Goal: Transaction & Acquisition: Purchase product/service

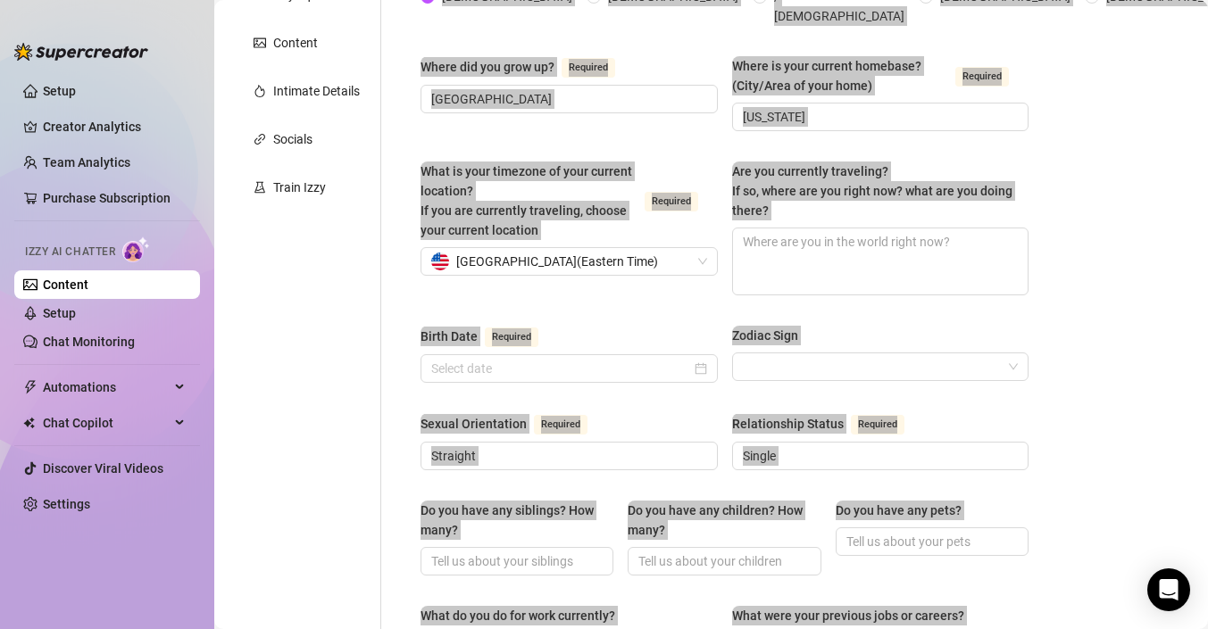
scroll to position [47, 0]
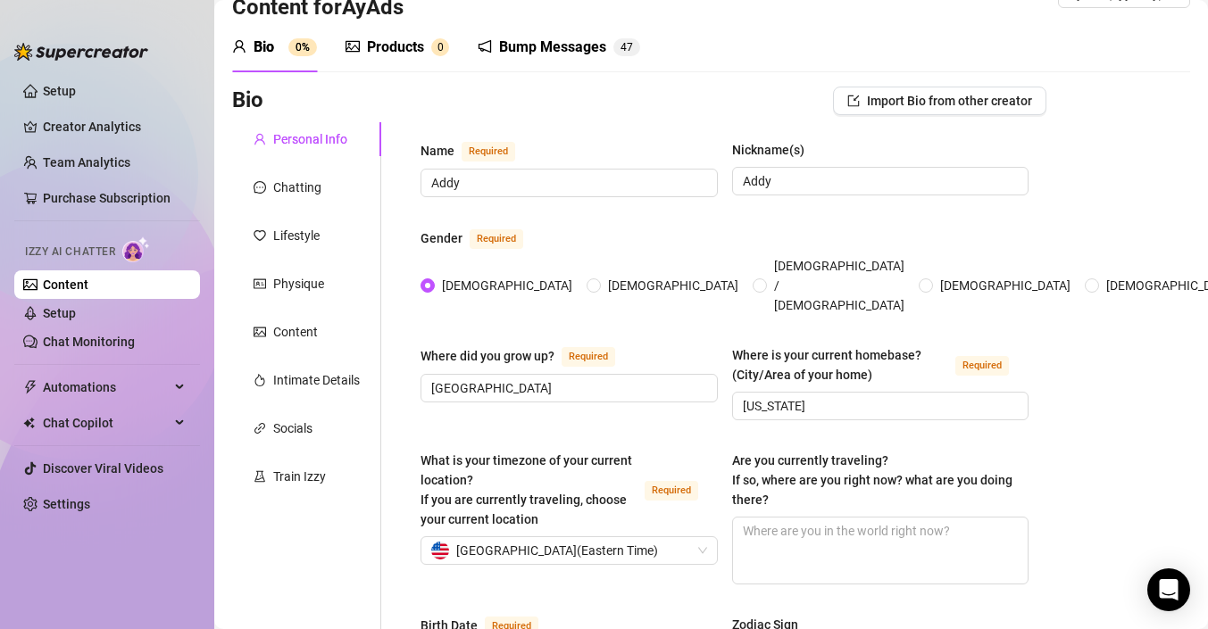
click at [753, 237] on div "Gender Required" at bounding box center [724, 242] width 608 height 29
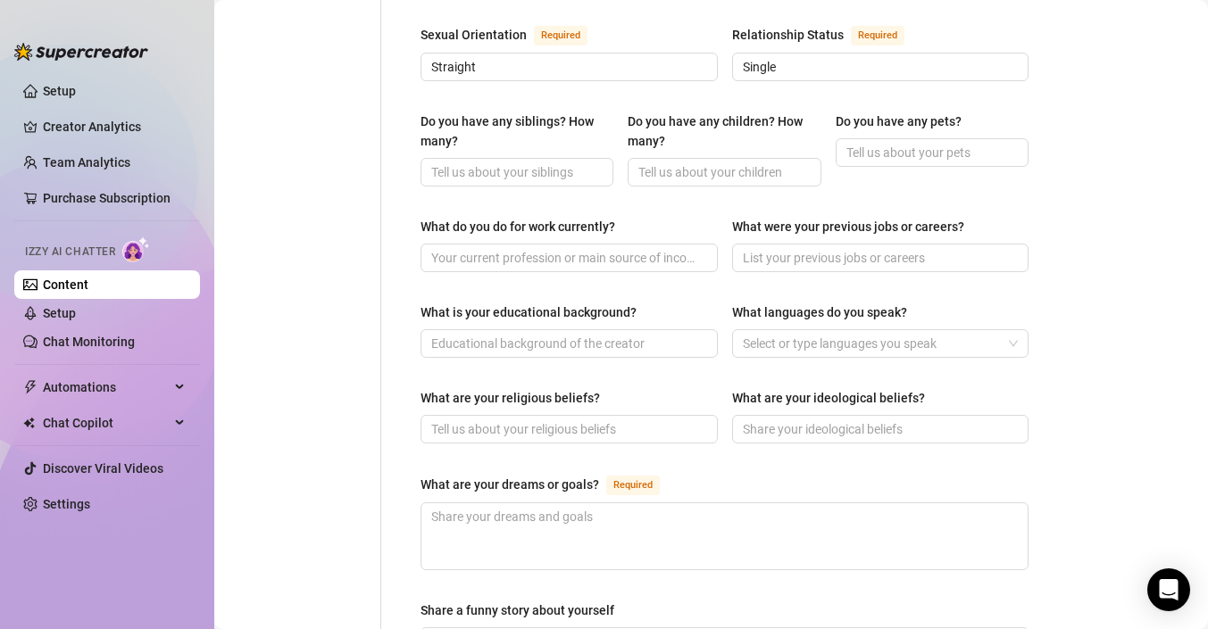
scroll to position [747, 0]
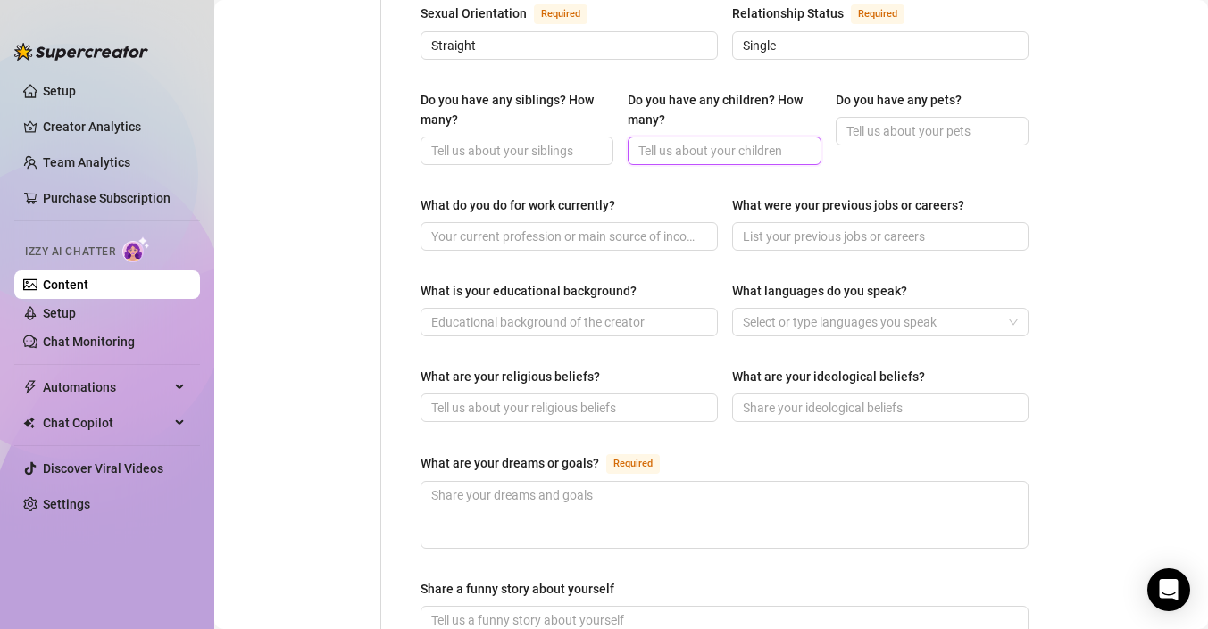
click at [712, 141] on input "Do you have any children? How many?" at bounding box center [722, 151] width 168 height 20
type input "yes"
click at [953, 154] on div "Do you have any siblings? How many? Do you have any children? How many? yes Do …" at bounding box center [724, 135] width 608 height 91
click at [914, 121] on input "Do you have any pets?" at bounding box center [930, 131] width 168 height 20
type input "yes"
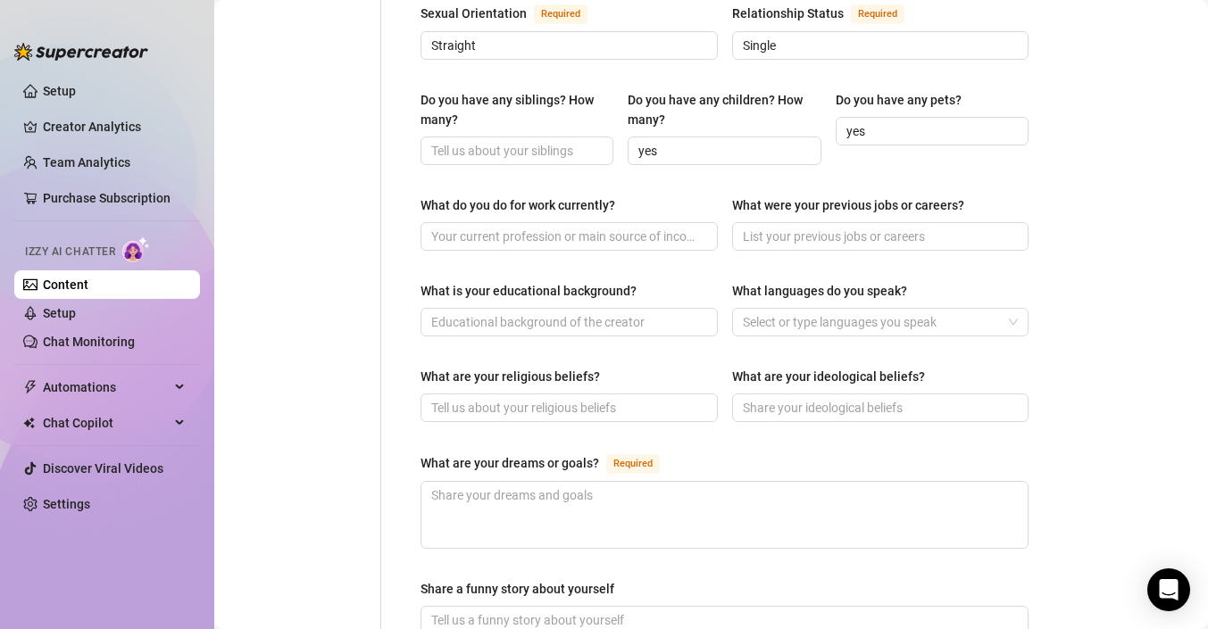
click at [823, 167] on div "Name Required Addy Nickname(s) Addy Gender Required [DEMOGRAPHIC_DATA] [DEMOGRA…" at bounding box center [724, 190] width 608 height 1500
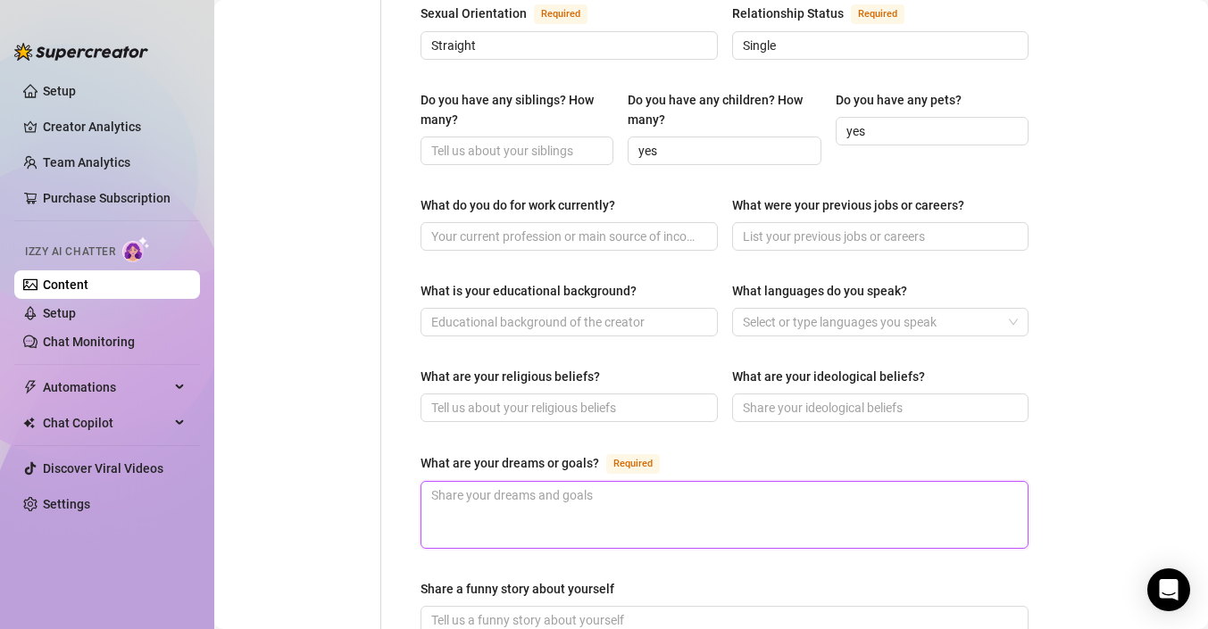
click at [671, 487] on textarea "What are your dreams or goals? Required" at bounding box center [724, 515] width 606 height 66
type textarea "F"
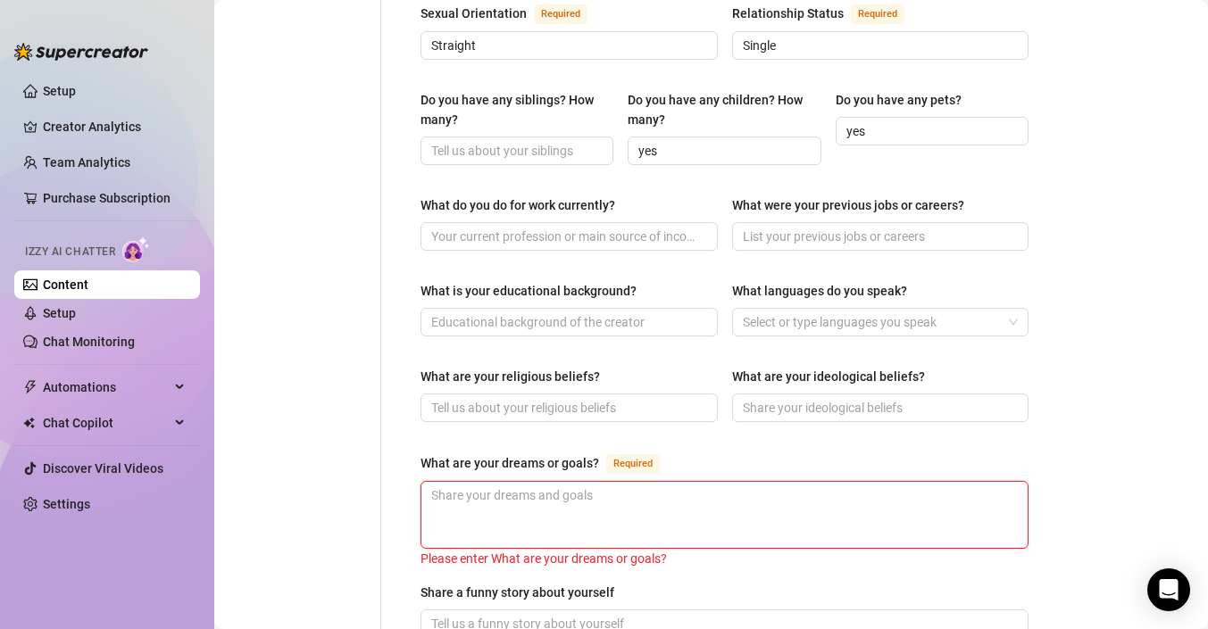
type textarea "L"
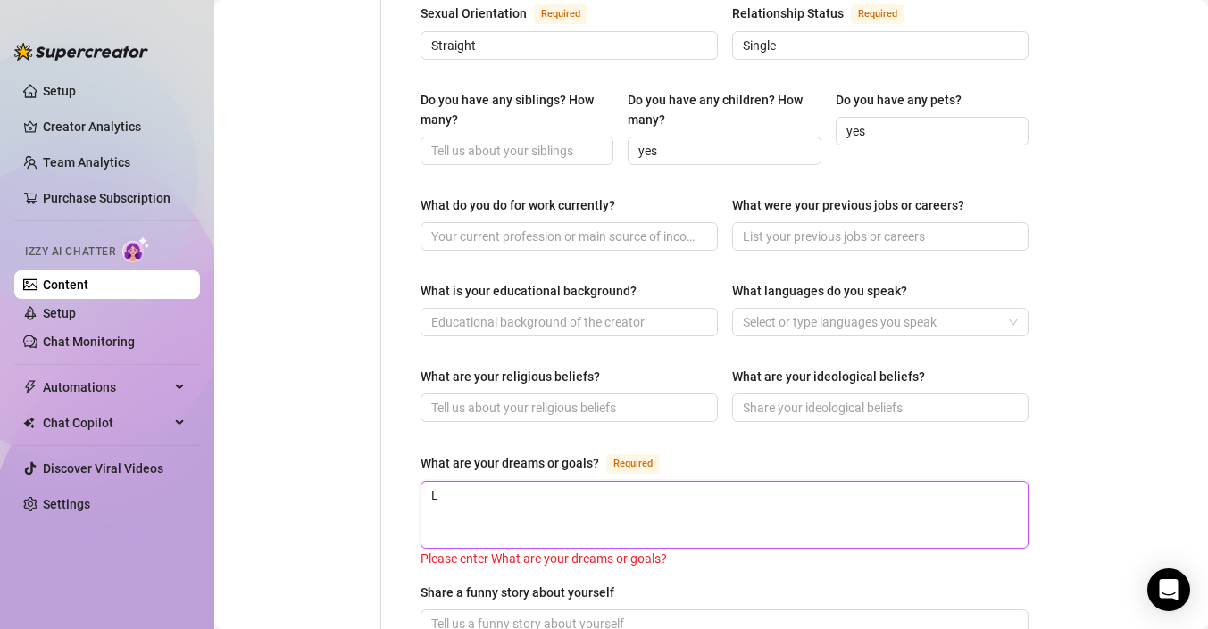
type textarea "Li"
type textarea "Liv"
type textarea "Livi"
type textarea "Livin"
type textarea "Living"
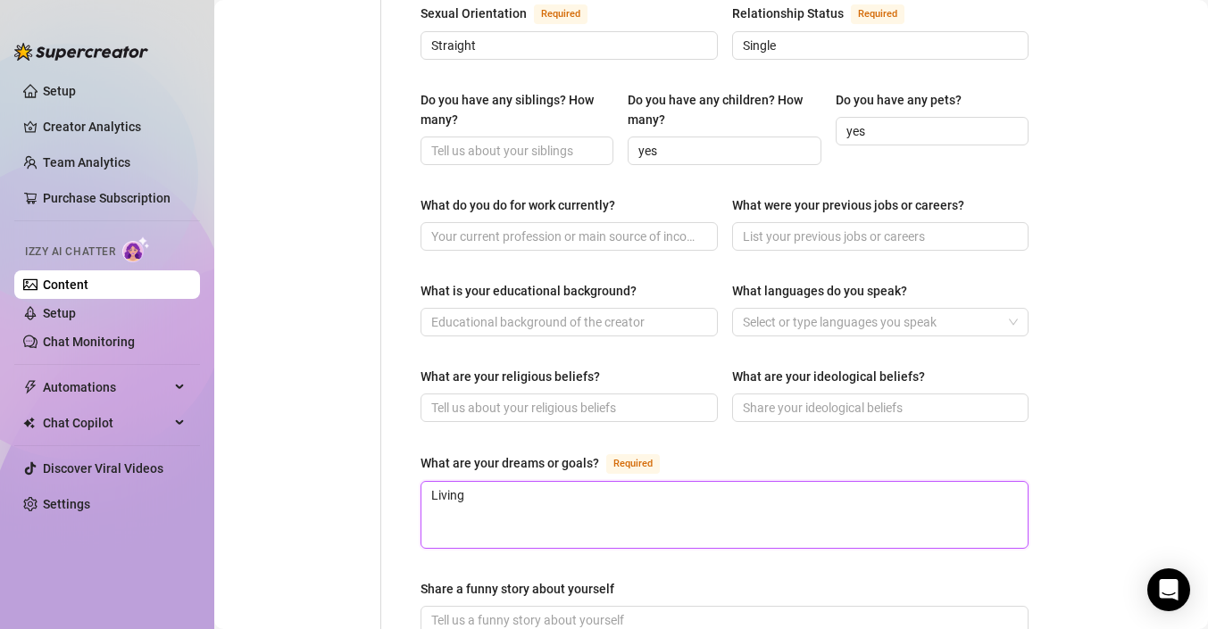
type textarea "Living"
type textarea "Living o"
type textarea "Living of"
type textarea "Living off"
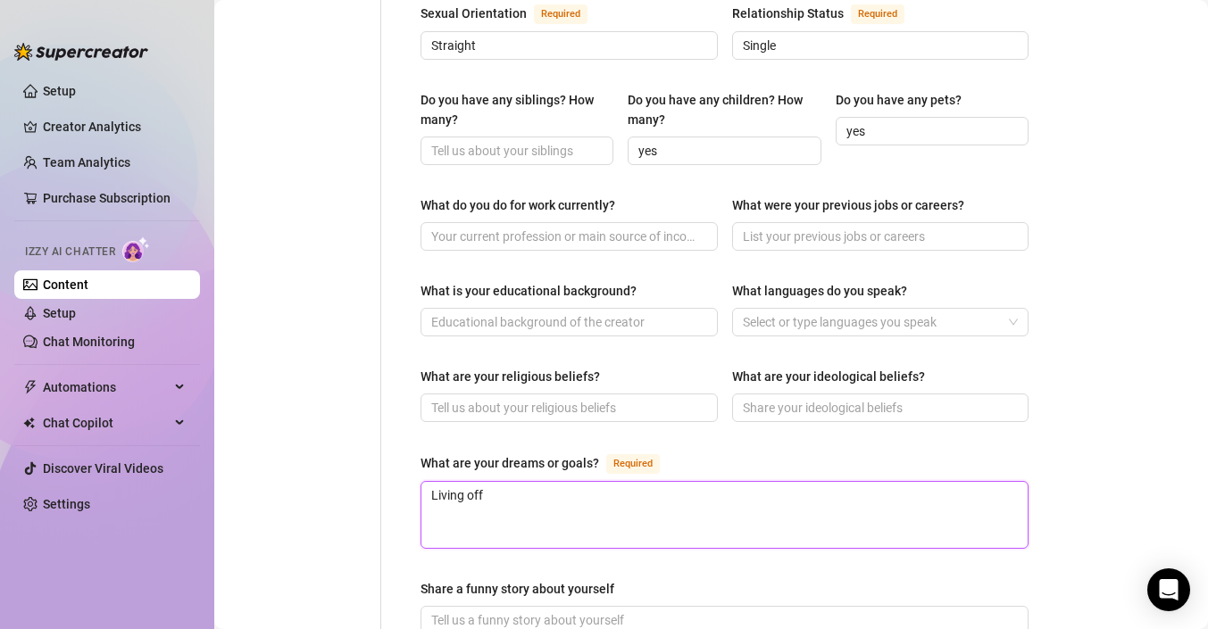
type textarea "Living off m"
type textarea "Living off my"
type textarea "Living off my l"
type textarea "Living off my la"
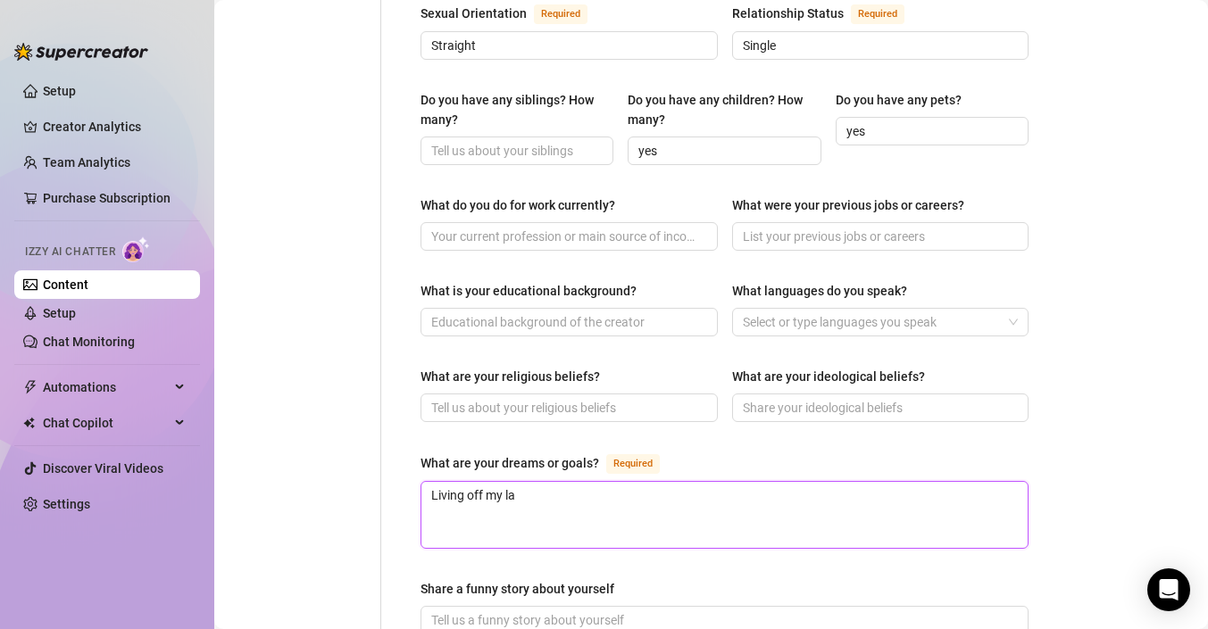
type textarea "Living off my lan"
type textarea "Living off my land"
type textarea "Living off my land!"
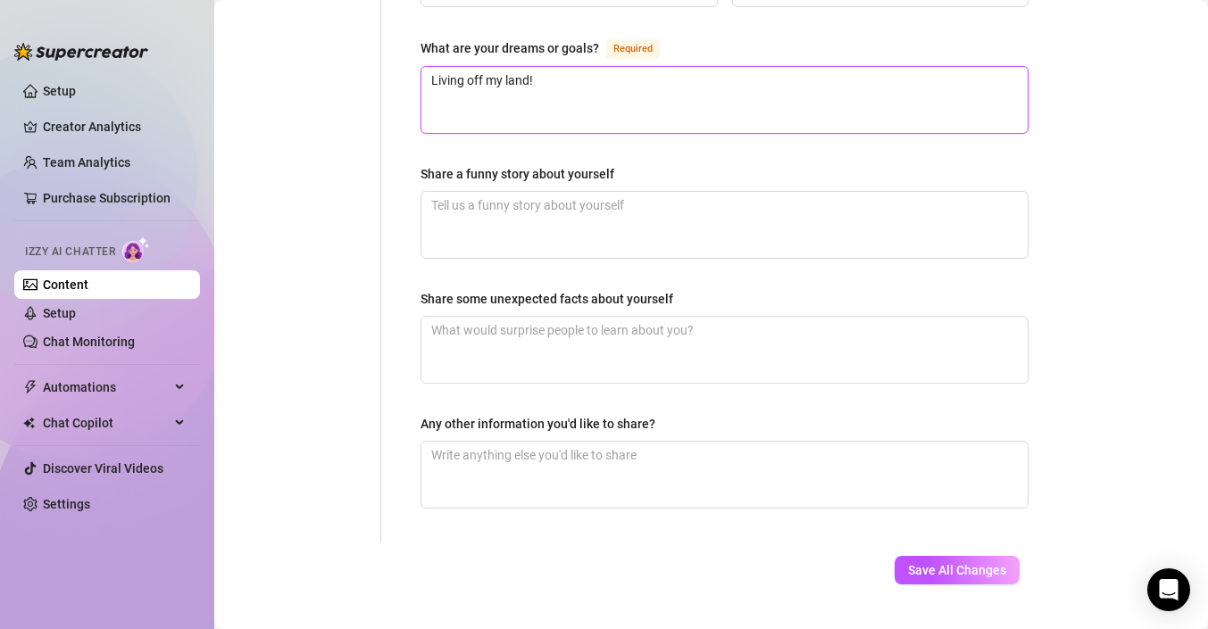
scroll to position [1178, 0]
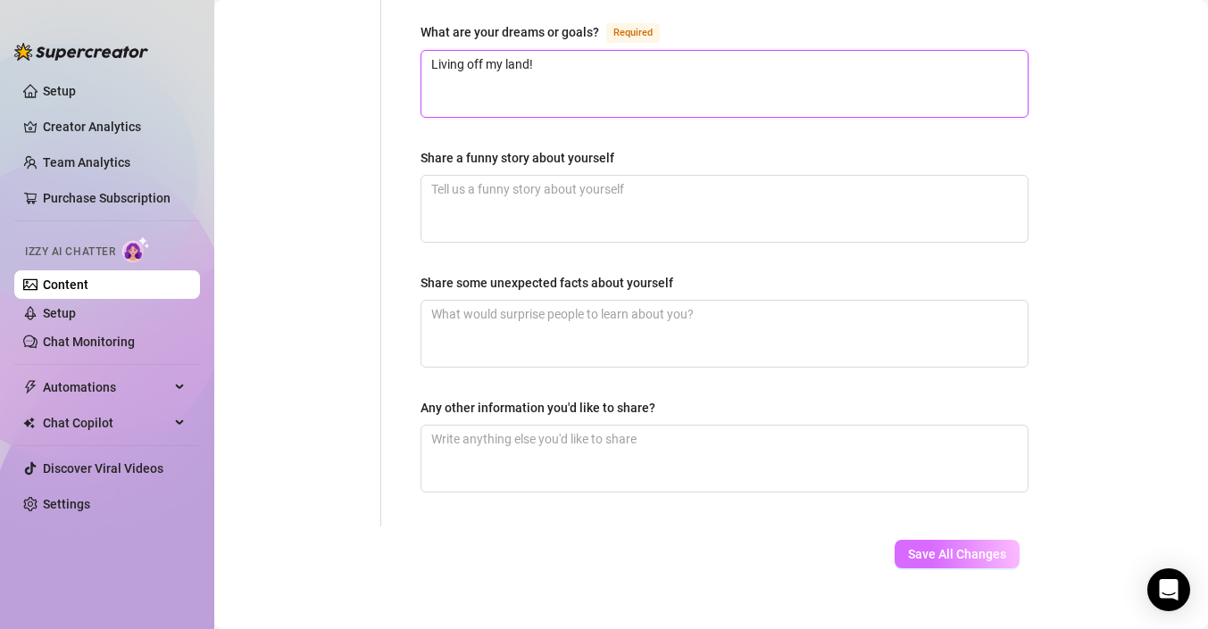
type textarea "Living off my land!"
click at [937, 540] on button "Save All Changes" at bounding box center [956, 554] width 125 height 29
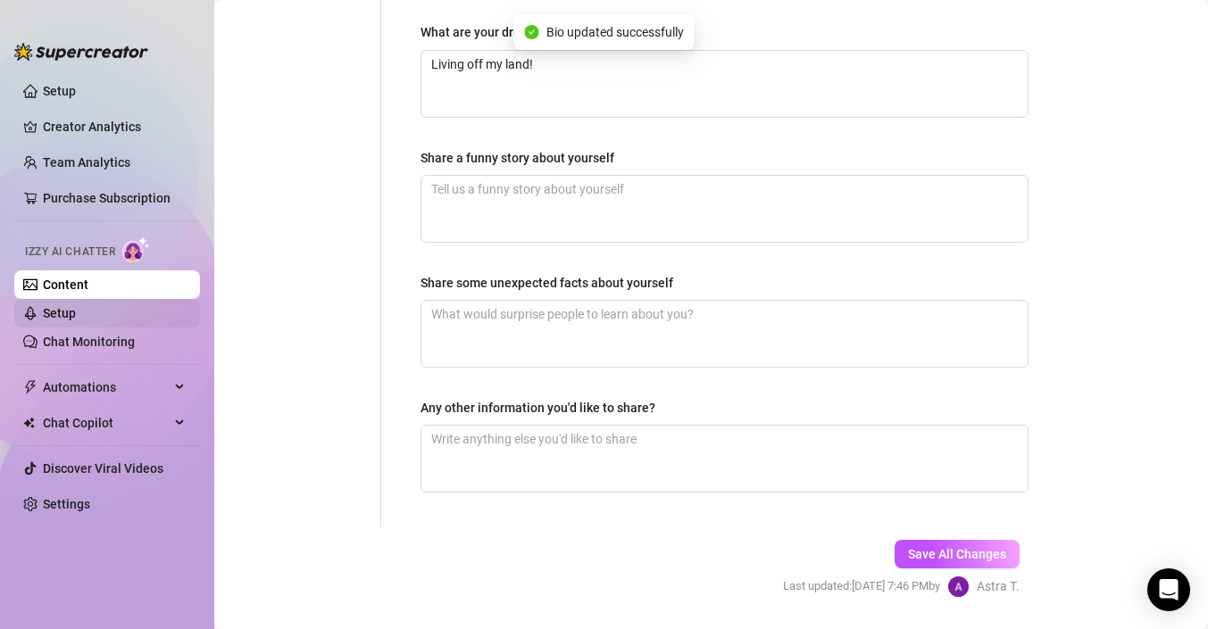
click at [76, 310] on link "Setup" at bounding box center [59, 313] width 33 height 14
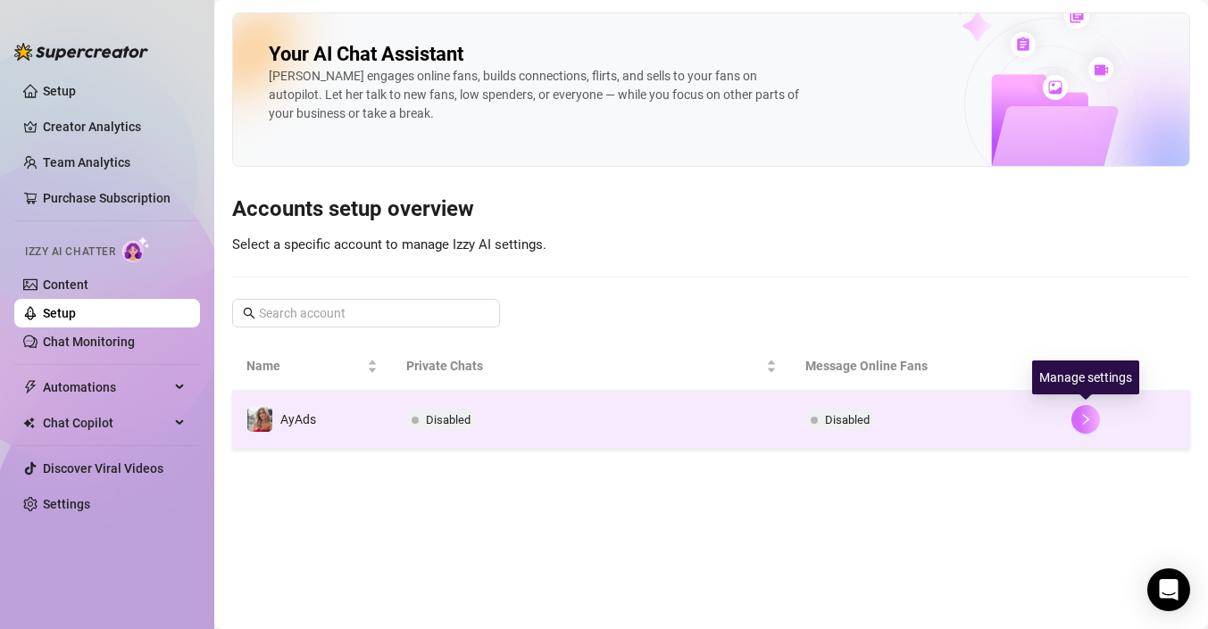
click at [1090, 413] on icon "right" at bounding box center [1085, 419] width 12 height 12
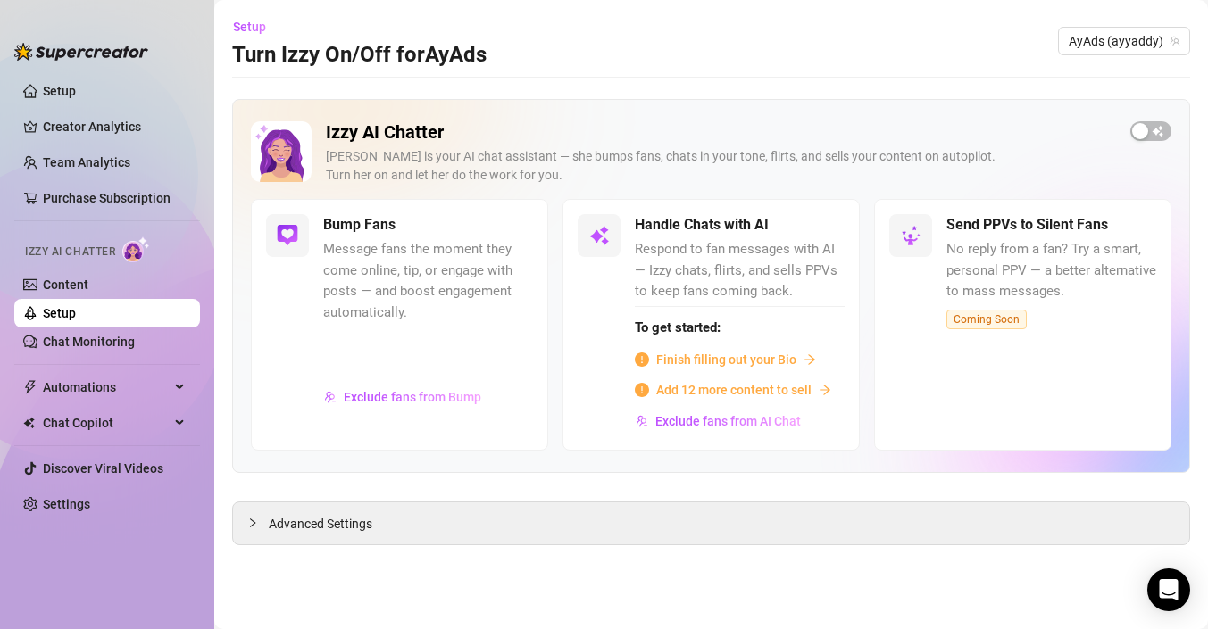
click at [757, 389] on span "Add 12 more content to sell" at bounding box center [733, 390] width 155 height 20
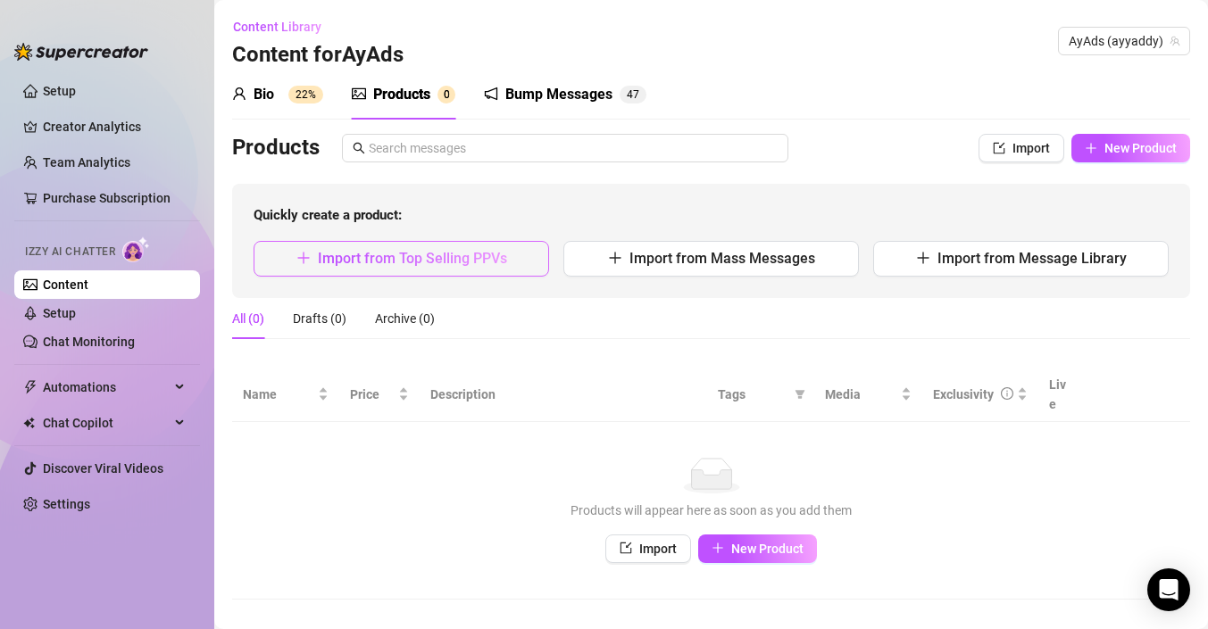
click at [473, 268] on button "Import from Top Selling PPVs" at bounding box center [401, 259] width 295 height 36
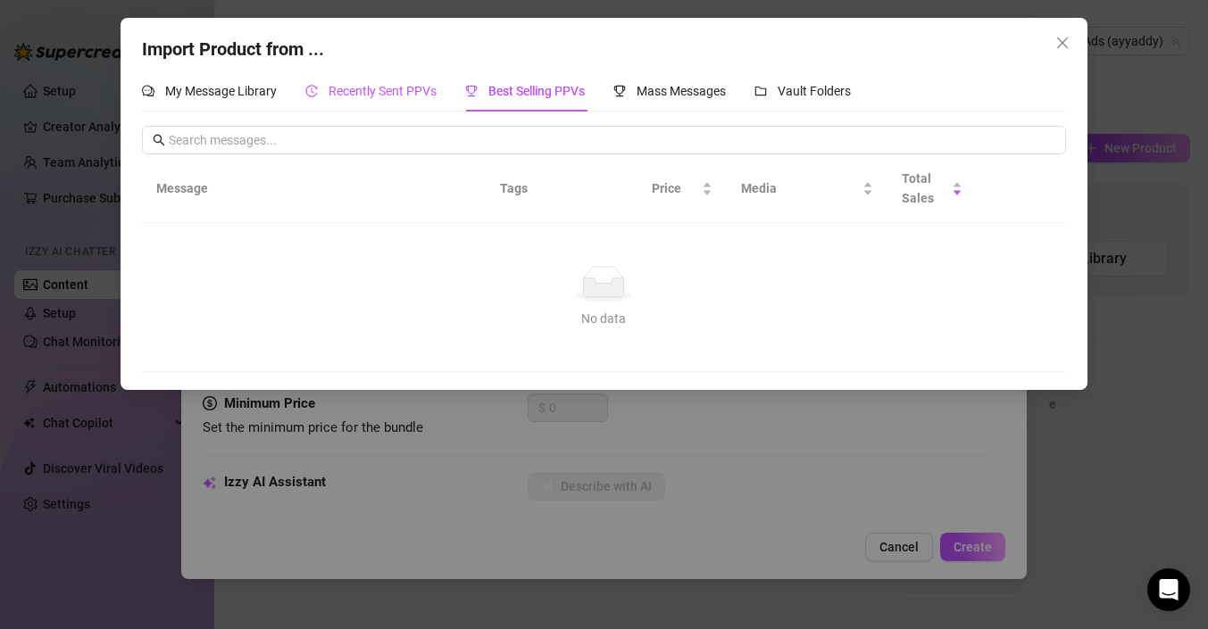
click at [336, 87] on span "Recently Sent PPVs" at bounding box center [383, 91] width 108 height 14
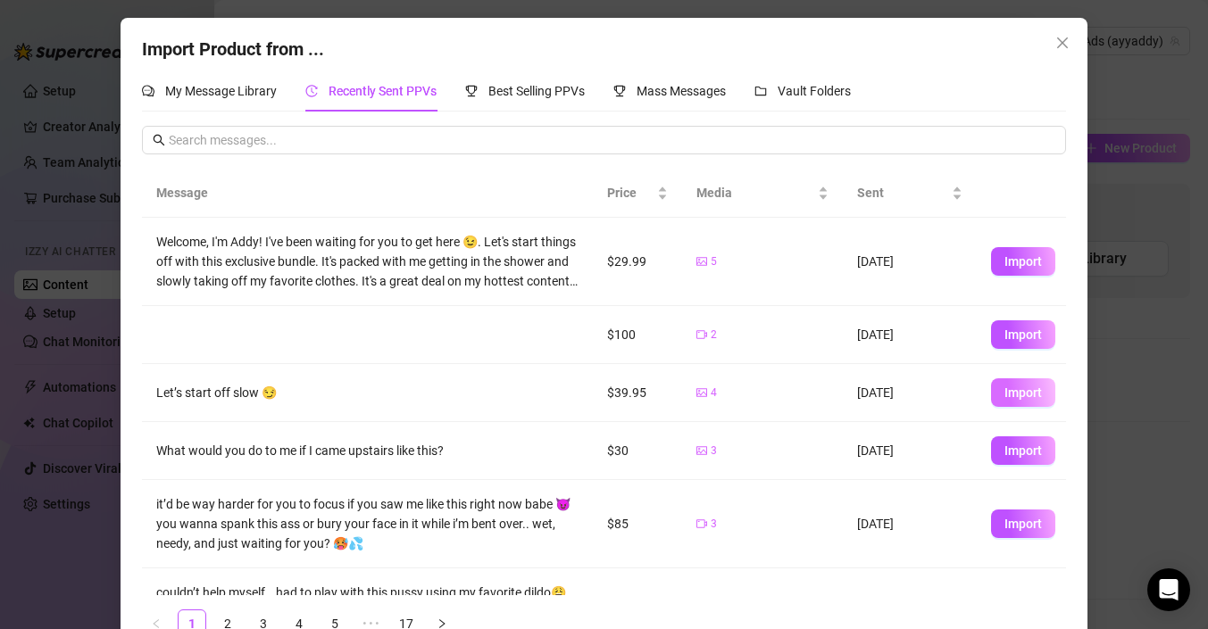
click at [1000, 385] on button "Import" at bounding box center [1023, 393] width 64 height 29
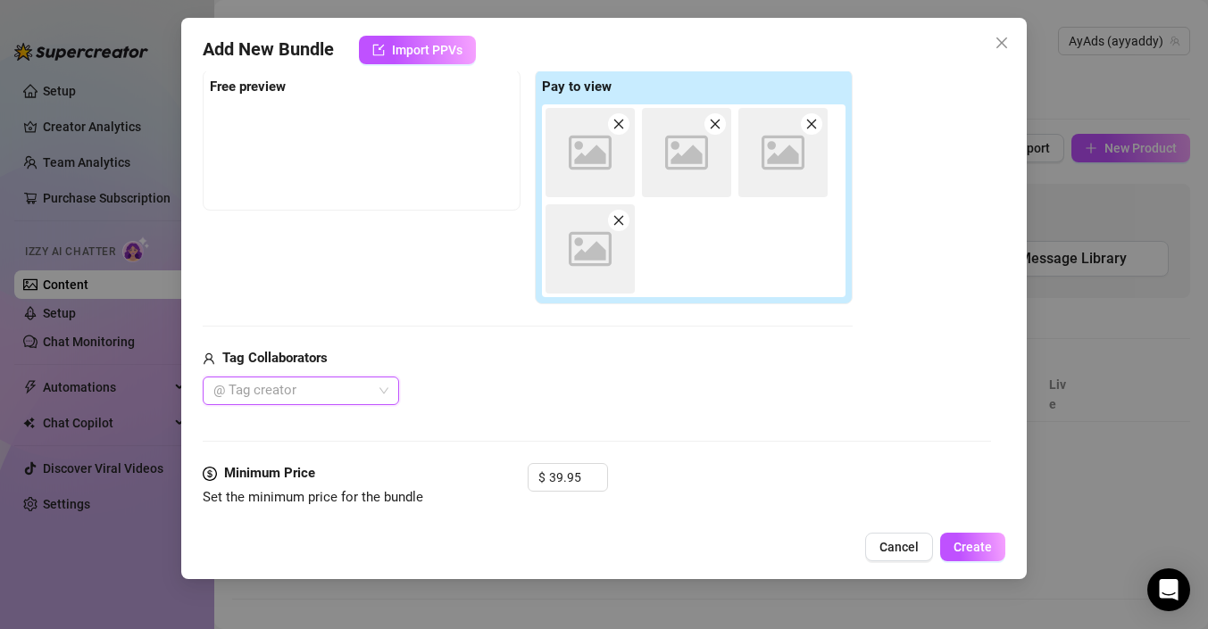
scroll to position [279, 0]
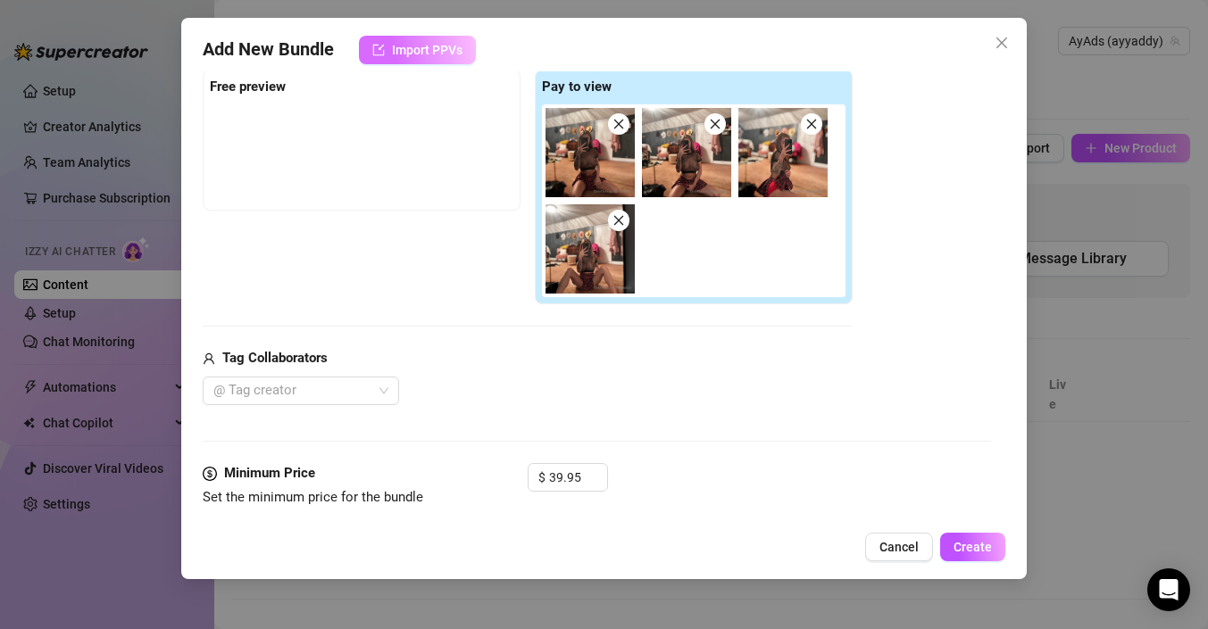
click at [403, 54] on span "Import PPVs" at bounding box center [427, 50] width 71 height 14
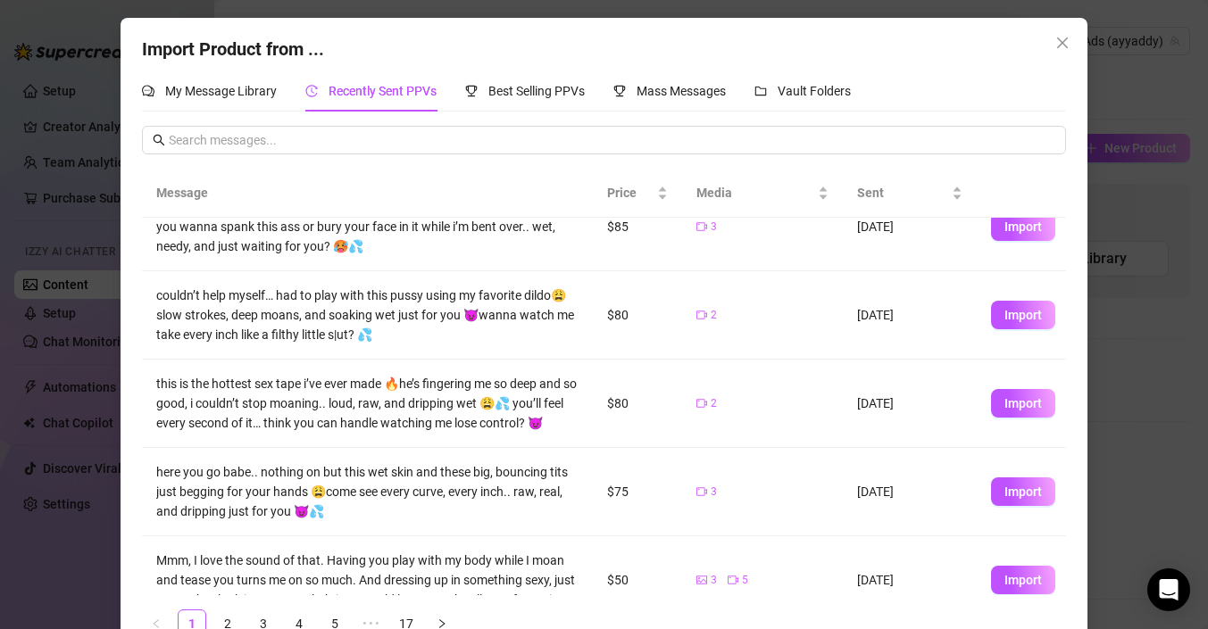
scroll to position [295, 0]
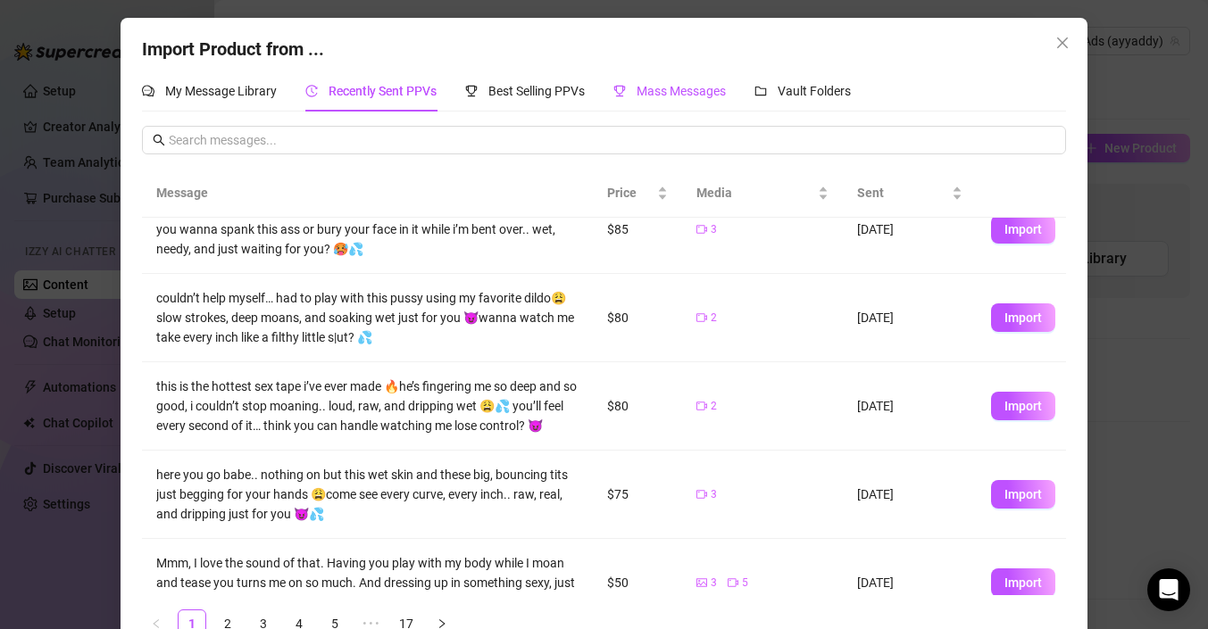
click at [711, 88] on span "Mass Messages" at bounding box center [680, 91] width 89 height 14
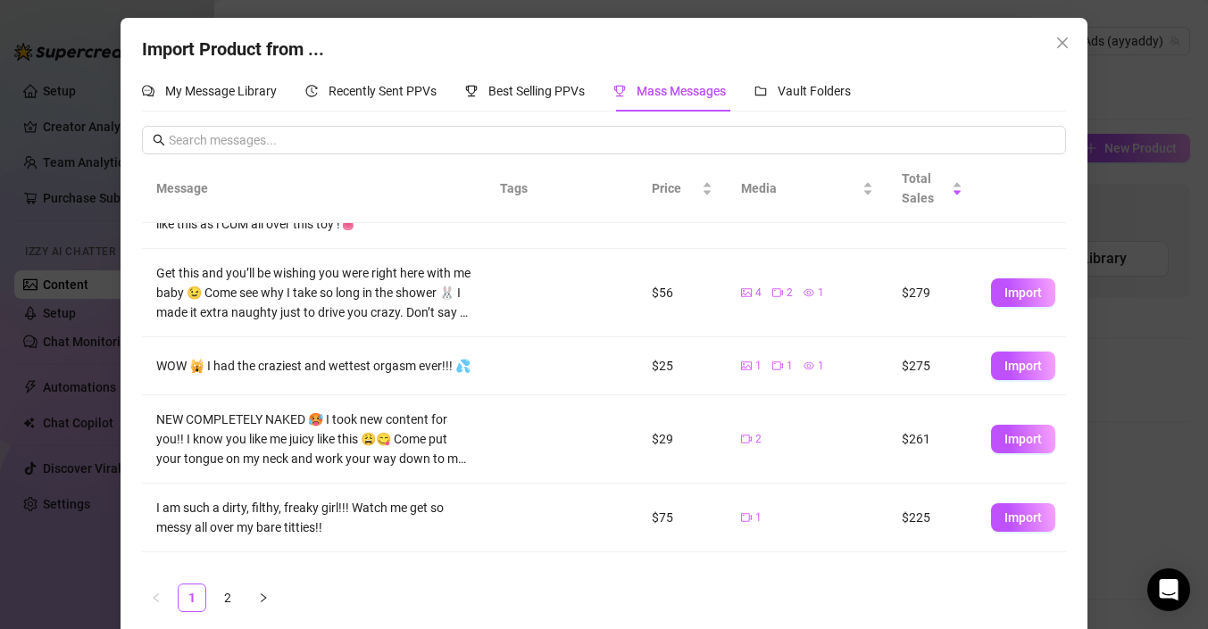
scroll to position [155, 0]
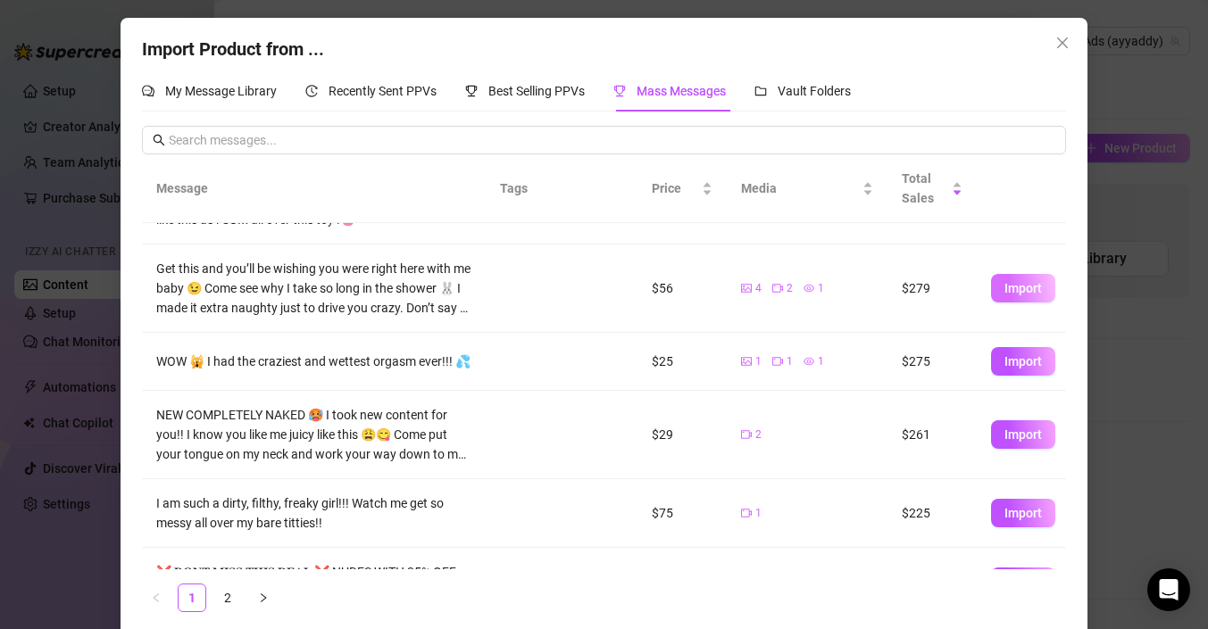
click at [1028, 282] on span "Import" at bounding box center [1022, 288] width 37 height 14
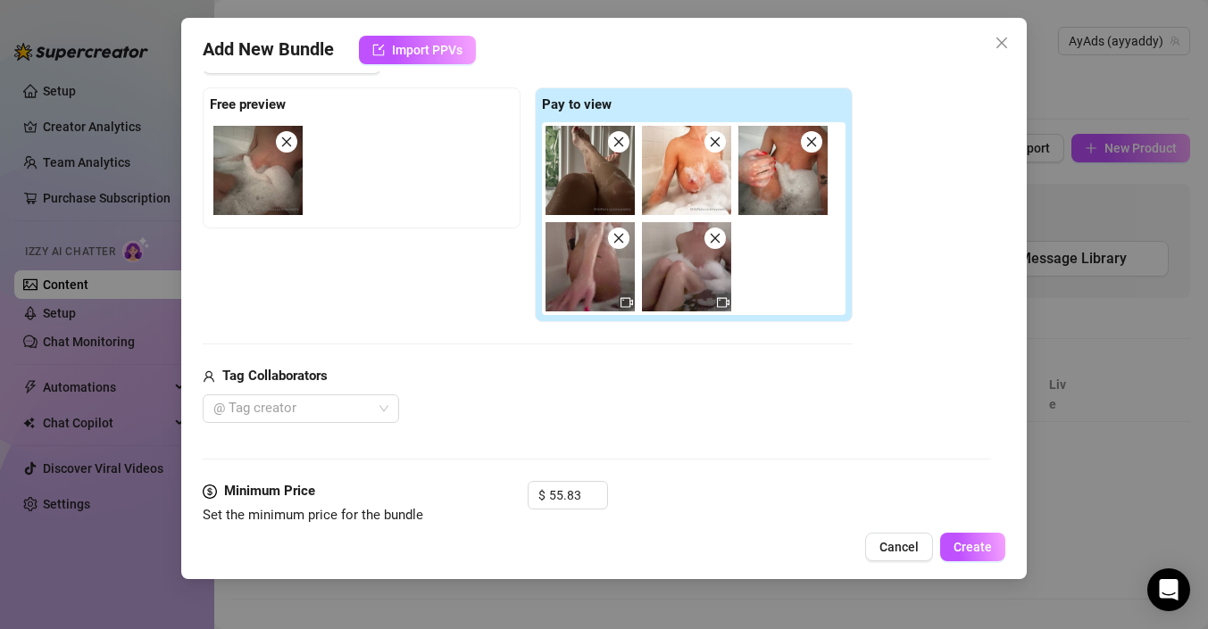
scroll to position [439, 0]
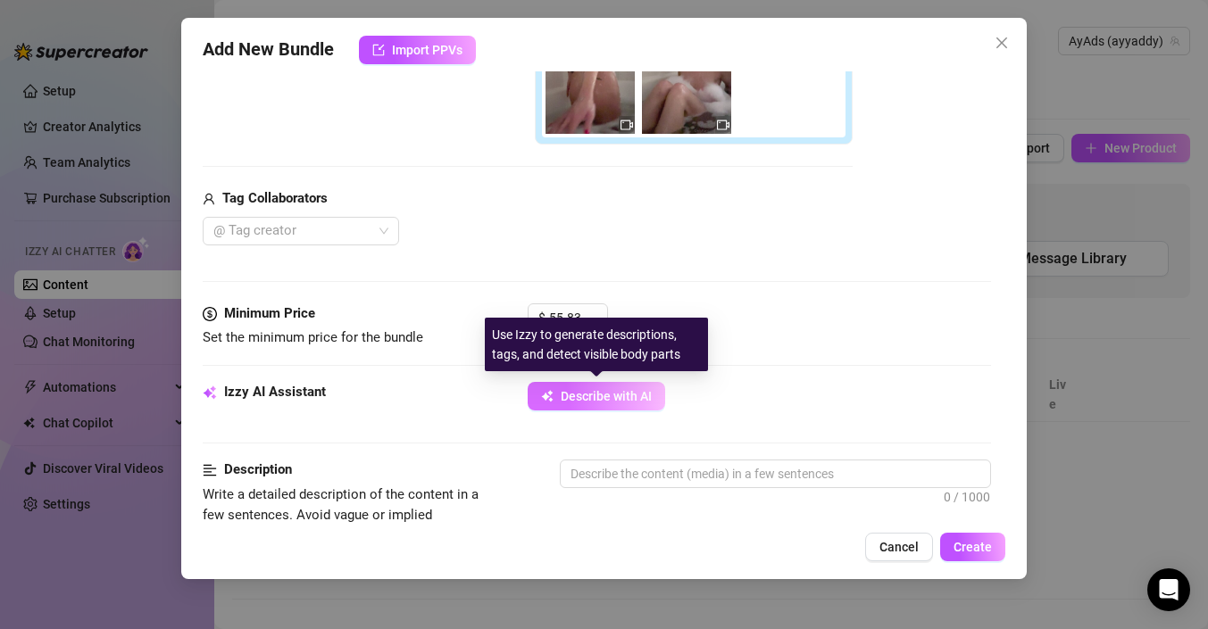
click at [593, 399] on span "Describe with AI" at bounding box center [606, 396] width 91 height 14
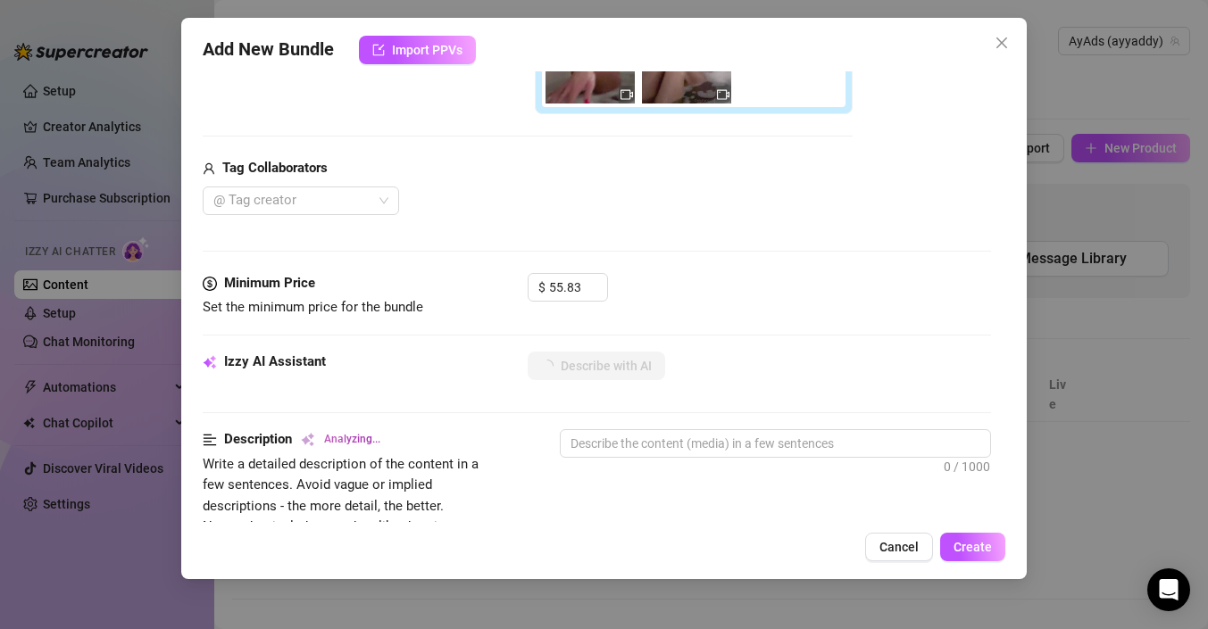
scroll to position [473, 0]
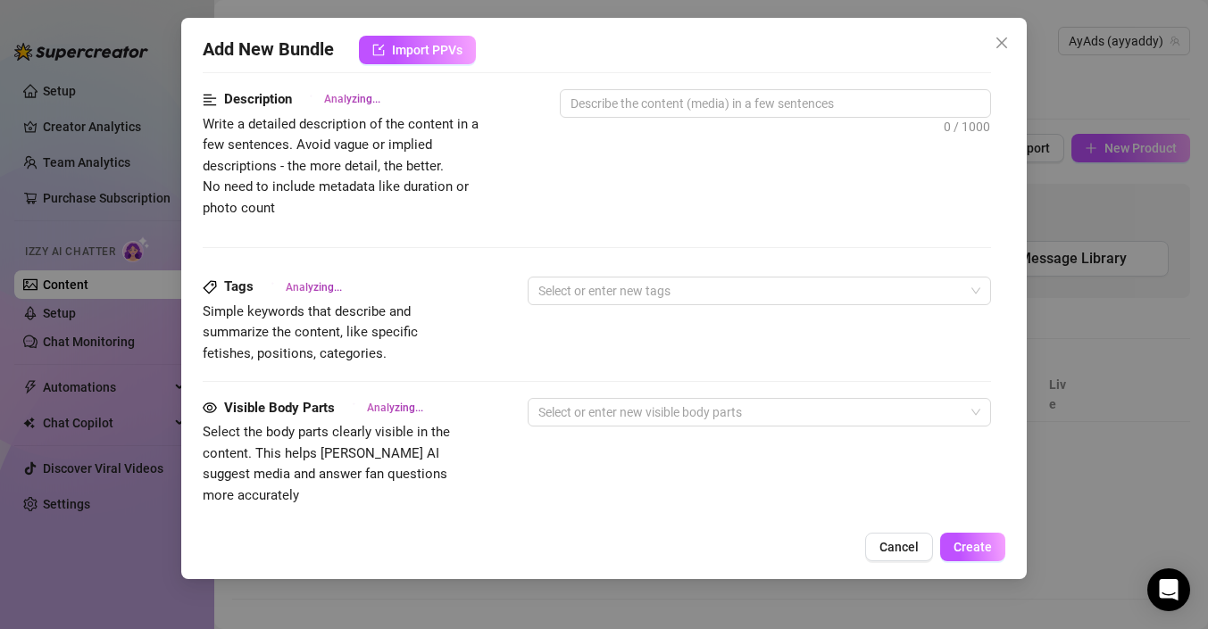
type textarea "Addy"
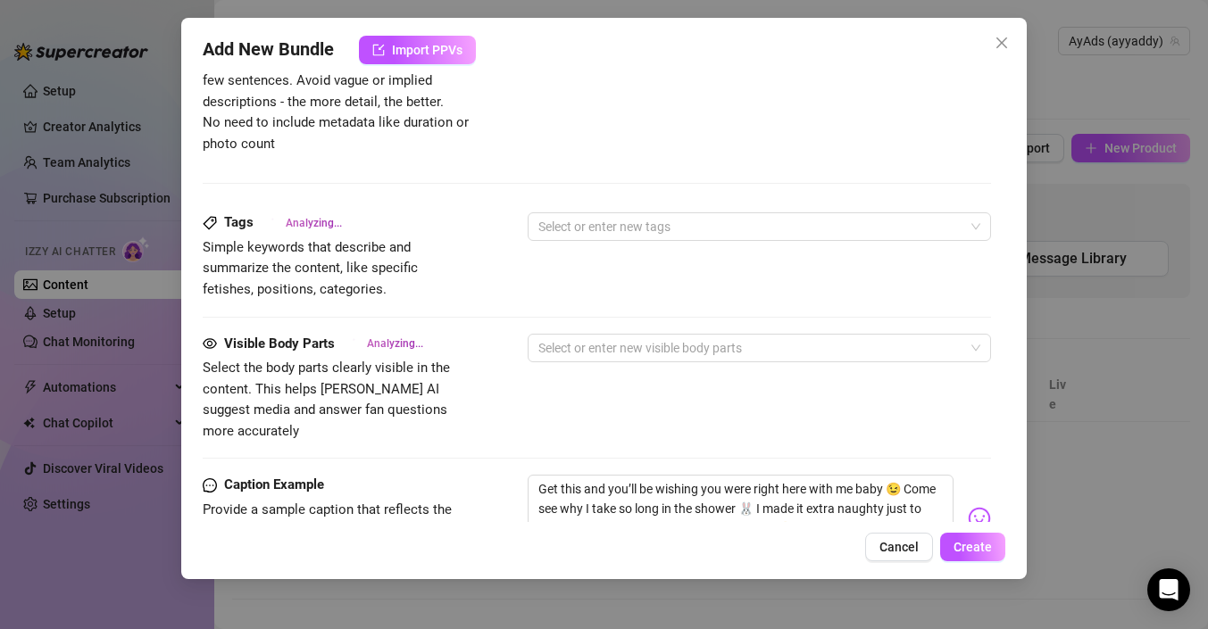
type textarea "Addy is"
type textarea "Addy is fully"
type textarea "Addy is fully naked"
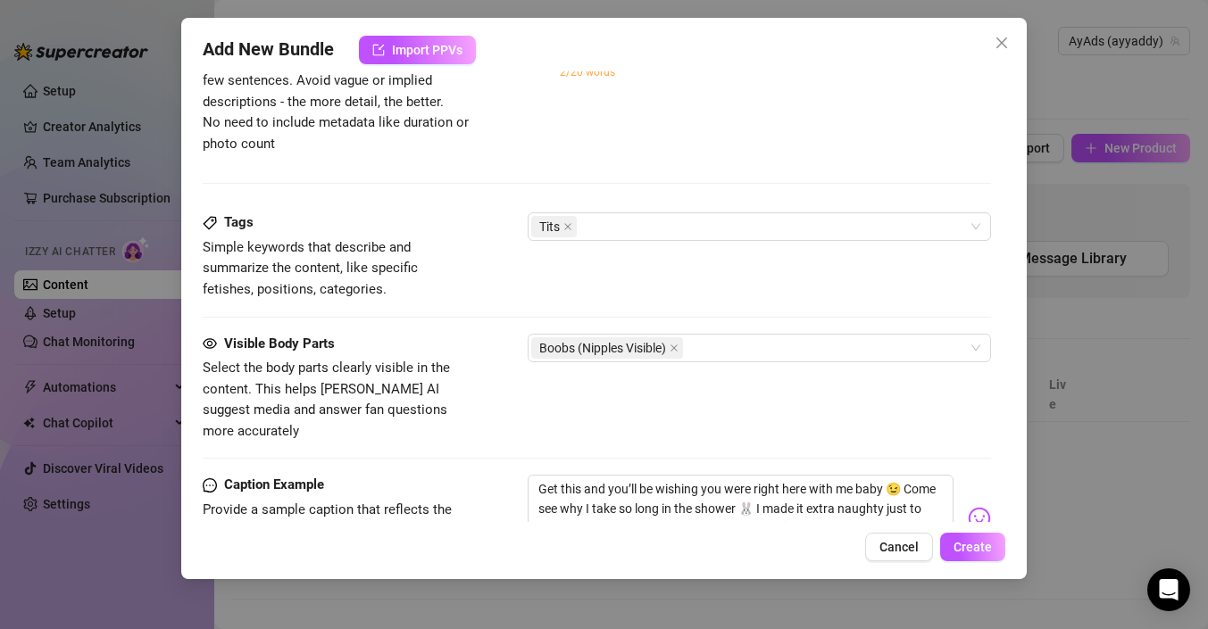
type textarea "Addy is fully naked"
type textarea "Addy is fully naked in"
type textarea "Addy is fully naked in a"
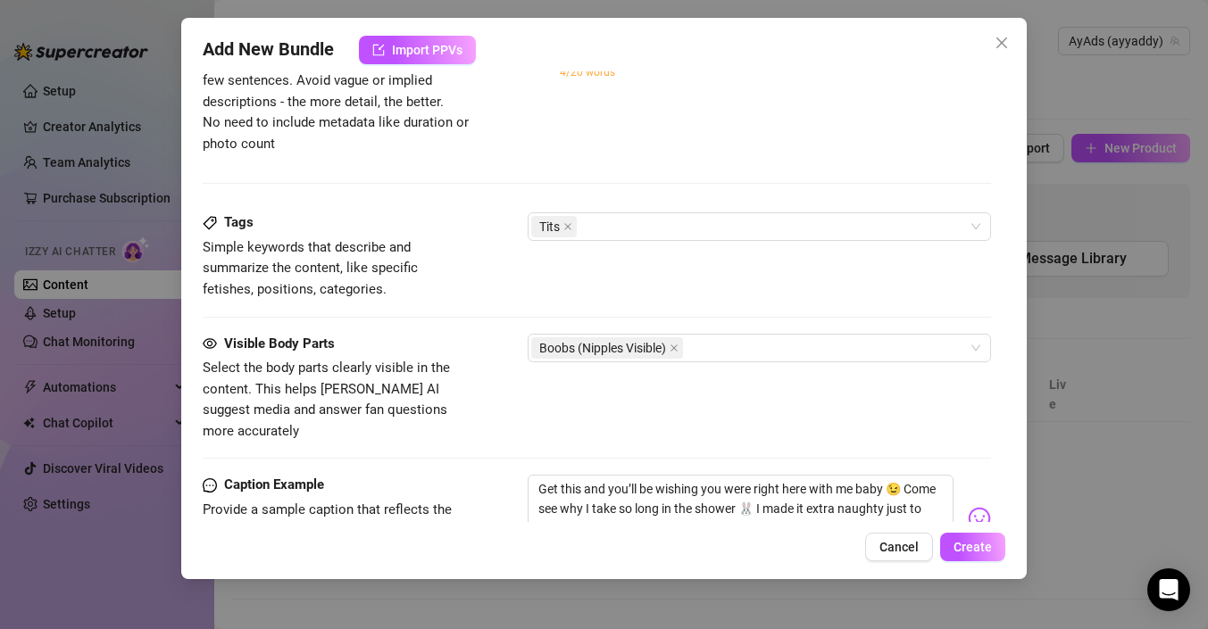
type textarea "Addy is fully naked in a bubble"
type textarea "Addy is fully naked in a bubble bath,"
type textarea "Addy is fully naked in a bubble bath, showing"
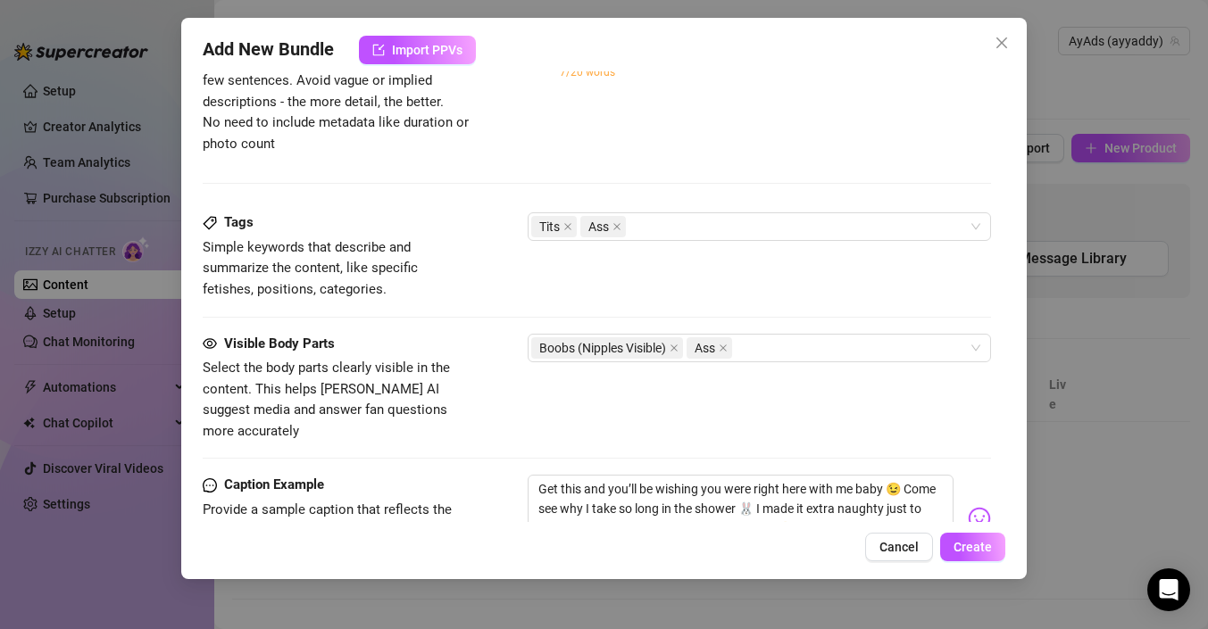
type textarea "Addy is fully naked in a bubble bath, showing"
type textarea "Addy is fully naked in a bubble bath, showing off"
type textarea "Addy is fully naked in a bubble bath, showing off her"
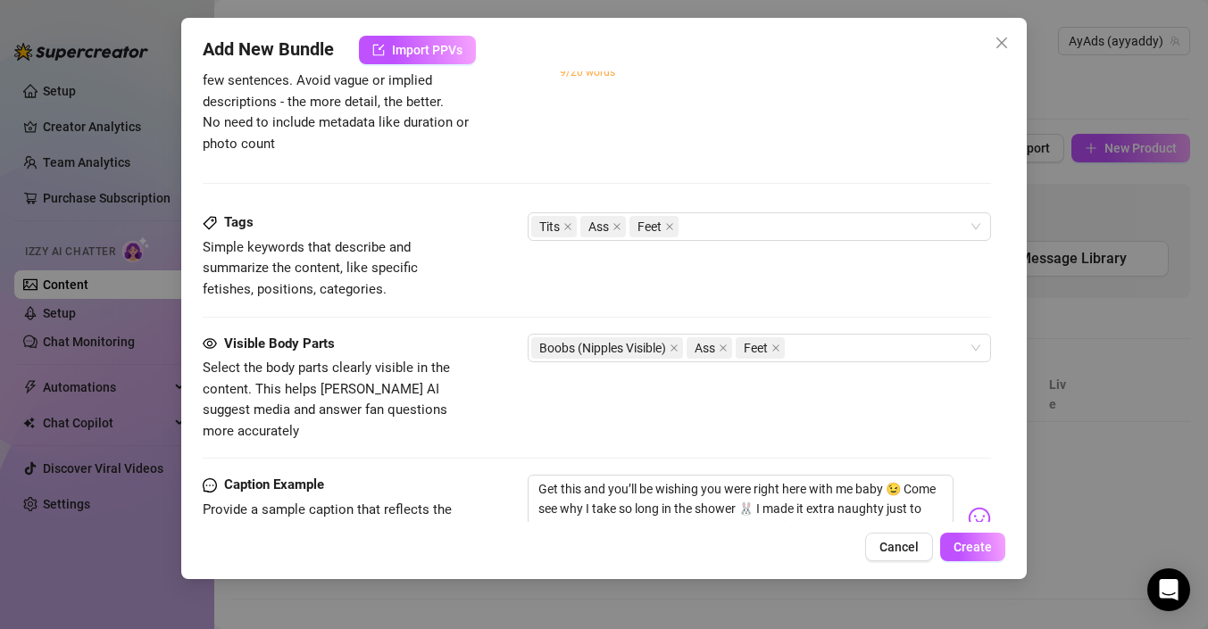
type textarea "Addy is fully naked in a bubble bath, showing off her wet,"
type textarea "Addy is fully naked in a bubble bath, showing off her wet, soapy"
type textarea "Addy is fully naked in a bubble bath, showing off her wet, soapy body."
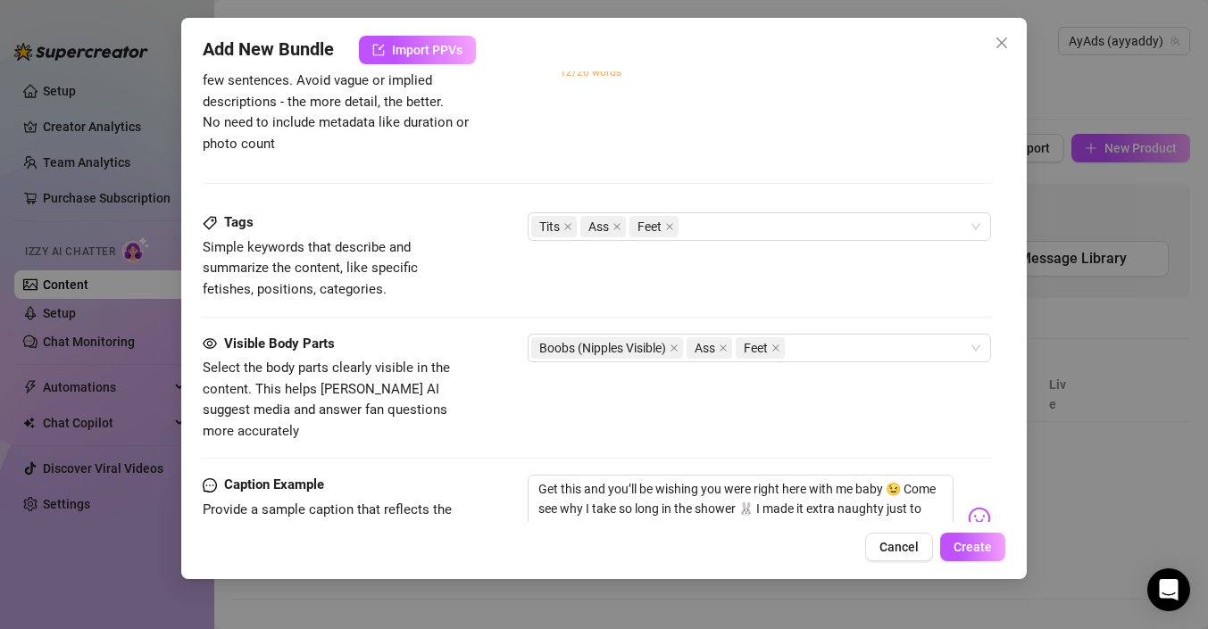
type textarea "Addy is fully naked in a bubble bath, showing off her wet, soapy body."
type textarea "Addy is fully naked in a bubble bath, showing off her wet, soapy body. Close-ups"
type textarea "Addy is fully naked in a bubble bath, showing off her wet, soapy body. Close-up…"
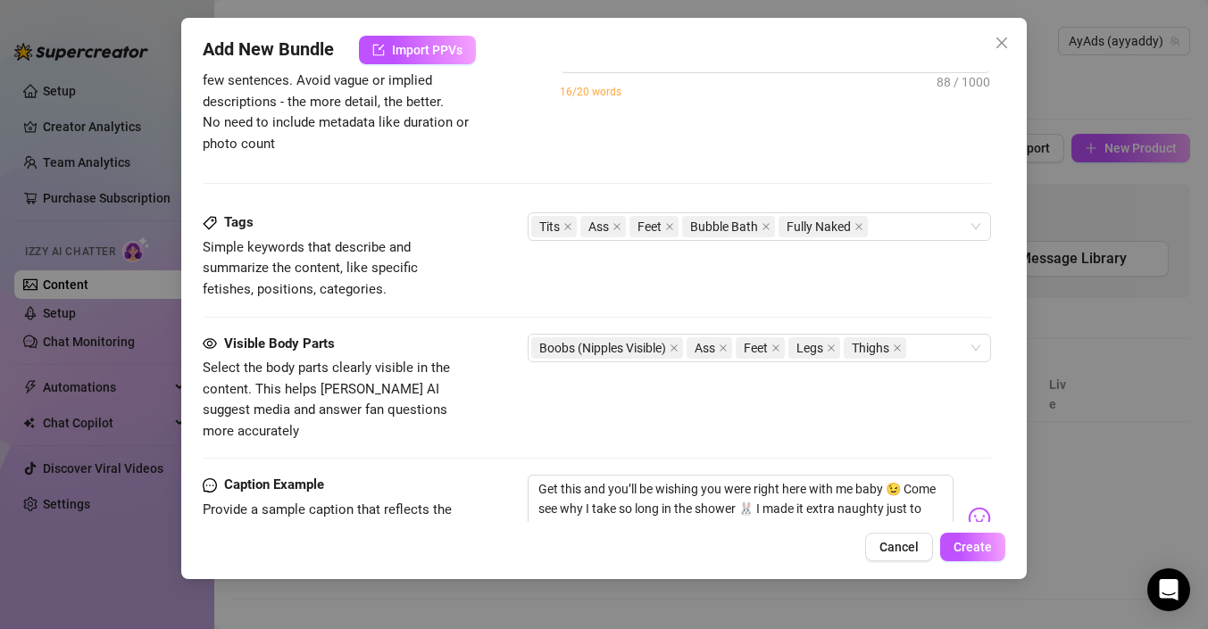
type textarea "Addy is fully naked in a bubble bath, showing off her wet, soapy body. Close-up…"
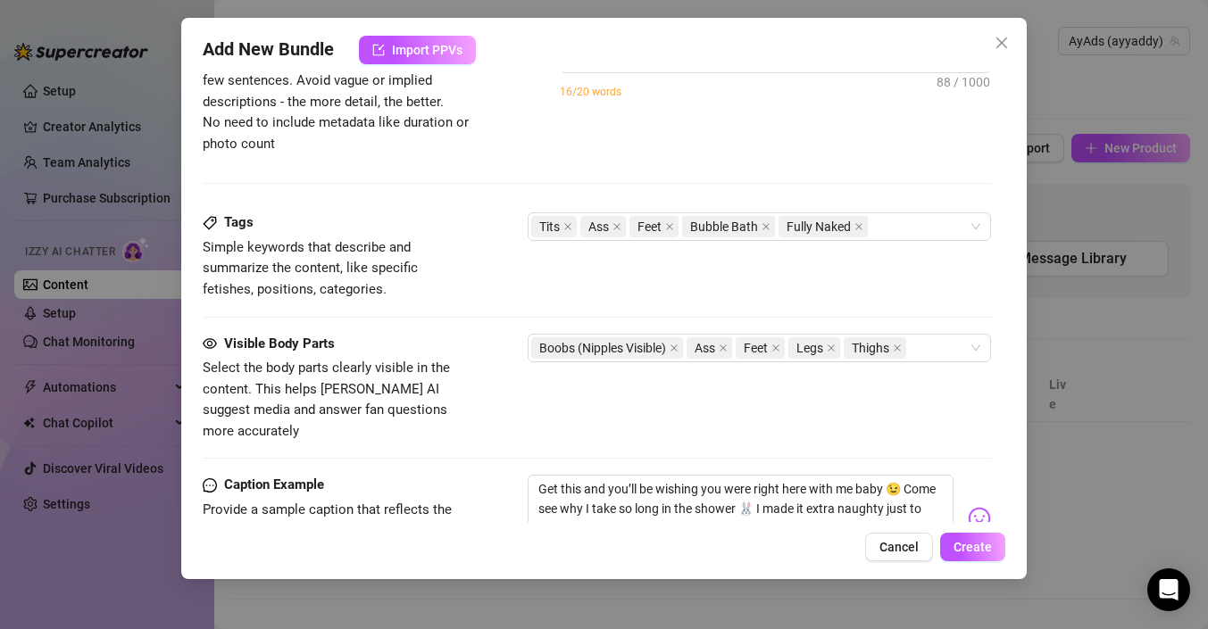
type textarea "Addy is fully naked in a bubble bath, showing off her wet, soapy body. Close-up…"
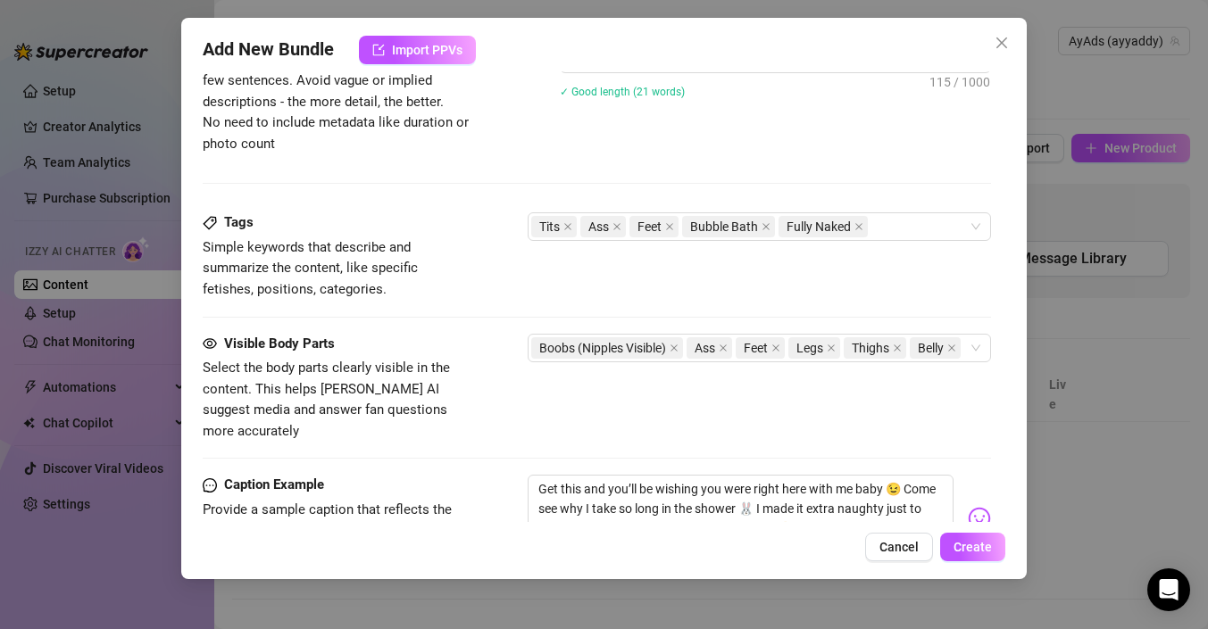
type textarea "Addy is fully naked in a bubble bath, showing off her wet, soapy body. Close-up…"
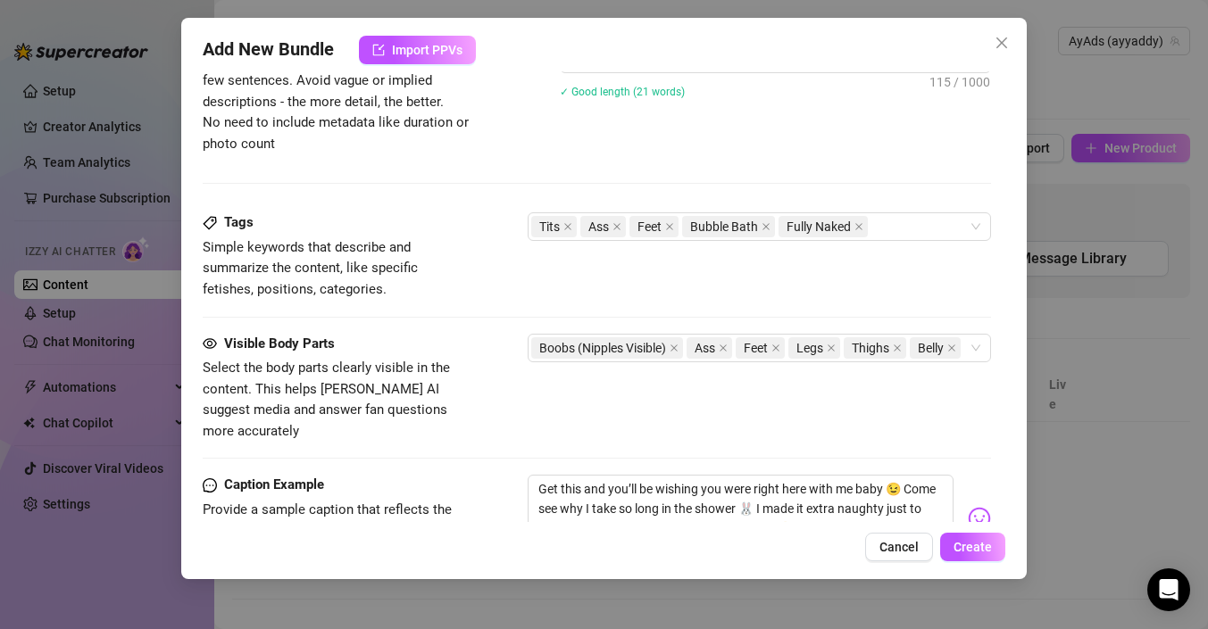
type textarea "Addy is fully naked in a bubble bath, showing off her wet, soapy body. Close-up…"
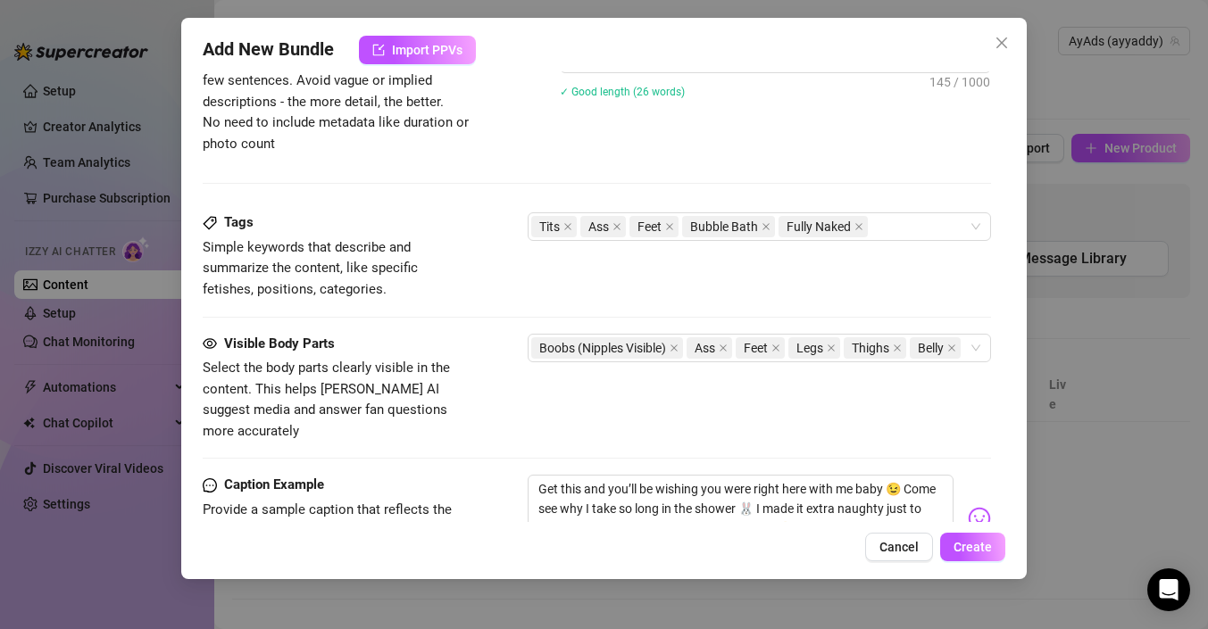
type textarea "Addy is fully naked in a bubble bath, showing off her wet, soapy body. Close-up…"
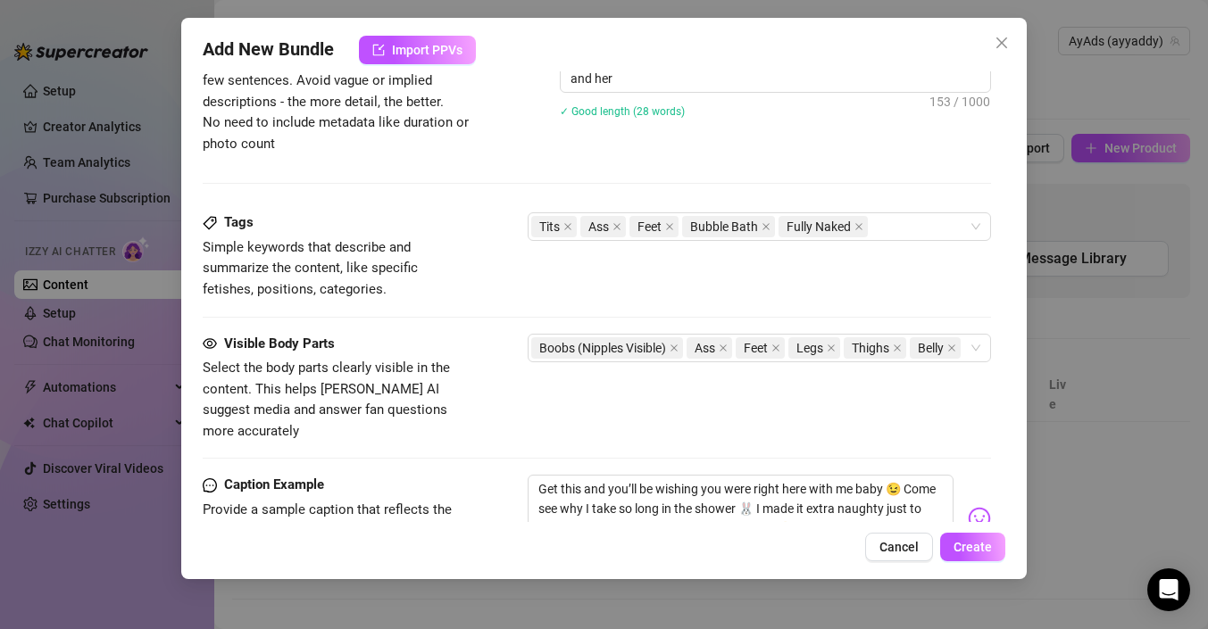
type textarea "Addy is fully naked in a bubble bath, showing off her wet, soapy body. Close-up…"
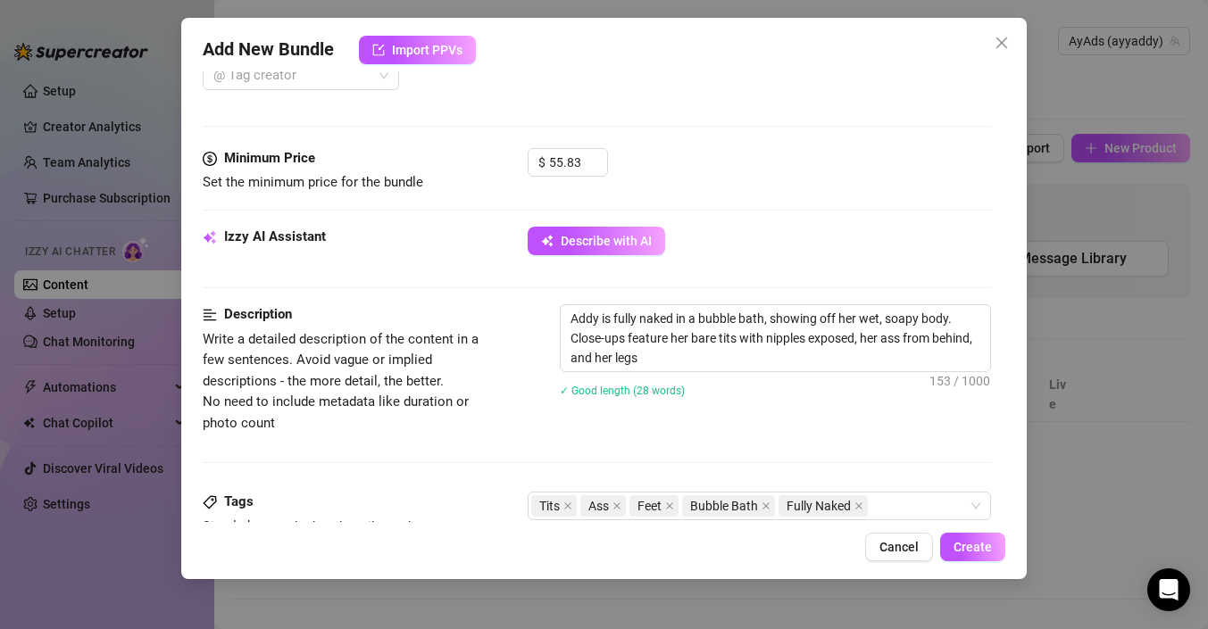
type textarea "Addy is fully naked in a bubble bath, showing off her wet, soapy body. Close-up…"
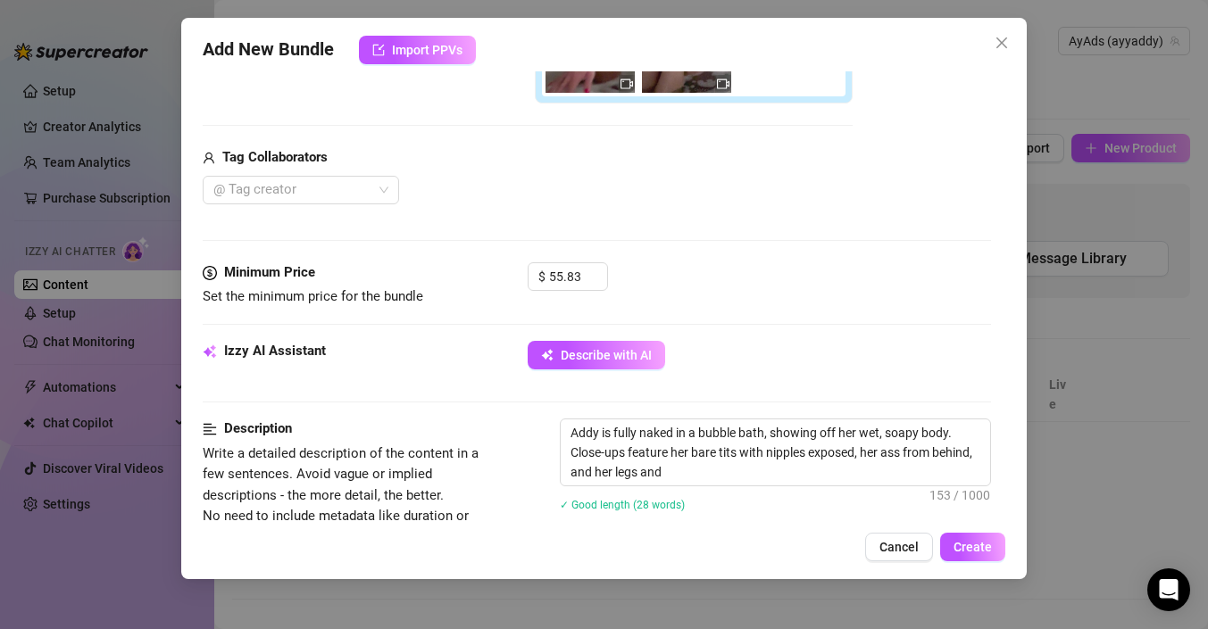
type textarea "Addy is fully naked in a bubble bath, showing off her wet, soapy body. Close-up…"
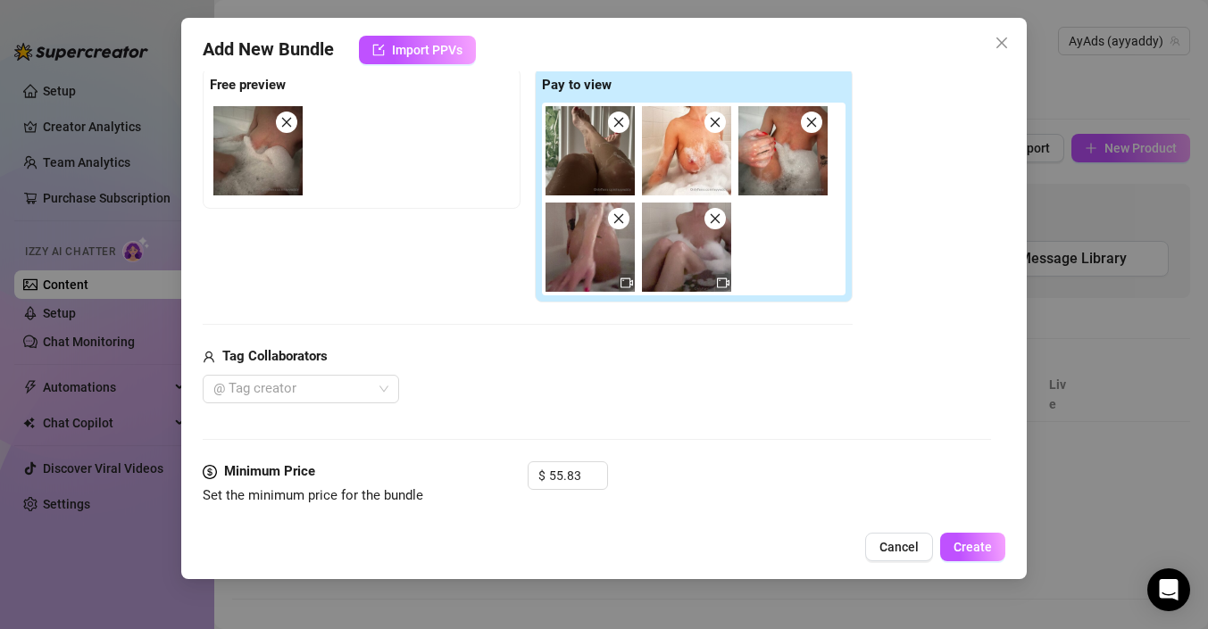
type textarea "Addy is fully naked in a bubble bath, showing off her wet, soapy body. Close-up…"
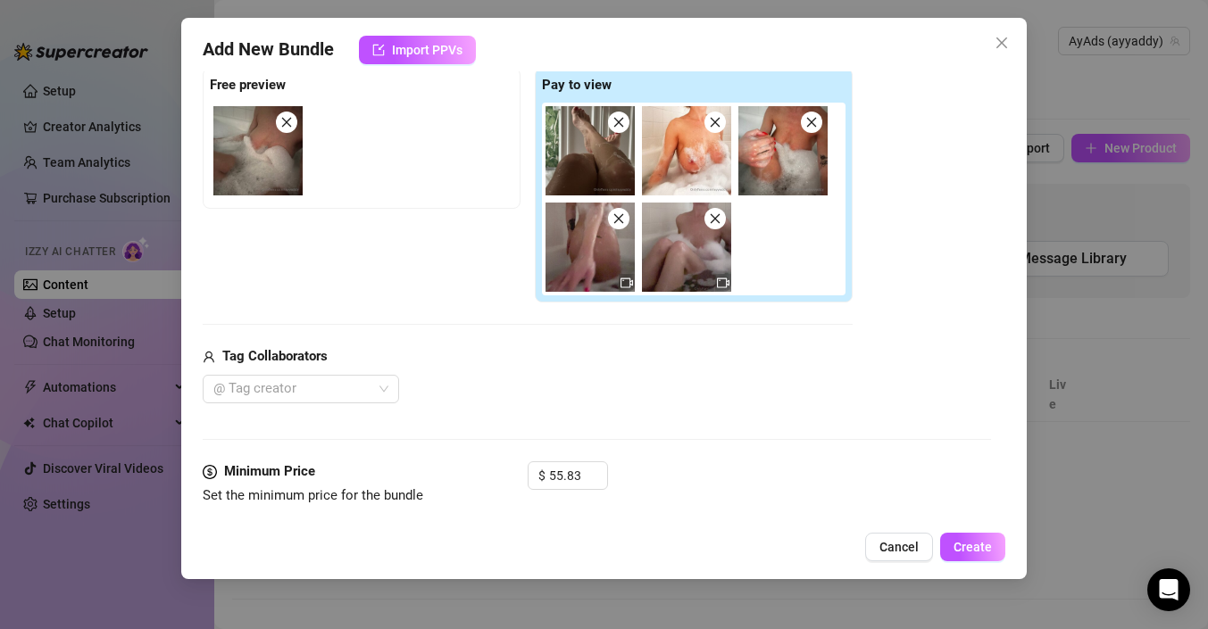
type textarea "Addy is fully naked in a bubble bath, showing off her wet, soapy body. Close-up…"
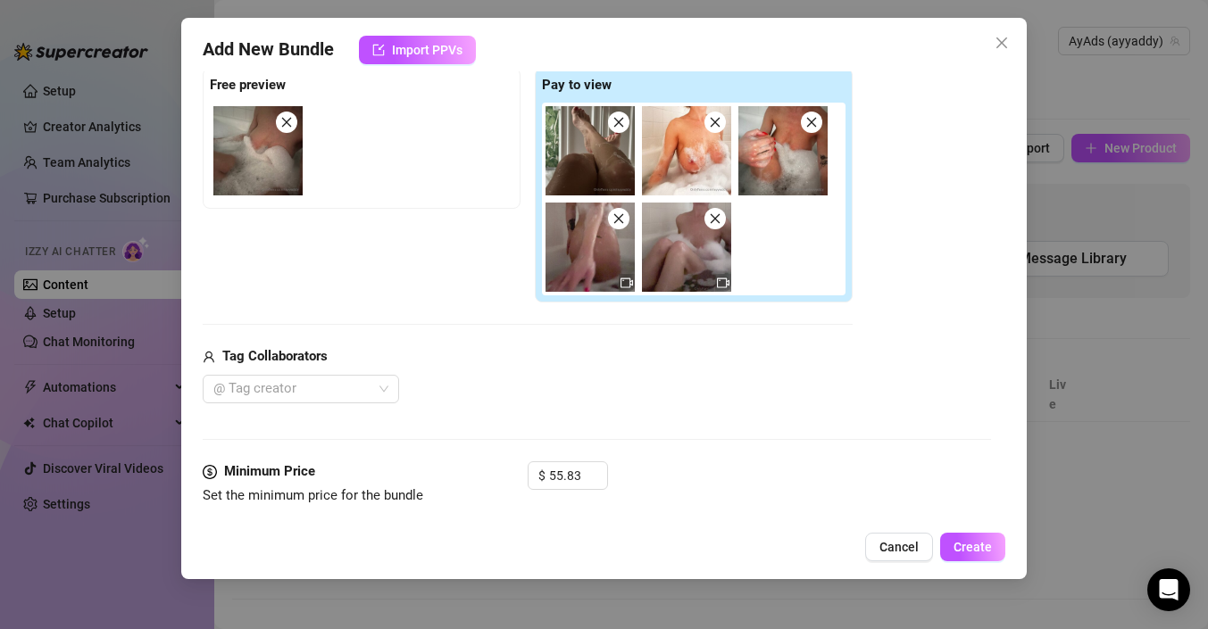
type textarea "Addy is fully naked in a bubble bath, showing off her wet, soapy body. Close-up…"
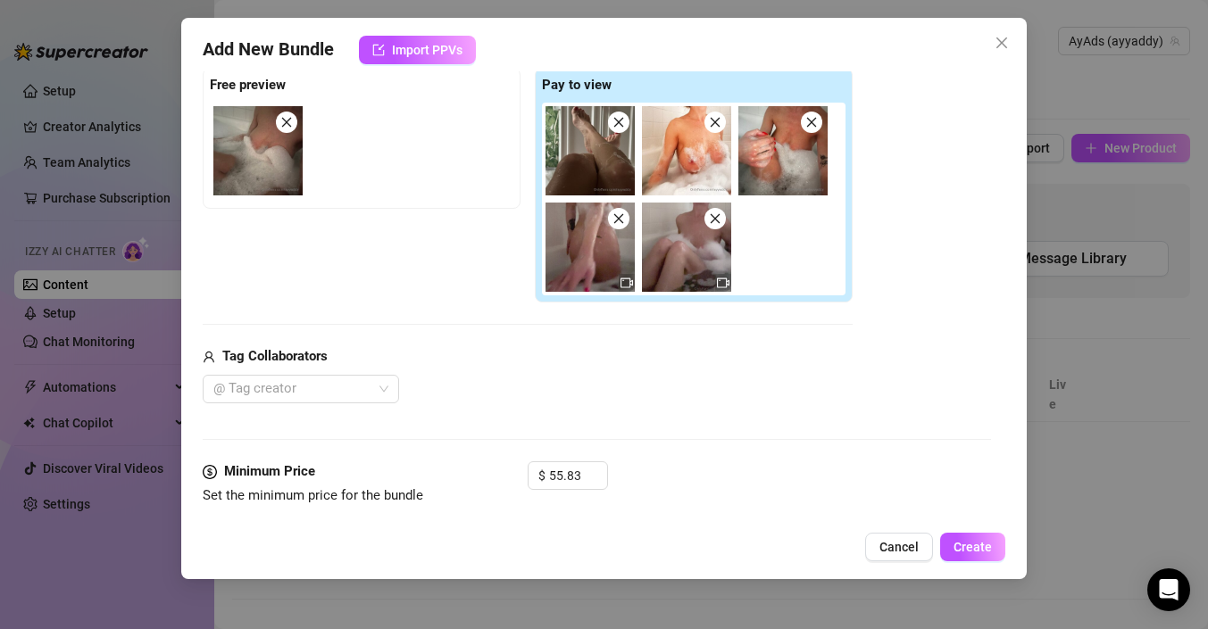
type textarea "Addy is fully naked in a bubble bath, showing off her wet, soapy body. Close-up…"
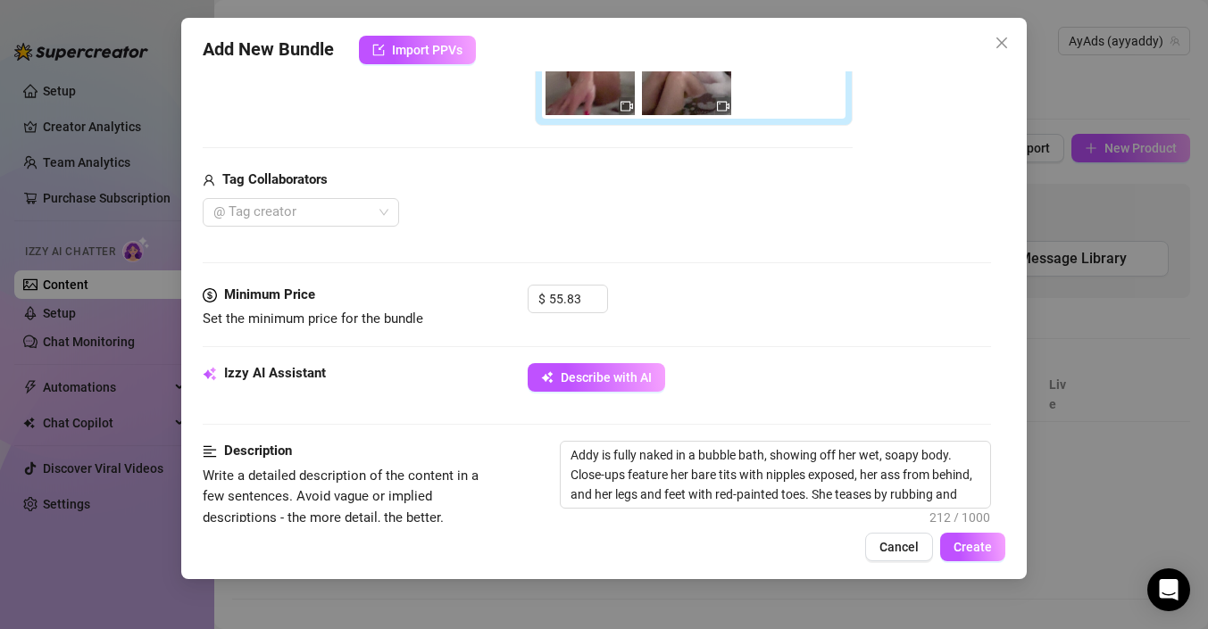
type textarea "Addy is fully naked in a bubble bath, showing off her wet, soapy body. Close-up…"
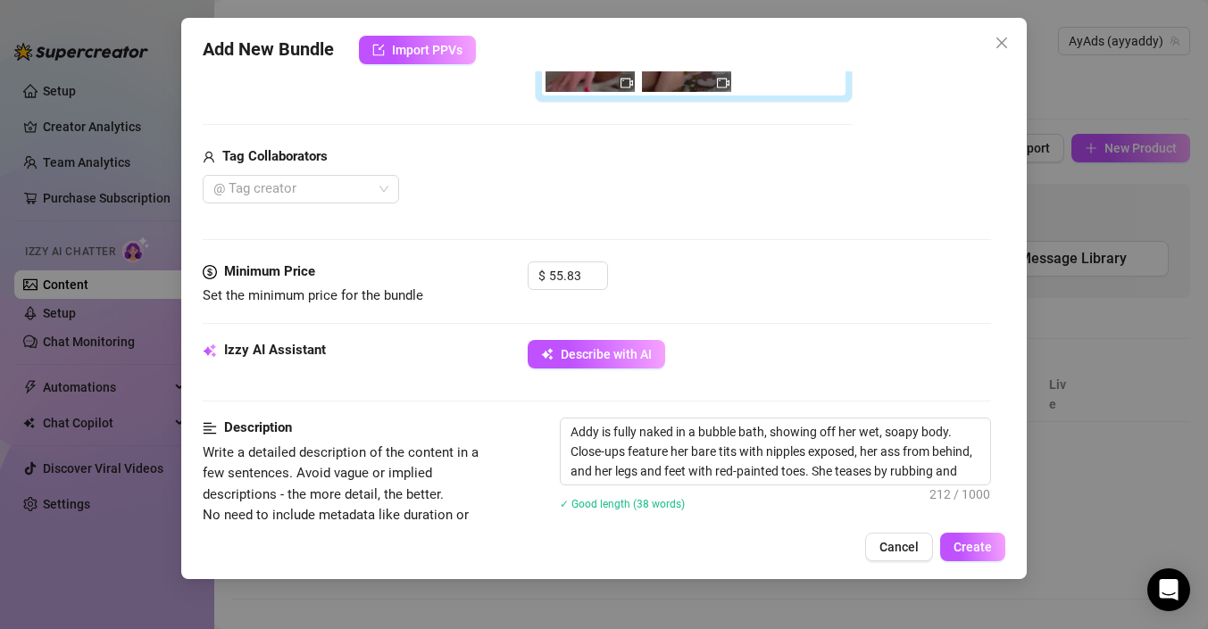
type textarea "Addy is fully naked in a bubble bath, showing off her wet, soapy body. Close-up…"
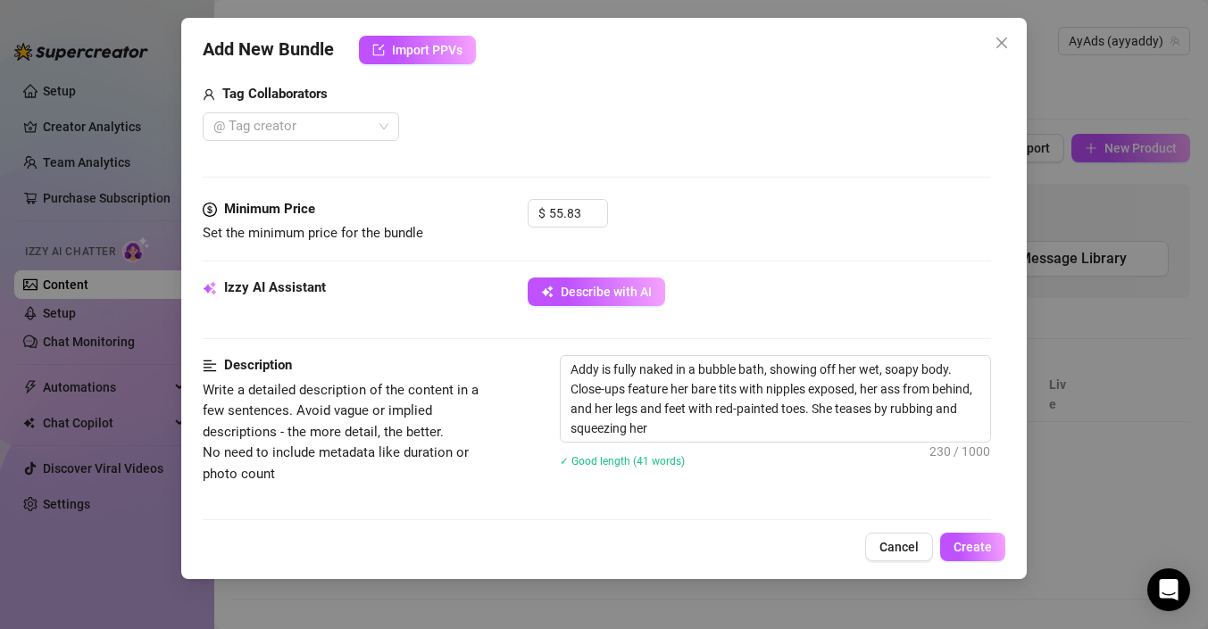
type textarea "Addy is fully naked in a bubble bath, showing off her wet, soapy body. Close-up…"
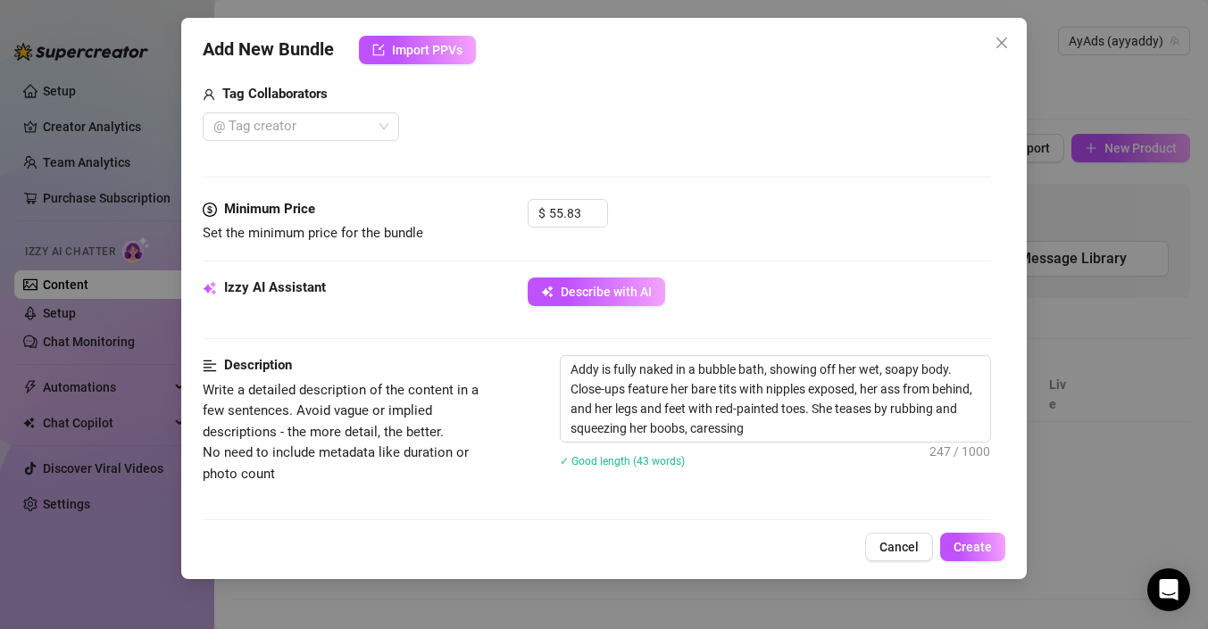
type textarea "Addy is fully naked in a bubble bath, showing off her wet, soapy body. Close-up…"
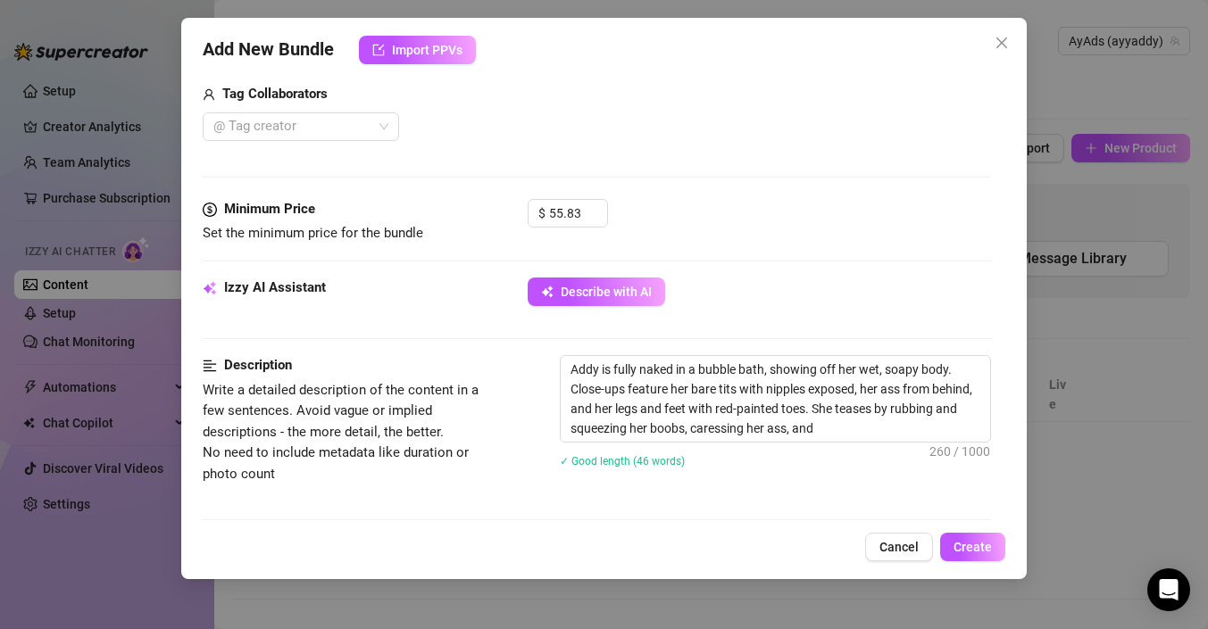
type textarea "Addy is fully naked in a bubble bath, showing off her wet, soapy body. Close-up…"
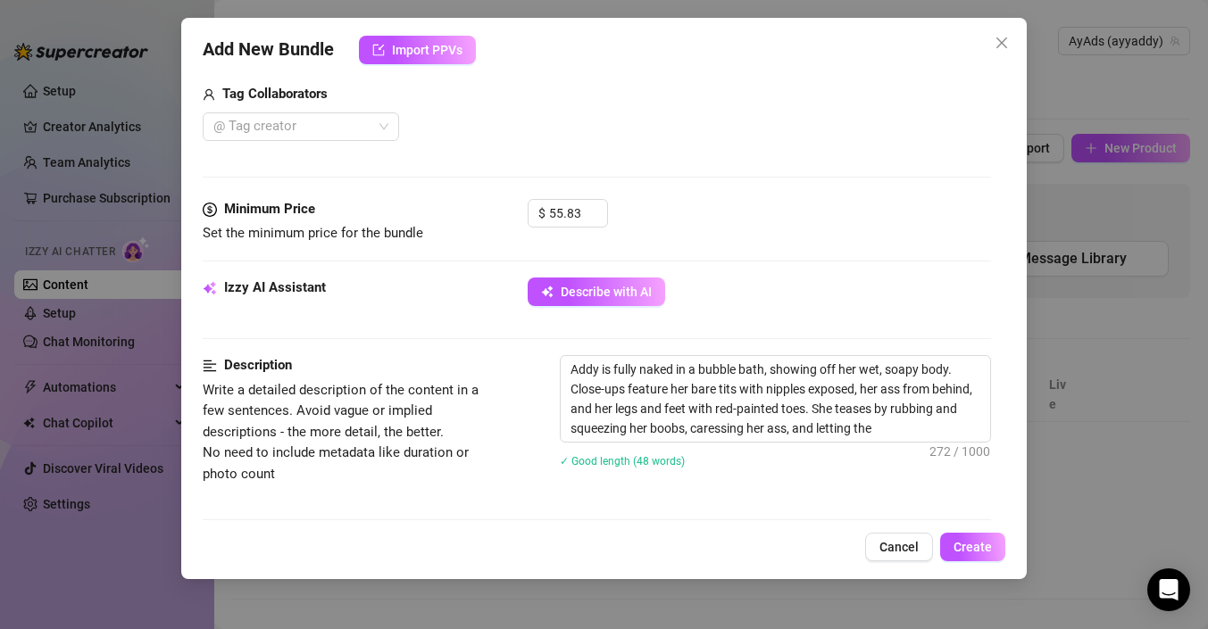
type textarea "Addy is fully naked in a bubble bath, showing off her wet, soapy body. Close-up…"
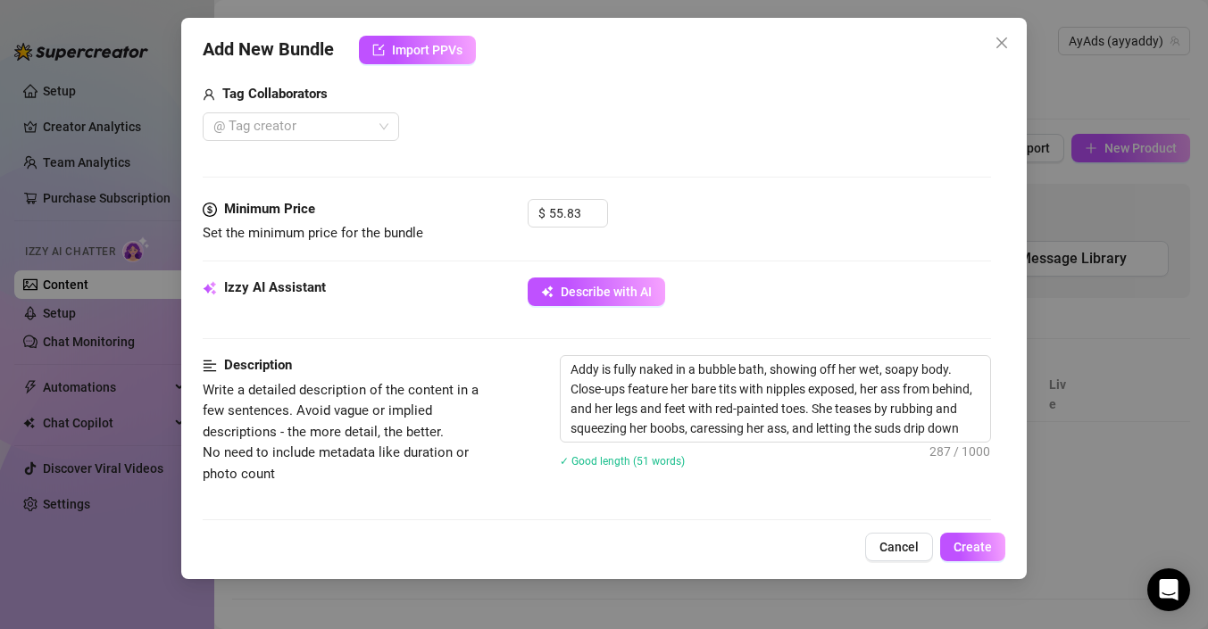
type textarea "Addy is fully naked in a bubble bath, showing off her wet, soapy body. Close-up…"
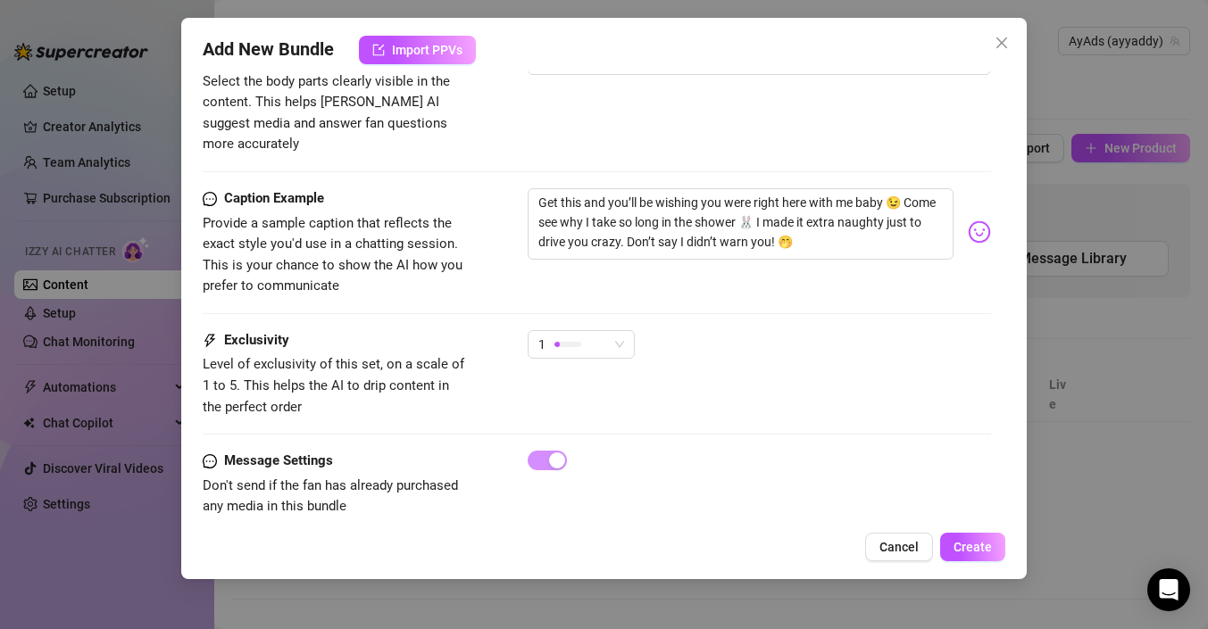
scroll to position [1194, 0]
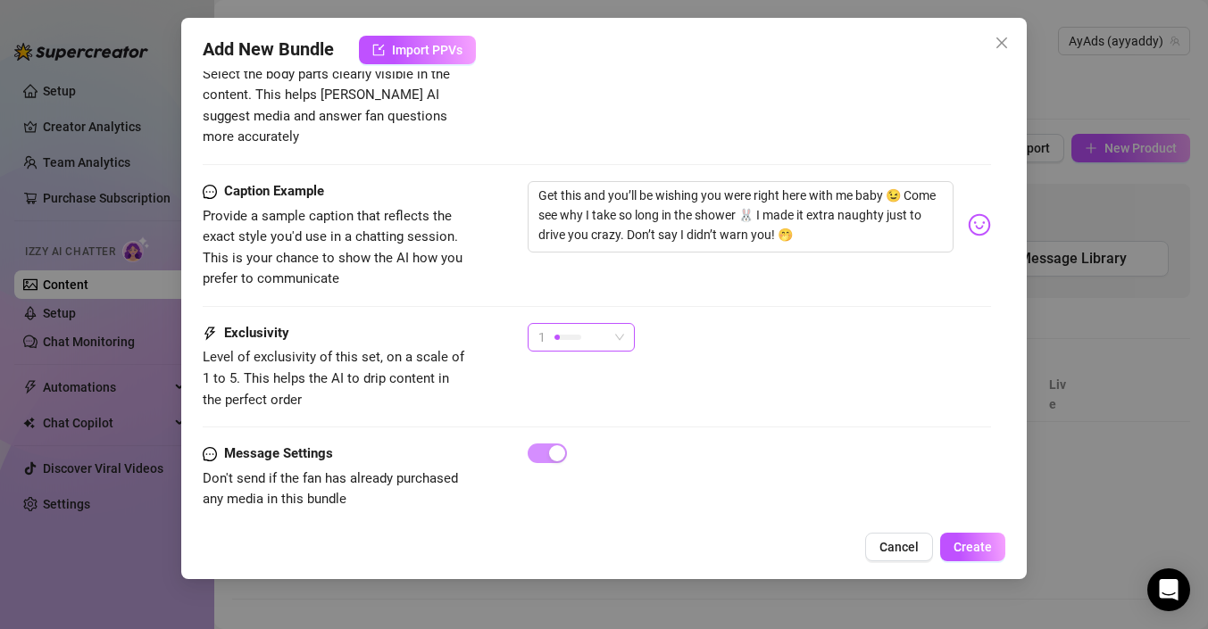
click at [578, 329] on div at bounding box center [567, 337] width 27 height 17
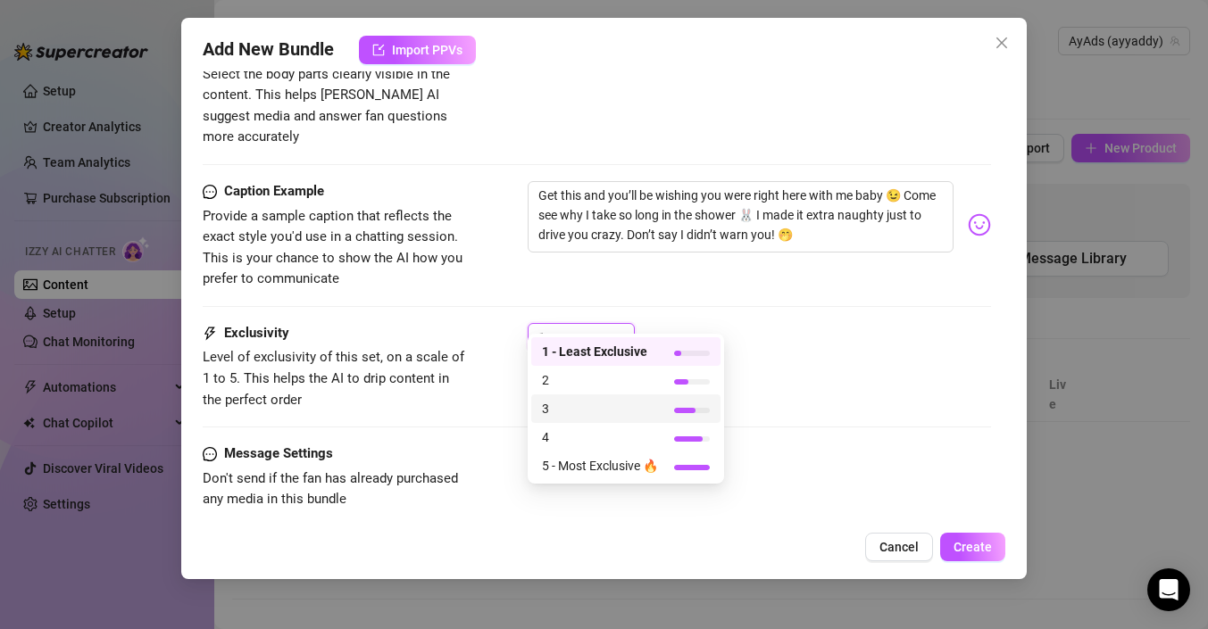
click at [636, 411] on span "3" at bounding box center [600, 409] width 116 height 20
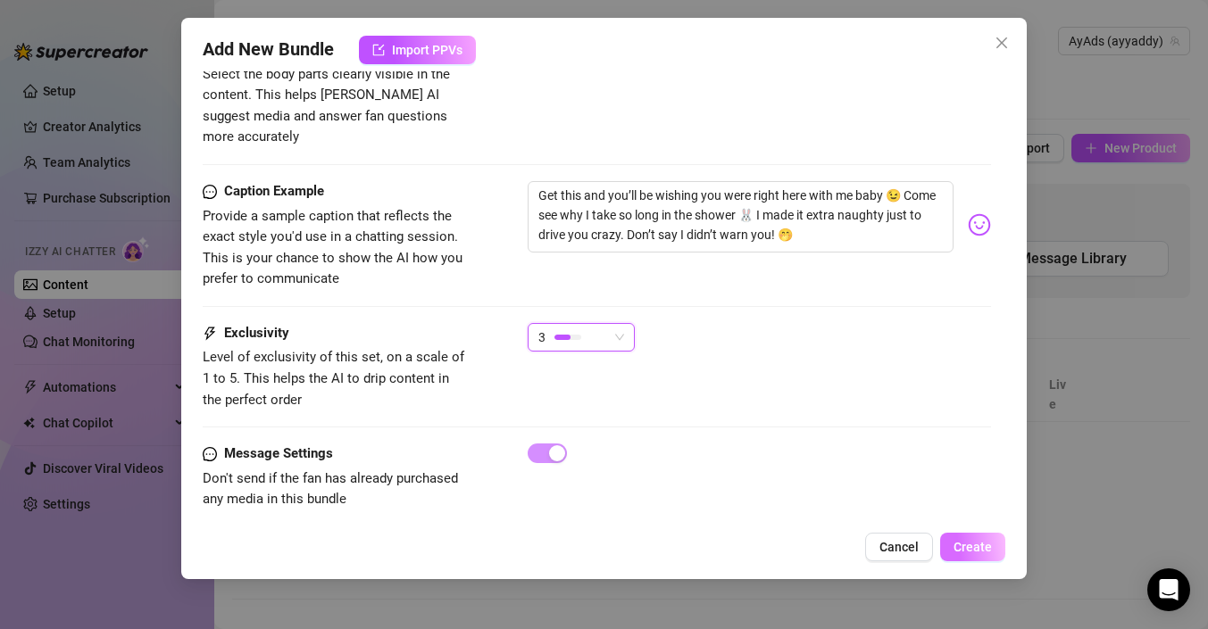
click at [972, 540] on span "Create" at bounding box center [972, 547] width 38 height 14
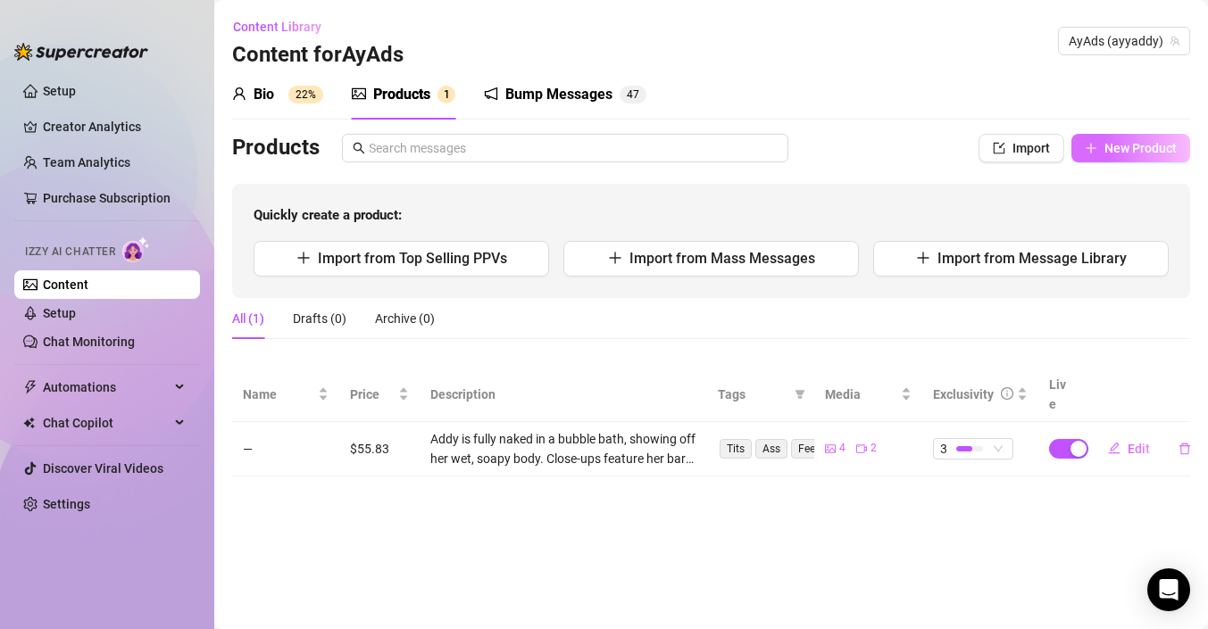
click at [1142, 147] on span "New Product" at bounding box center [1140, 148] width 72 height 14
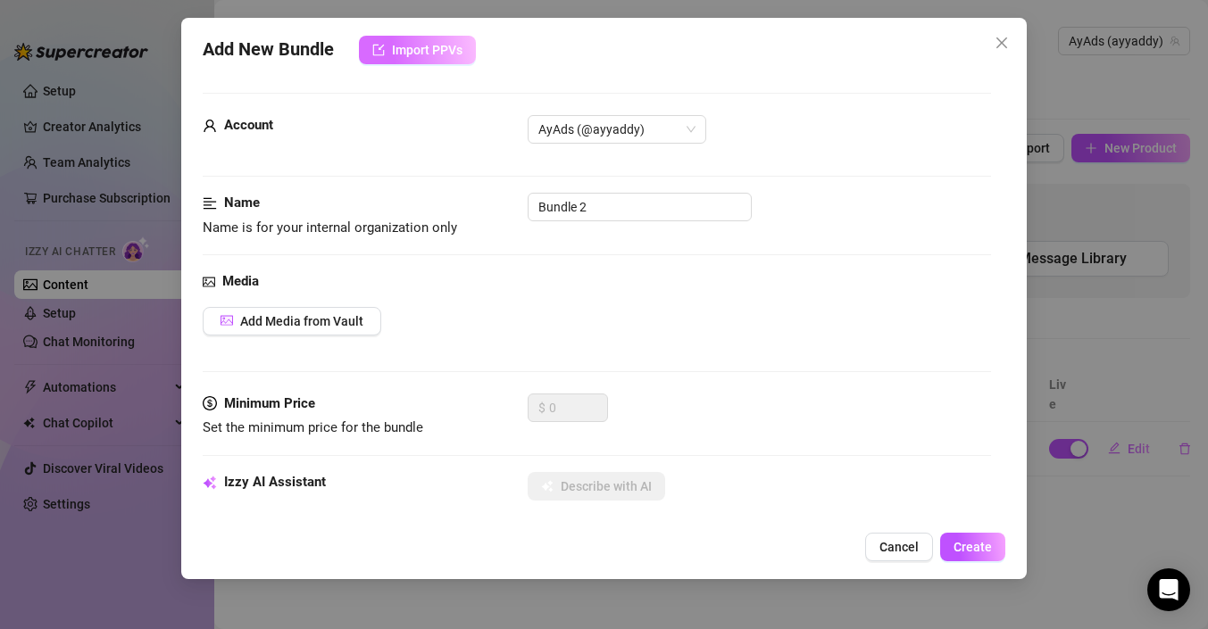
click at [423, 44] on span "Import PPVs" at bounding box center [427, 50] width 71 height 14
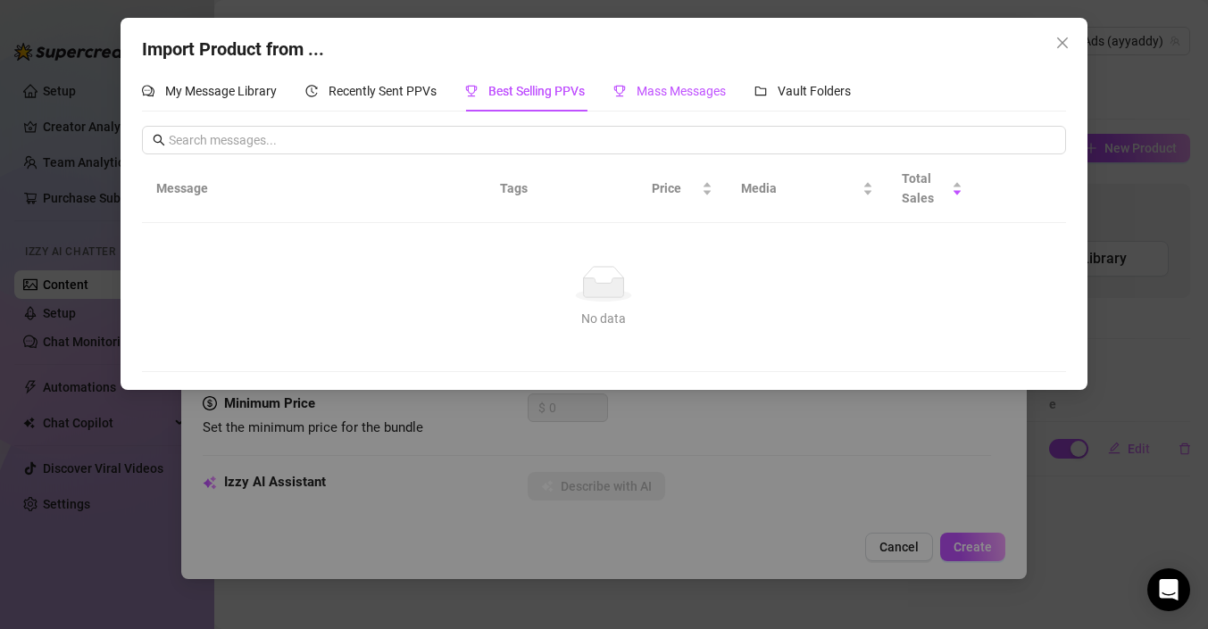
click at [670, 87] on span "Mass Messages" at bounding box center [680, 91] width 89 height 14
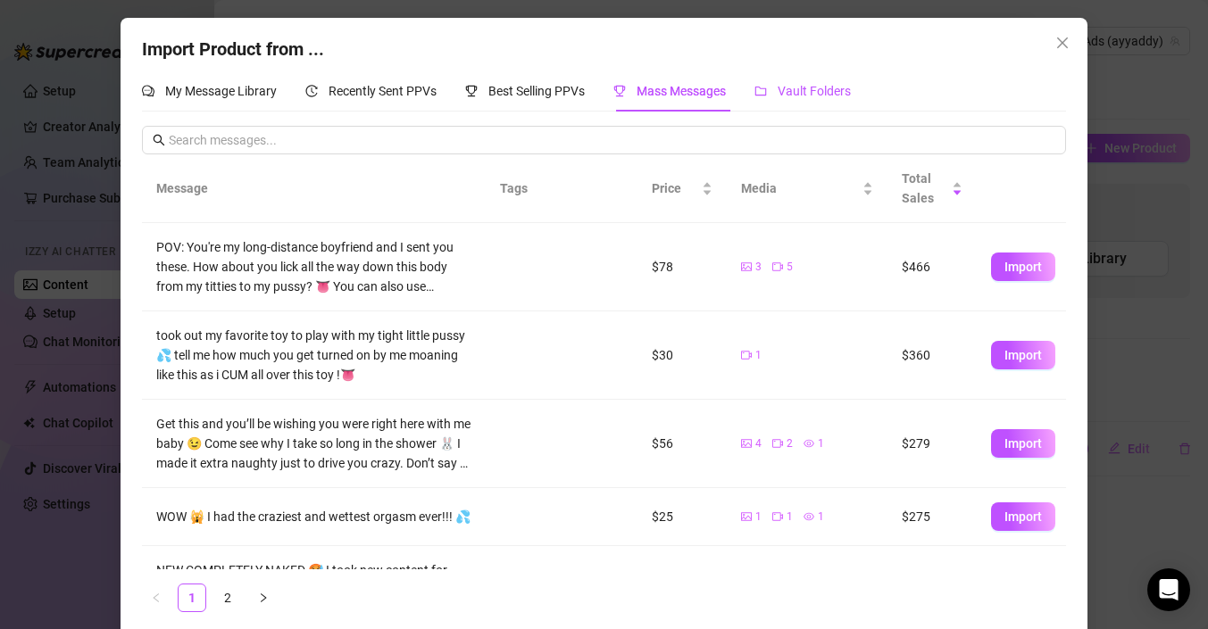
click at [817, 87] on span "Vault Folders" at bounding box center [814, 91] width 73 height 14
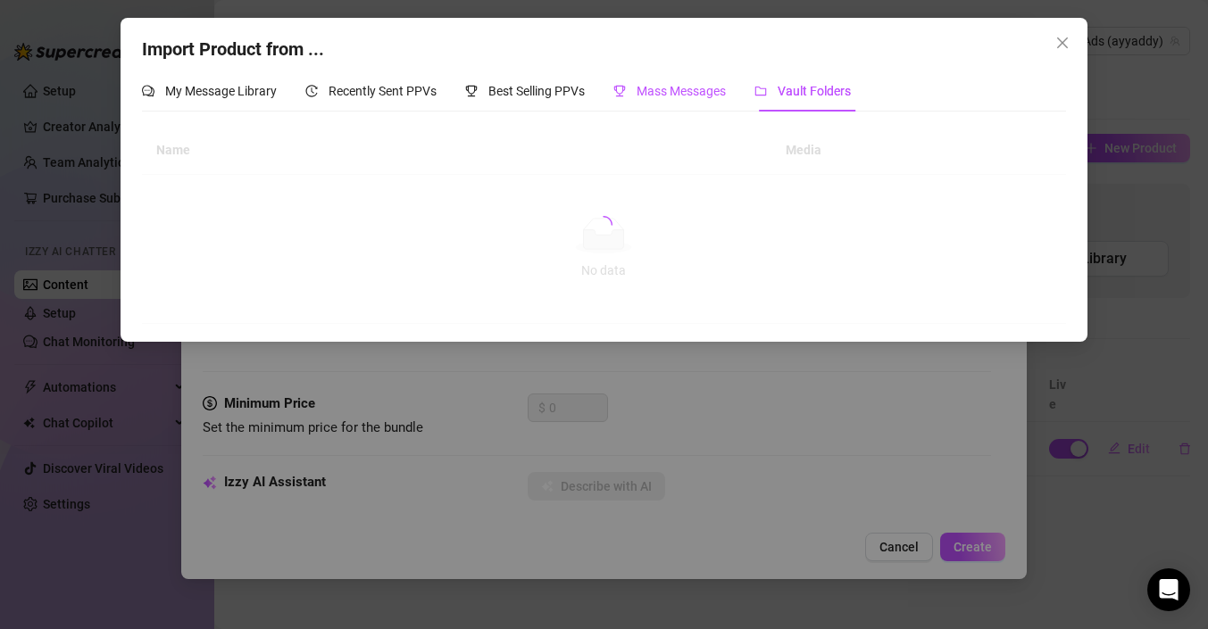
click at [698, 97] on span "Mass Messages" at bounding box center [680, 91] width 89 height 14
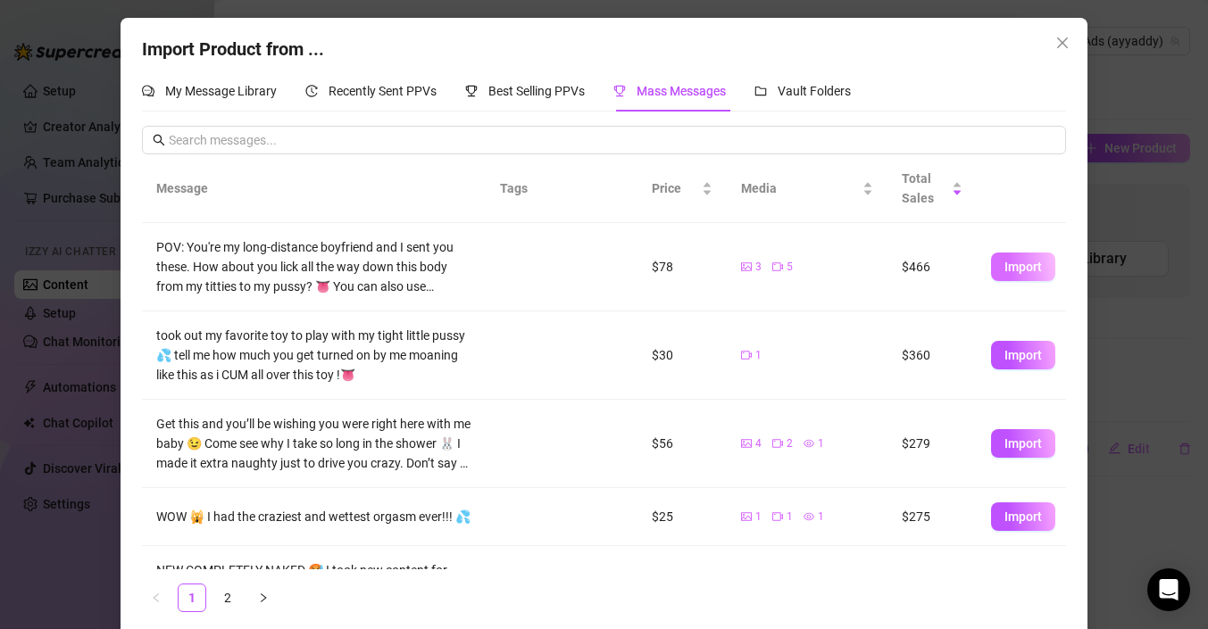
click at [1003, 260] on button "Import" at bounding box center [1023, 267] width 64 height 29
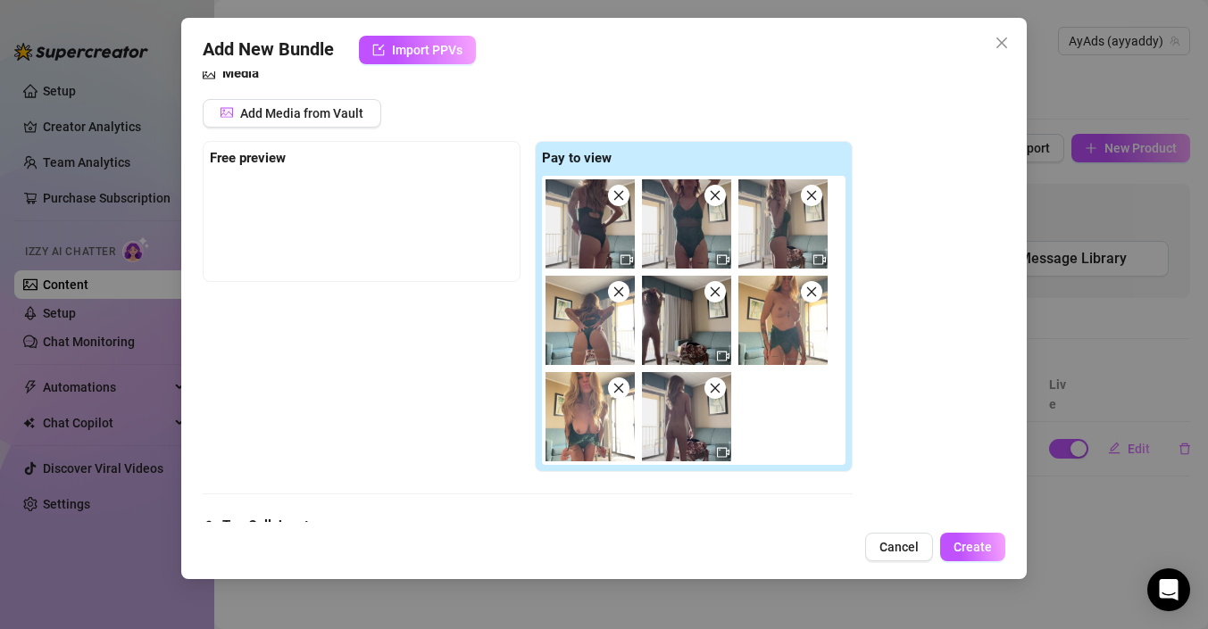
scroll to position [189, 0]
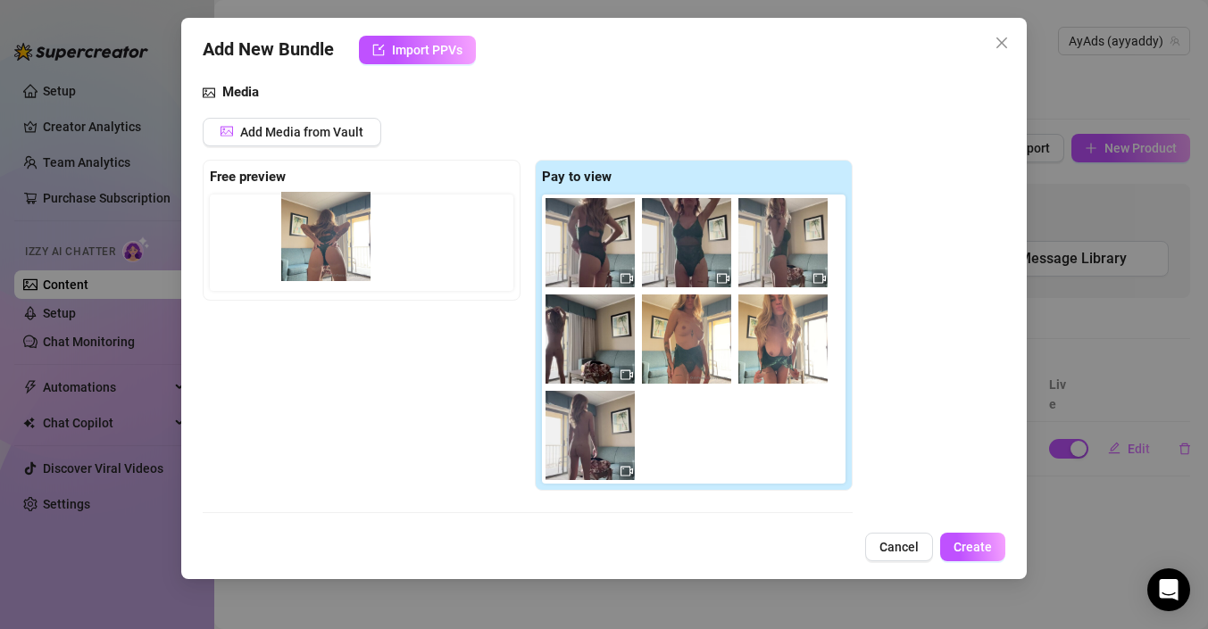
drag, startPoint x: 583, startPoint y: 354, endPoint x: 304, endPoint y: 249, distance: 298.3
click at [304, 248] on div "Free preview Pay to view" at bounding box center [528, 326] width 650 height 332
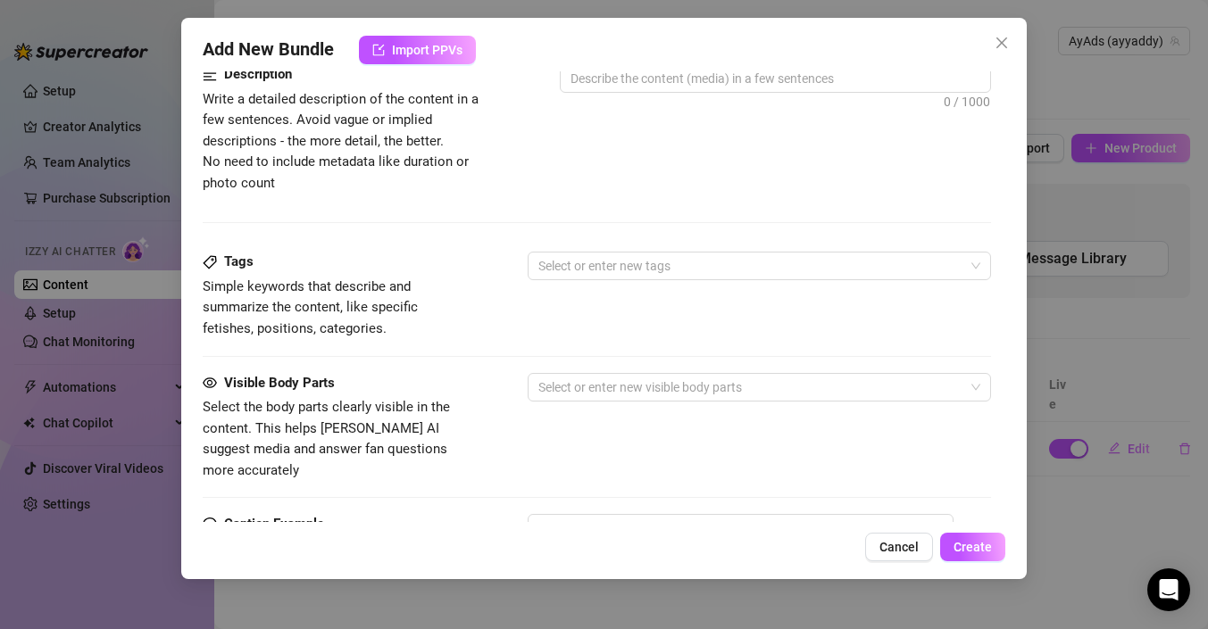
scroll to position [763, 0]
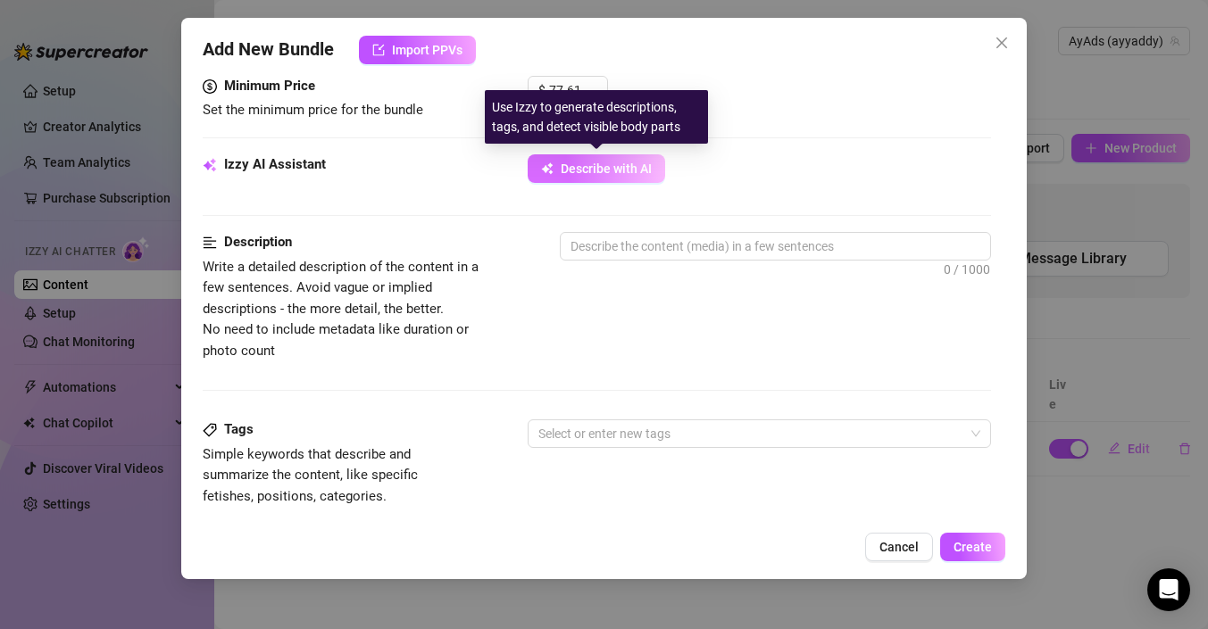
click at [605, 162] on span "Describe with AI" at bounding box center [606, 169] width 91 height 14
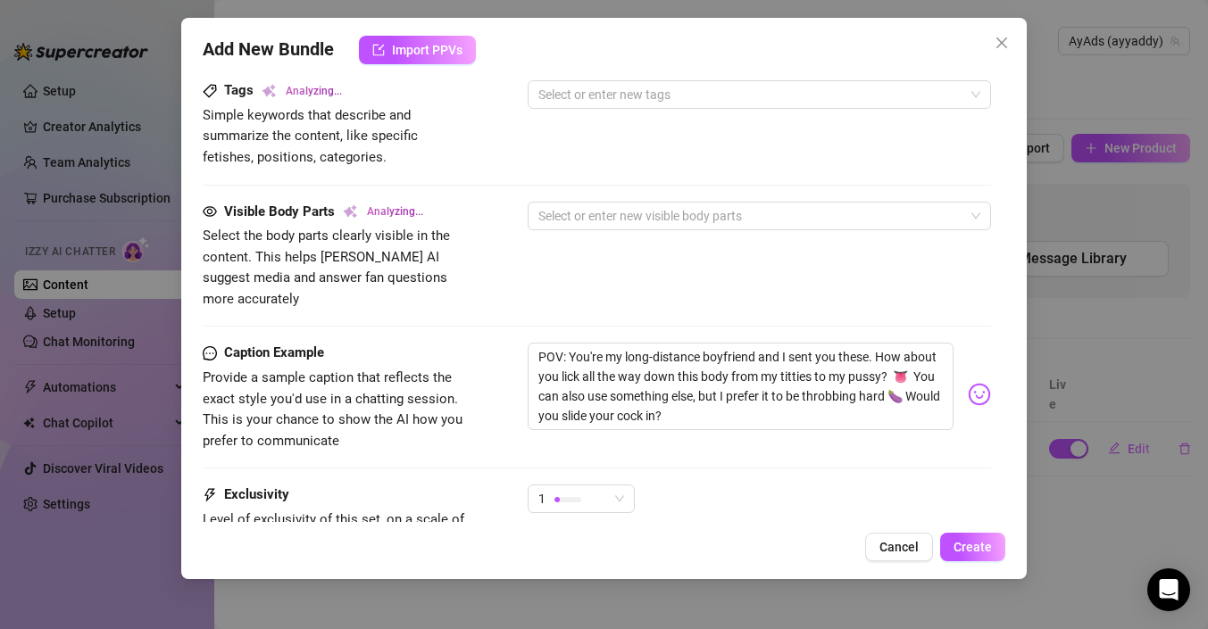
scroll to position [1265, 0]
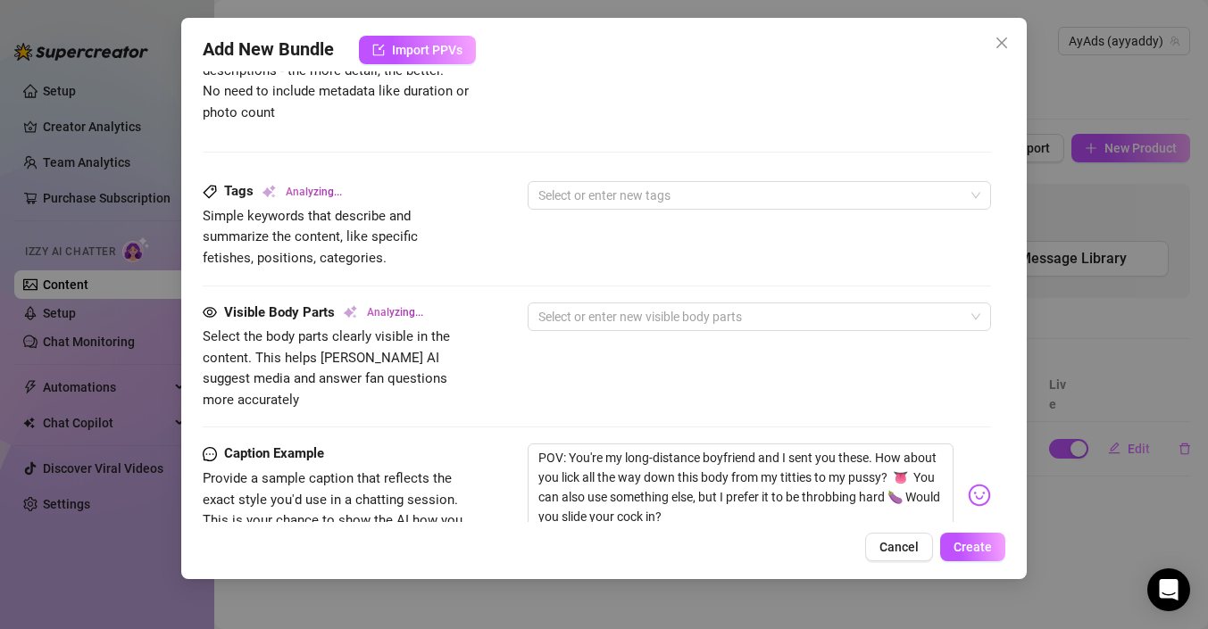
type textarea "Addy"
type textarea "Addy teases"
type textarea "Addy teases in"
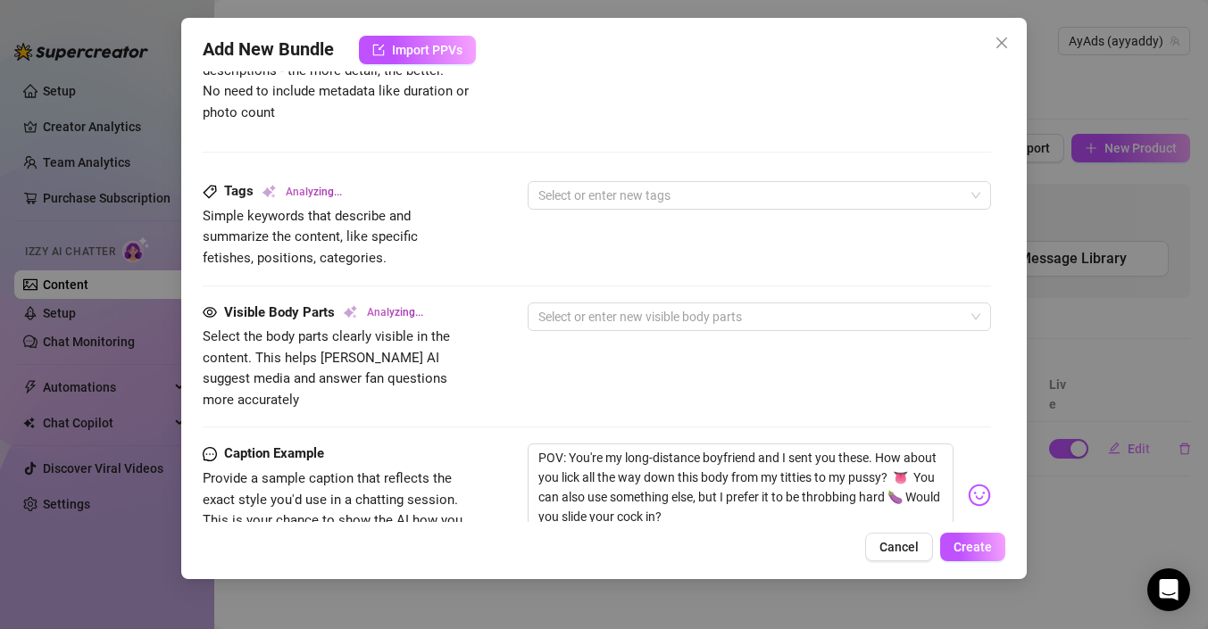
type textarea "Addy teases in"
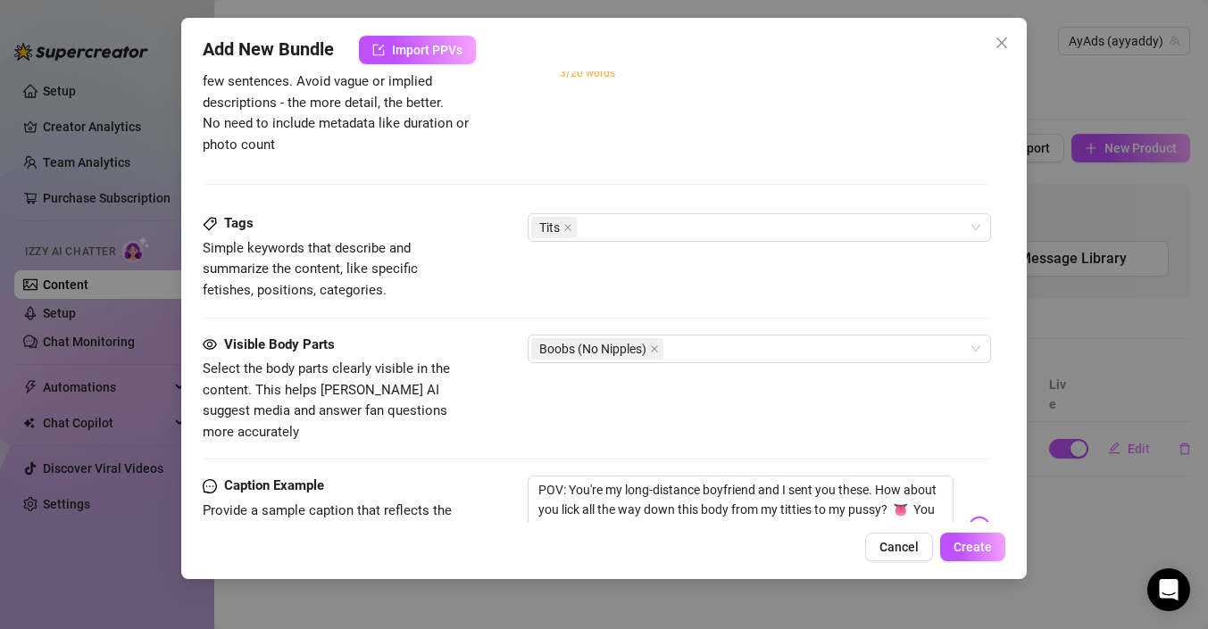
type textarea "Addy teases in a"
type textarea "Addy teases in a sheer"
type textarea "Addy teases in a sheer green"
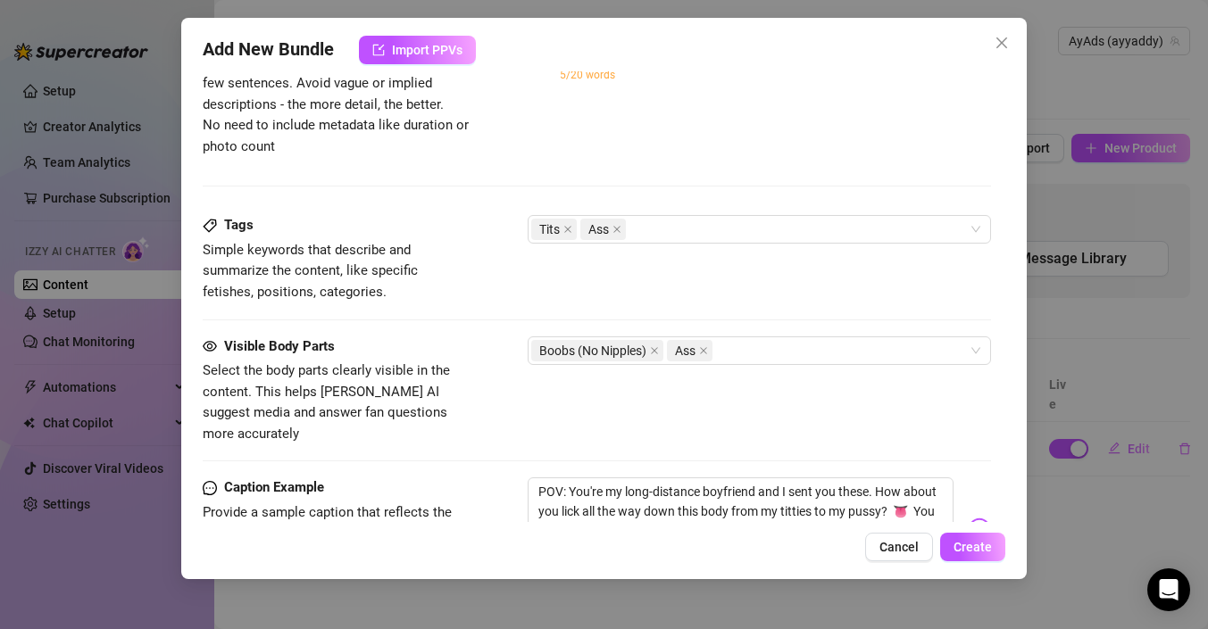
type textarea "Addy teases in a sheer green"
type textarea "Addy teases in a sheer green lace"
type textarea "Addy teases in a sheer green lace bodysuit,"
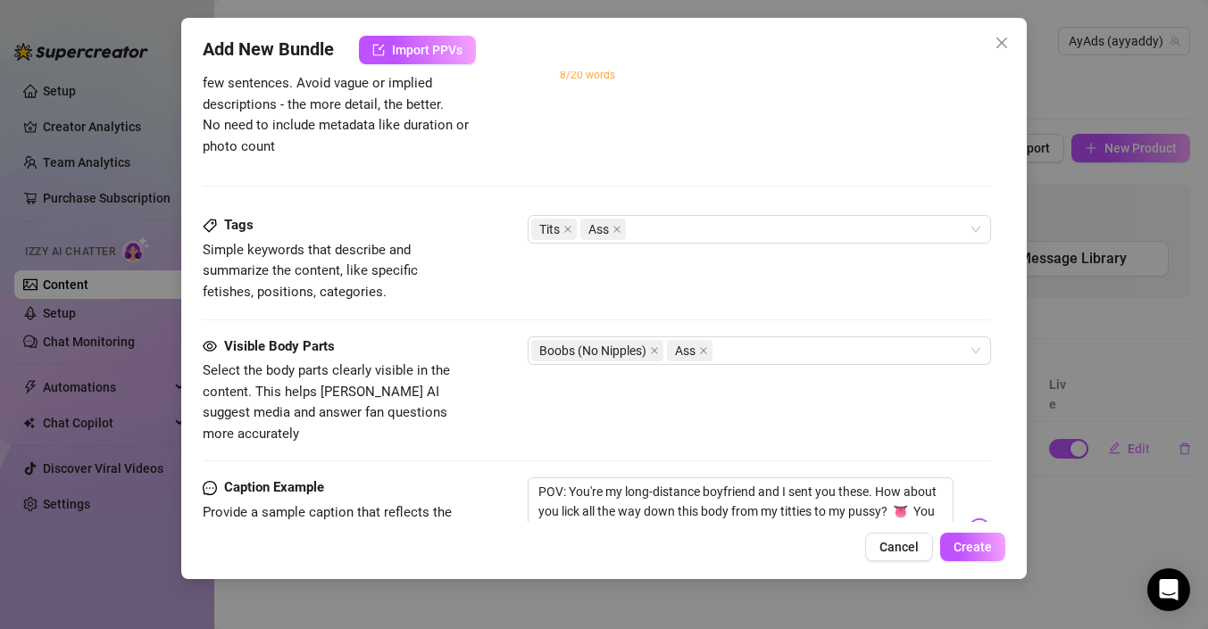
type textarea "Addy teases in a sheer green lace bodysuit, showing"
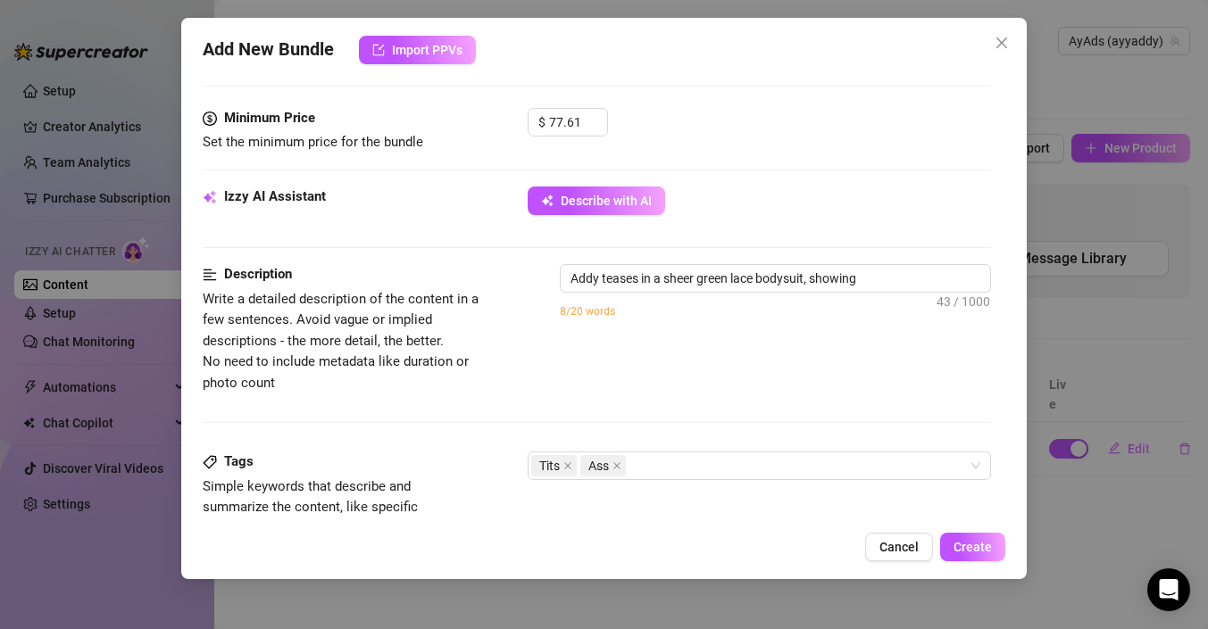
type textarea "Addy teases in a sheer green lace bodysuit, showing off"
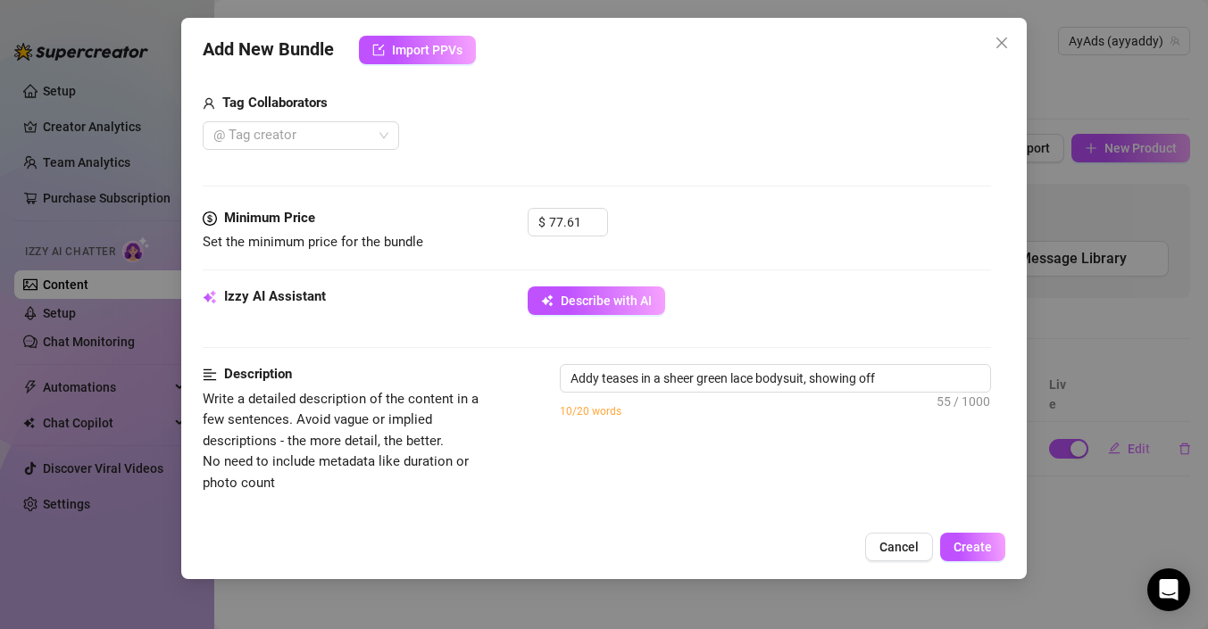
type textarea "Addy teases in a sheer green lace bodysuit, showing off her"
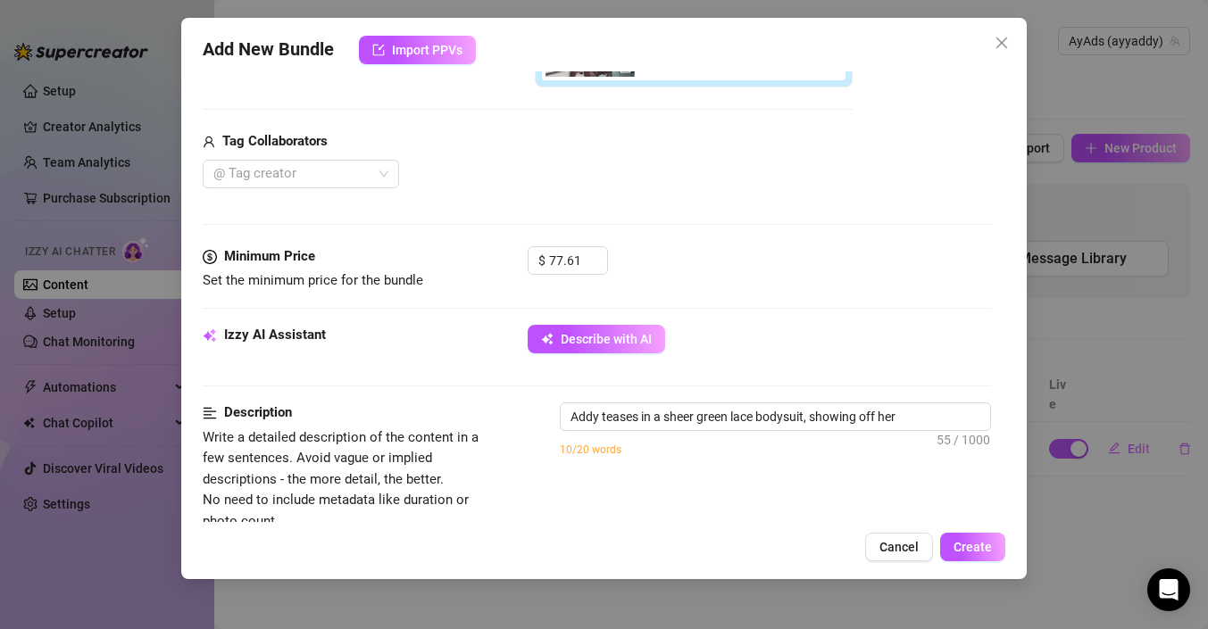
type textarea "Addy teases in a sheer green lace bodysuit, showing off her busty"
type textarea "Addy teases in a sheer green lace bodysuit, showing off her busty tits"
type textarea "Addy teases in a sheer green lace bodysuit, showing off her busty tits and"
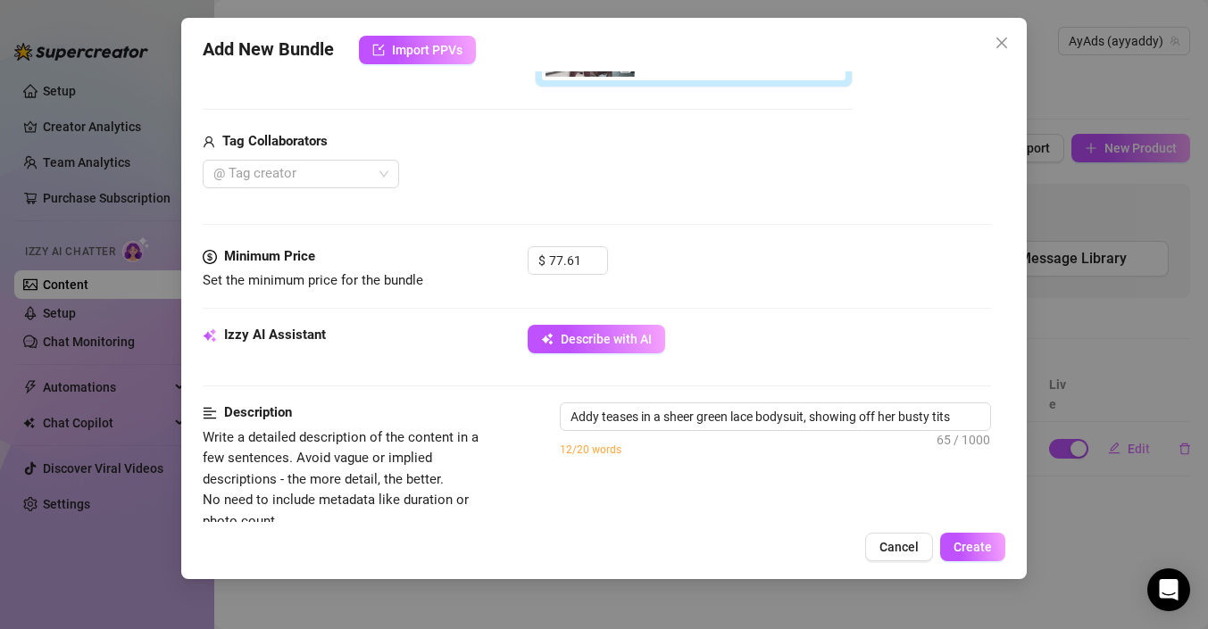
type textarea "Addy teases in a sheer green lace bodysuit, showing off her busty tits and"
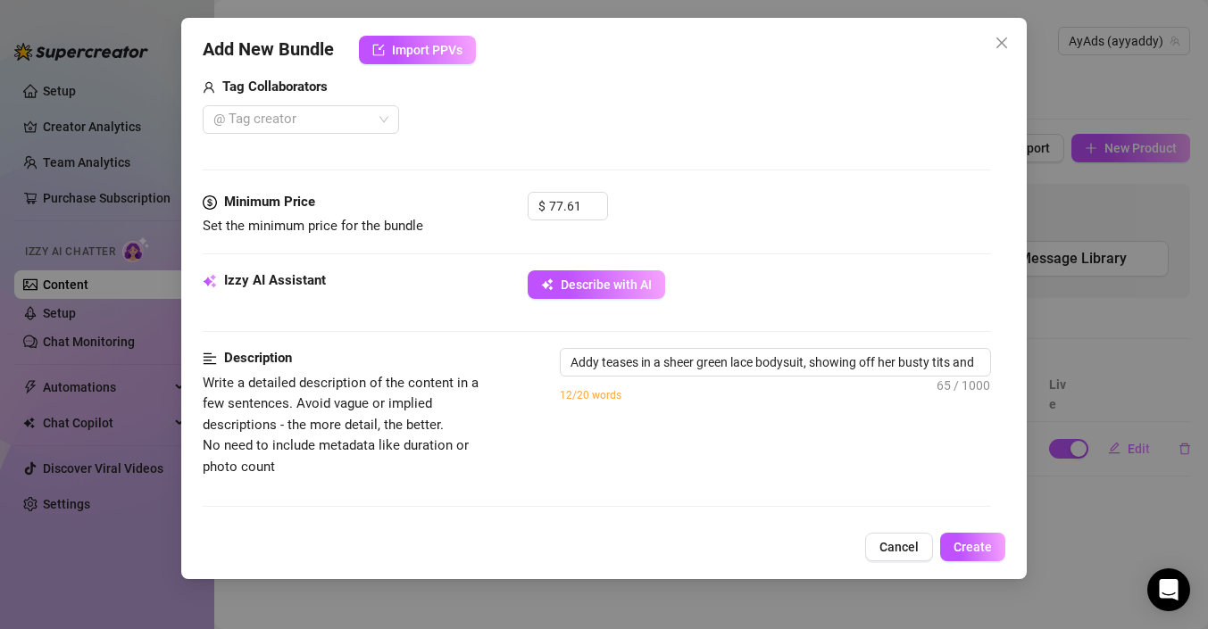
type textarea "Addy teases in a sheer green lace bodysuit, showing off her busty tits and toned"
type textarea "Addy teases in a sheer green lace bodysuit, showing off her busty tits and tone…"
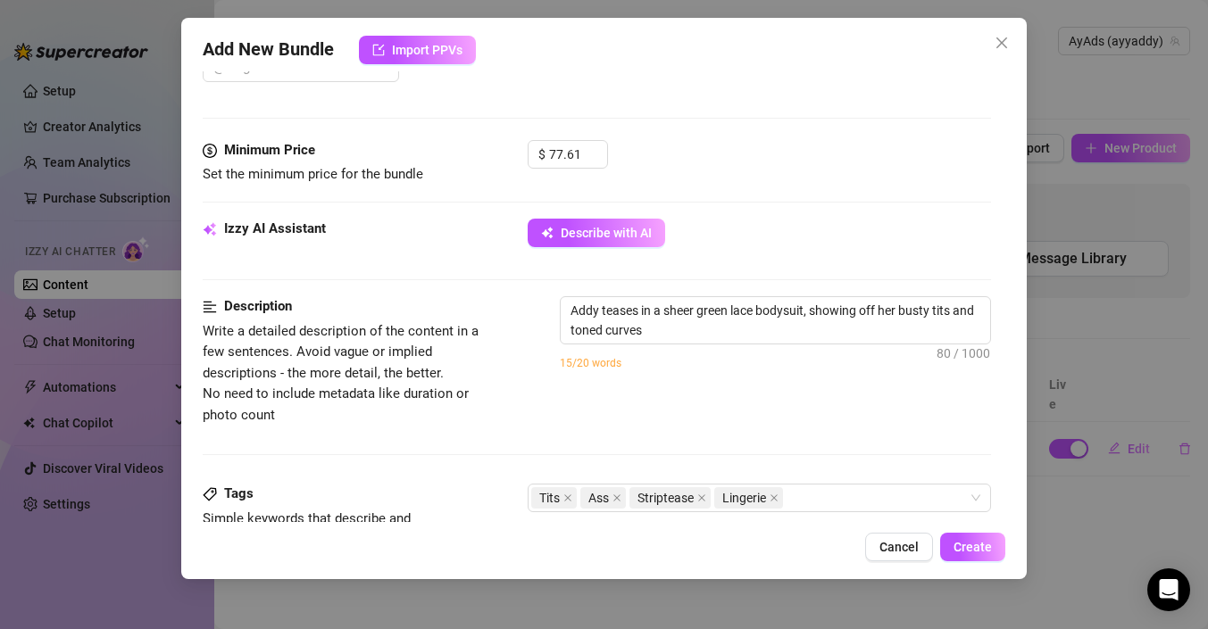
type textarea "Addy teases in a sheer green lace bodysuit, showing off her busty tits and tone…"
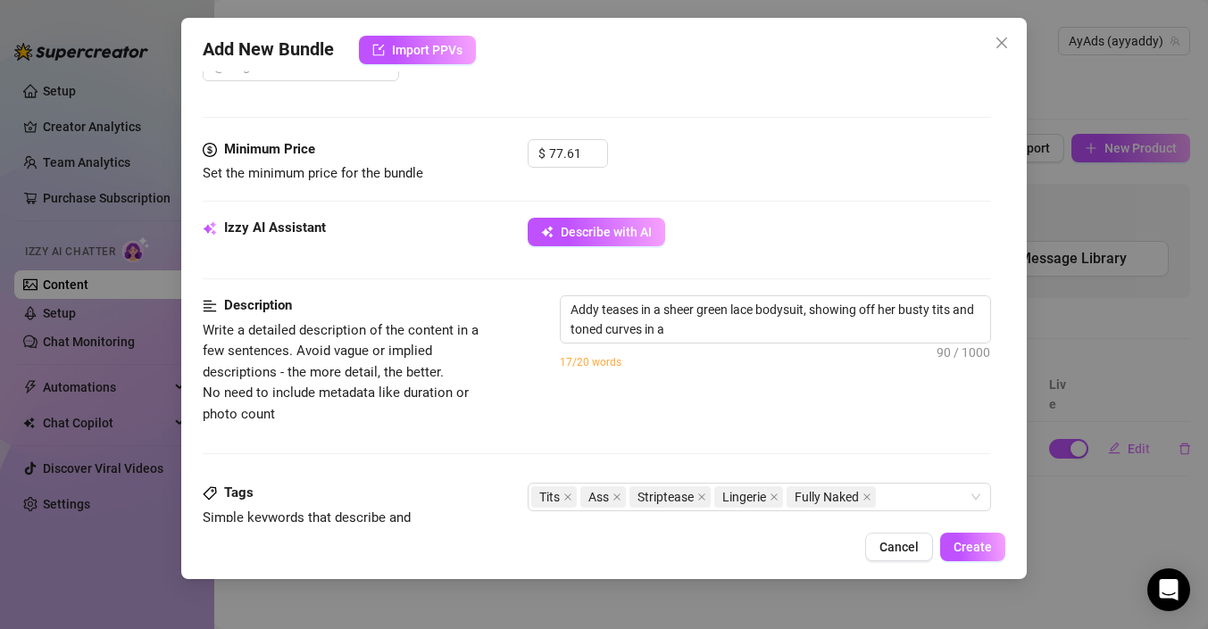
type textarea "Addy teases in a sheer green lace bodysuit, showing off her busty tits and tone…"
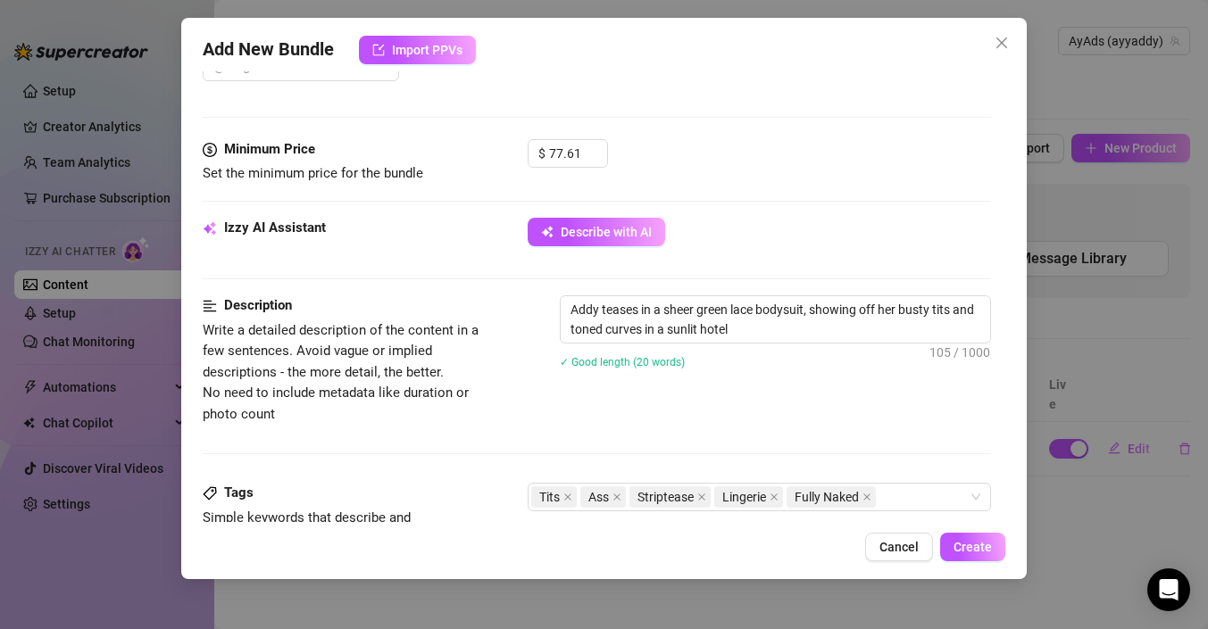
type textarea "Addy teases in a sheer green lace bodysuit, showing off her busty tits and tone…"
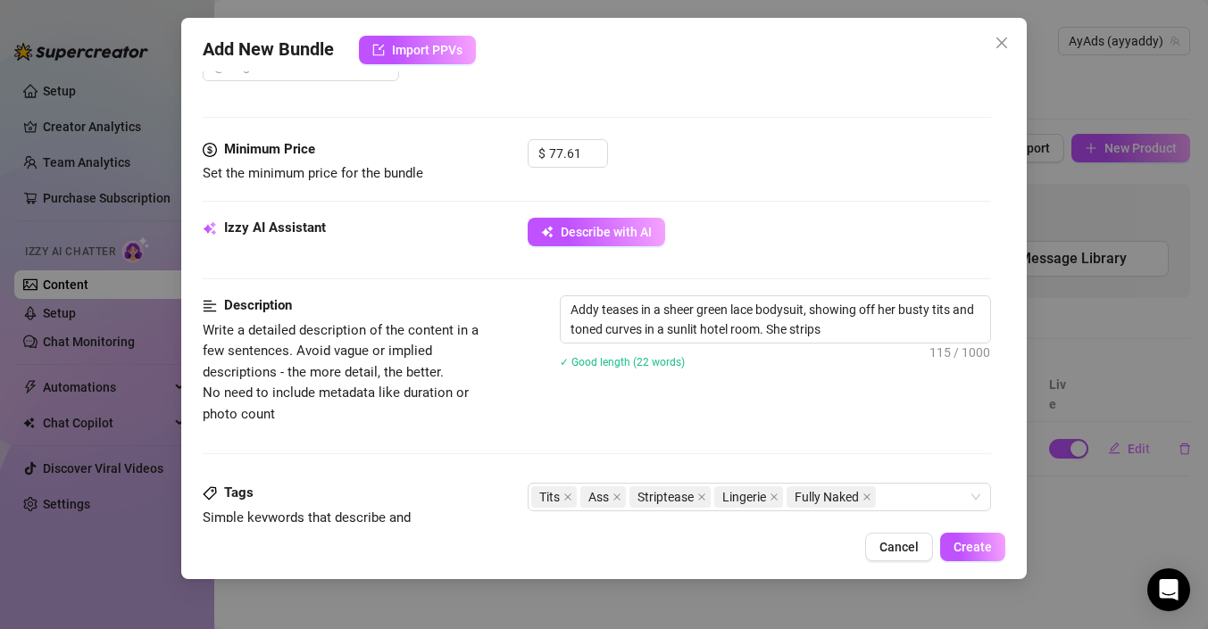
type textarea "Addy teases in a sheer green lace bodysuit, showing off her busty tits and tone…"
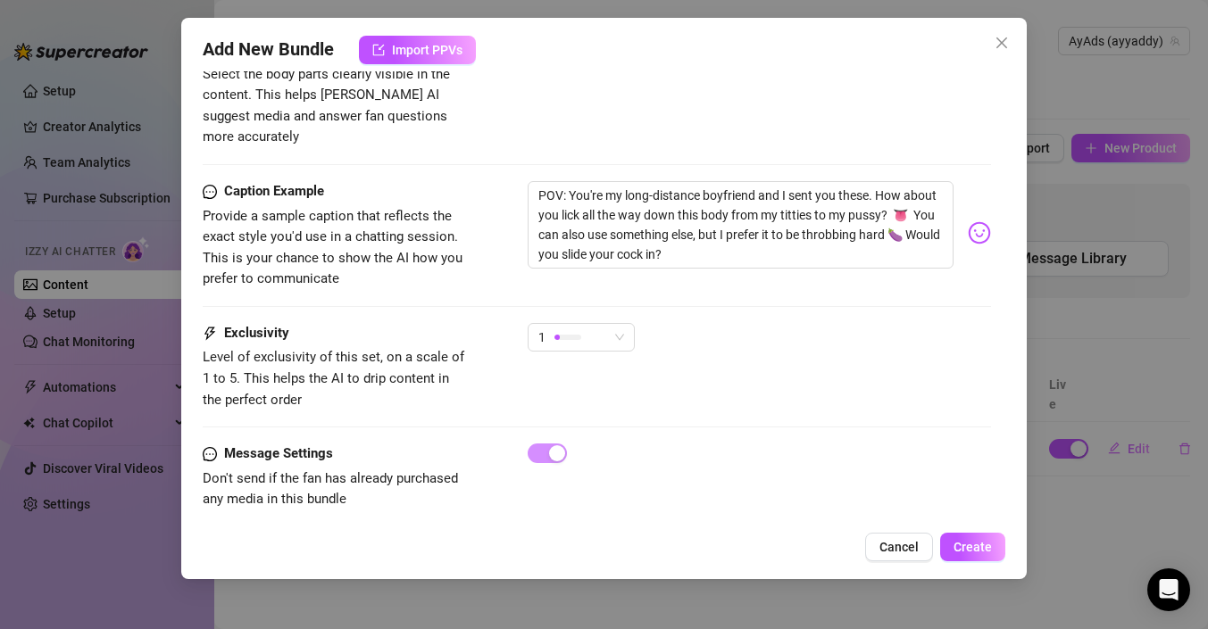
scroll to position [1289, 0]
click at [612, 325] on span "1" at bounding box center [581, 338] width 86 height 27
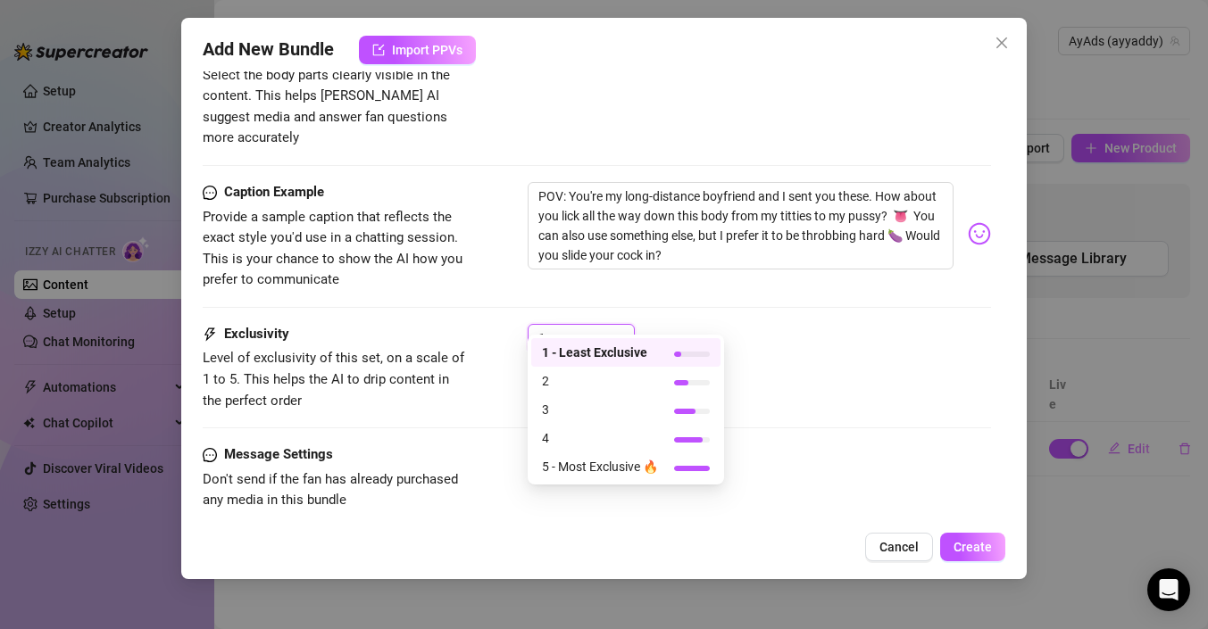
click at [602, 325] on div "1" at bounding box center [573, 338] width 70 height 27
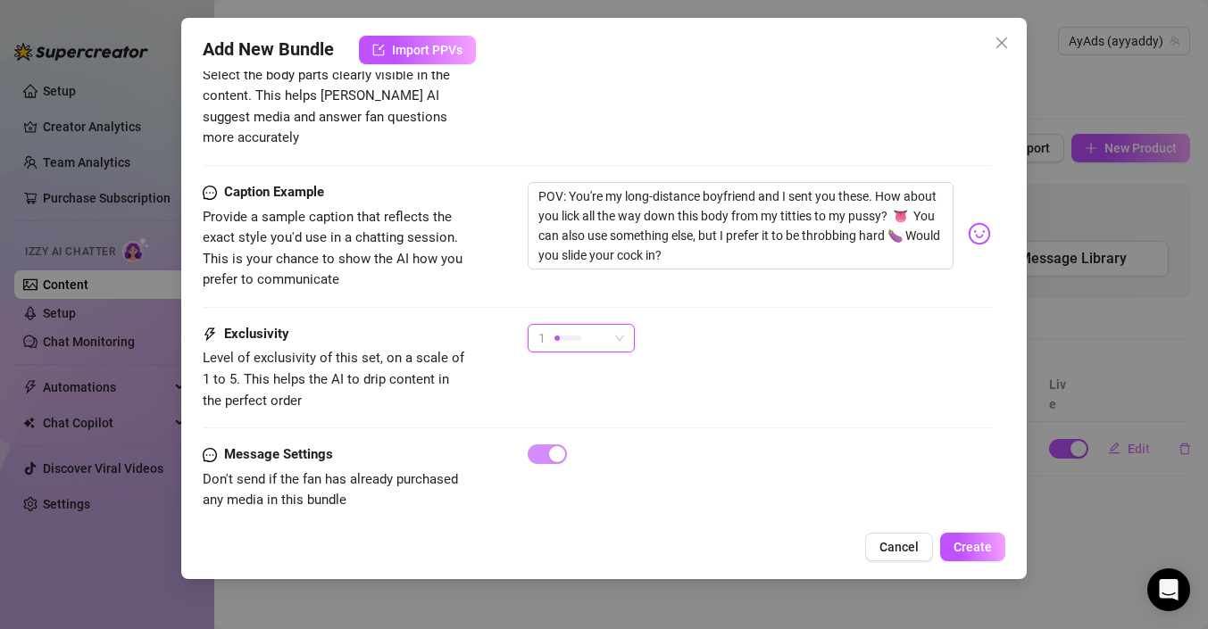
click at [602, 325] on div "1" at bounding box center [573, 338] width 70 height 27
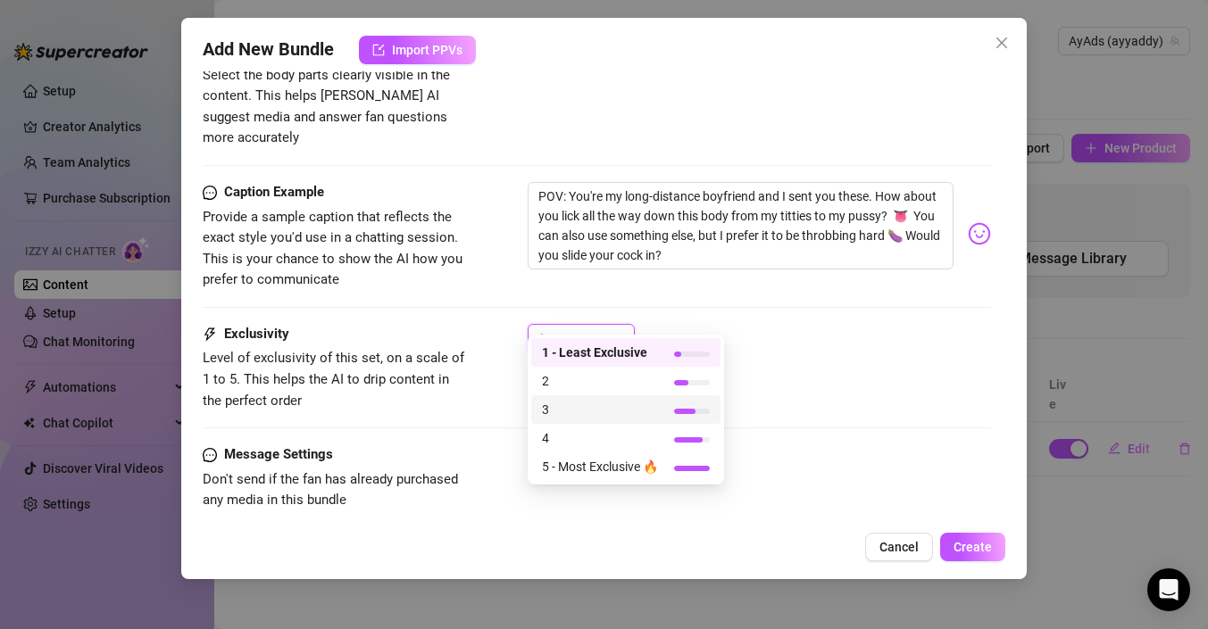
click at [593, 409] on span "3" at bounding box center [600, 410] width 116 height 20
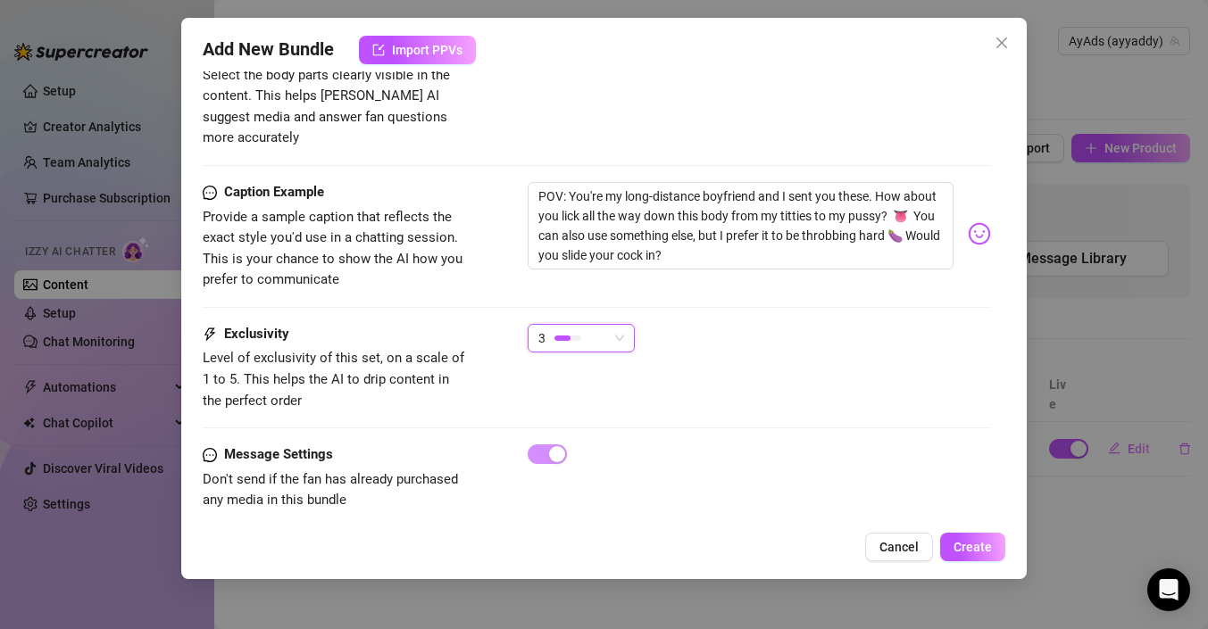
click at [795, 409] on div "Exclusivity Level of exclusivity of this set, on a scale of 1 to 5. This helps …" at bounding box center [597, 384] width 788 height 121
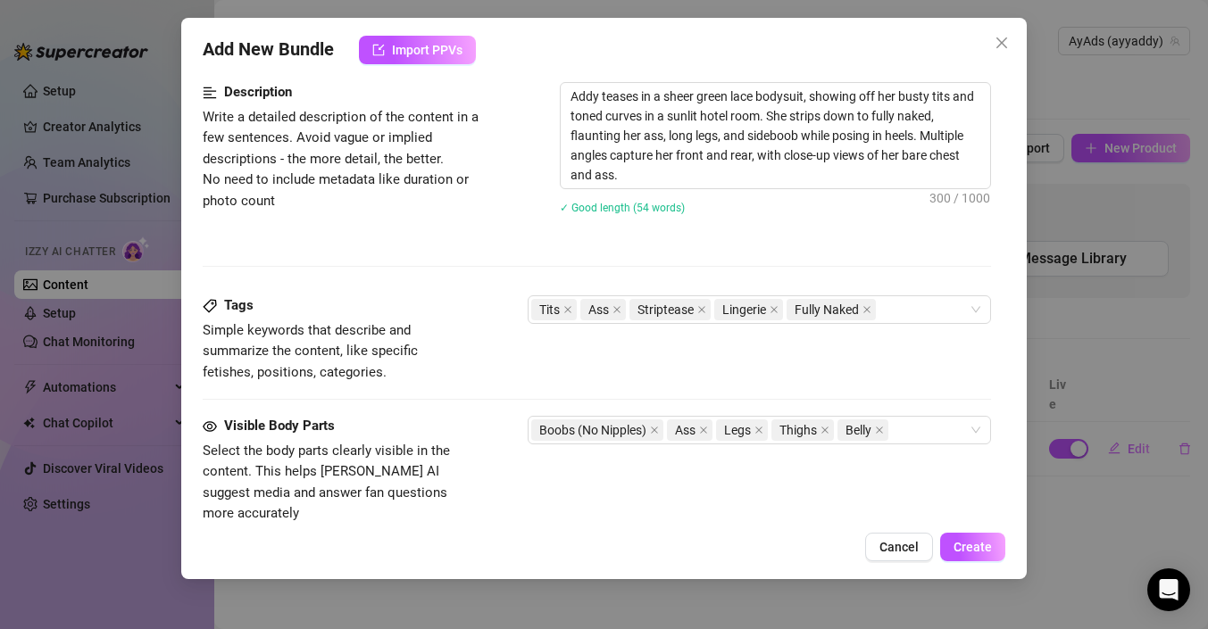
scroll to position [928, 0]
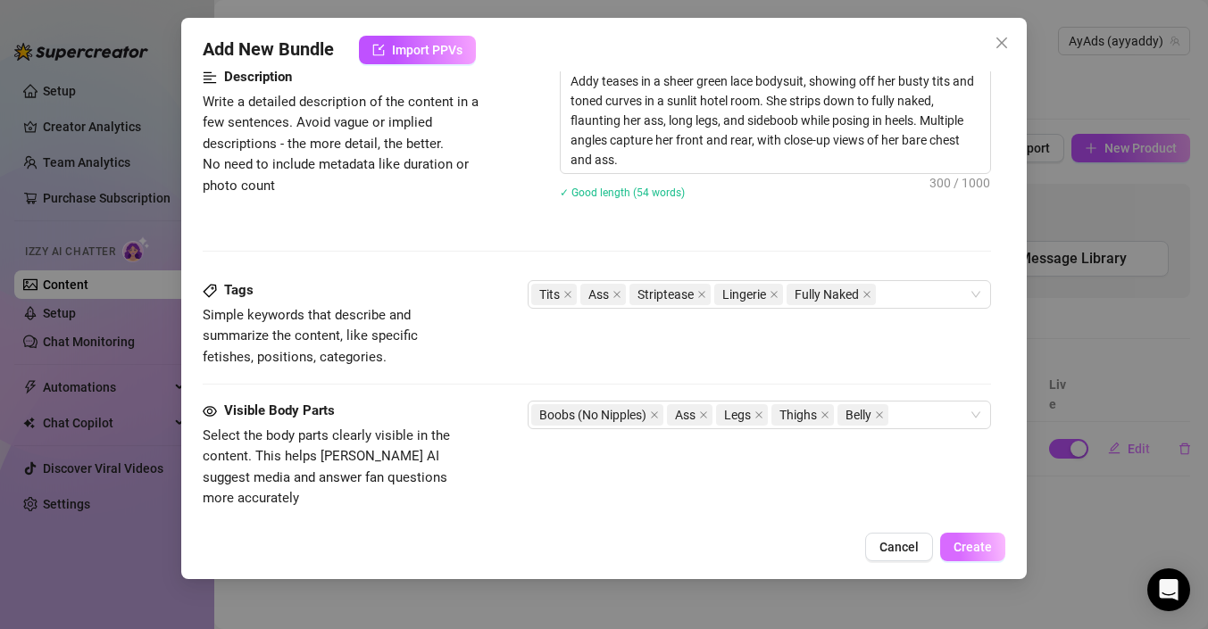
click at [982, 547] on span "Create" at bounding box center [972, 547] width 38 height 14
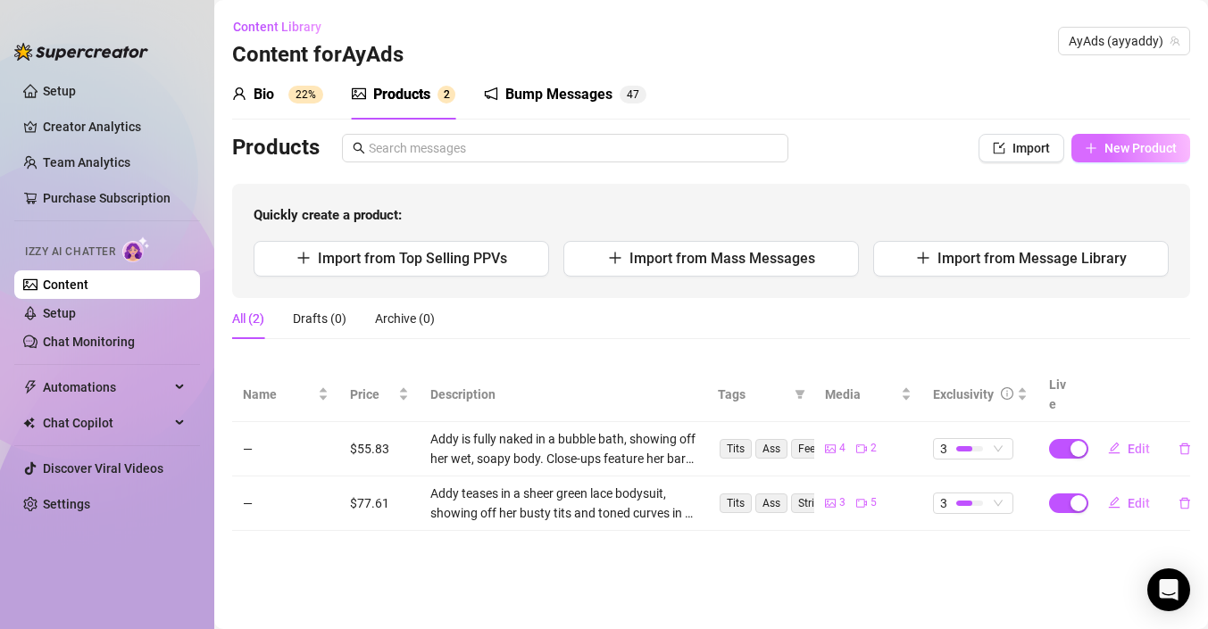
click at [1096, 158] on button "New Product" at bounding box center [1130, 148] width 119 height 29
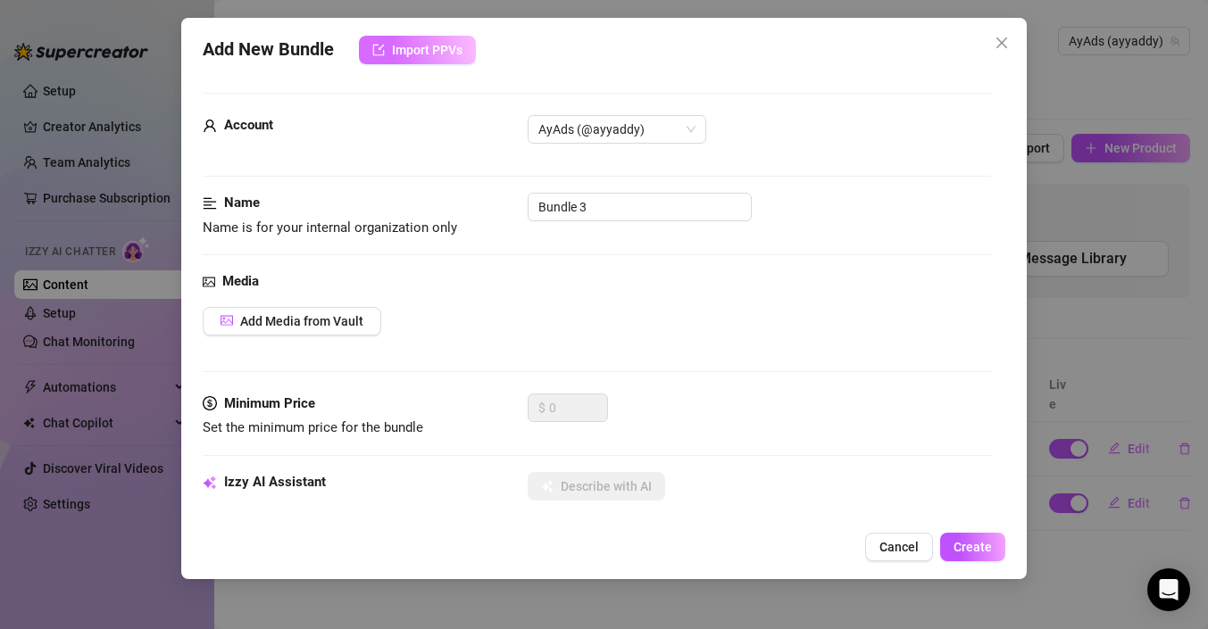
click at [416, 54] on span "Import PPVs" at bounding box center [427, 50] width 71 height 14
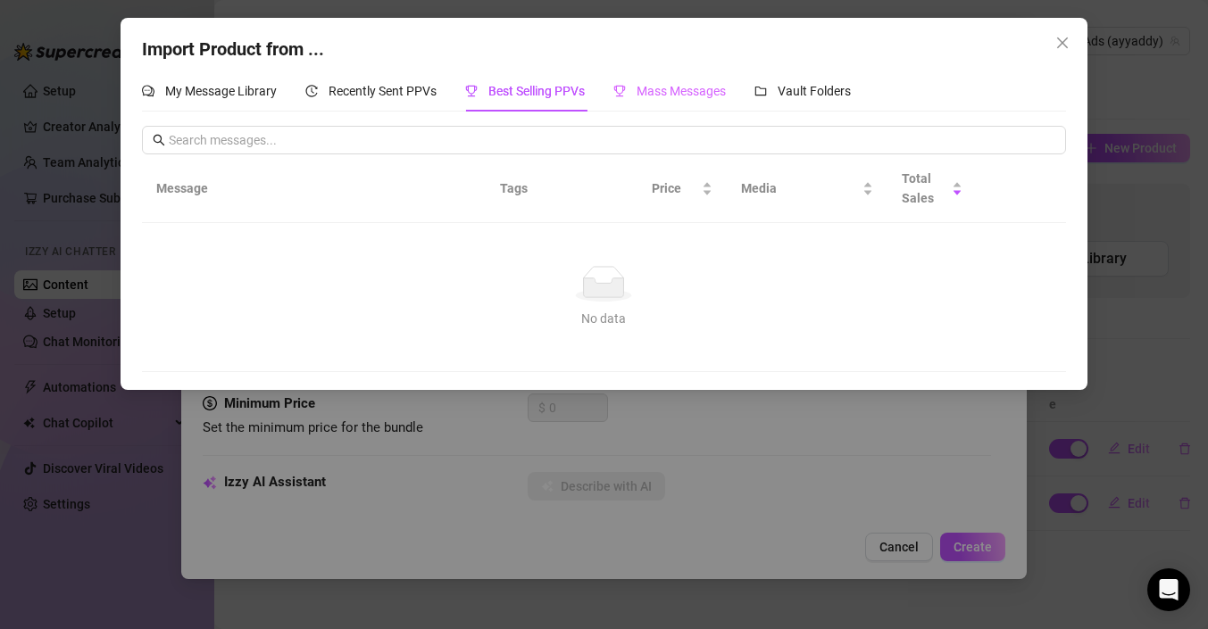
click at [688, 104] on div "Mass Messages" at bounding box center [669, 91] width 112 height 41
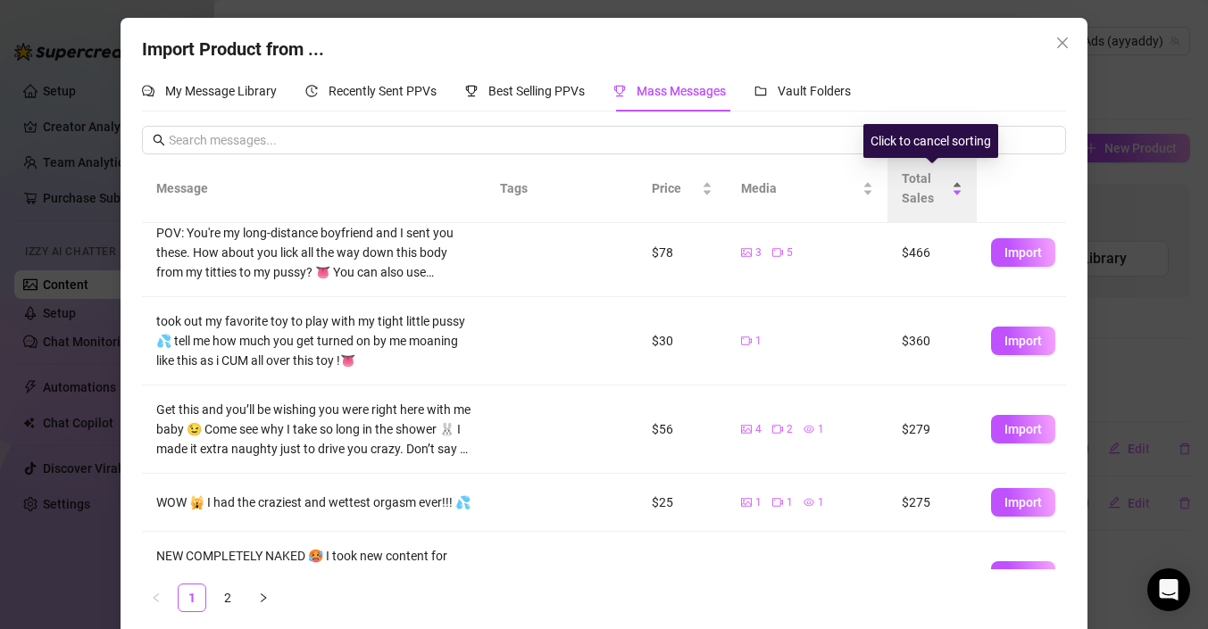
click at [912, 190] on span "Total Sales" at bounding box center [925, 188] width 46 height 39
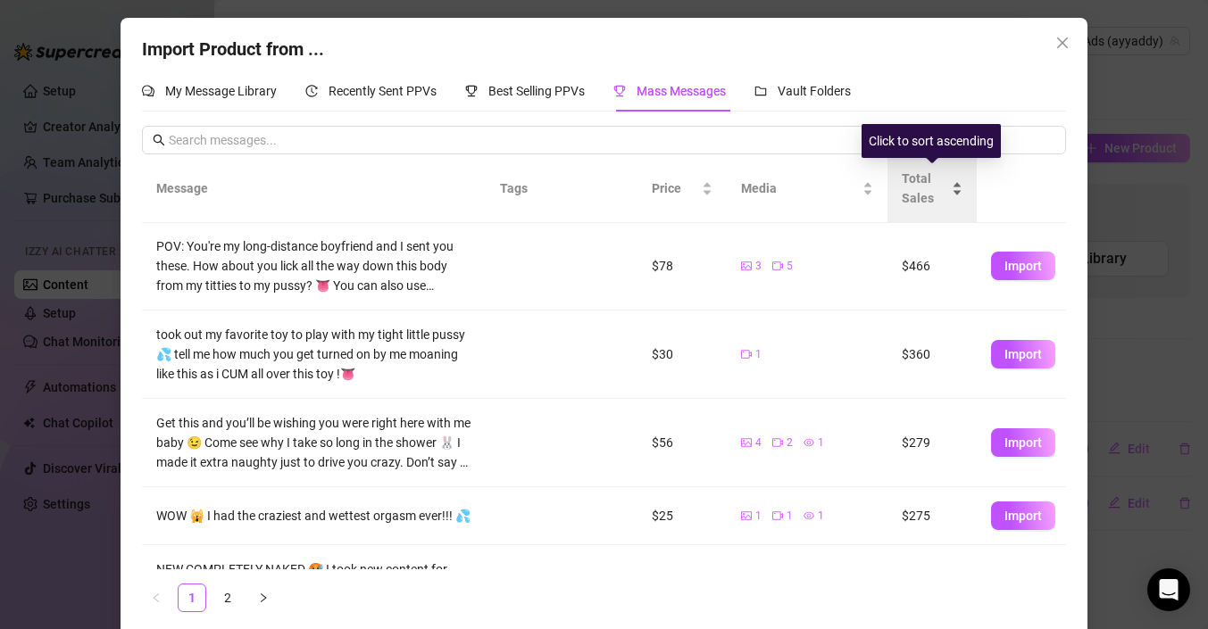
scroll to position [0, 0]
click at [913, 190] on span "Total Sales" at bounding box center [925, 188] width 46 height 39
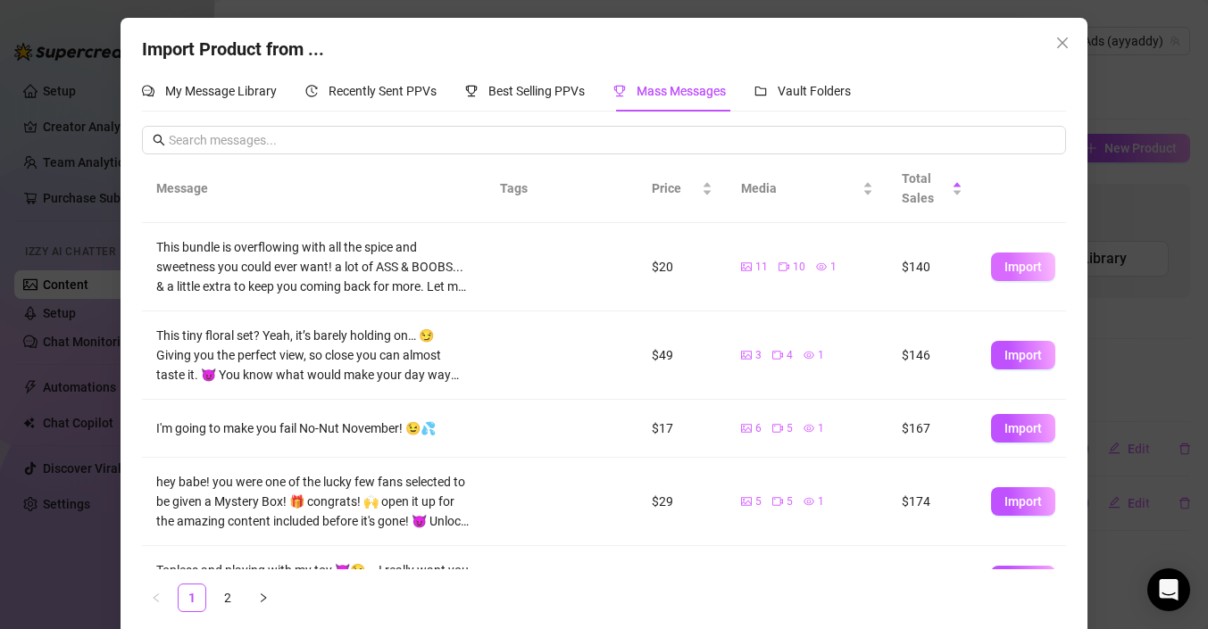
click at [1023, 275] on button "Import" at bounding box center [1023, 267] width 64 height 29
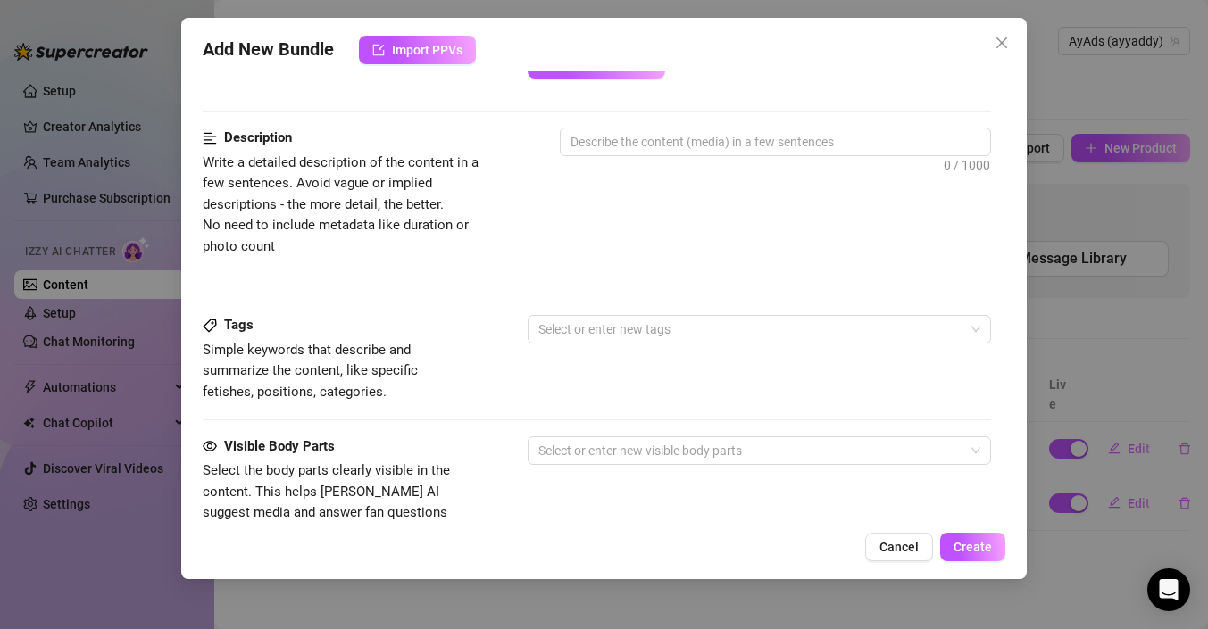
scroll to position [851, 0]
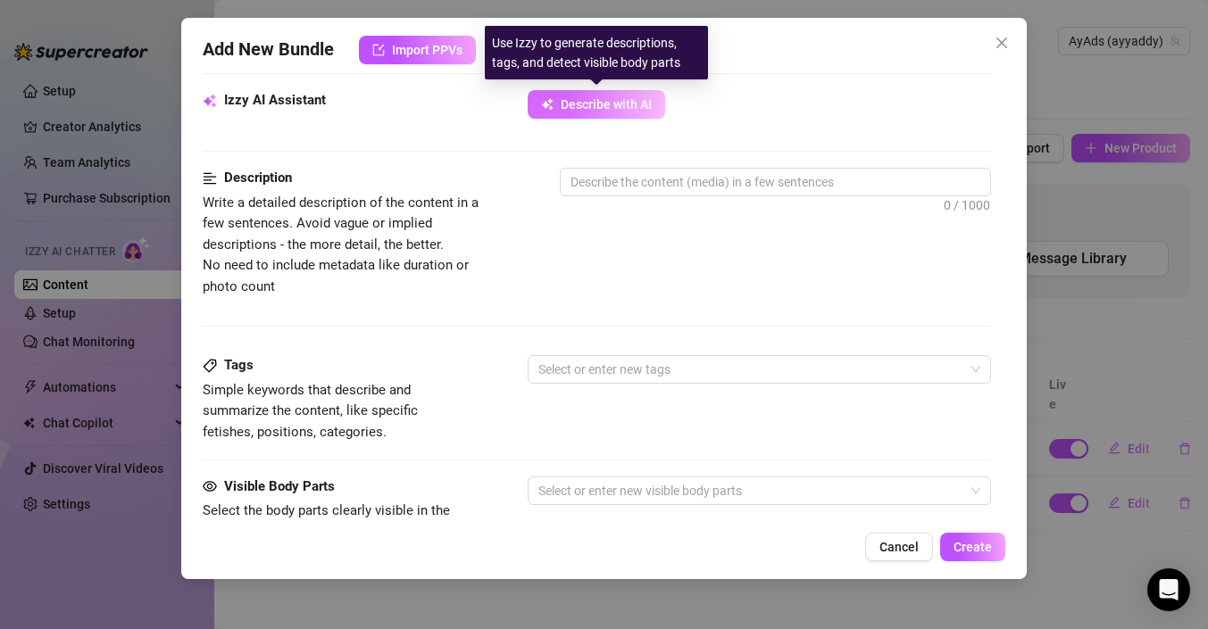
click at [591, 108] on span "Describe with AI" at bounding box center [606, 104] width 91 height 14
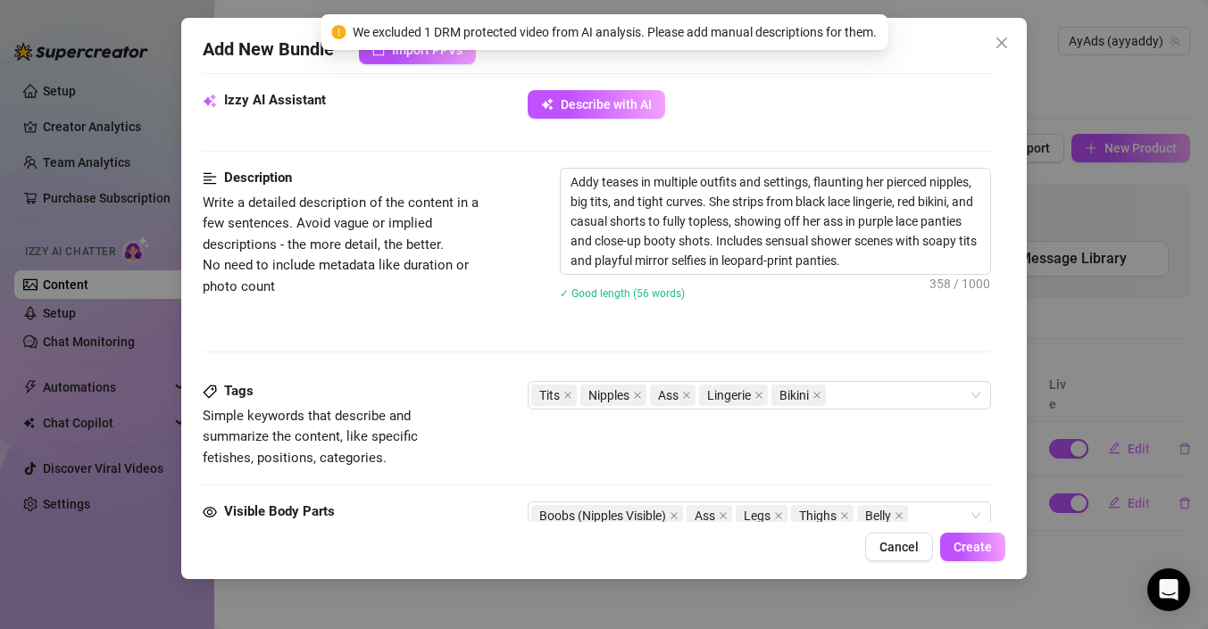
scroll to position [1313, 0]
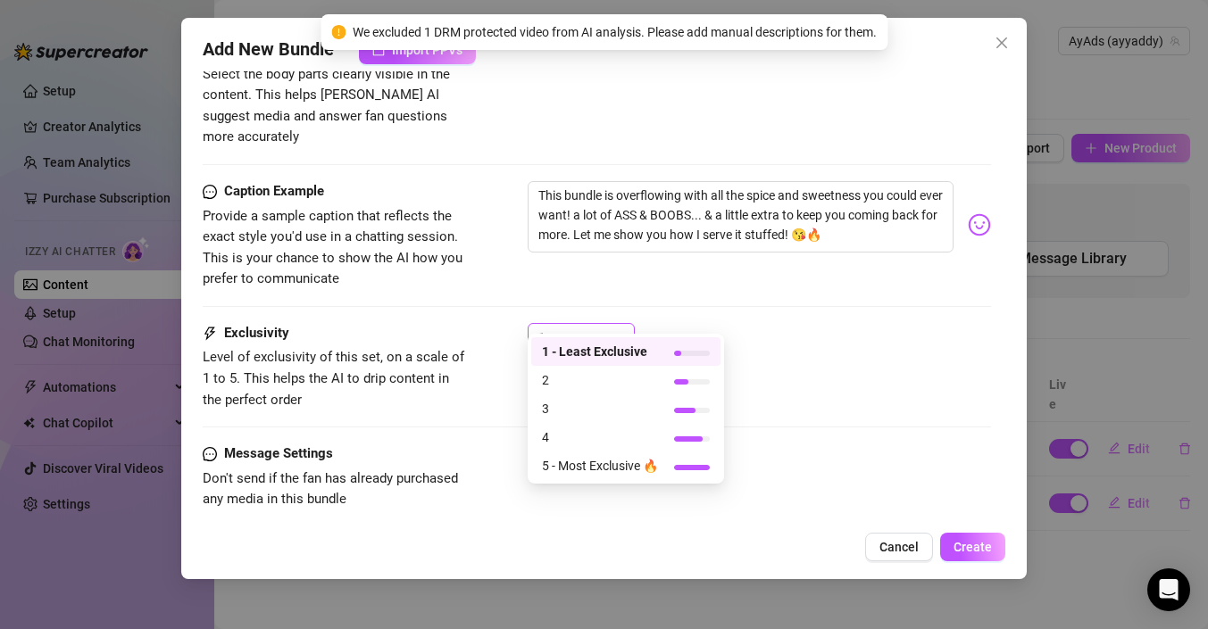
click at [601, 324] on div "1" at bounding box center [573, 337] width 70 height 27
click at [591, 377] on span "2" at bounding box center [600, 380] width 116 height 20
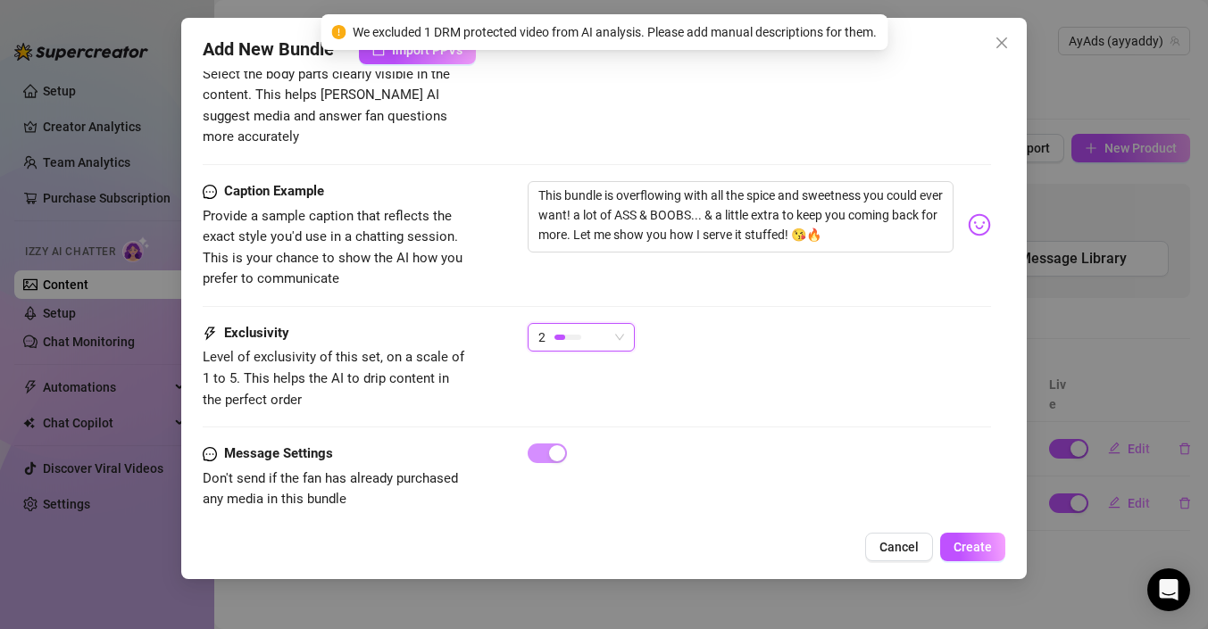
click at [734, 374] on div "Exclusivity Level of exclusivity of this set, on a scale of 1 to 5. This helps …" at bounding box center [597, 366] width 788 height 87
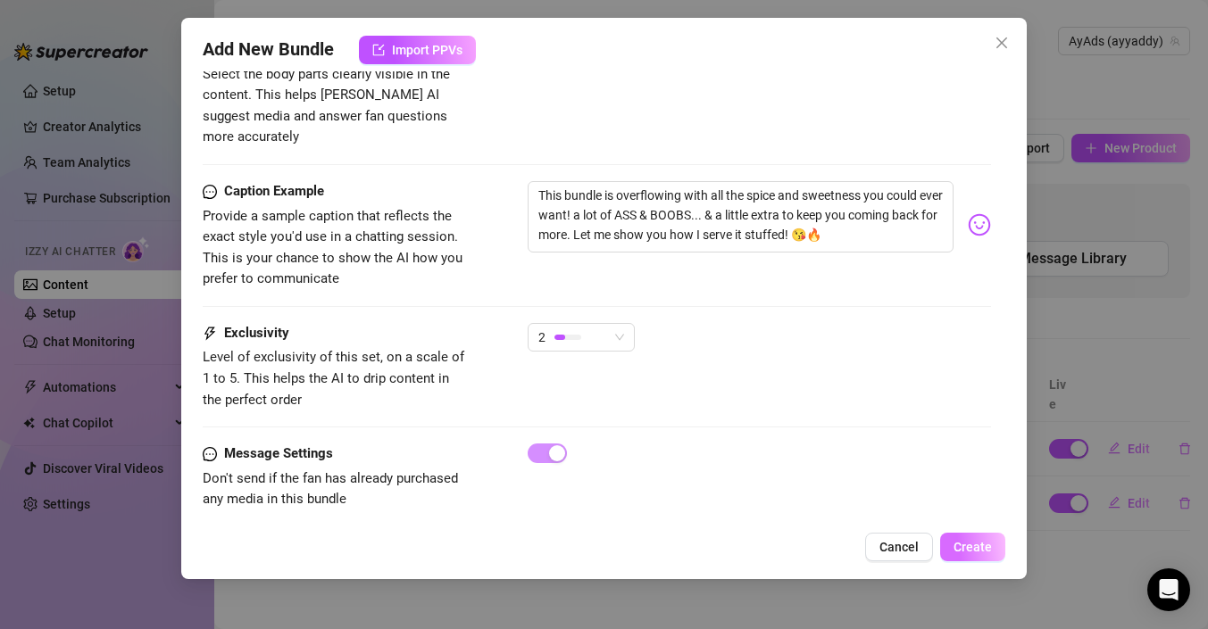
click at [989, 540] on span "Create" at bounding box center [972, 547] width 38 height 14
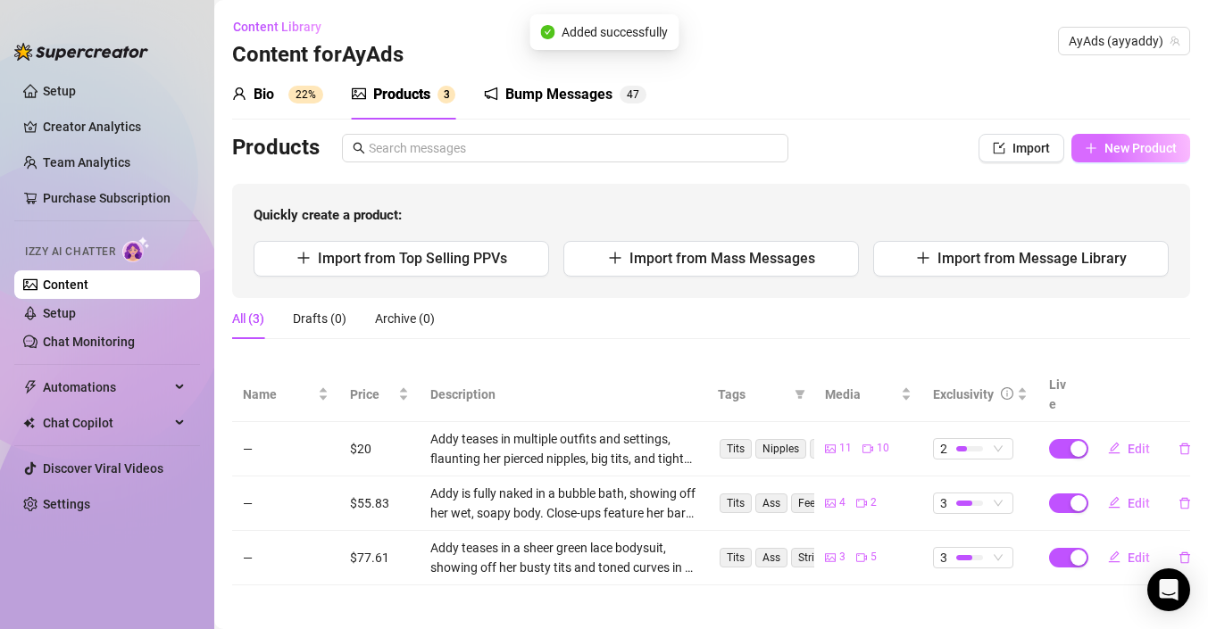
click at [1121, 151] on span "New Product" at bounding box center [1140, 148] width 72 height 14
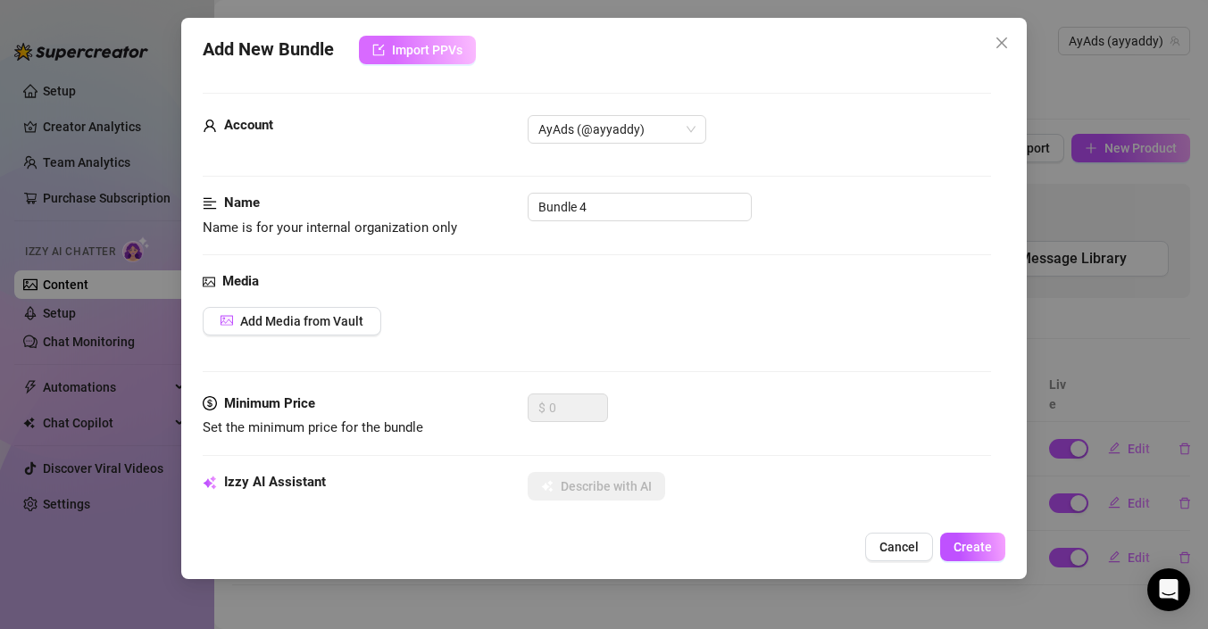
click at [392, 35] on div "Add New Bundle Import PPVs Account AyAds (@ayyaddy) Name Name is for your inter…" at bounding box center [603, 299] width 845 height 562
click at [392, 47] on button "Import PPVs" at bounding box center [417, 50] width 117 height 29
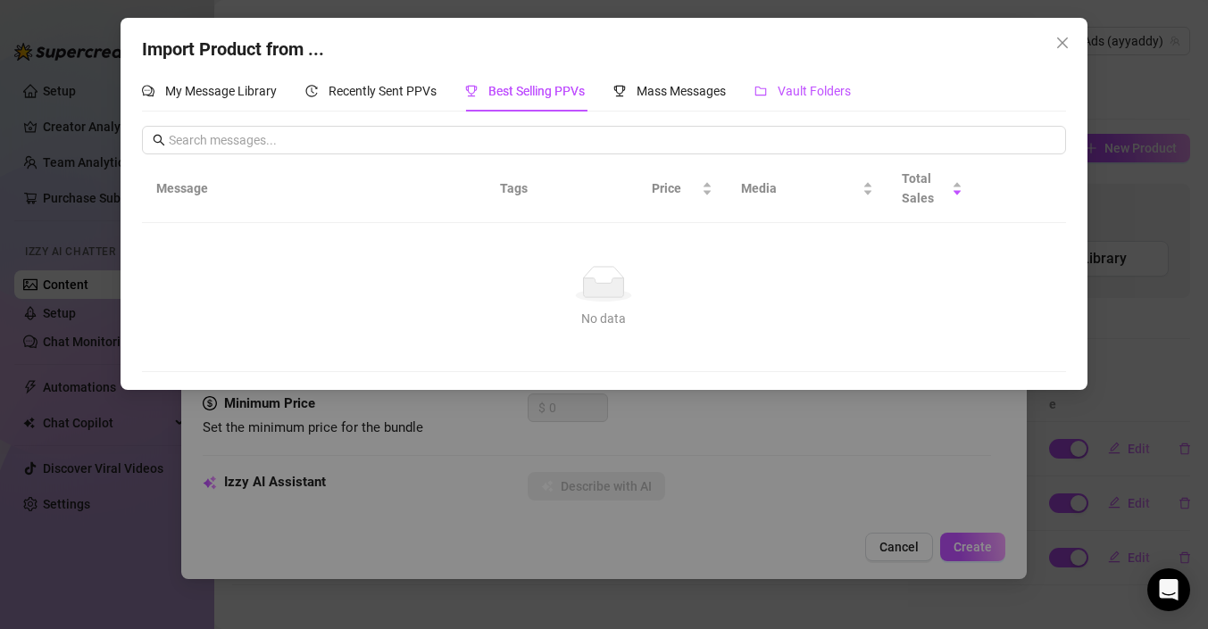
click at [795, 88] on span "Vault Folders" at bounding box center [814, 91] width 73 height 14
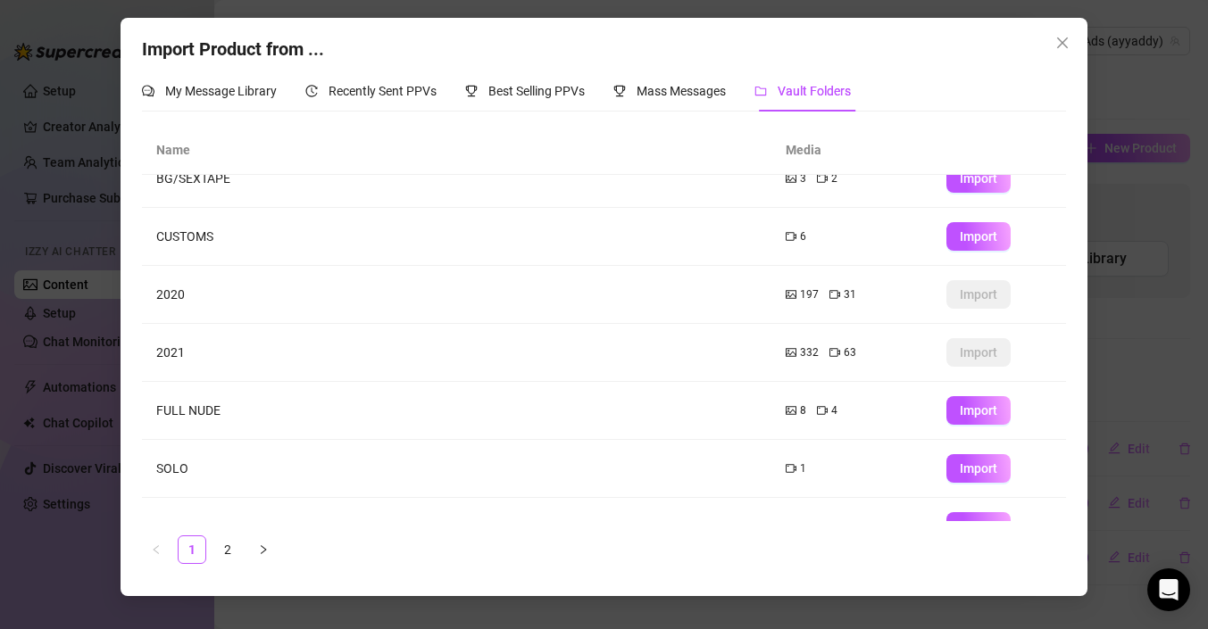
scroll to position [0, 0]
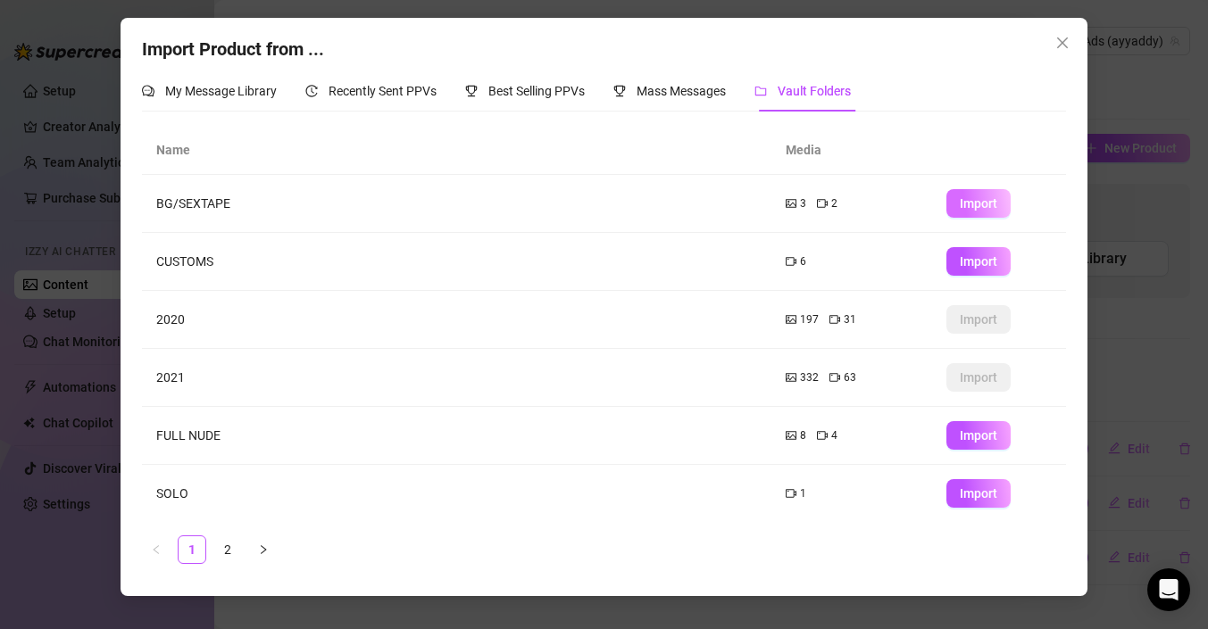
click at [979, 206] on span "Import" at bounding box center [978, 203] width 37 height 14
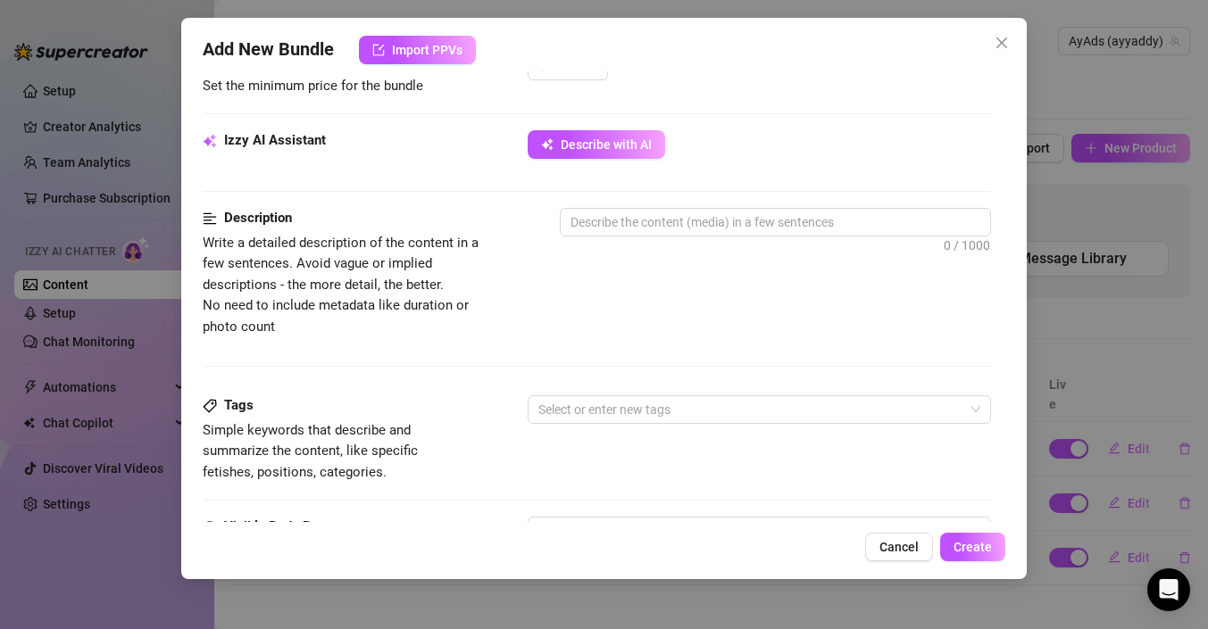
scroll to position [599, 0]
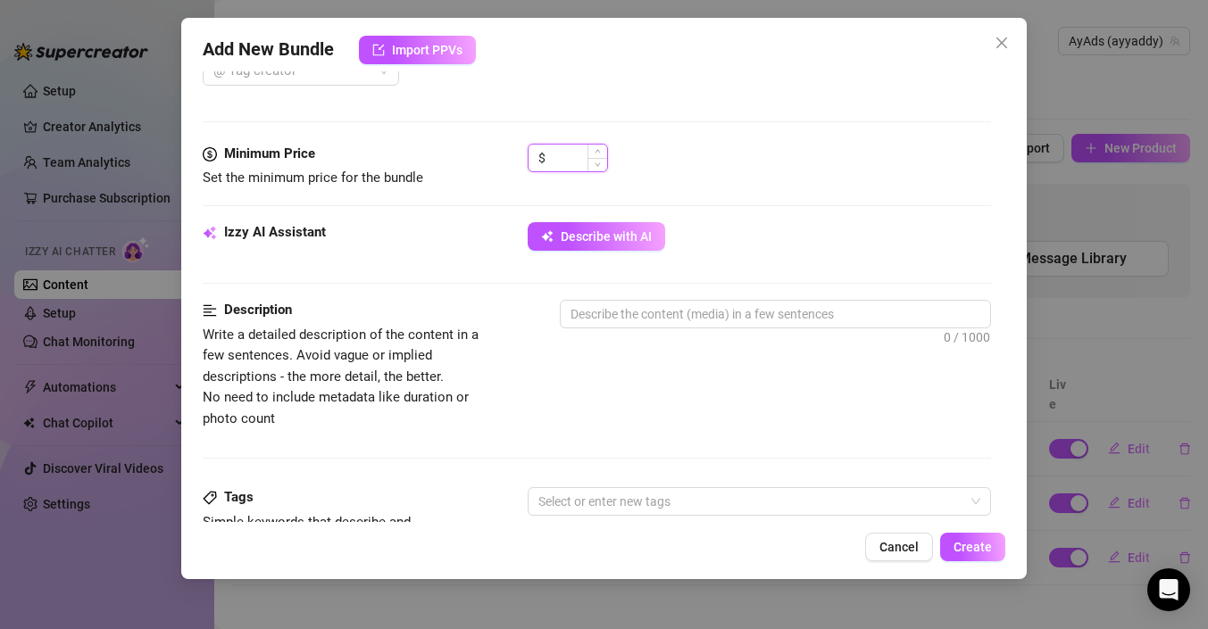
click at [556, 150] on input at bounding box center [578, 158] width 58 height 27
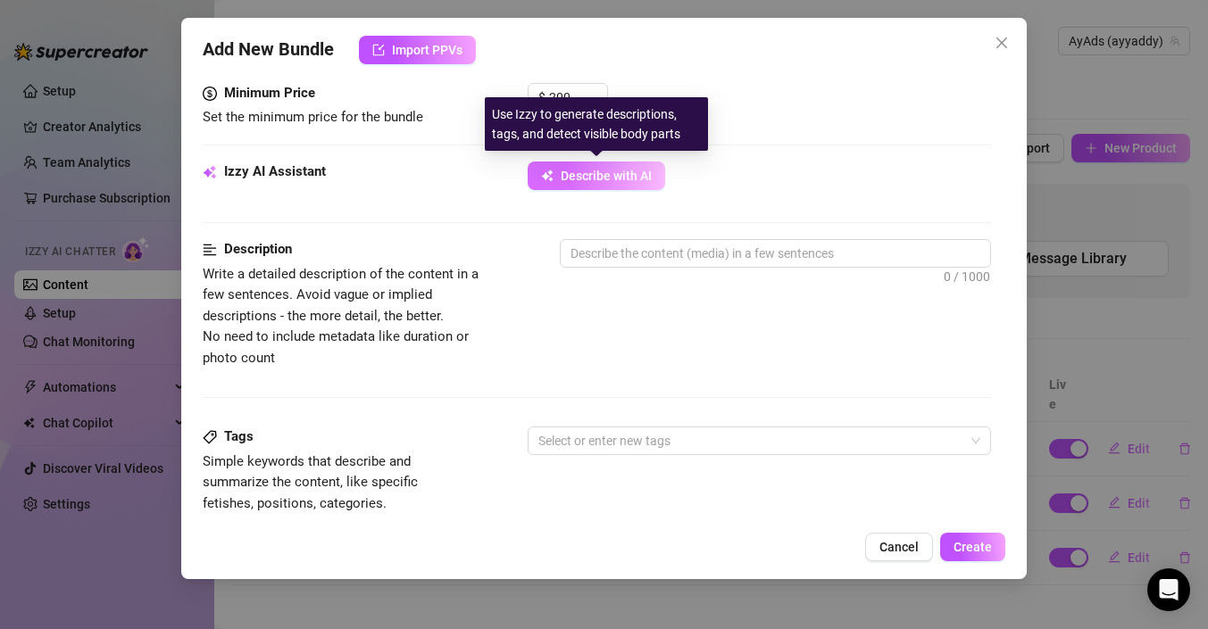
click at [607, 174] on span "Describe with AI" at bounding box center [606, 176] width 91 height 14
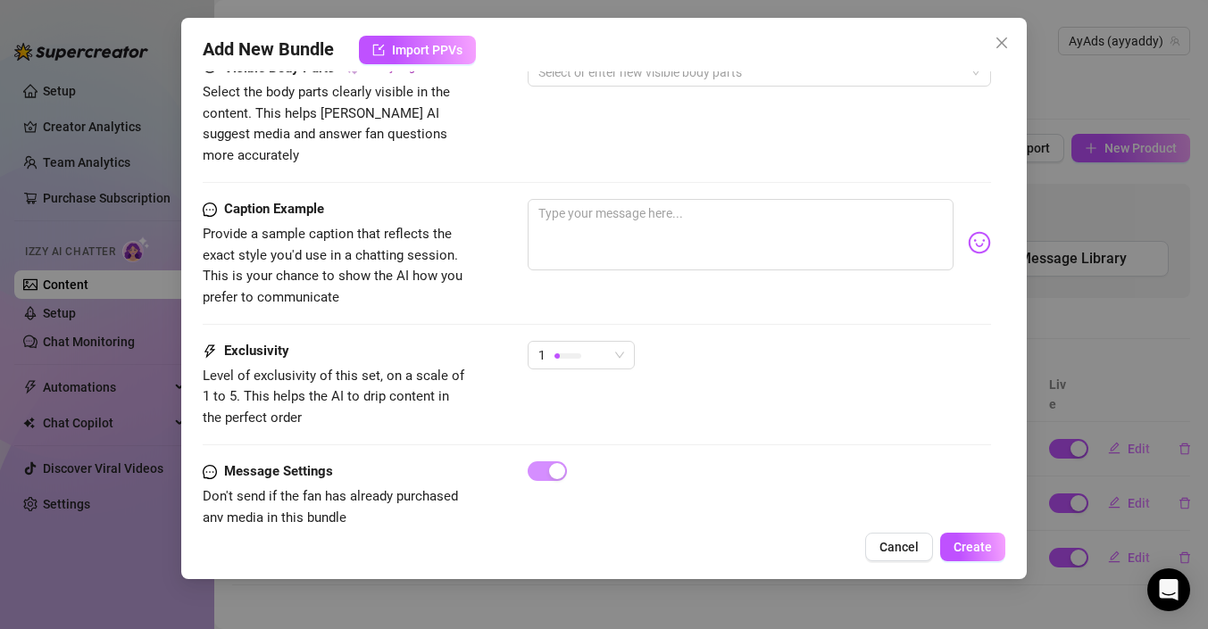
scroll to position [1169, 0]
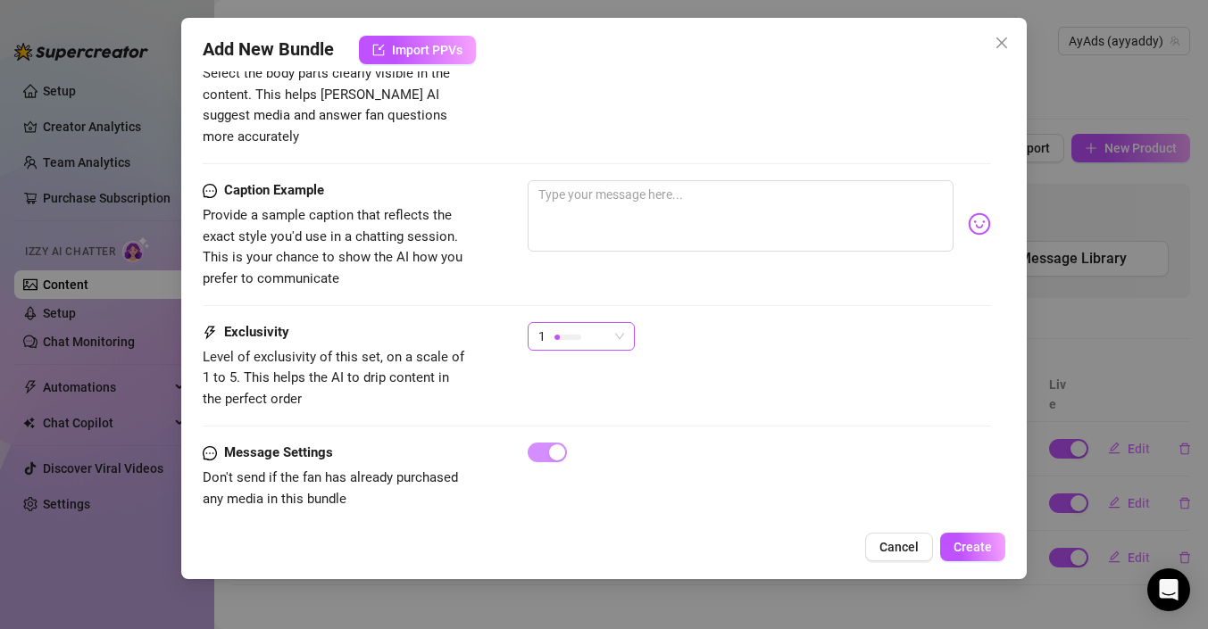
click at [587, 323] on div "1" at bounding box center [573, 336] width 70 height 27
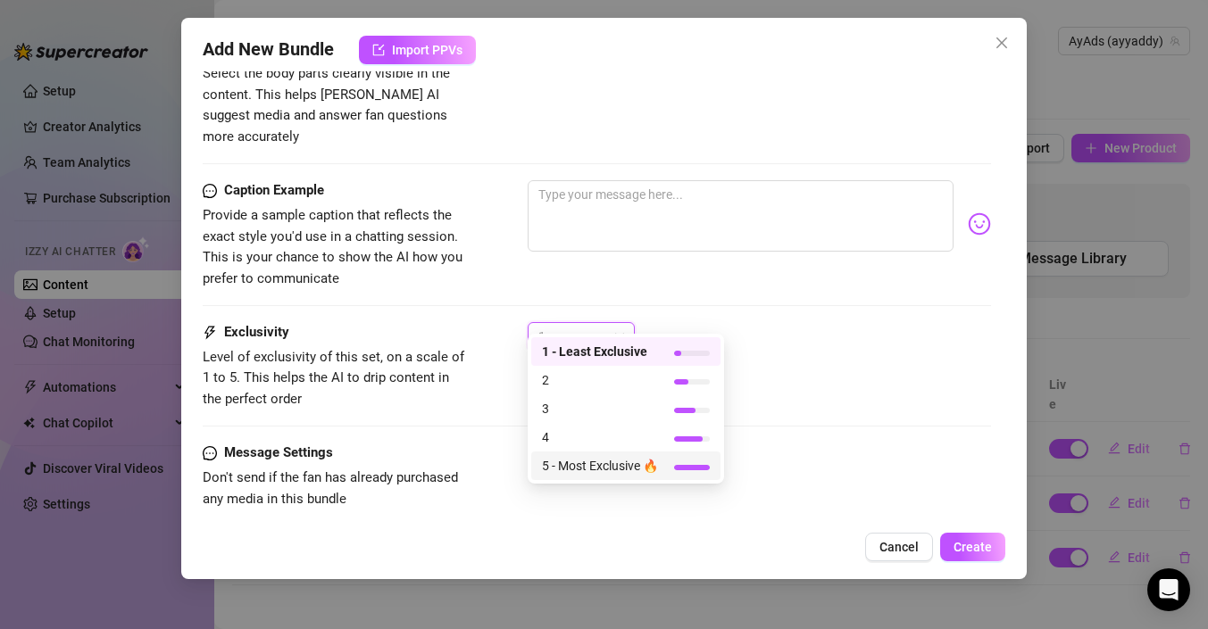
click at [584, 470] on span "5 - Most Exclusive 🔥" at bounding box center [600, 466] width 116 height 20
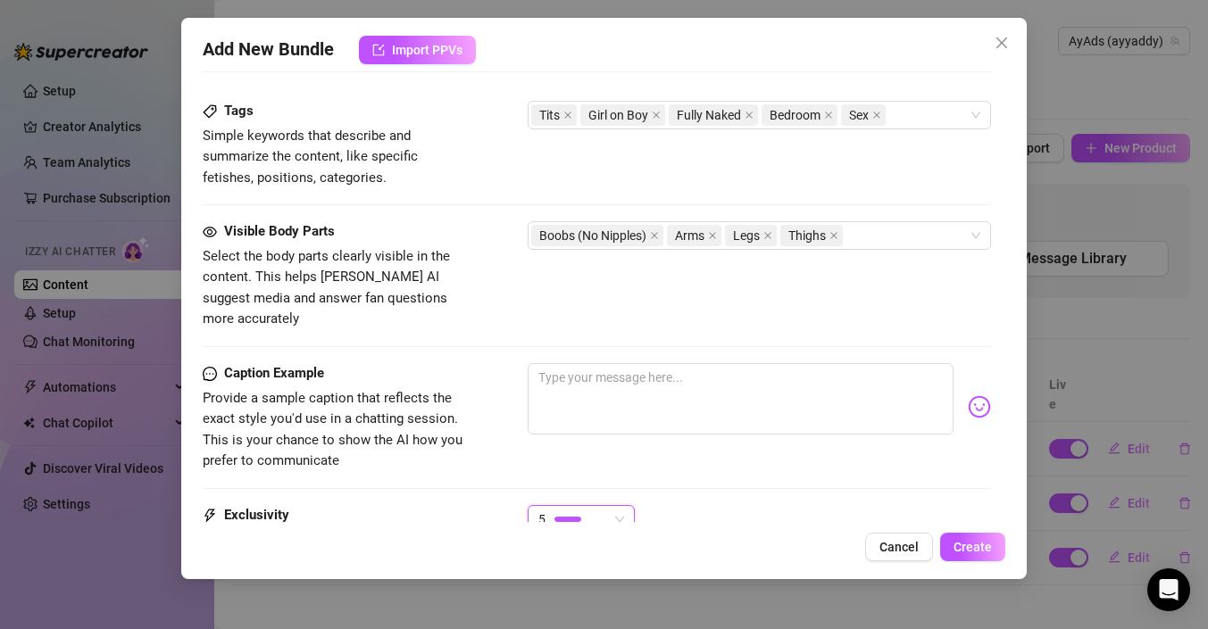
scroll to position [1010, 0]
click at [962, 541] on span "Create" at bounding box center [972, 547] width 38 height 14
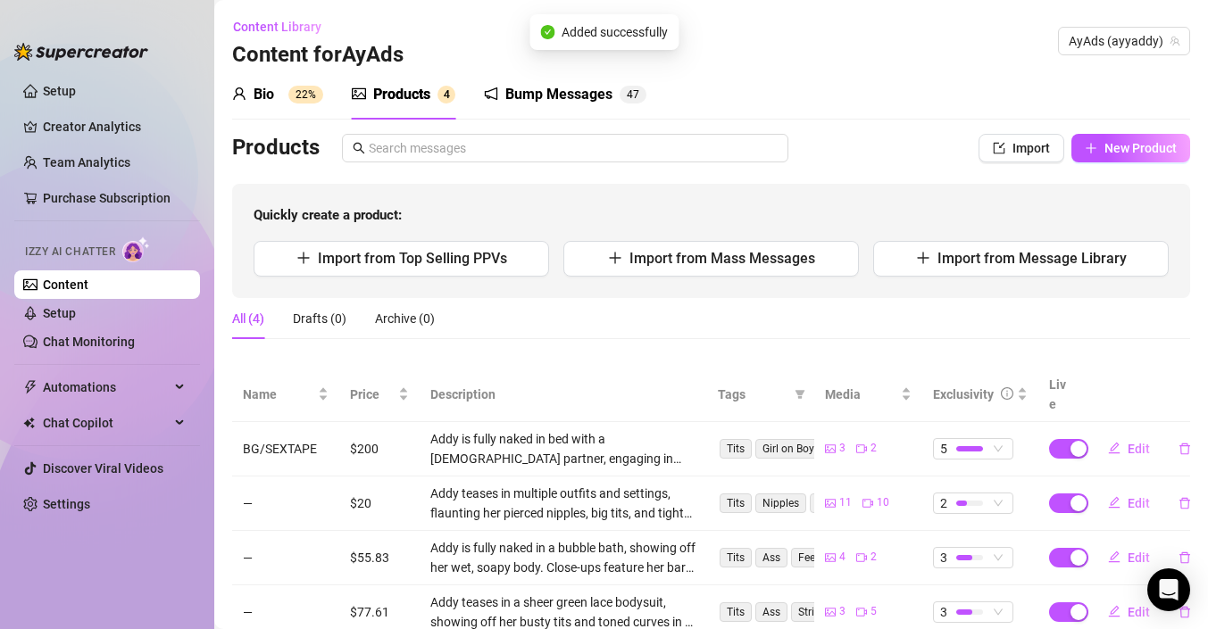
click at [613, 46] on div "Added successfully" at bounding box center [603, 32] width 149 height 36
click at [612, 31] on span "Added successfully" at bounding box center [615, 32] width 106 height 20
click at [842, 70] on div "Bio 22% Products 4 Bump Messages 4 7" at bounding box center [711, 95] width 958 height 50
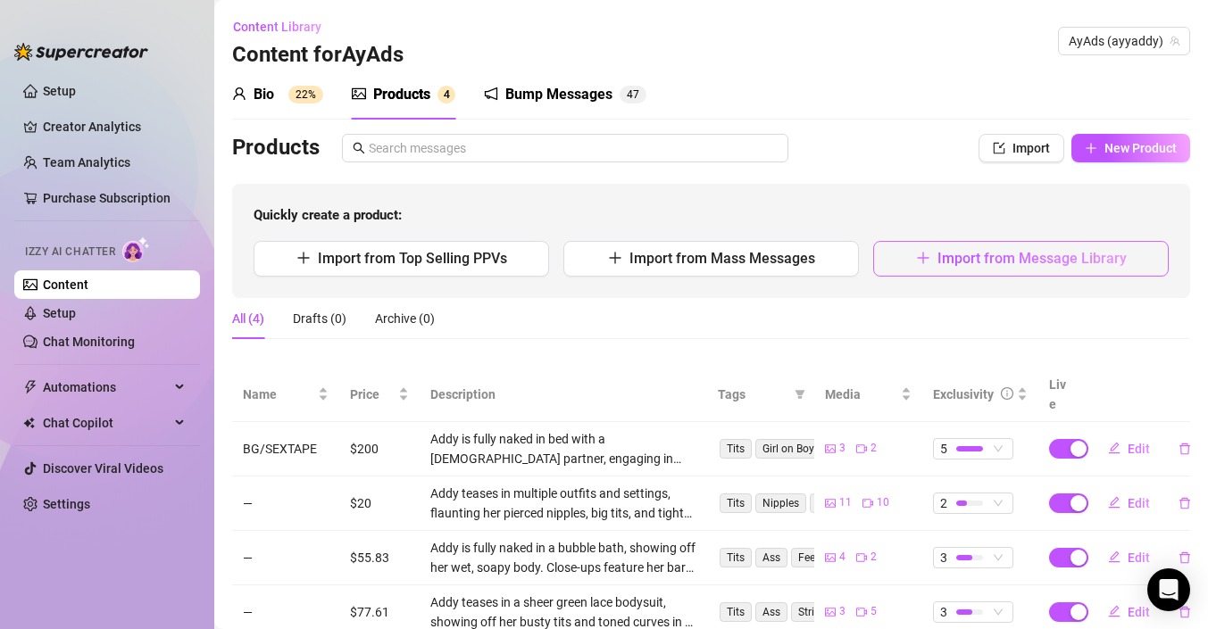
click at [1037, 252] on span "Import from Message Library" at bounding box center [1031, 258] width 189 height 17
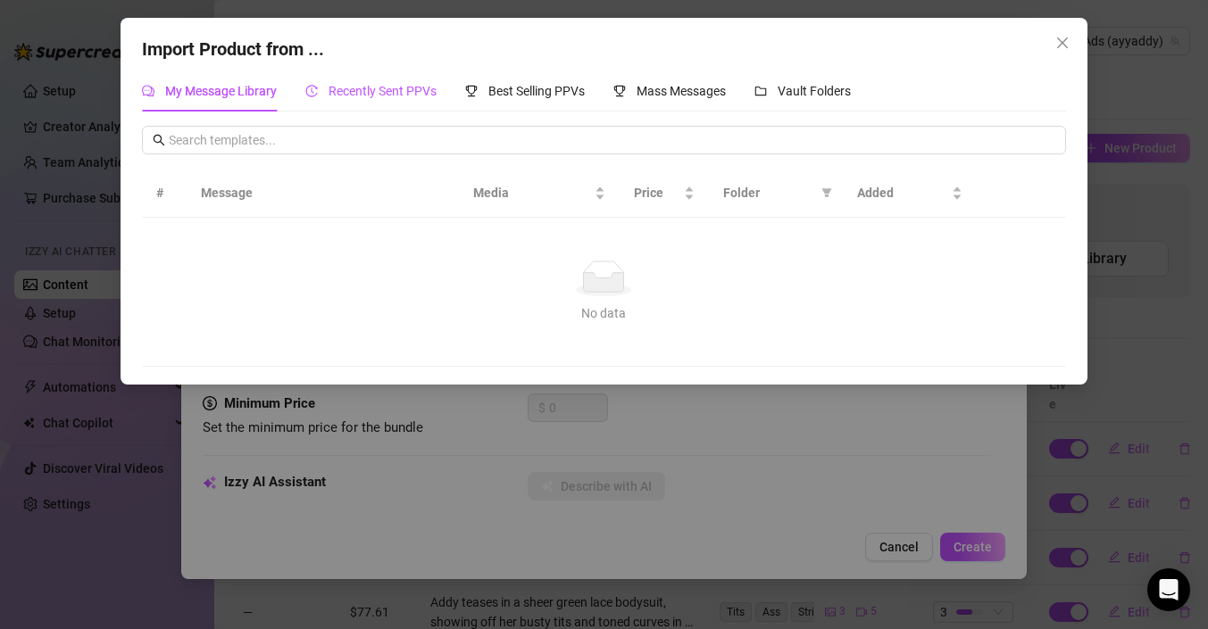
click at [348, 91] on span "Recently Sent PPVs" at bounding box center [383, 91] width 108 height 14
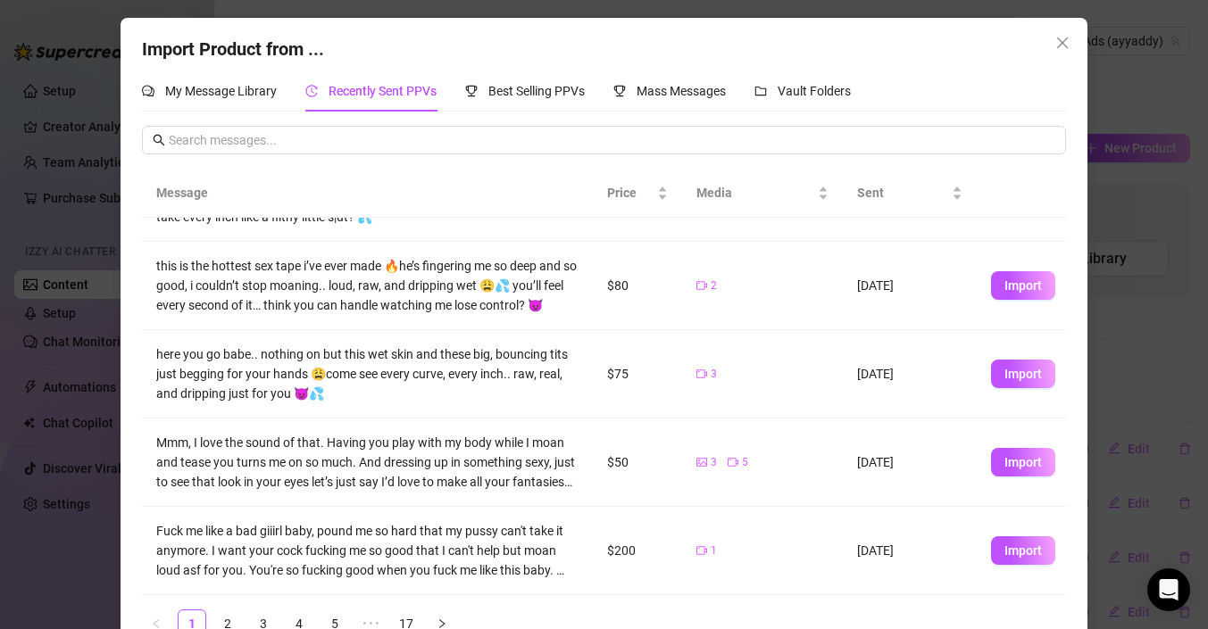
scroll to position [41, 0]
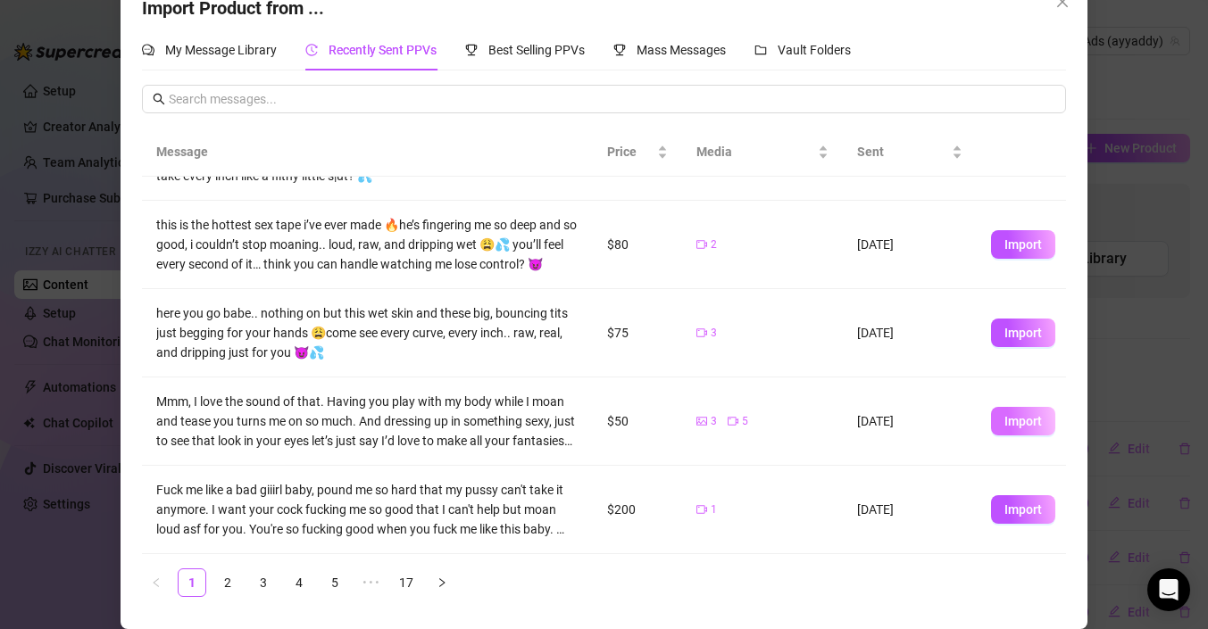
click at [1020, 411] on button "Import" at bounding box center [1023, 421] width 64 height 29
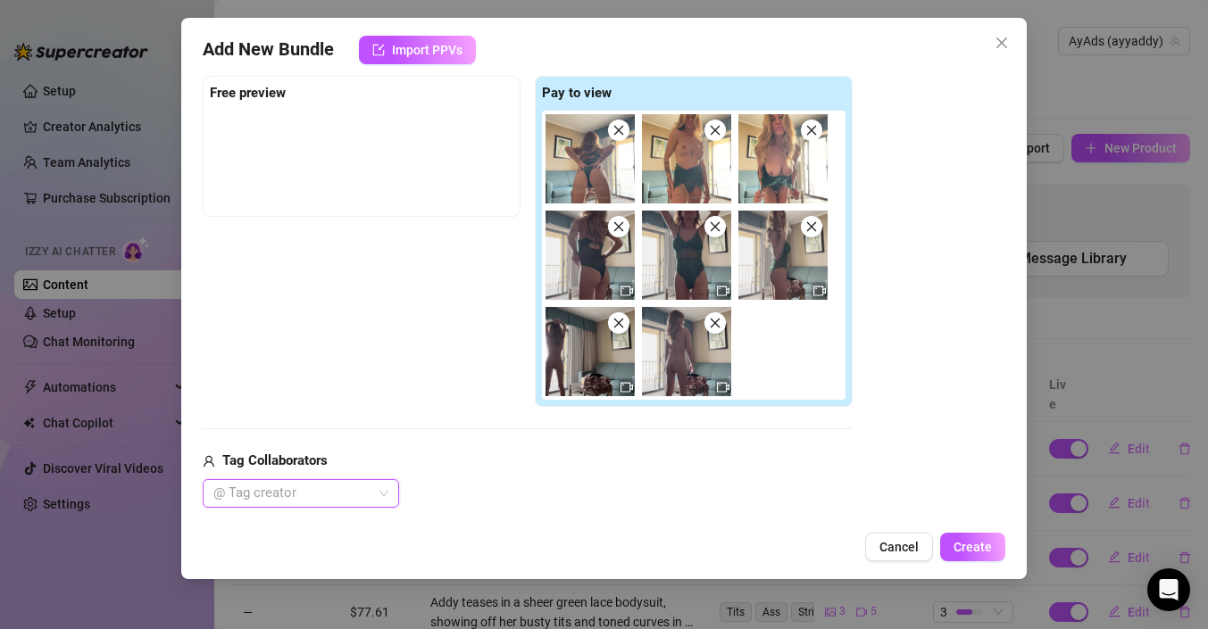
scroll to position [279, 0]
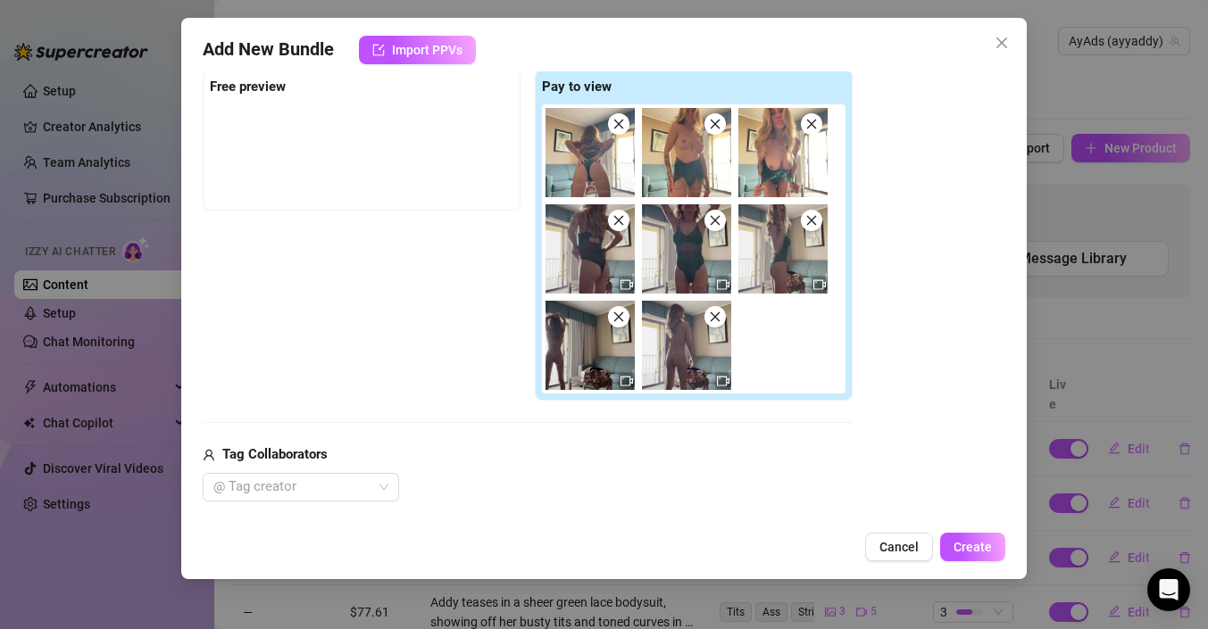
click at [898, 564] on div "Add New Bundle Import PPVs Account AyAds (@ayyaddy) Name Name is for your inter…" at bounding box center [603, 299] width 845 height 562
click at [897, 537] on button "Cancel" at bounding box center [899, 547] width 68 height 29
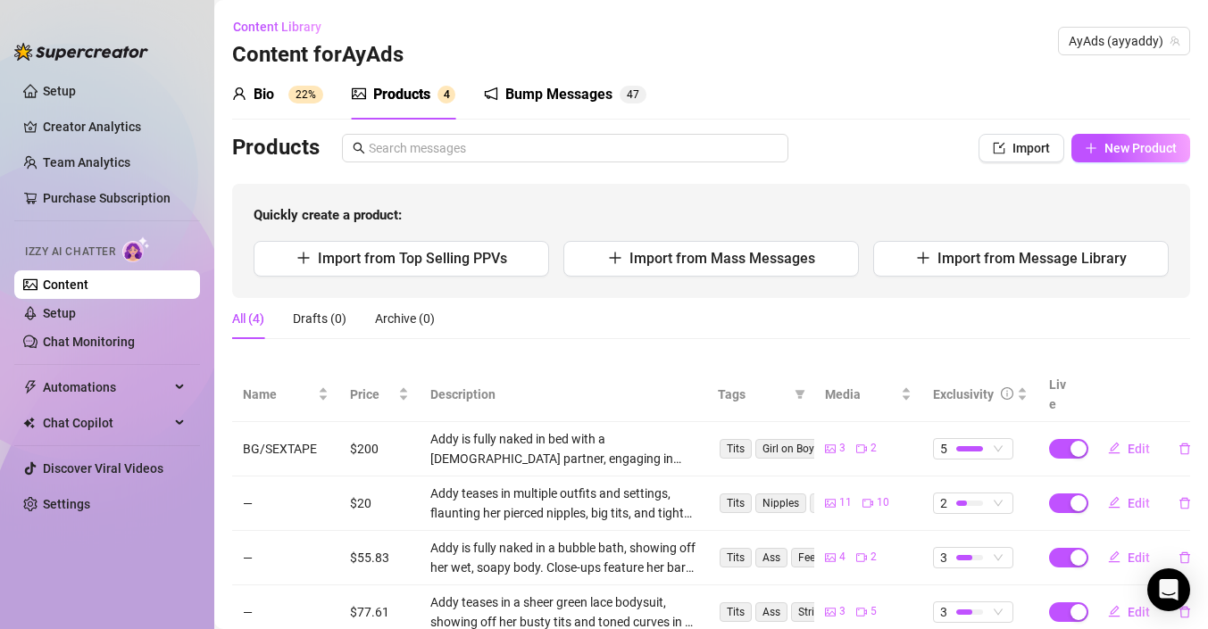
click at [1114, 129] on div "Bio 22% Products 4 Bump Messages 4 7 Products Import New Product Quickly create…" at bounding box center [711, 355] width 958 height 570
click at [649, 259] on span "Import from Mass Messages" at bounding box center [722, 258] width 186 height 17
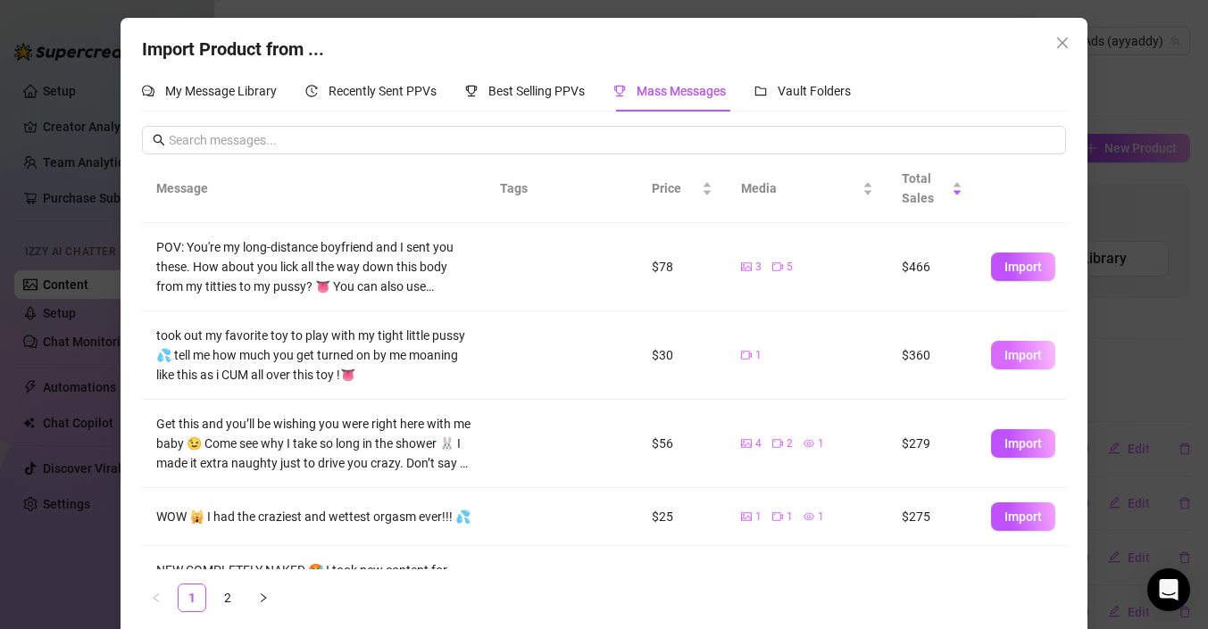
click at [1007, 359] on span "Import" at bounding box center [1022, 355] width 37 height 14
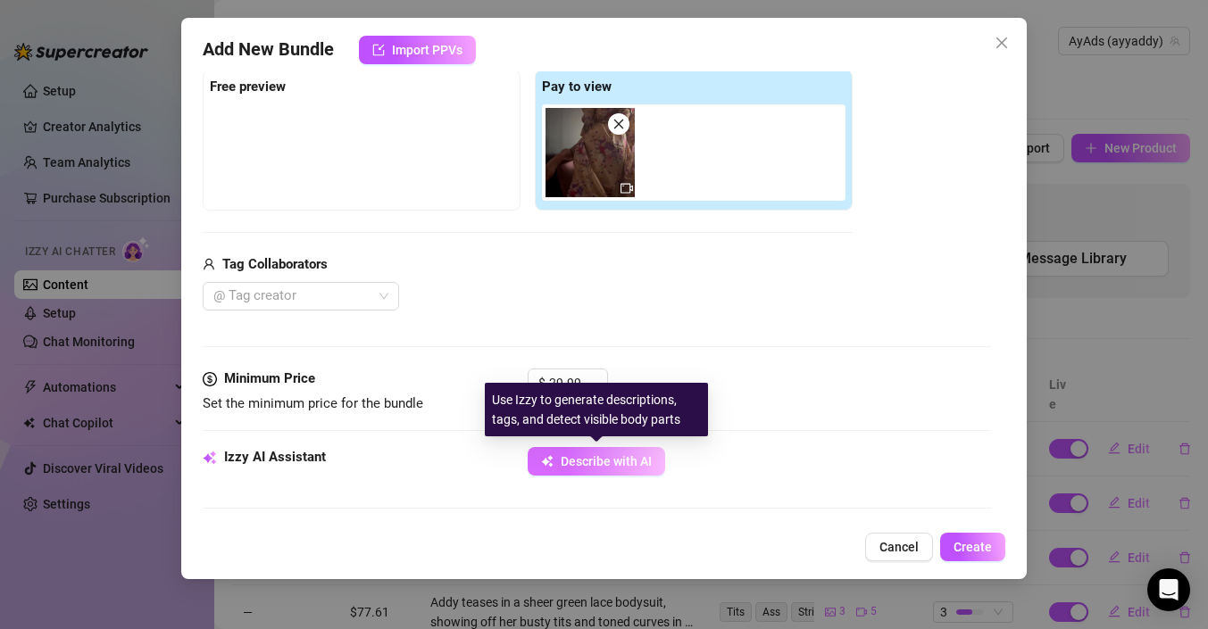
click at [600, 469] on button "Describe with AI" at bounding box center [596, 461] width 137 height 29
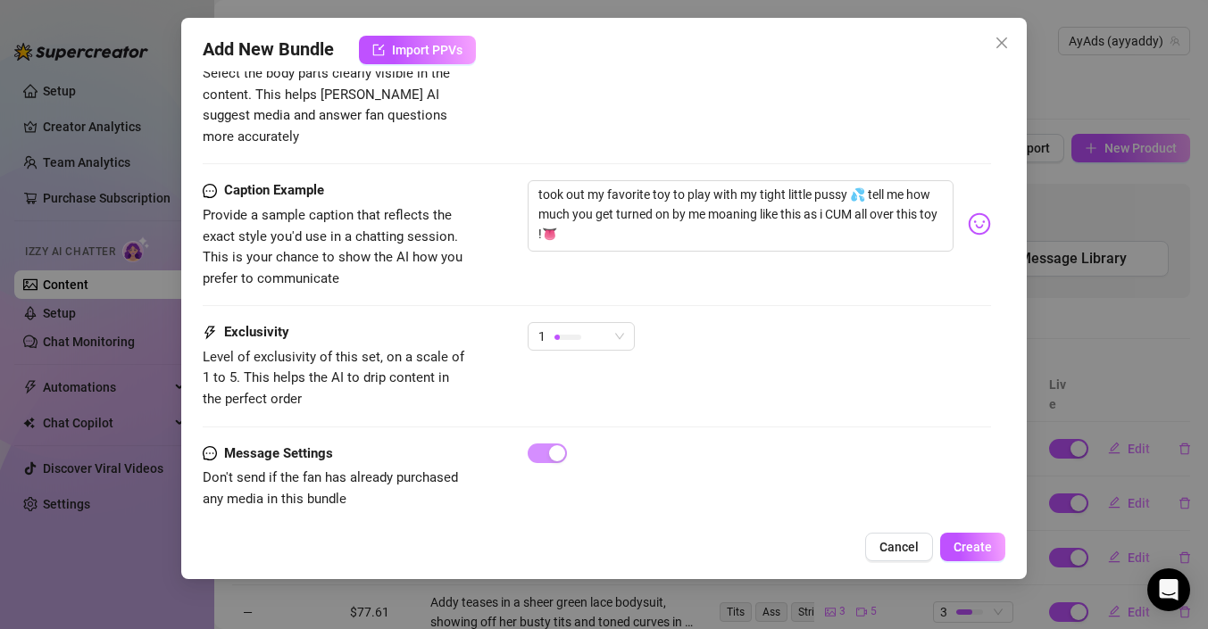
scroll to position [1078, 0]
click at [595, 325] on div "1" at bounding box center [573, 338] width 70 height 27
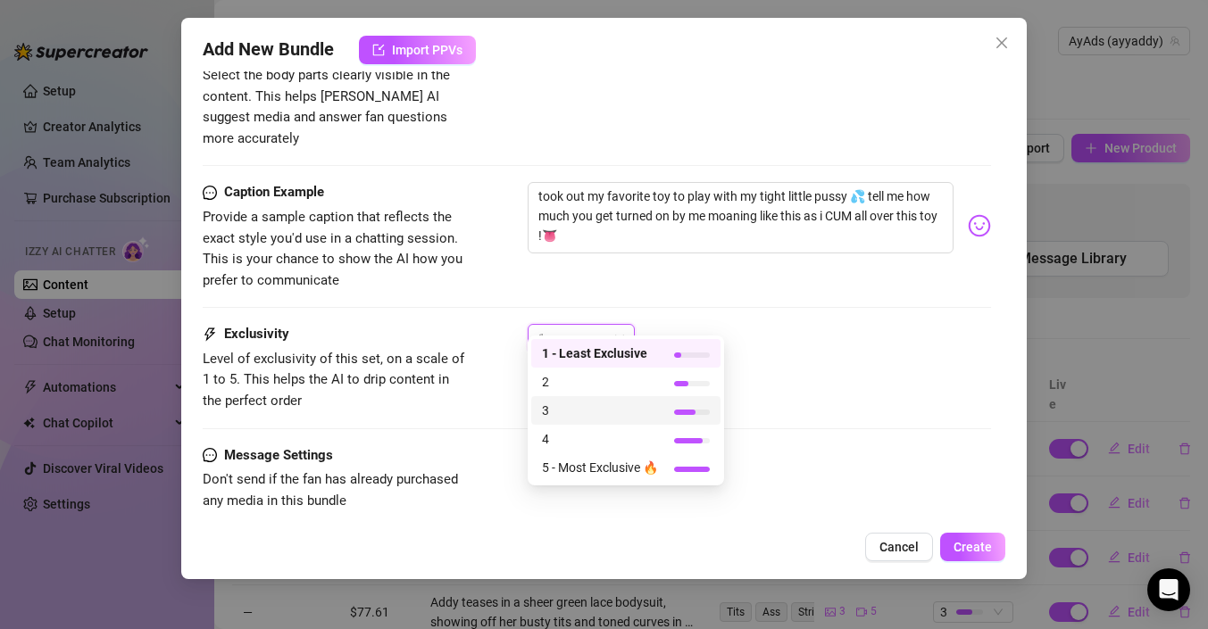
click at [577, 410] on span "3" at bounding box center [600, 411] width 116 height 20
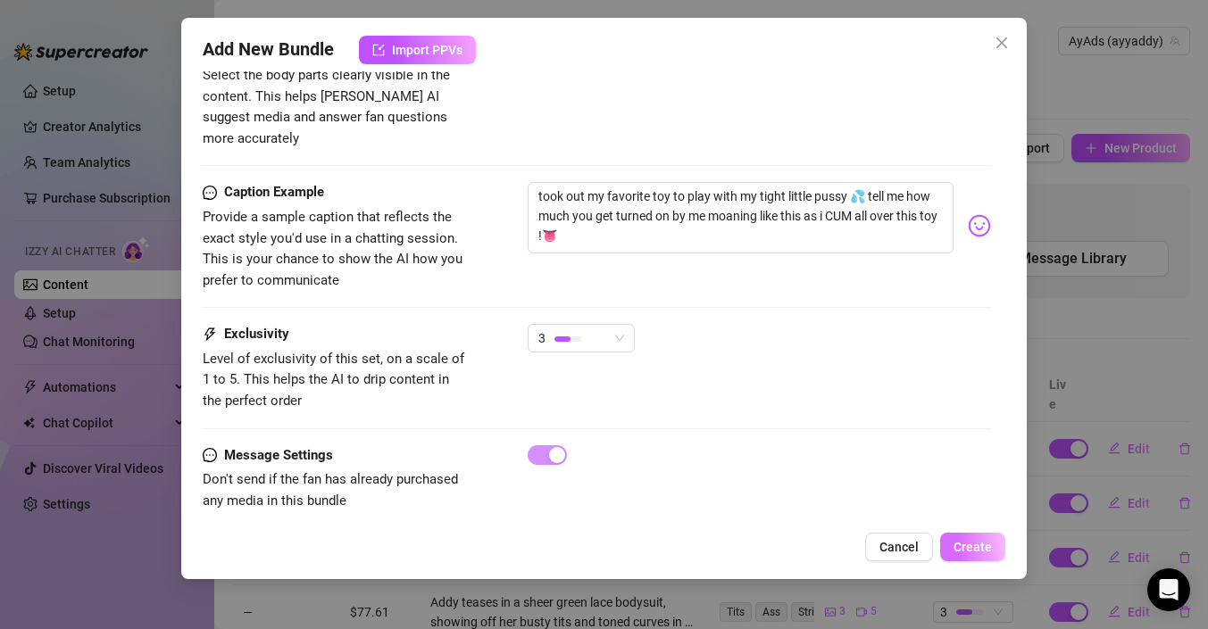
click at [973, 546] on span "Create" at bounding box center [972, 547] width 38 height 14
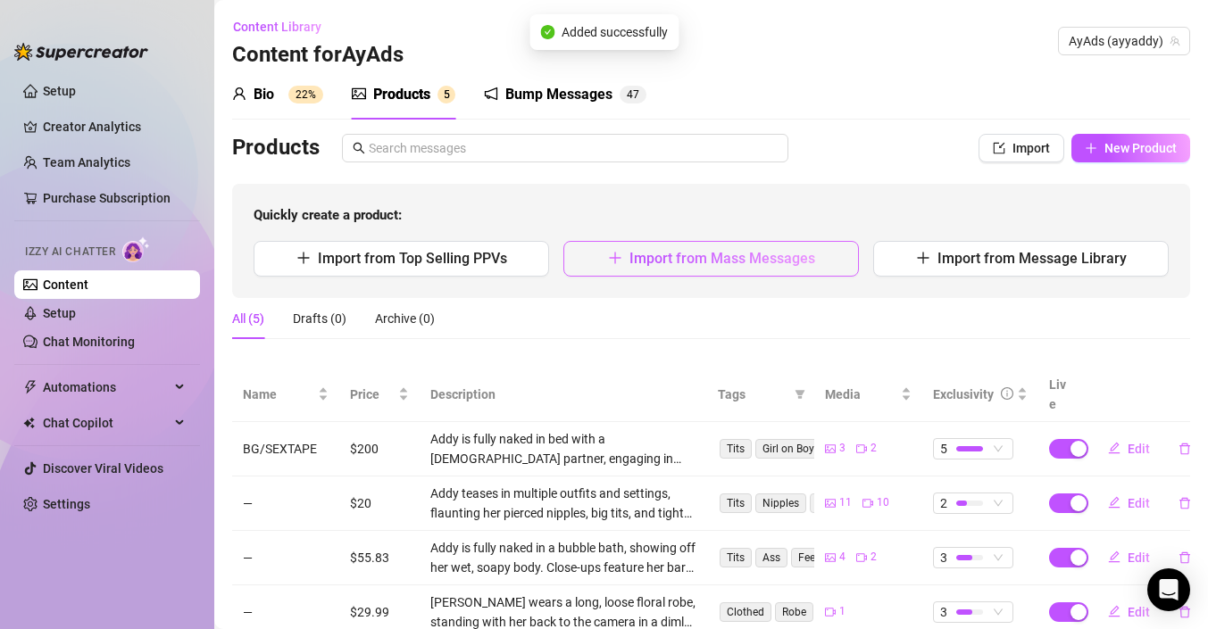
click at [727, 264] on span "Import from Mass Messages" at bounding box center [722, 258] width 186 height 17
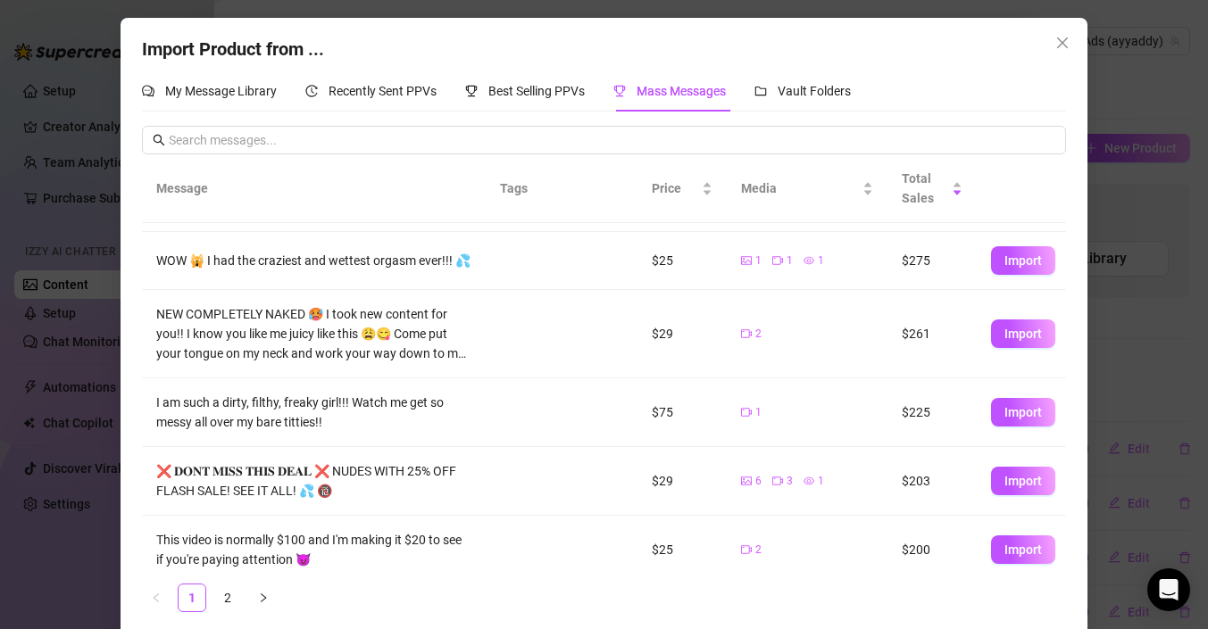
scroll to position [177, 0]
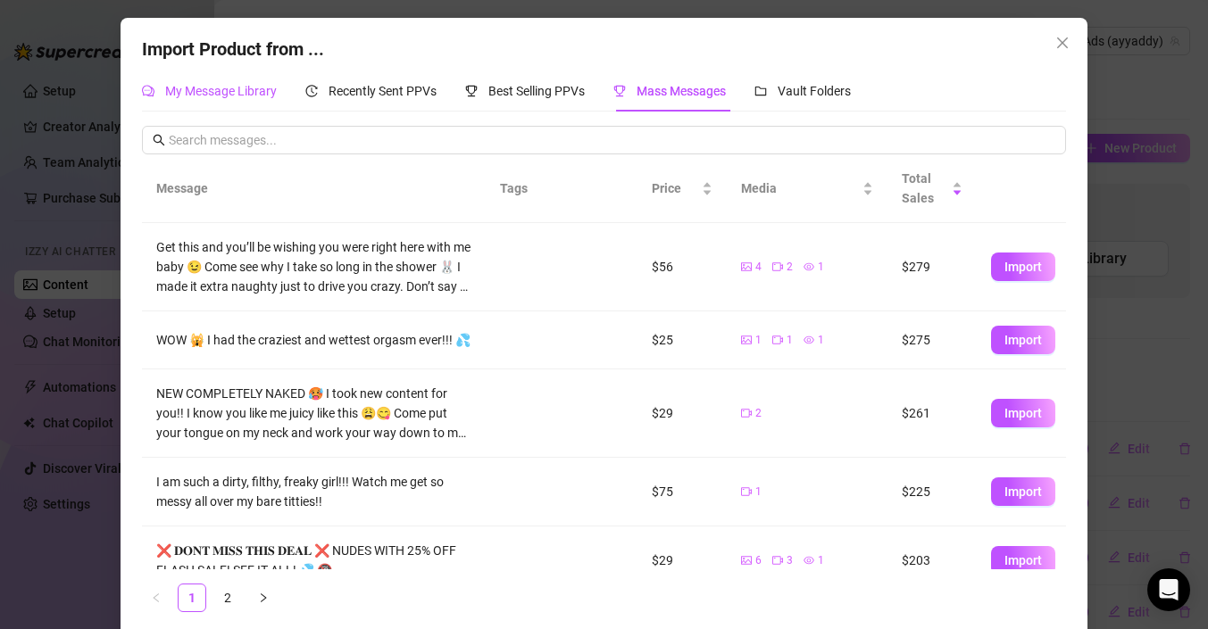
click at [262, 89] on span "My Message Library" at bounding box center [221, 91] width 112 height 14
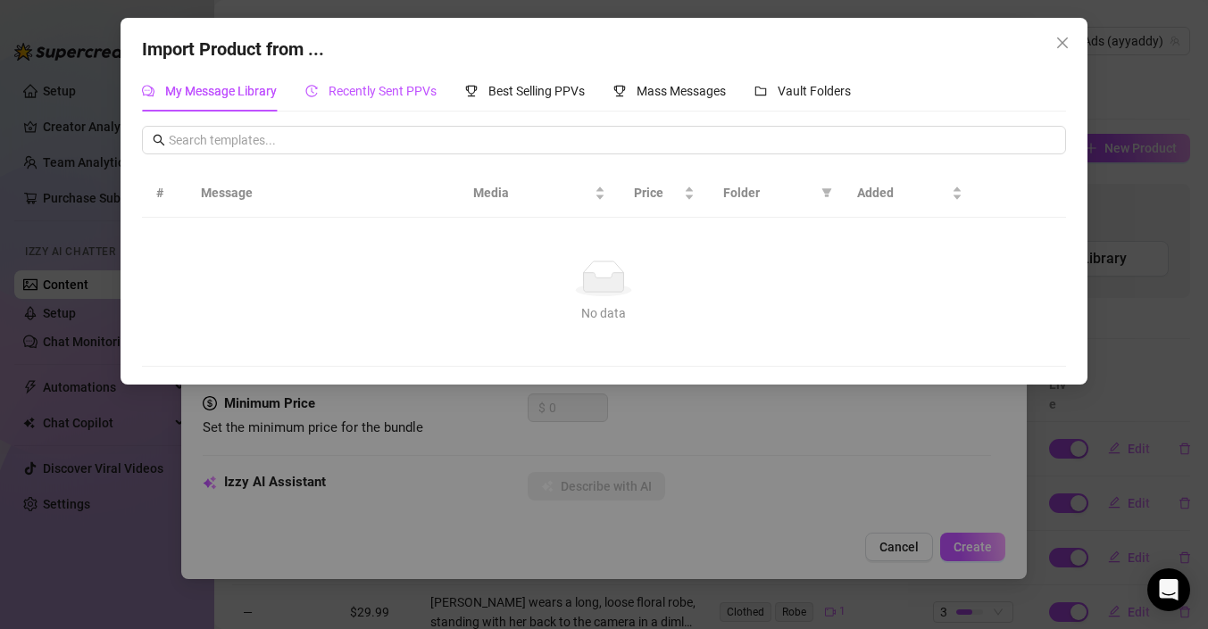
click at [363, 88] on span "Recently Sent PPVs" at bounding box center [383, 91] width 108 height 14
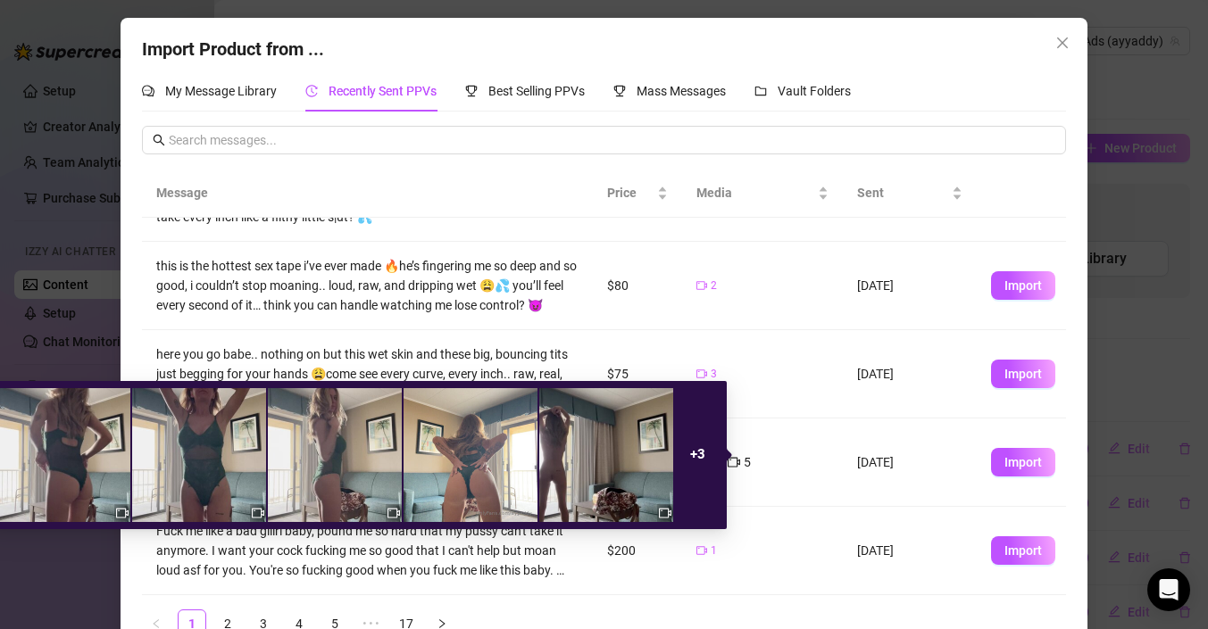
scroll to position [41, 0]
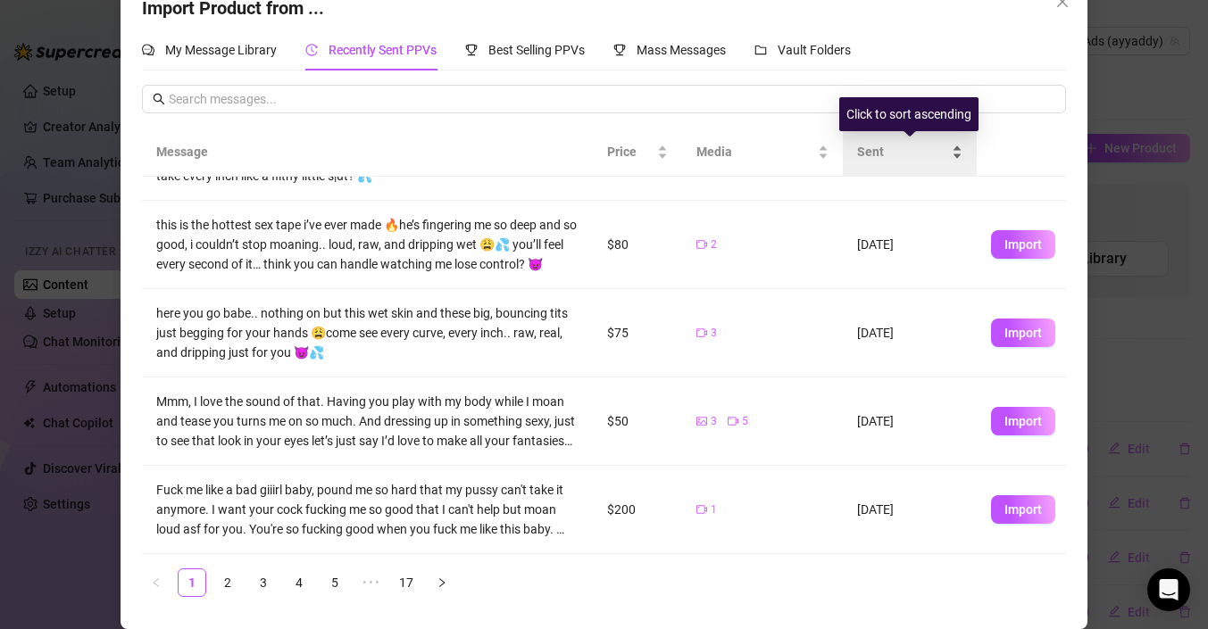
click at [891, 142] on div "Sent" at bounding box center [909, 152] width 105 height 20
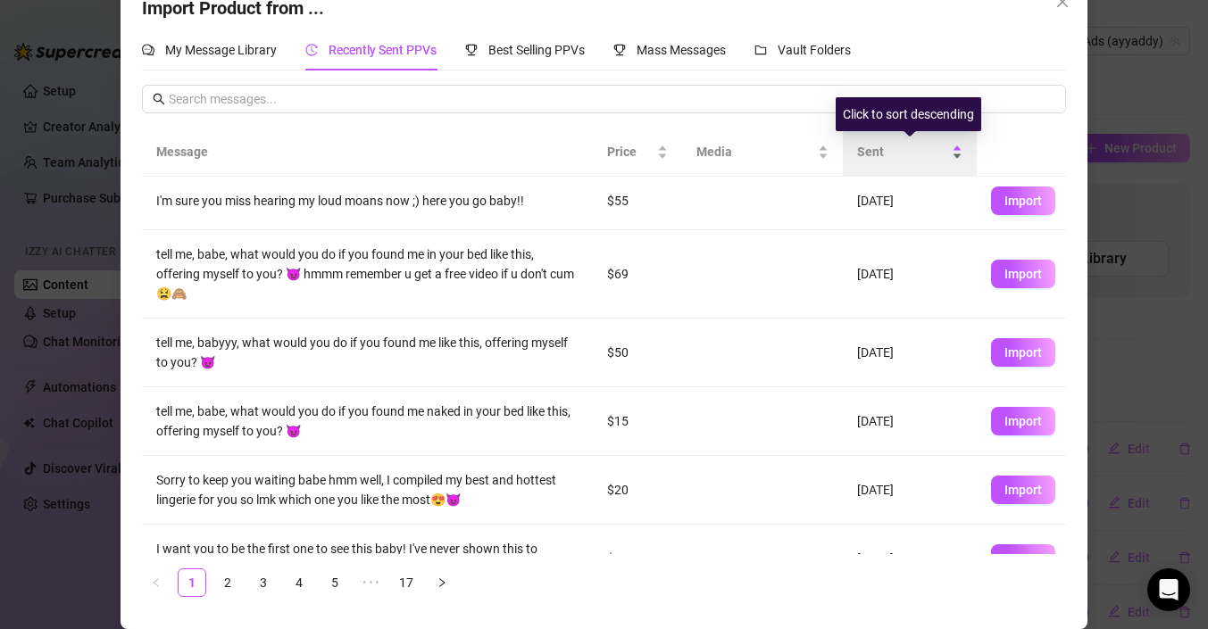
scroll to position [0, 0]
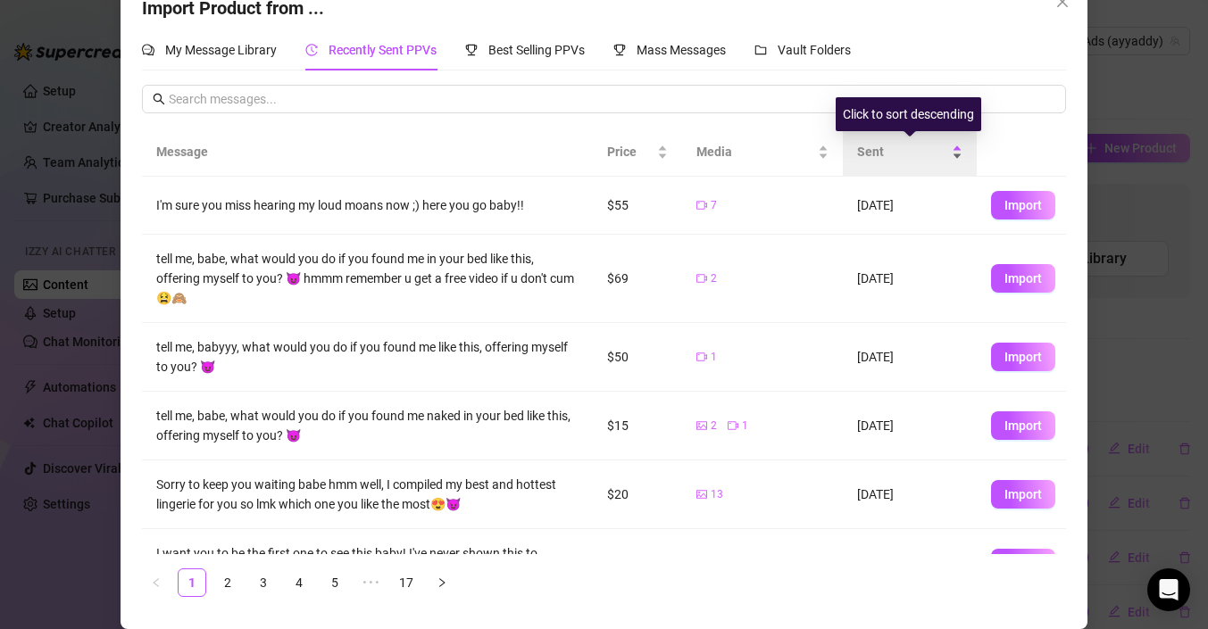
click at [891, 142] on span "Sent" at bounding box center [902, 152] width 91 height 20
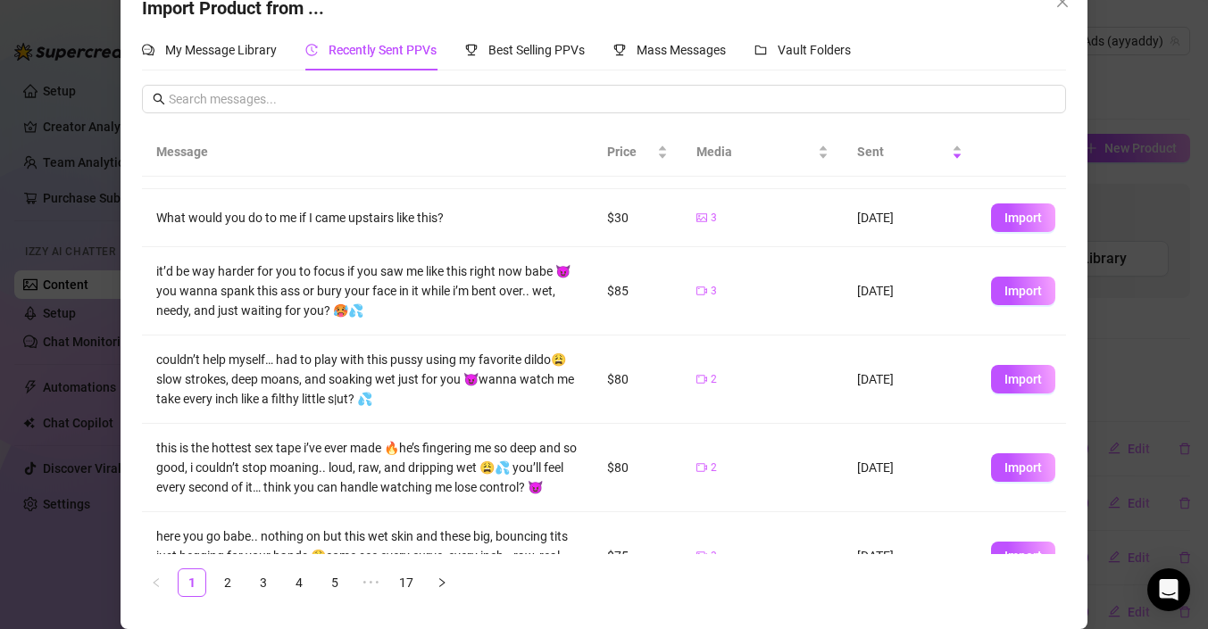
scroll to position [194, 0]
click at [1018, 287] on span "Import" at bounding box center [1022, 289] width 37 height 14
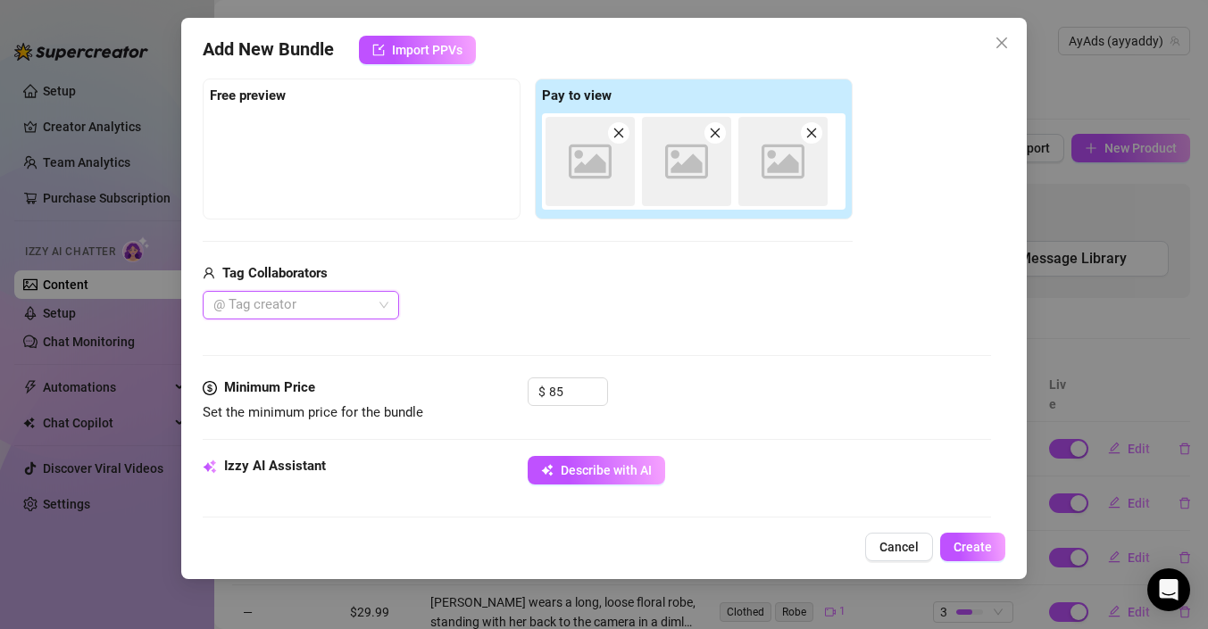
scroll to position [279, 0]
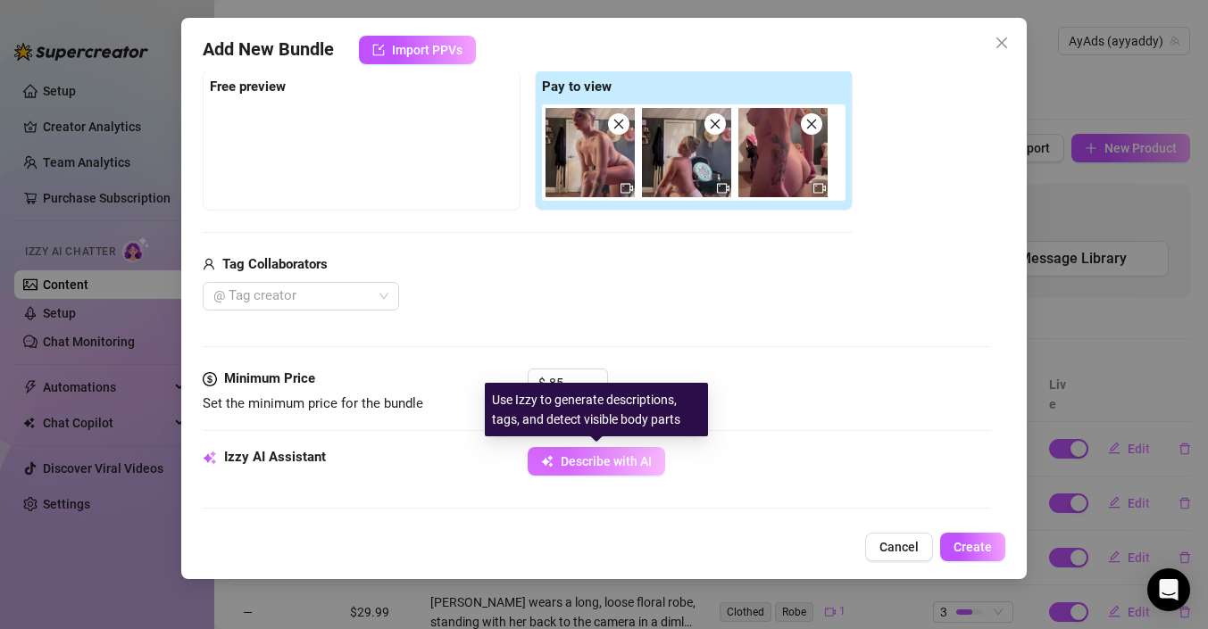
click at [620, 463] on span "Describe with AI" at bounding box center [606, 461] width 91 height 14
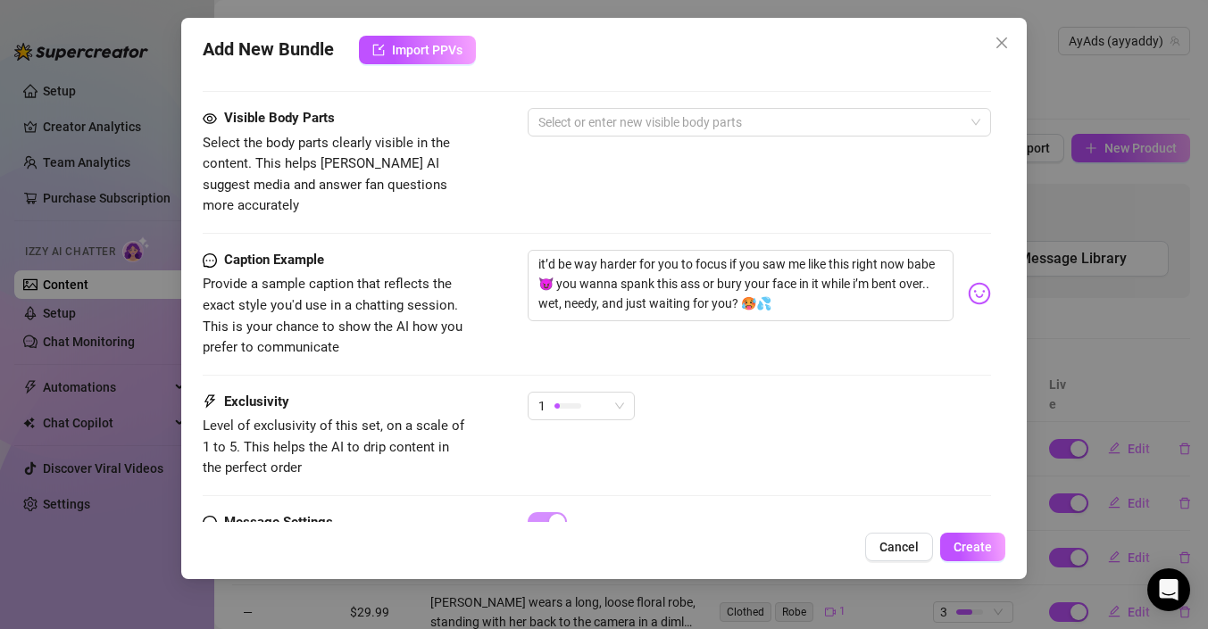
scroll to position [437, 0]
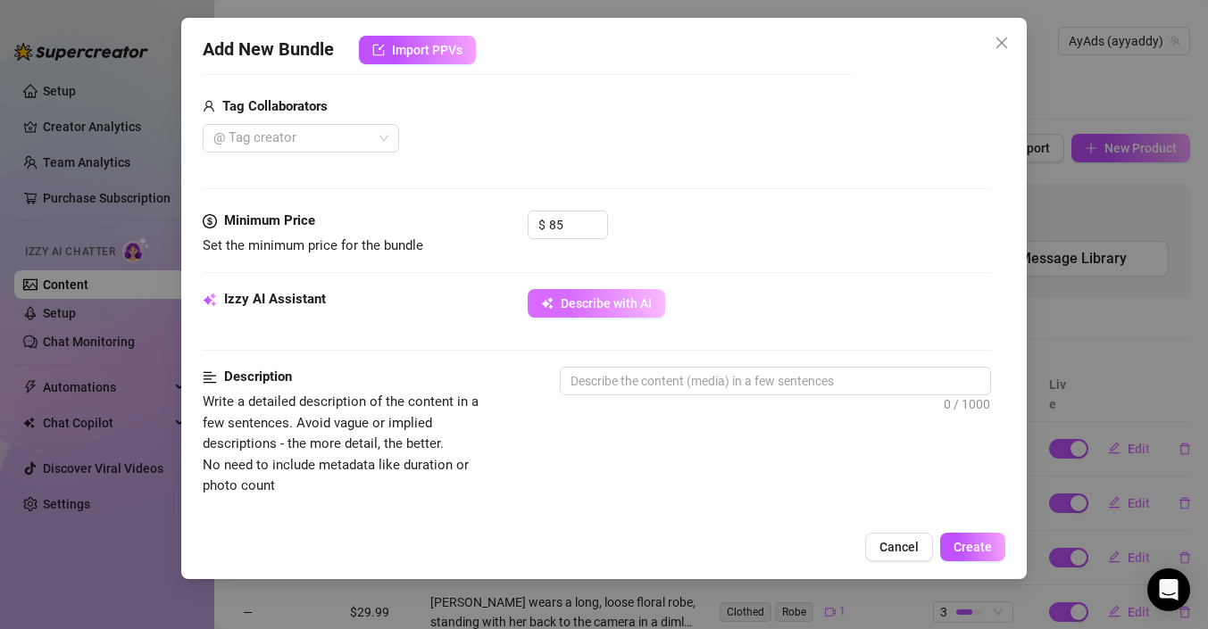
click at [618, 304] on span "Describe with AI" at bounding box center [606, 303] width 91 height 14
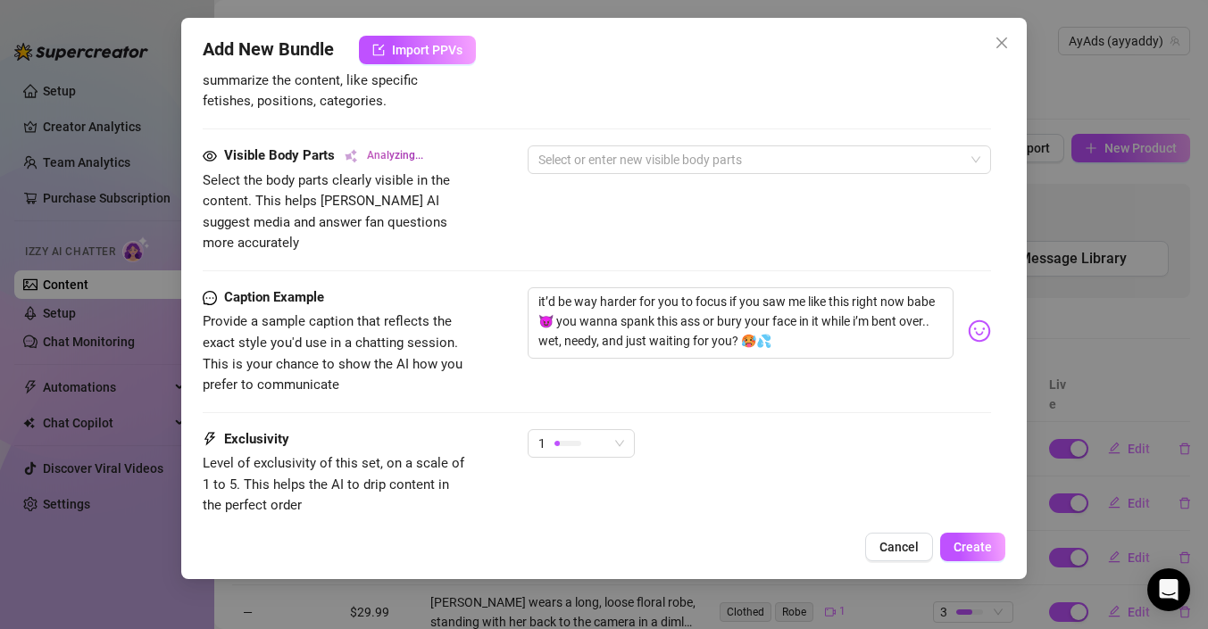
scroll to position [1074, 0]
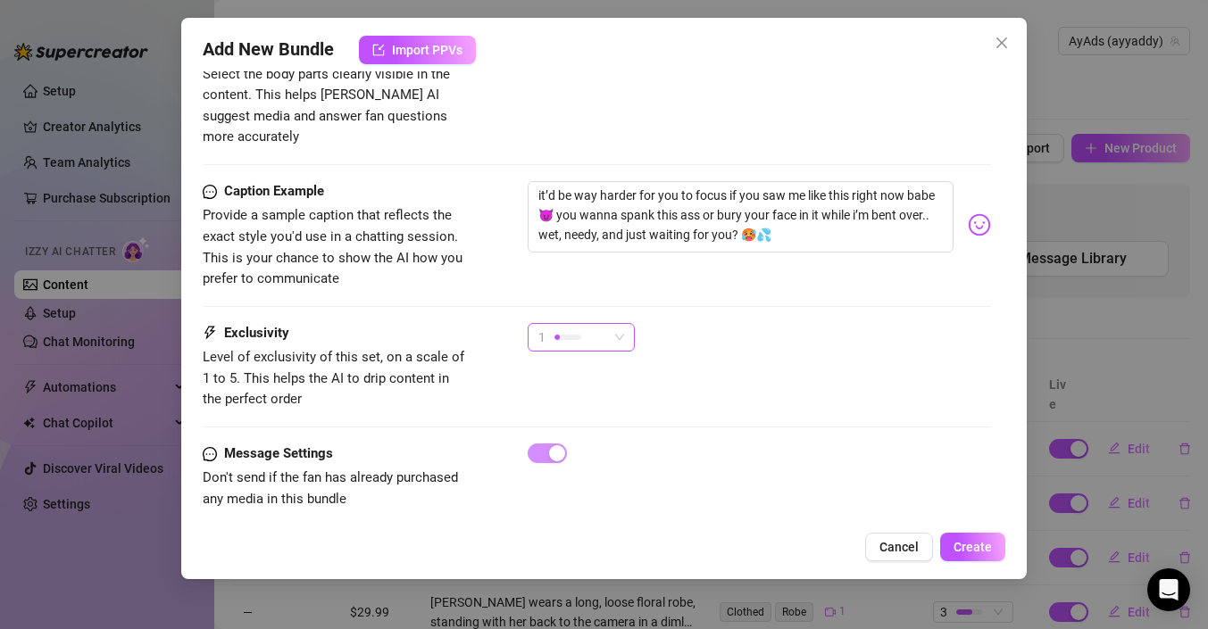
click at [620, 324] on span "1" at bounding box center [581, 337] width 86 height 27
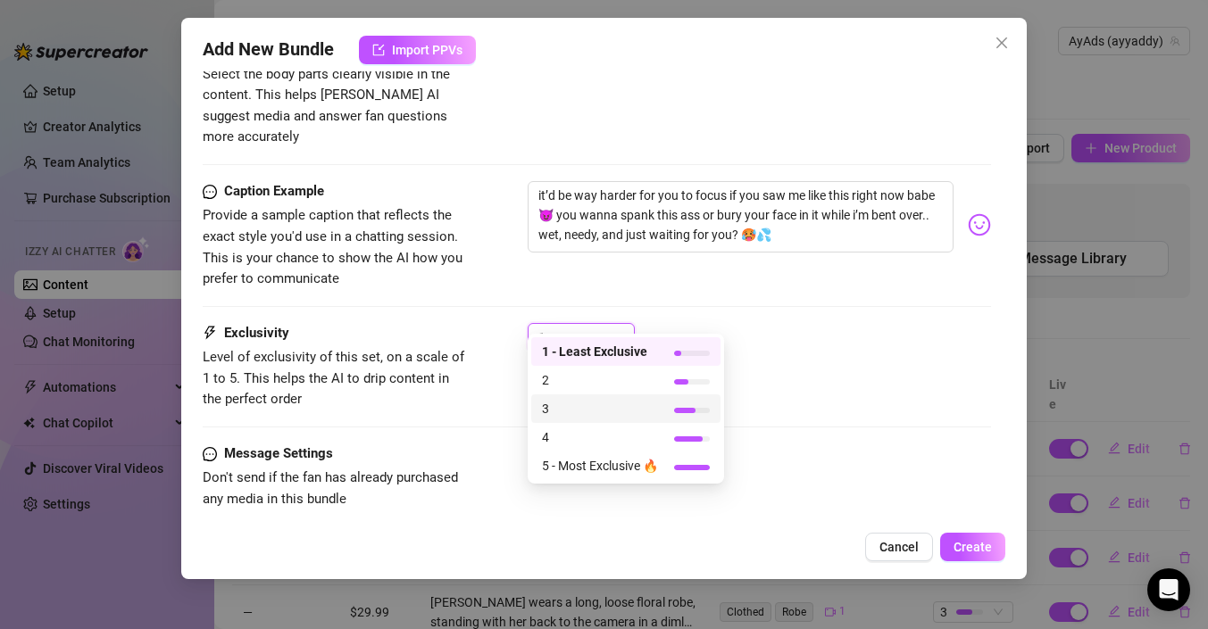
click at [572, 411] on span "3" at bounding box center [600, 409] width 116 height 20
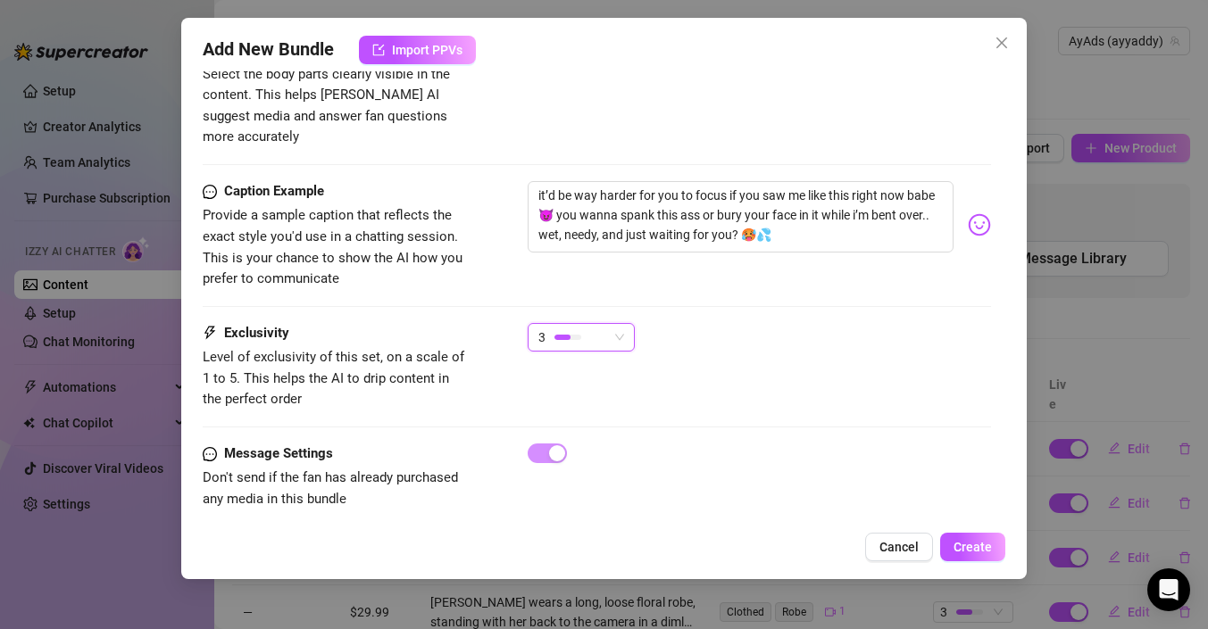
click at [831, 300] on div "Caption Example Provide a sample caption that reflects the exact style you'd us…" at bounding box center [597, 252] width 788 height 142
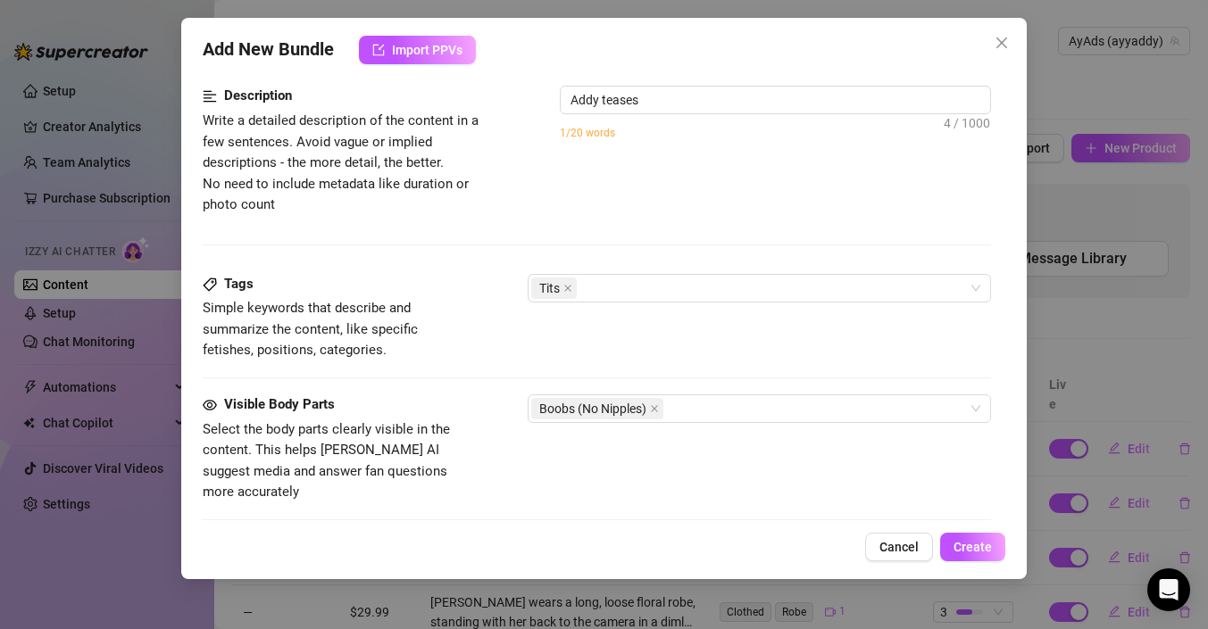
scroll to position [700, 0]
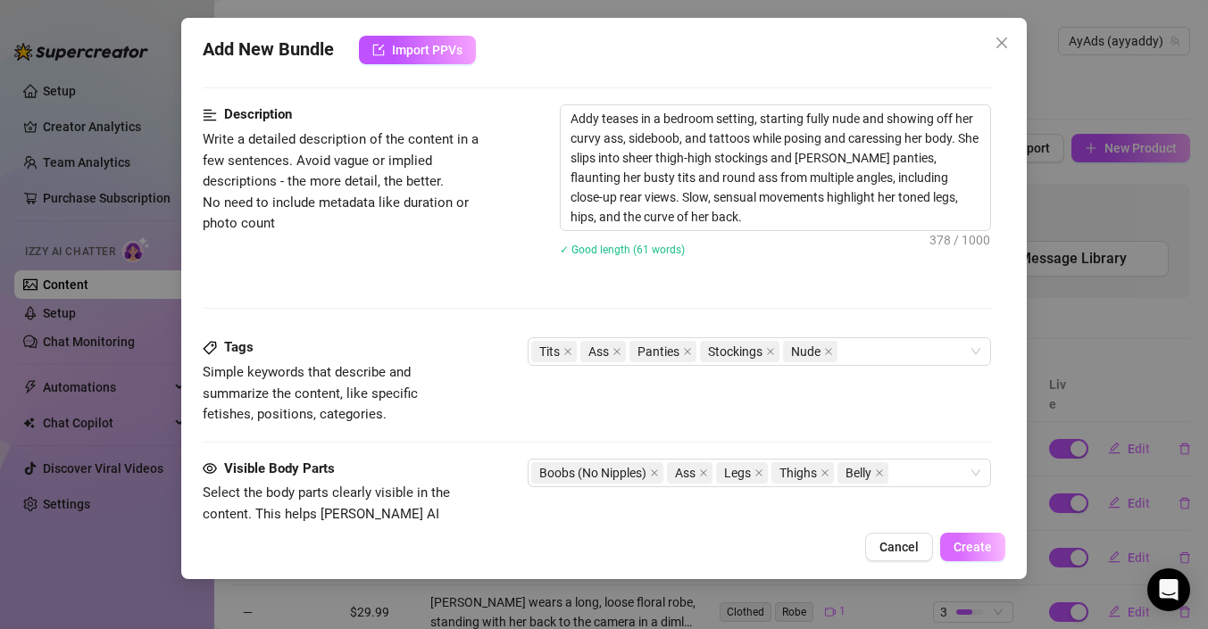
click at [973, 549] on span "Create" at bounding box center [972, 547] width 38 height 14
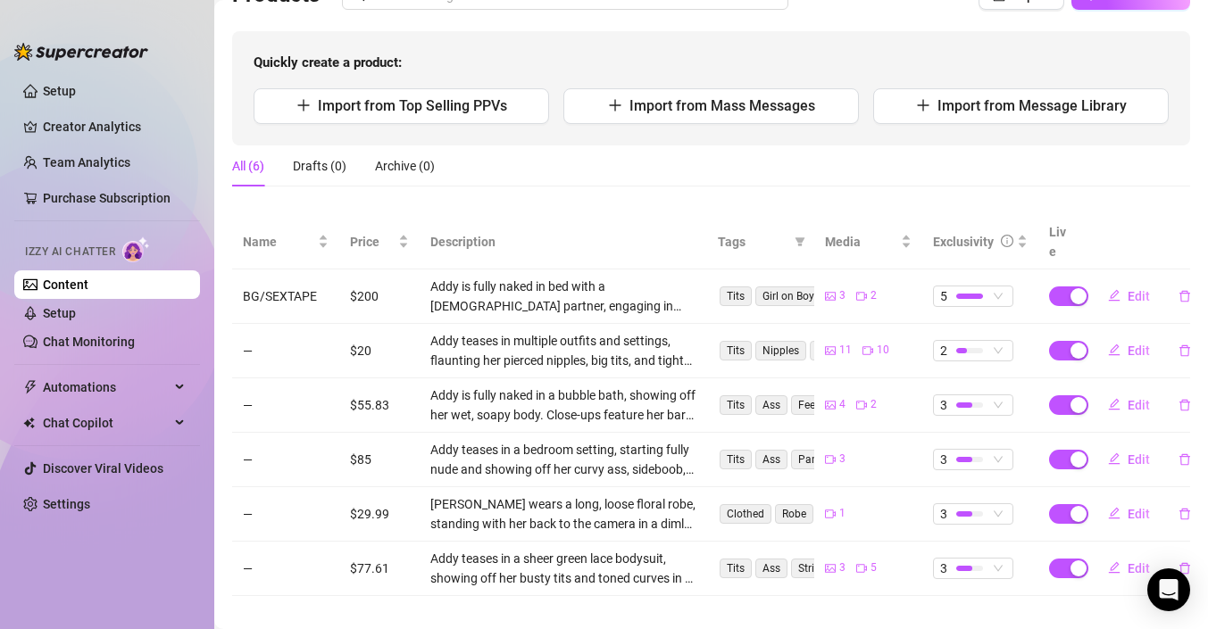
scroll to position [0, 0]
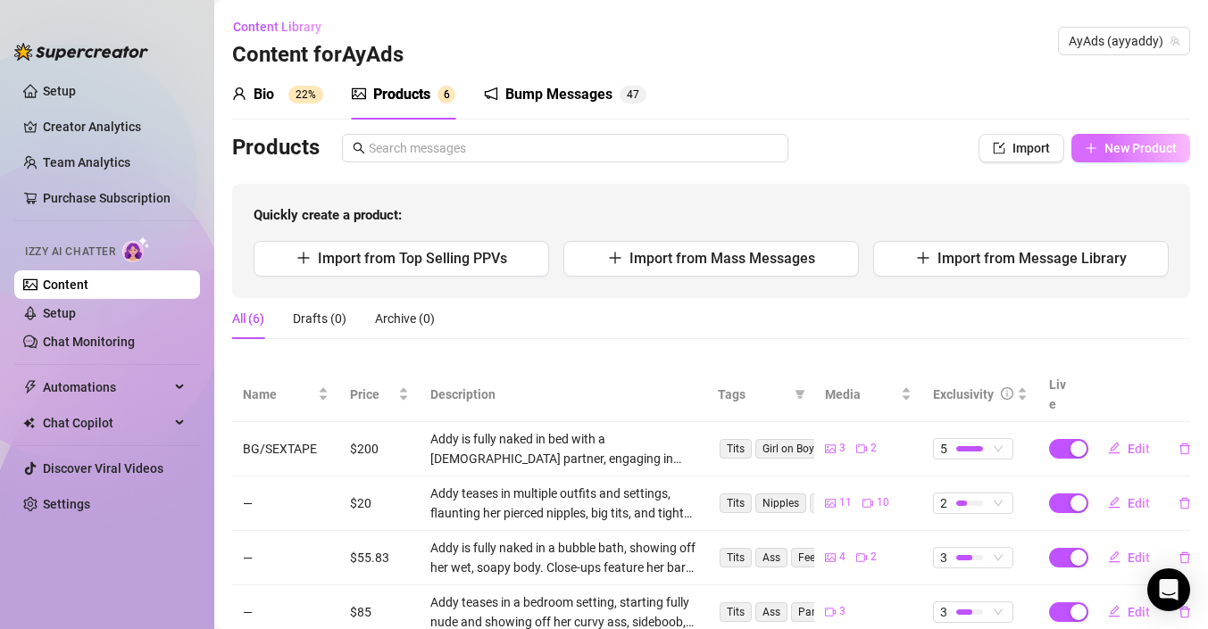
click at [1079, 141] on button "New Product" at bounding box center [1130, 148] width 119 height 29
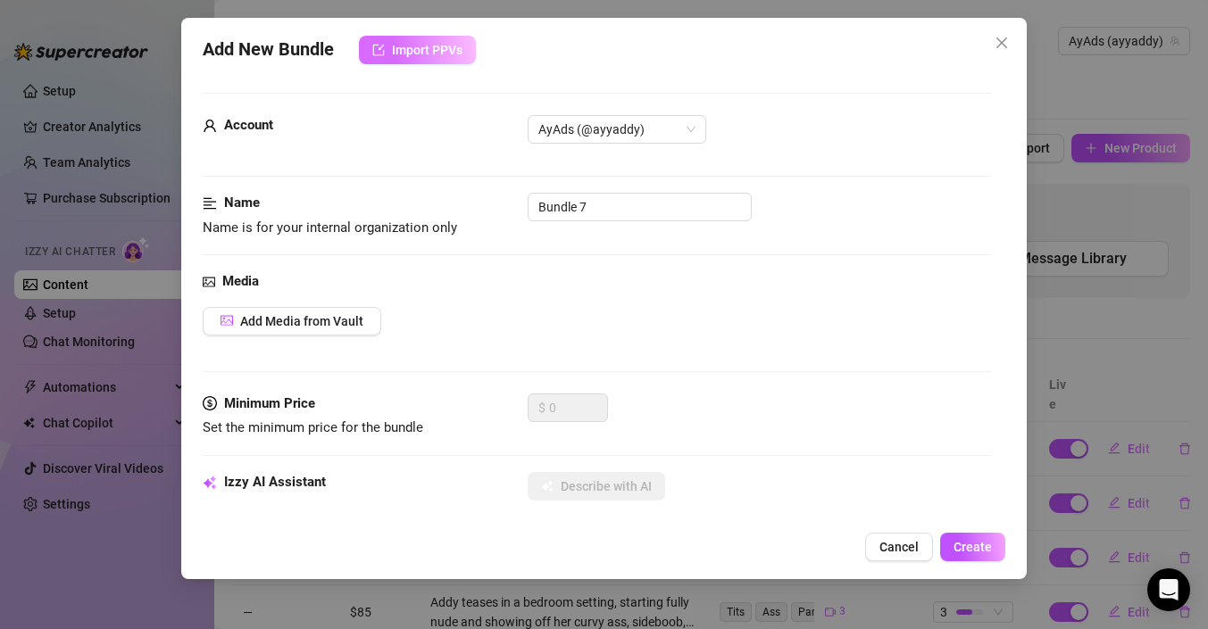
click at [430, 55] on span "Import PPVs" at bounding box center [427, 50] width 71 height 14
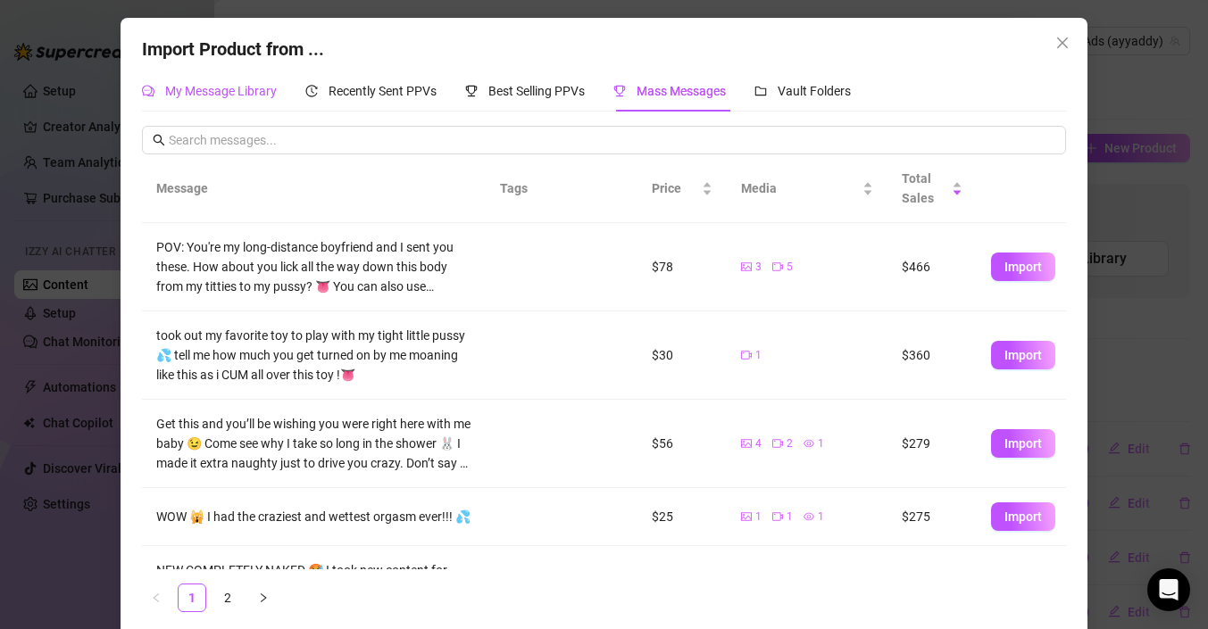
click at [216, 91] on span "My Message Library" at bounding box center [221, 91] width 112 height 14
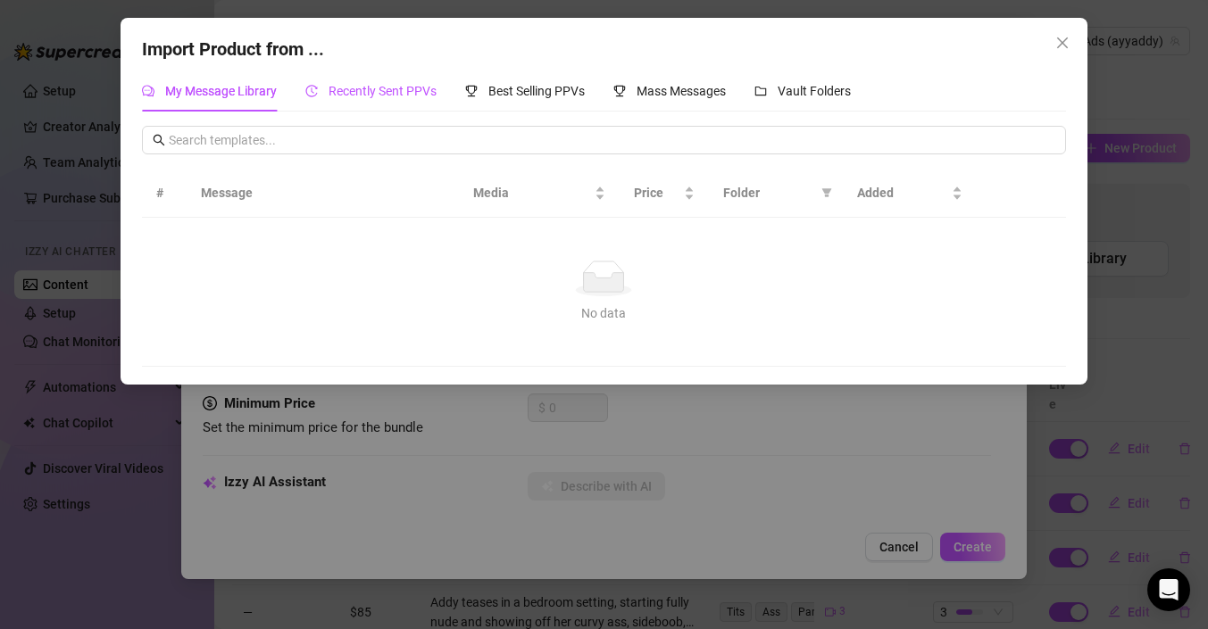
click at [401, 87] on span "Recently Sent PPVs" at bounding box center [383, 91] width 108 height 14
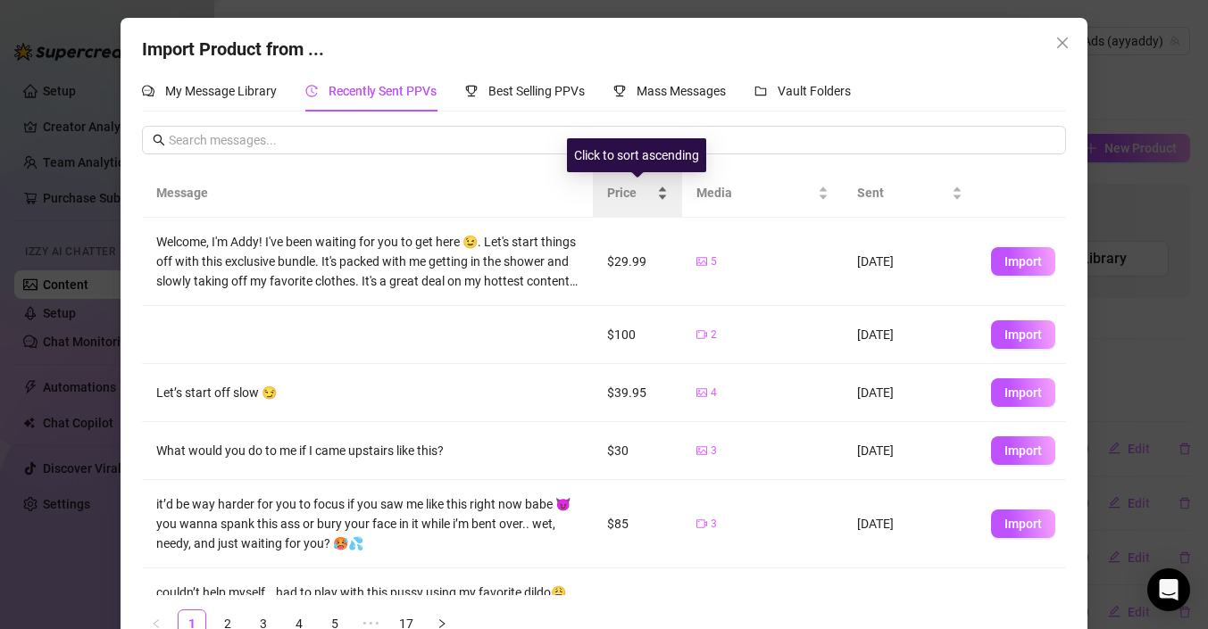
click at [641, 188] on span "Price" at bounding box center [630, 193] width 46 height 20
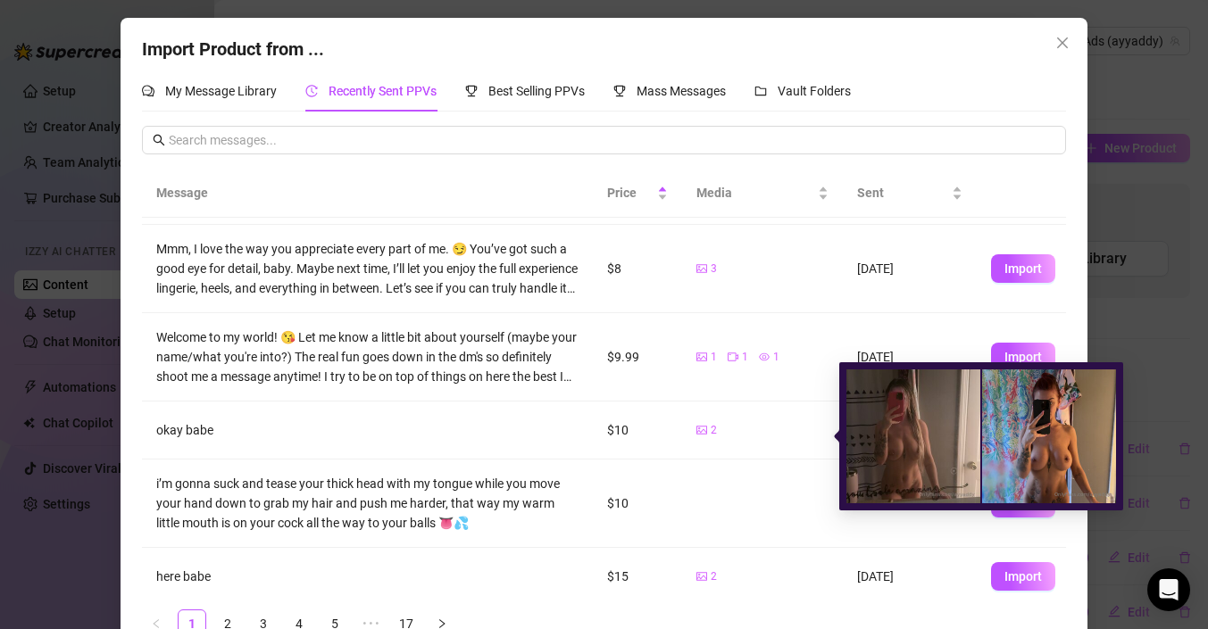
scroll to position [112, 0]
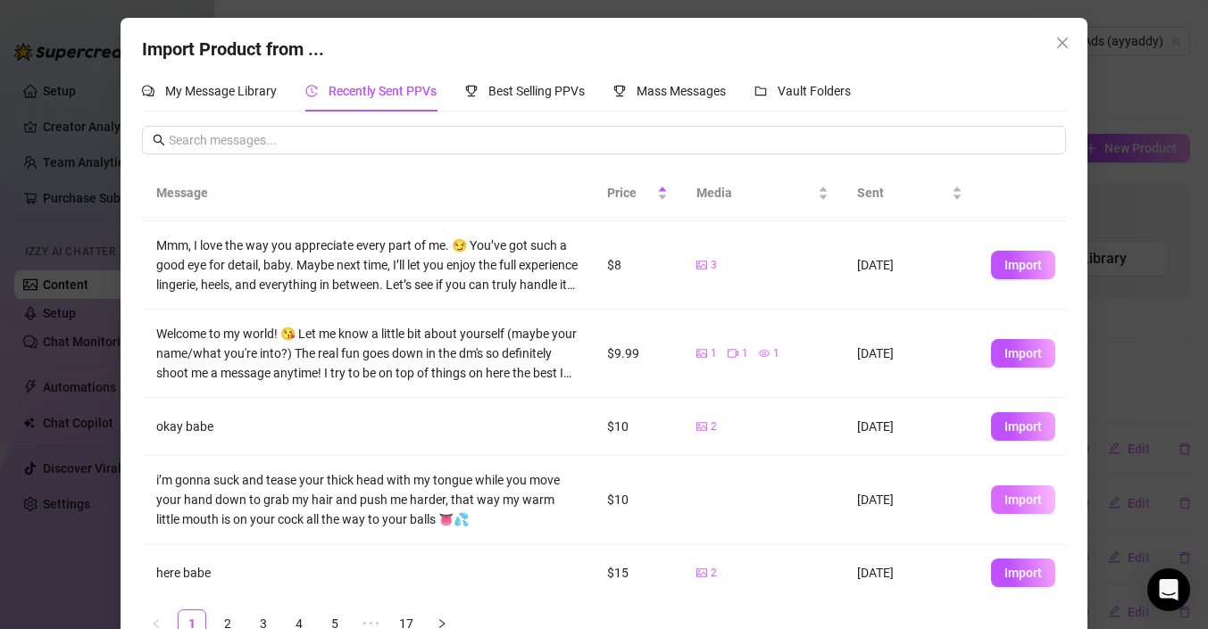
click at [1004, 494] on span "Import" at bounding box center [1022, 500] width 37 height 14
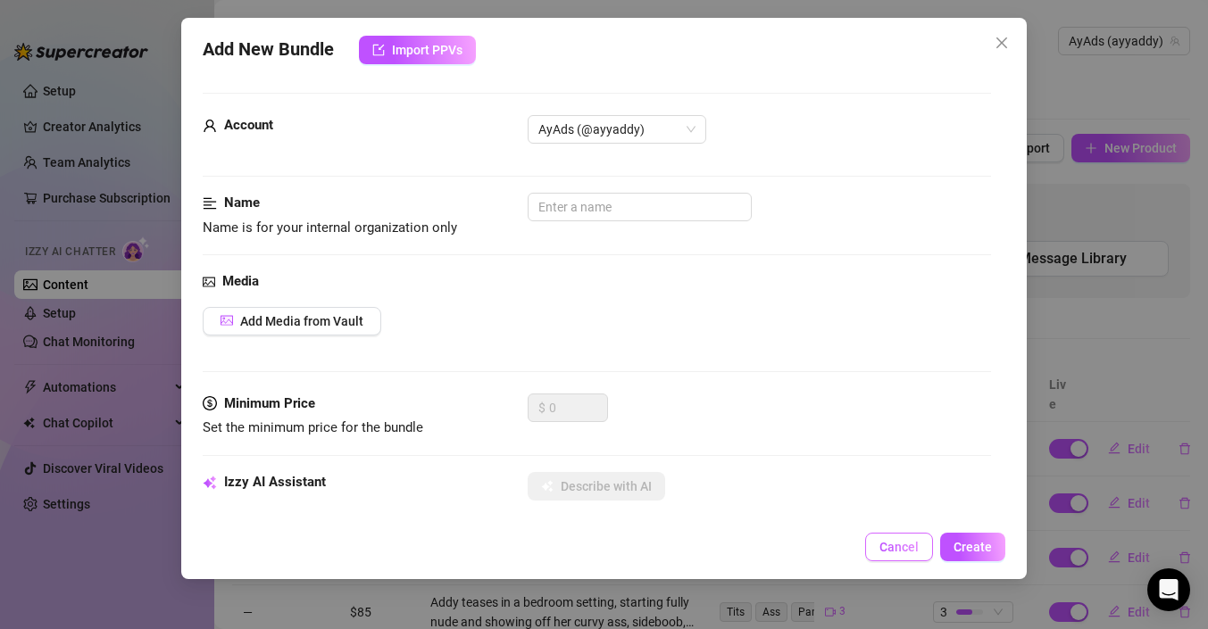
click at [899, 551] on span "Cancel" at bounding box center [898, 547] width 39 height 14
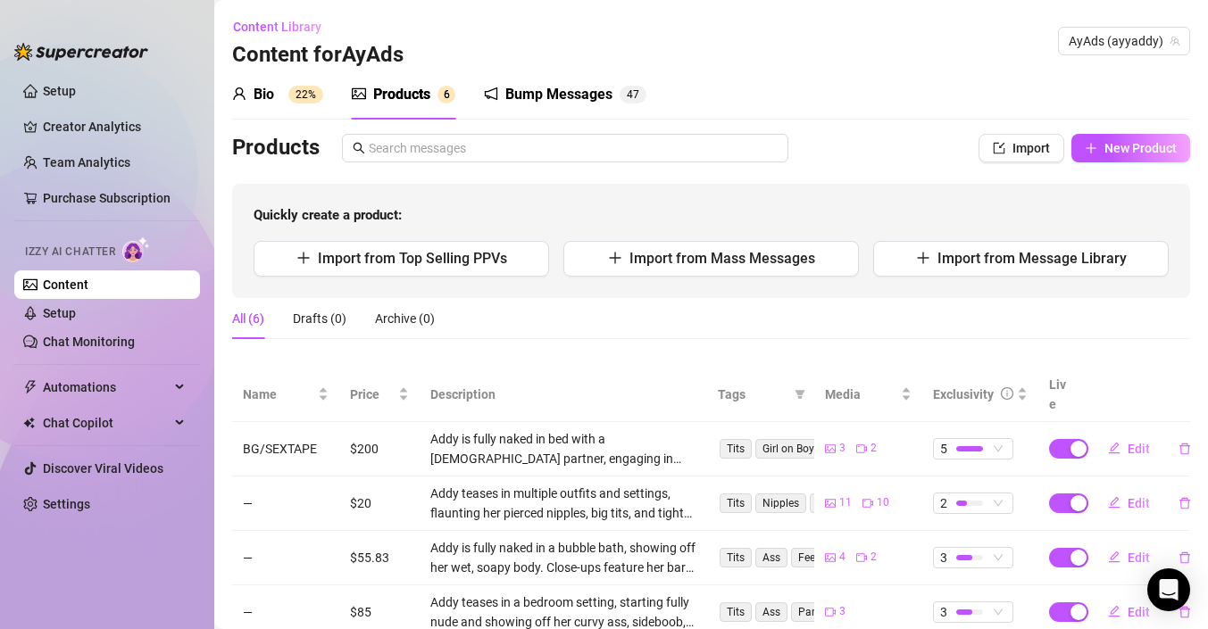
click at [562, 90] on div "Bump Messages" at bounding box center [558, 94] width 107 height 21
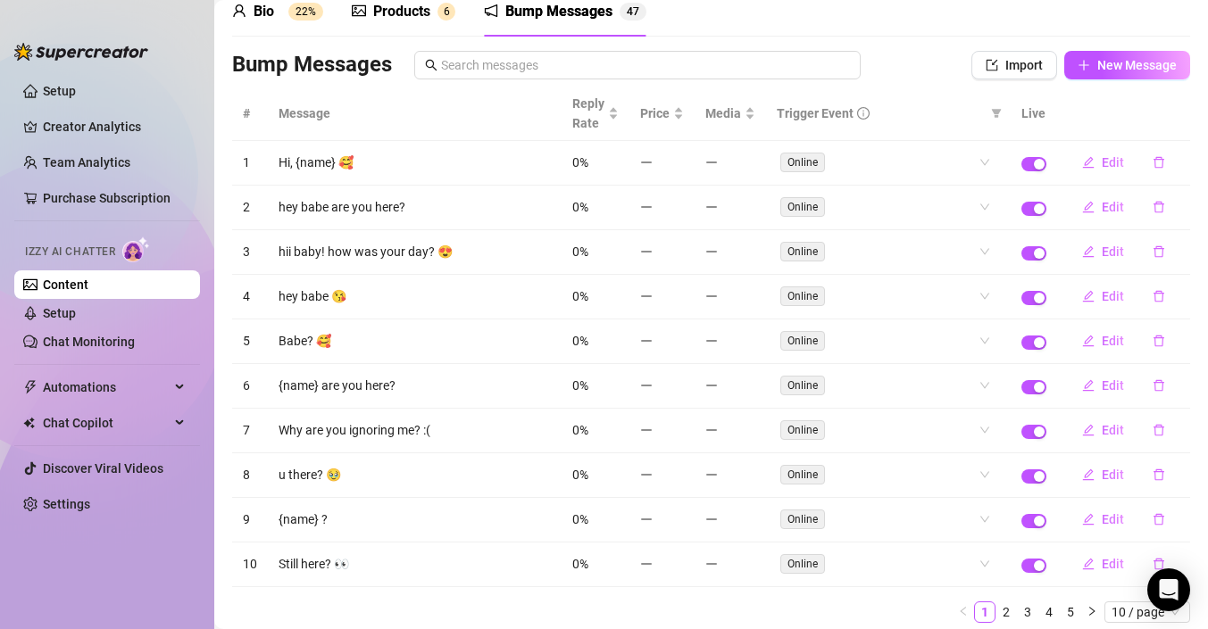
scroll to position [65, 0]
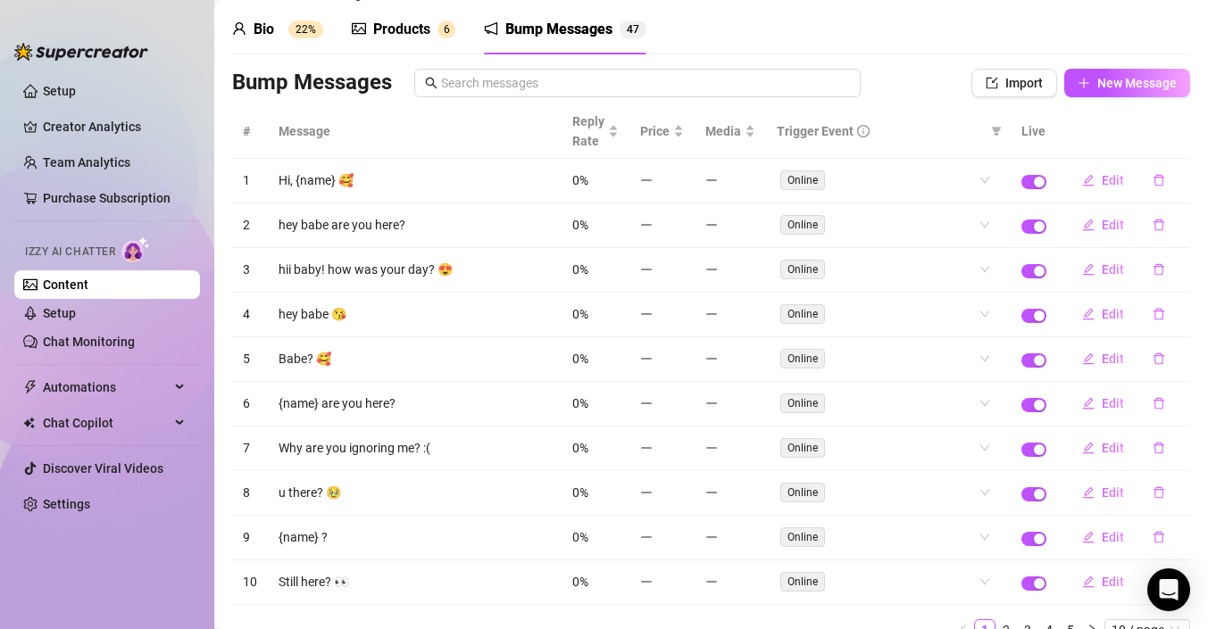
click at [429, 458] on td "Why are you ignoring me? :(" at bounding box center [415, 449] width 294 height 45
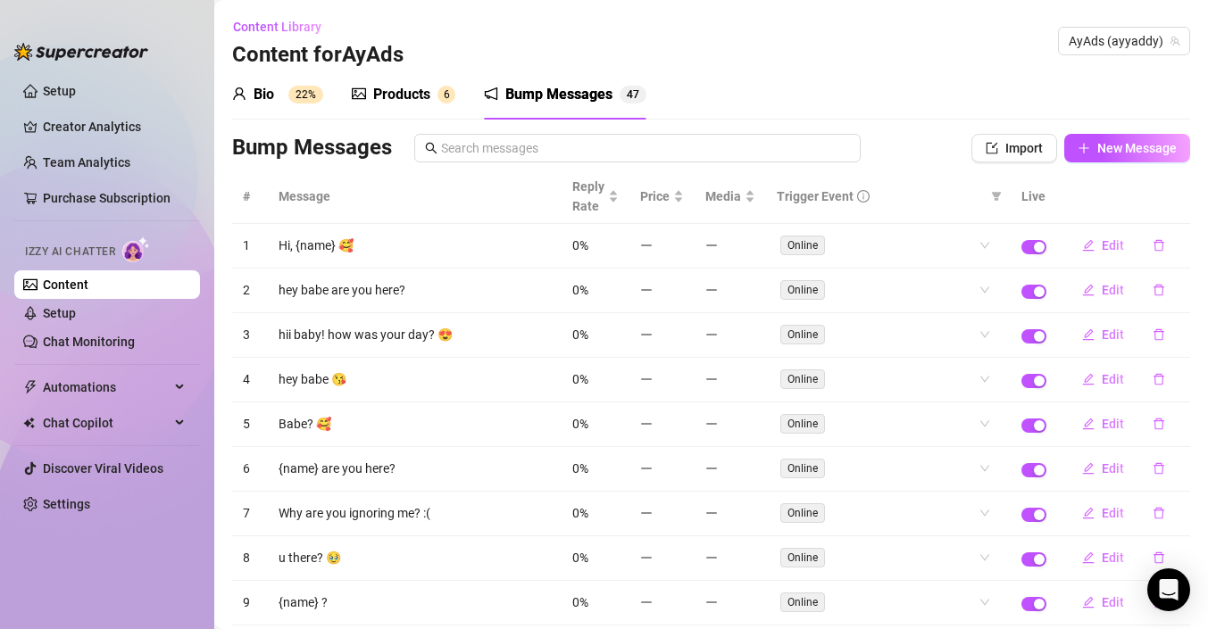
click at [412, 94] on div "Products" at bounding box center [401, 94] width 57 height 21
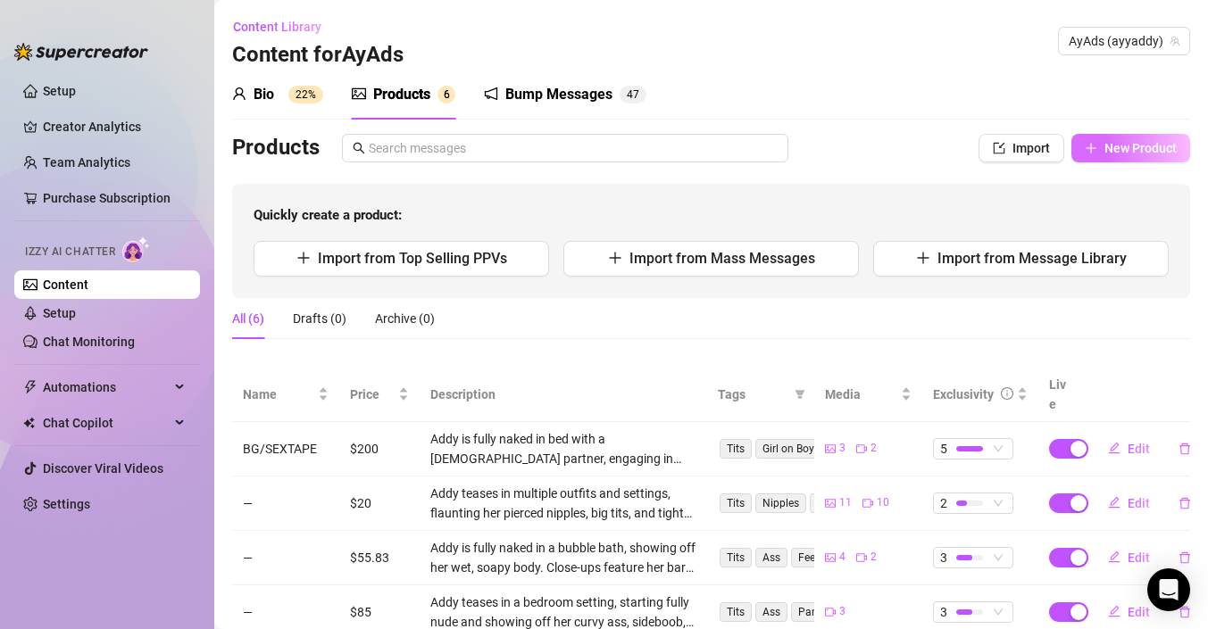
click at [1098, 145] on button "New Product" at bounding box center [1130, 148] width 119 height 29
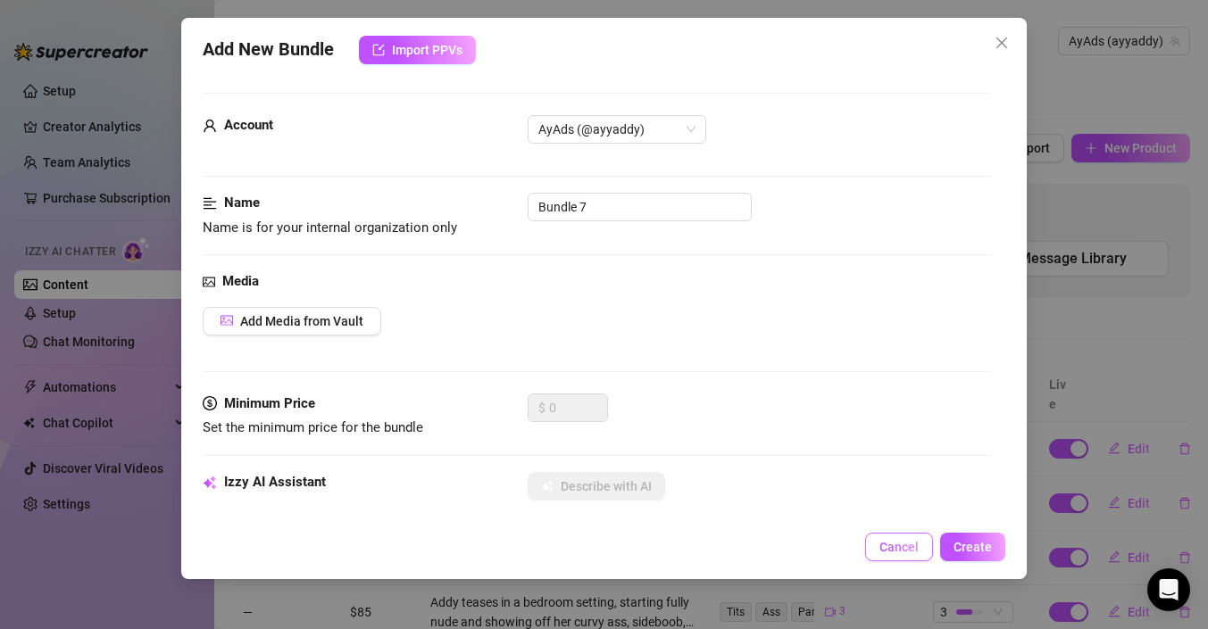
click at [907, 534] on button "Cancel" at bounding box center [899, 547] width 68 height 29
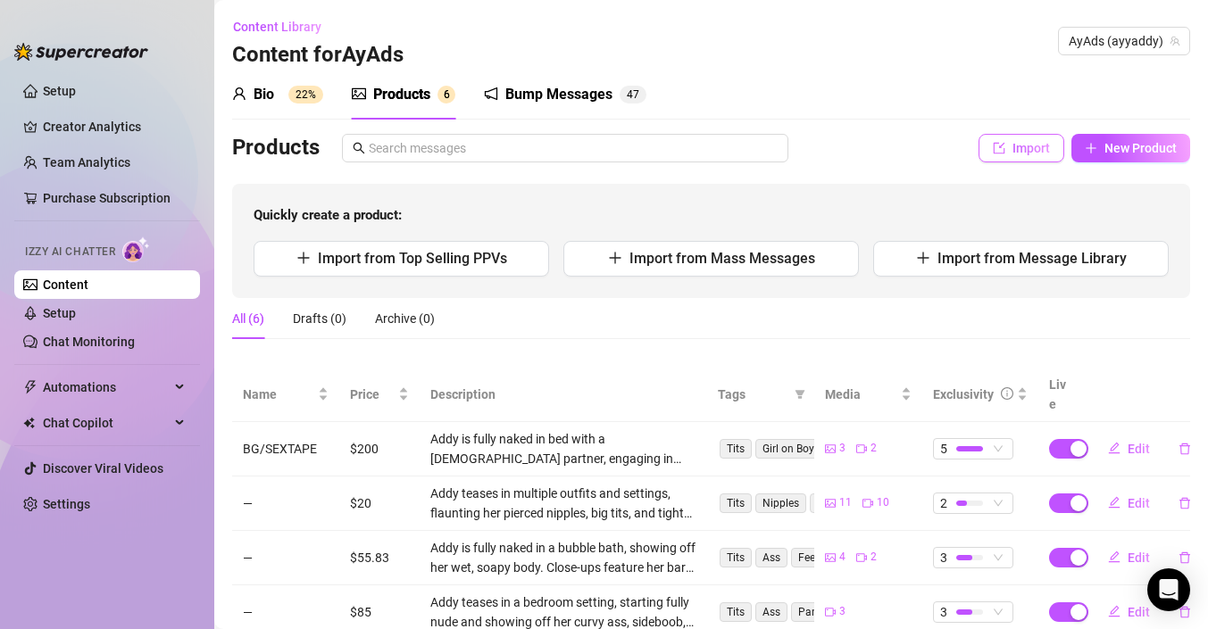
click at [1034, 147] on span "Import" at bounding box center [1030, 148] width 37 height 14
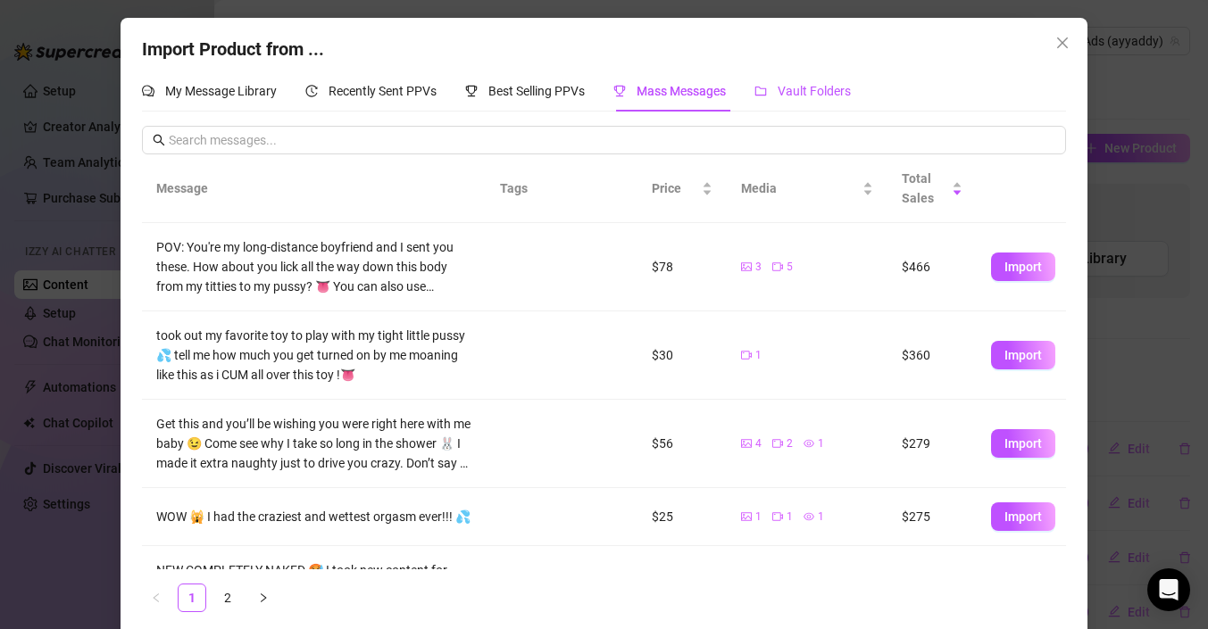
click at [818, 91] on span "Vault Folders" at bounding box center [814, 91] width 73 height 14
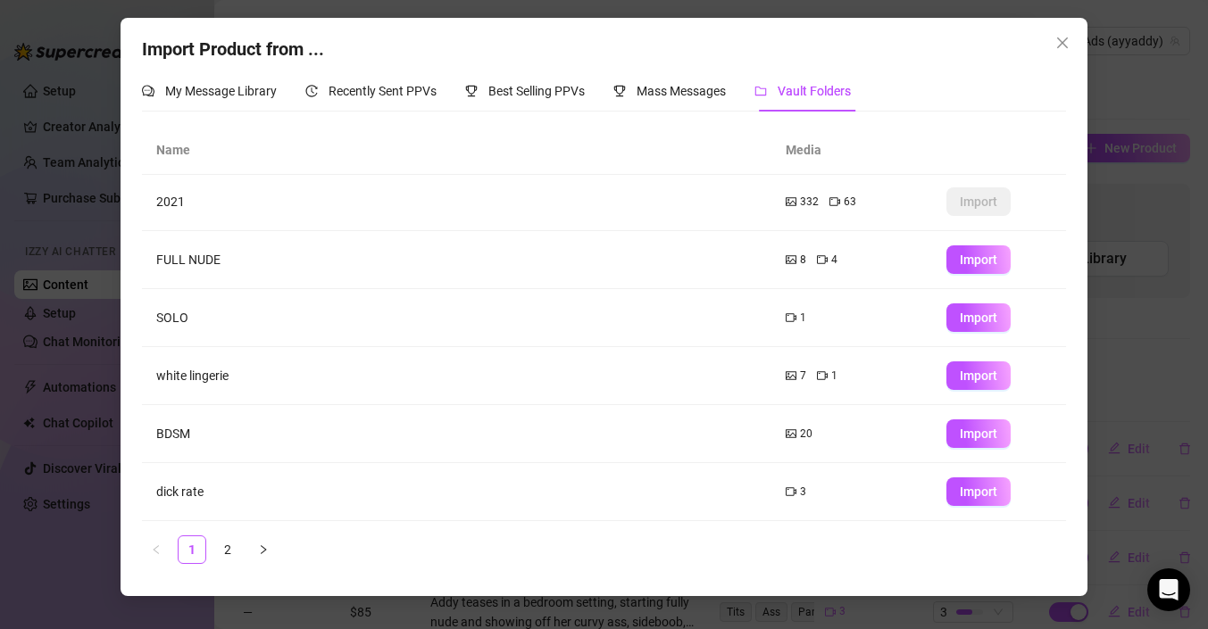
scroll to position [216, 0]
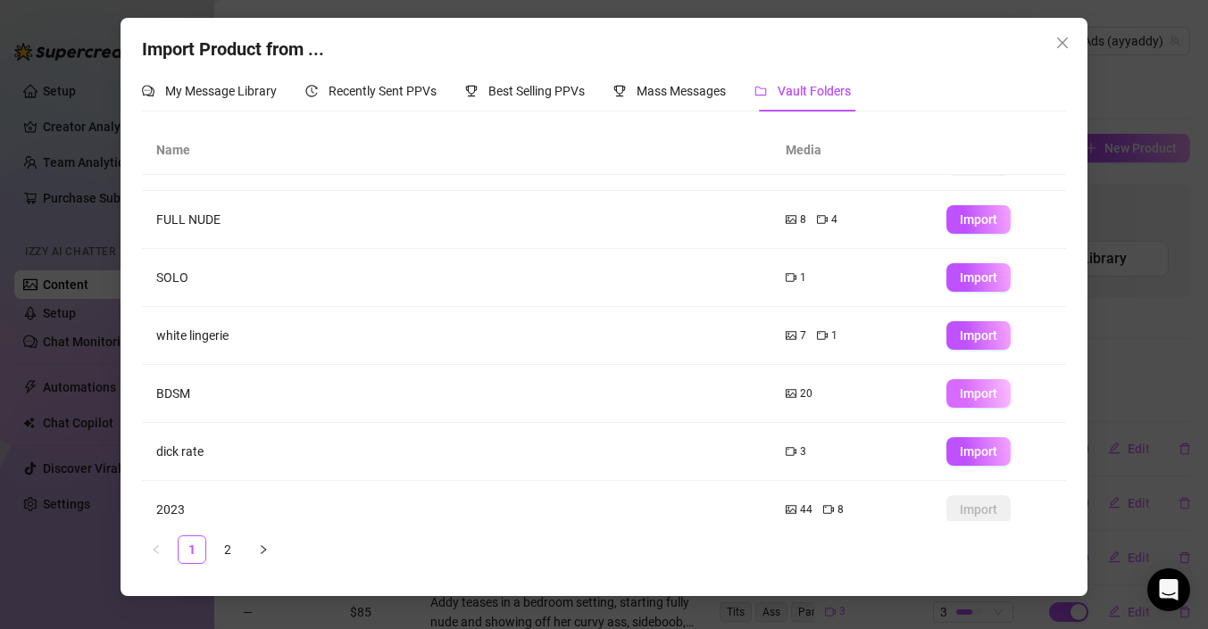
click at [966, 385] on button "Import" at bounding box center [978, 393] width 64 height 29
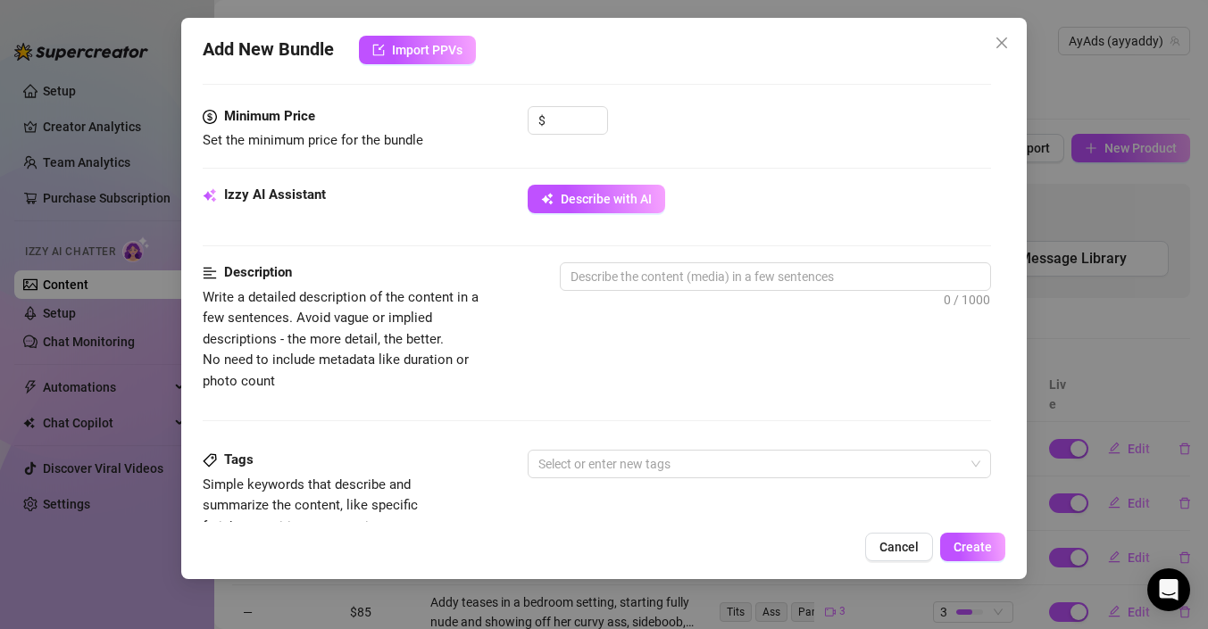
scroll to position [789, 0]
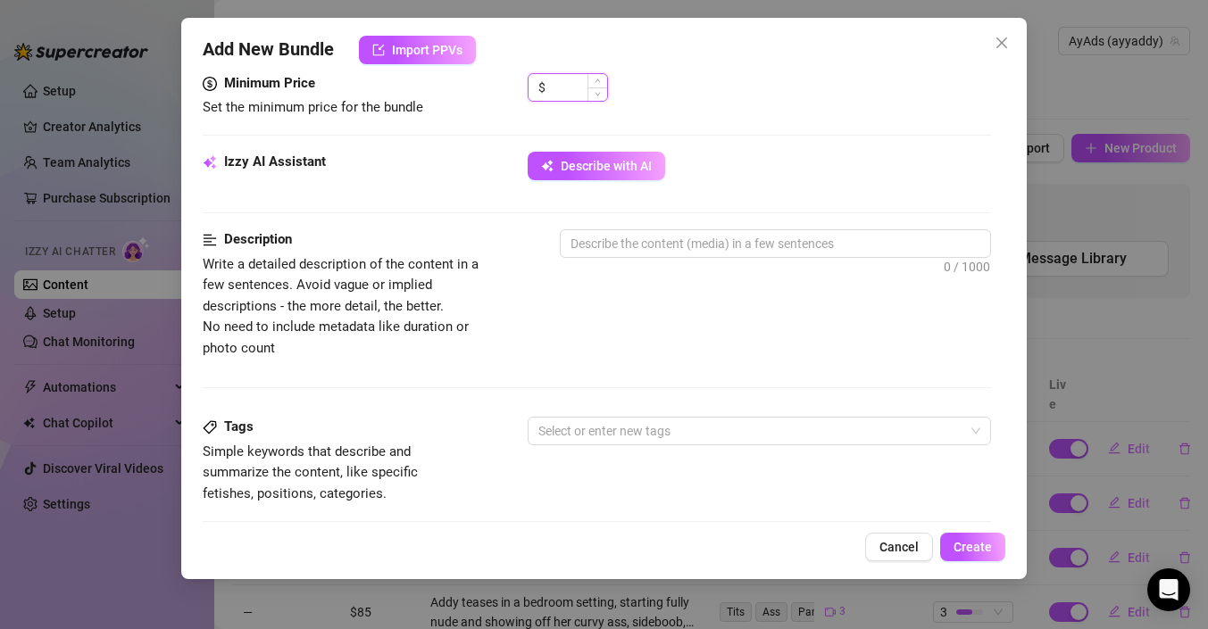
click at [578, 77] on input at bounding box center [578, 87] width 58 height 27
click at [757, 133] on div "Minimum Price Set the minimum price for the bundle $ 75" at bounding box center [597, 112] width 788 height 79
click at [561, 160] on span "Describe with AI" at bounding box center [606, 166] width 91 height 14
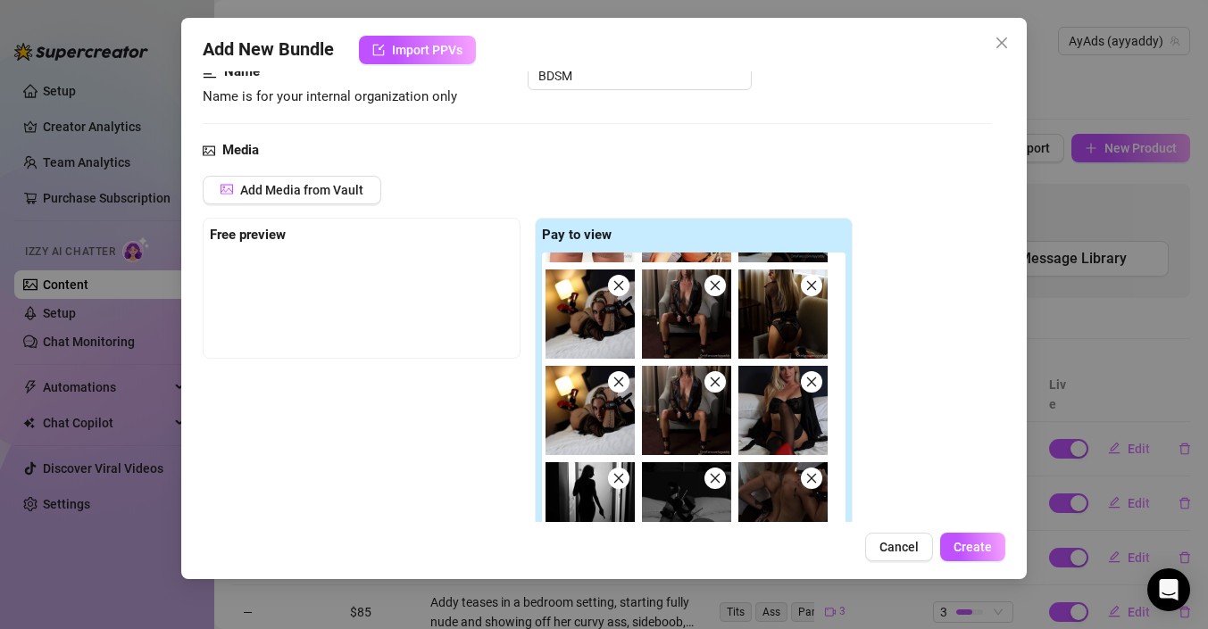
scroll to position [0, 0]
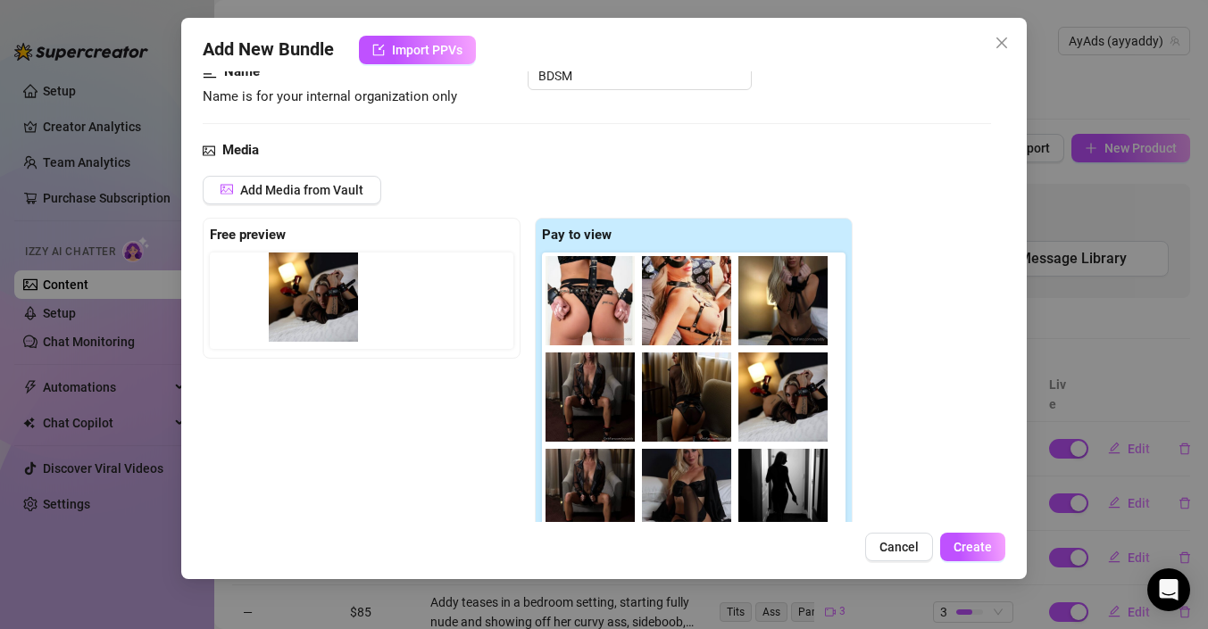
drag, startPoint x: 614, startPoint y: 415, endPoint x: 322, endPoint y: 315, distance: 308.6
click at [322, 315] on div "Free preview Pay to view" at bounding box center [528, 395] width 650 height 355
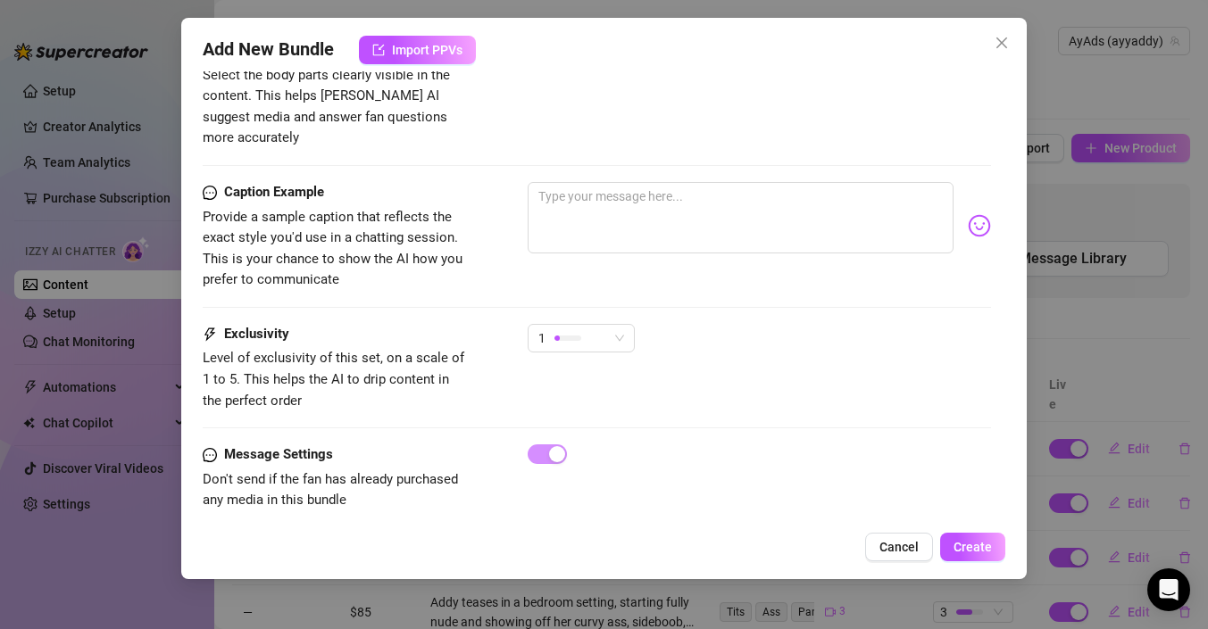
scroll to position [1294, 0]
click at [615, 324] on span "1" at bounding box center [581, 337] width 86 height 27
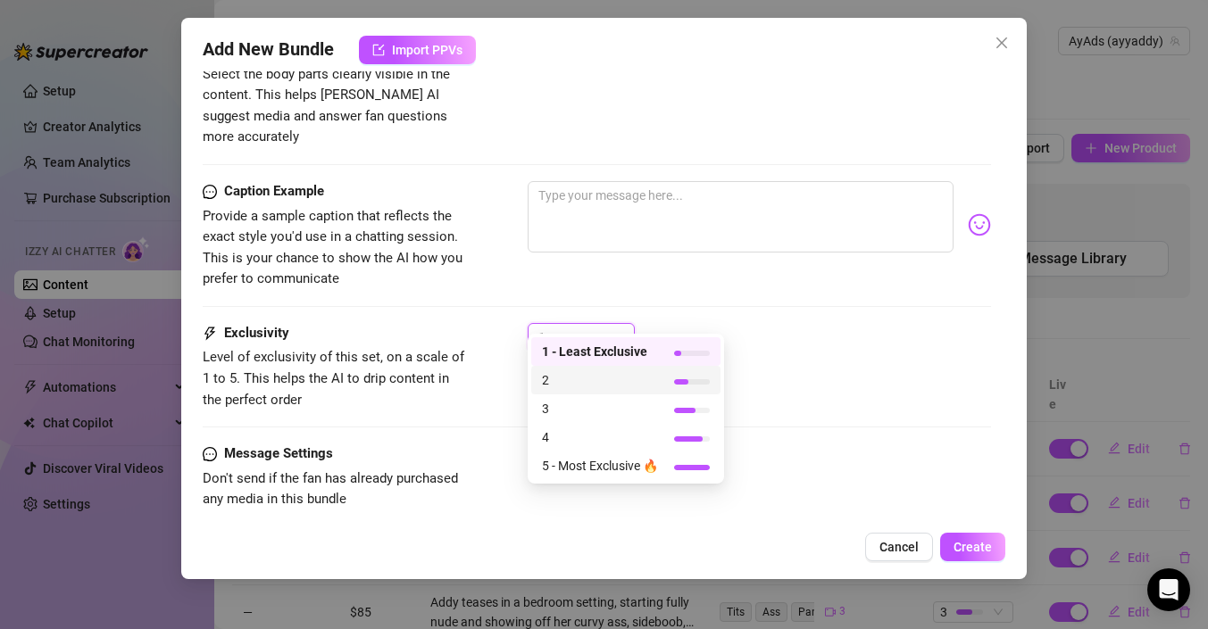
click at [569, 385] on span "2" at bounding box center [600, 380] width 116 height 20
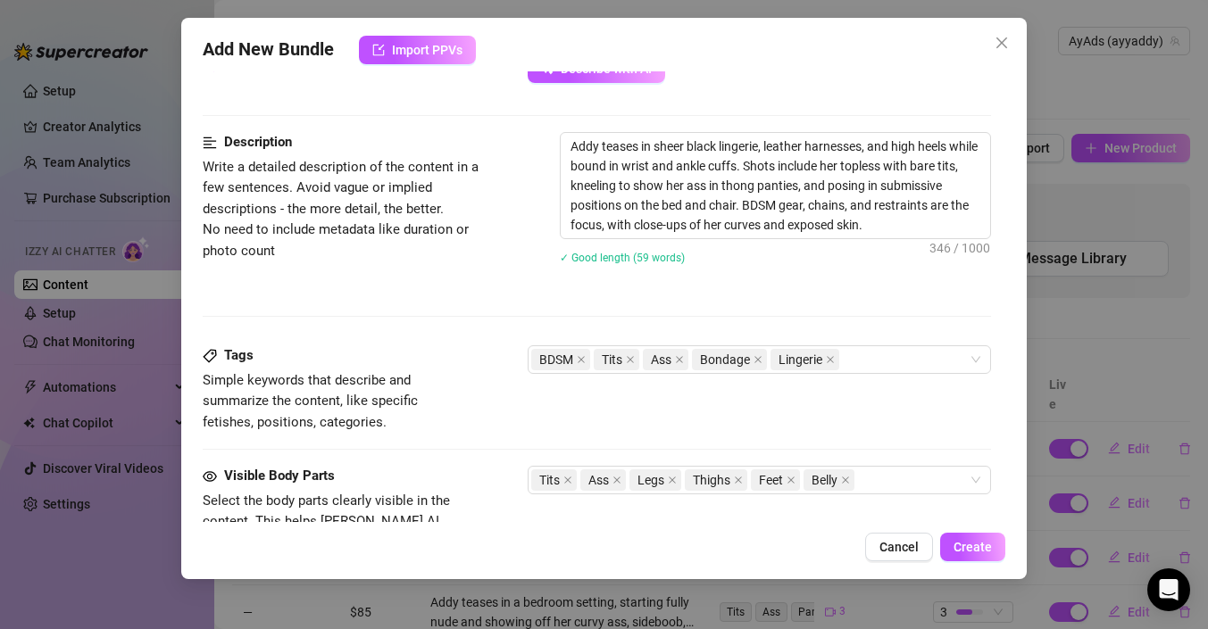
scroll to position [723, 0]
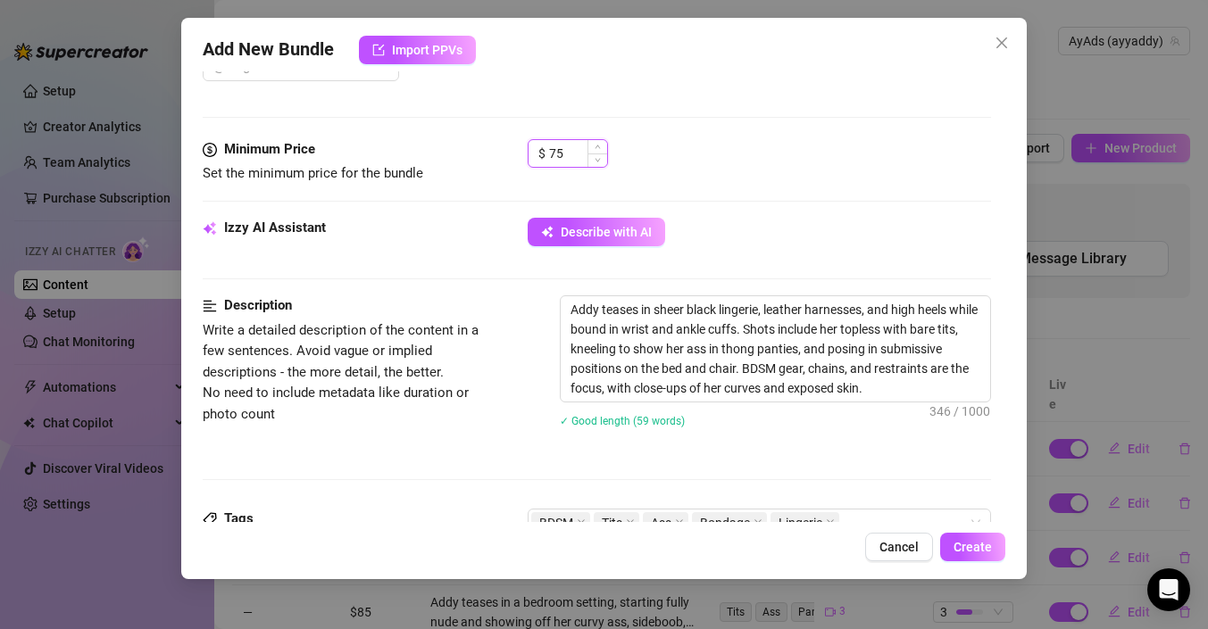
click at [558, 156] on input "75" at bounding box center [578, 153] width 58 height 27
click at [731, 175] on div "$ 45" at bounding box center [759, 161] width 463 height 45
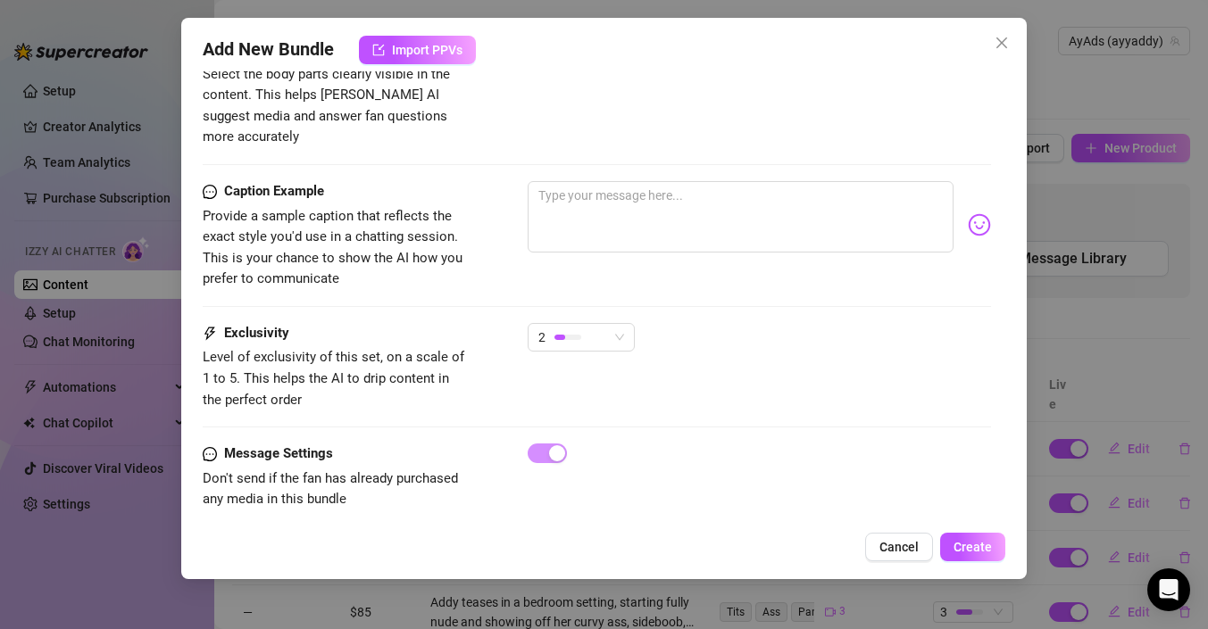
scroll to position [1028, 0]
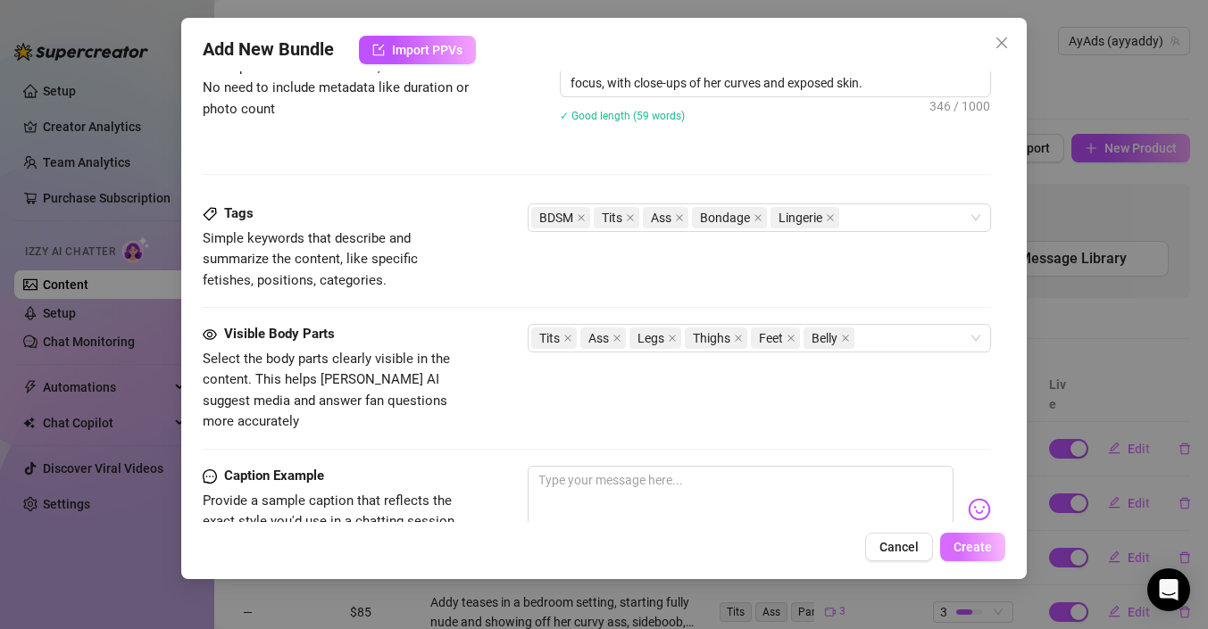
click at [972, 553] on span "Create" at bounding box center [972, 547] width 38 height 14
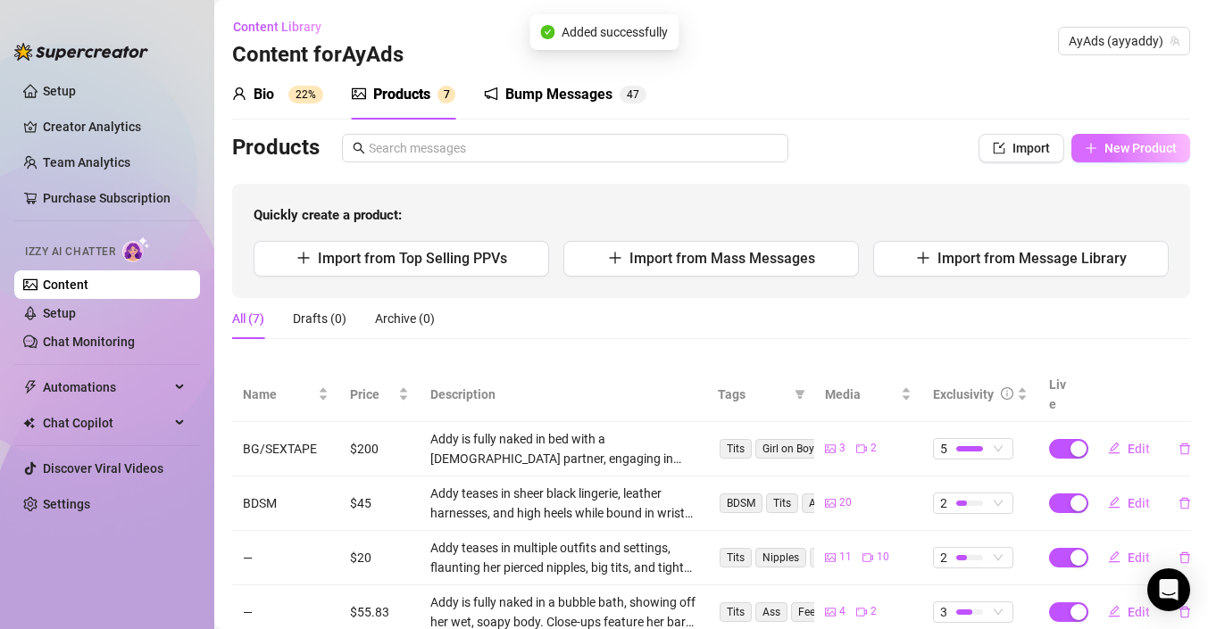
click at [1132, 158] on button "New Product" at bounding box center [1130, 148] width 119 height 29
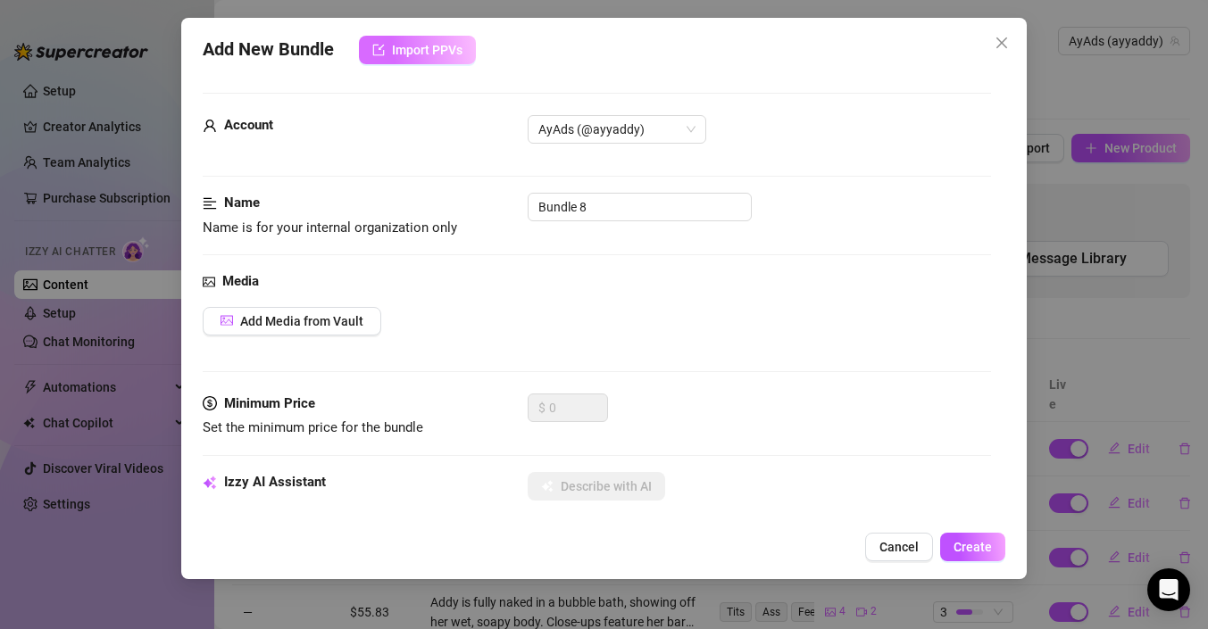
click at [450, 59] on button "Import PPVs" at bounding box center [417, 50] width 117 height 29
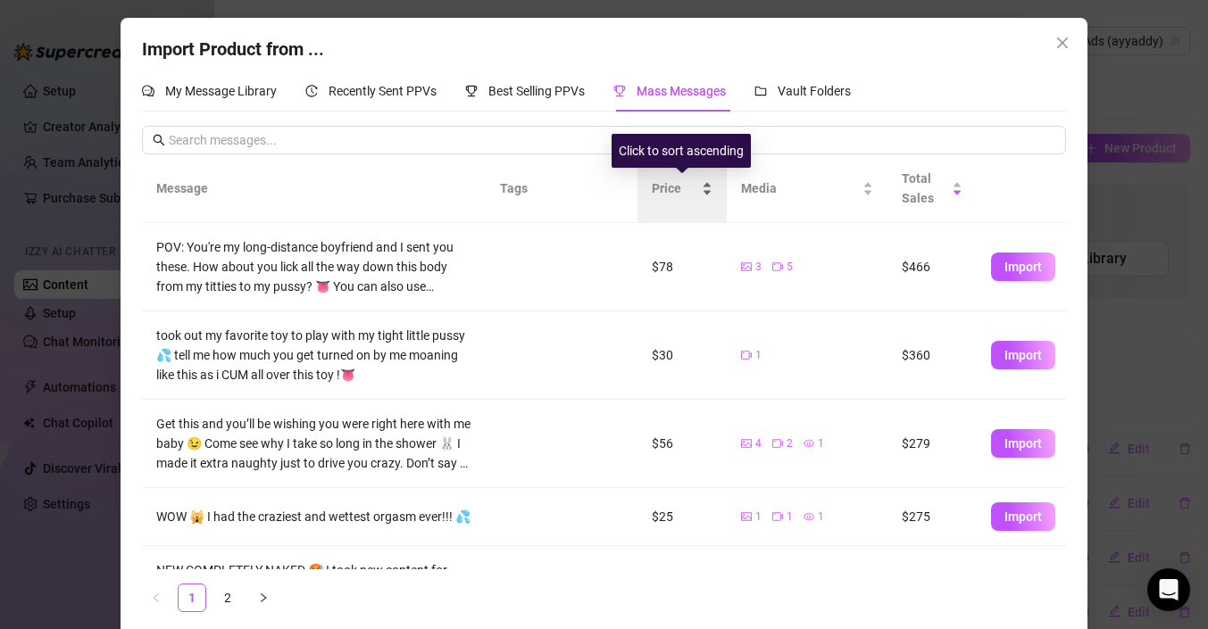
click at [683, 193] on span "Price" at bounding box center [675, 189] width 46 height 20
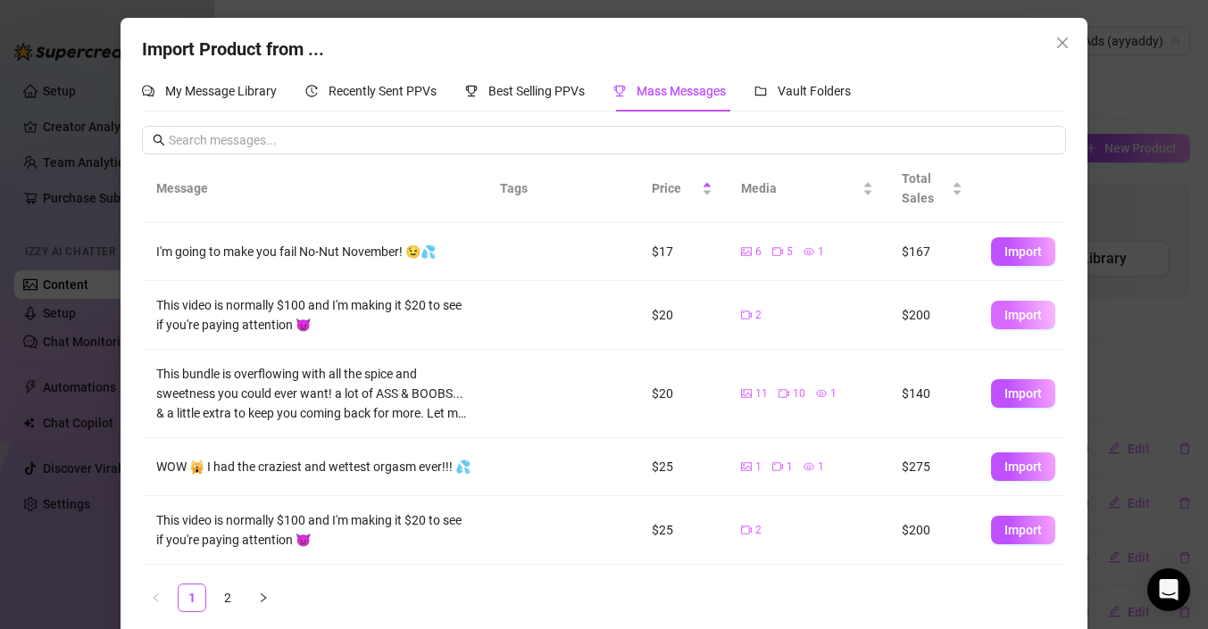
click at [1004, 309] on span "Import" at bounding box center [1022, 315] width 37 height 14
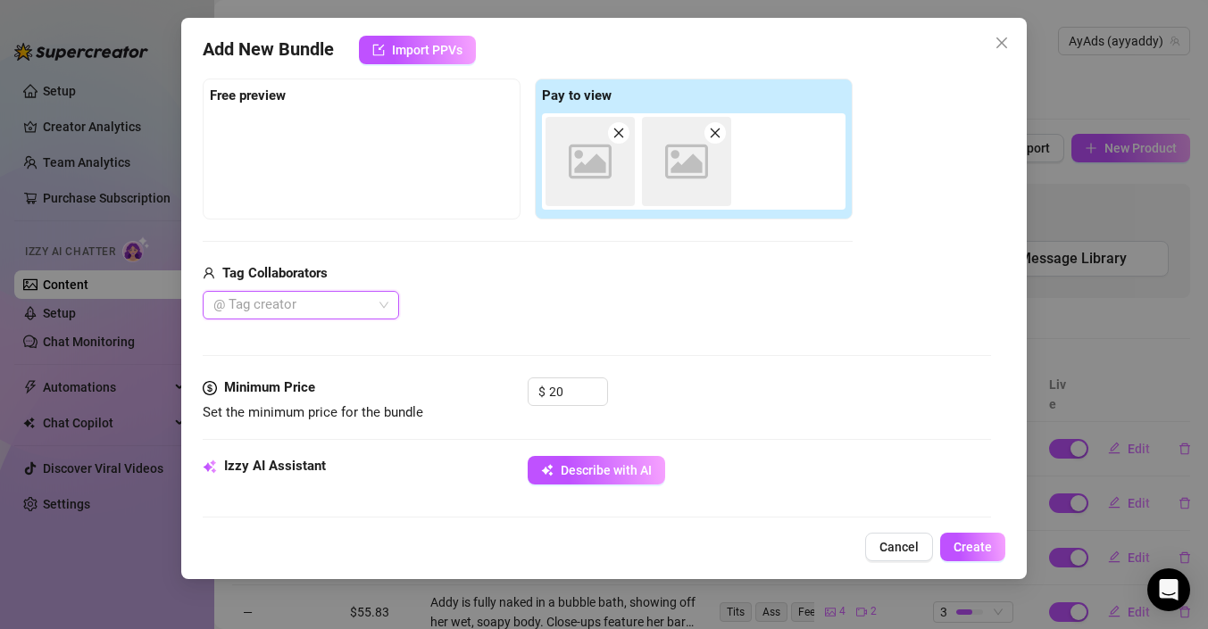
scroll to position [279, 0]
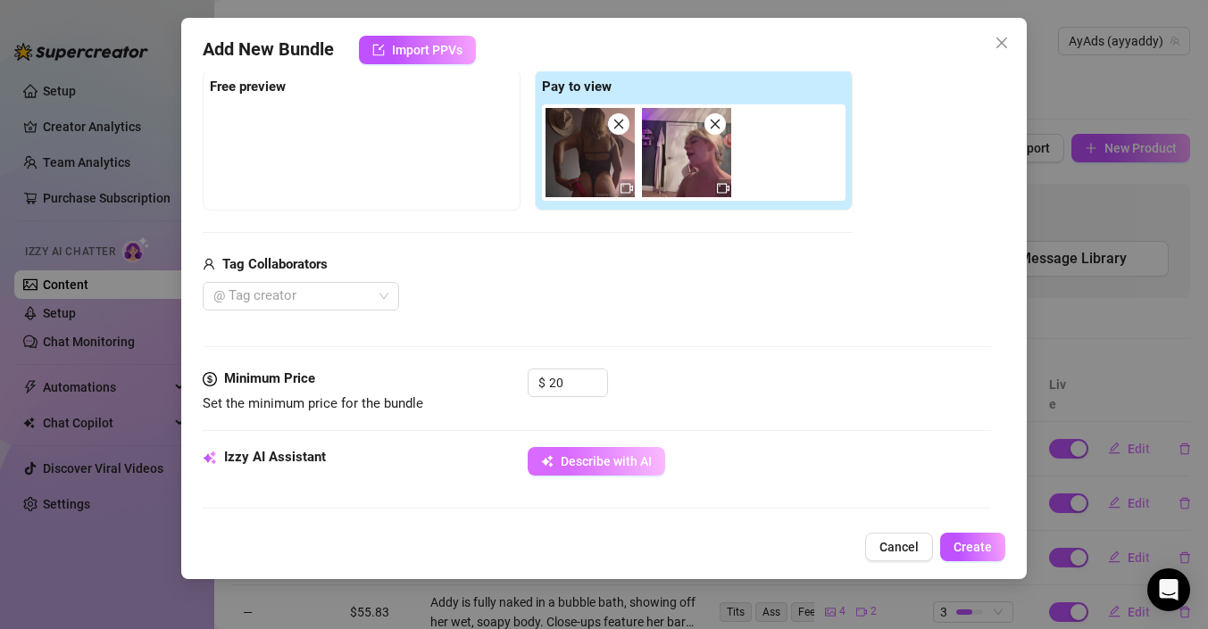
click at [612, 462] on span "Describe with AI" at bounding box center [606, 461] width 91 height 14
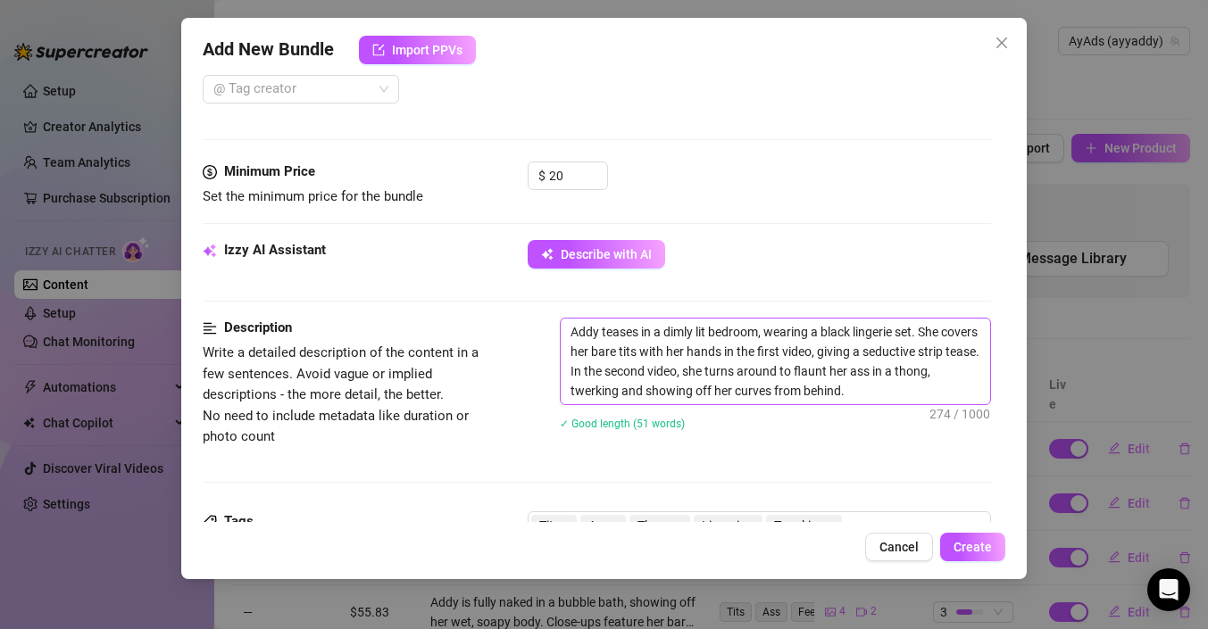
scroll to position [1080, 0]
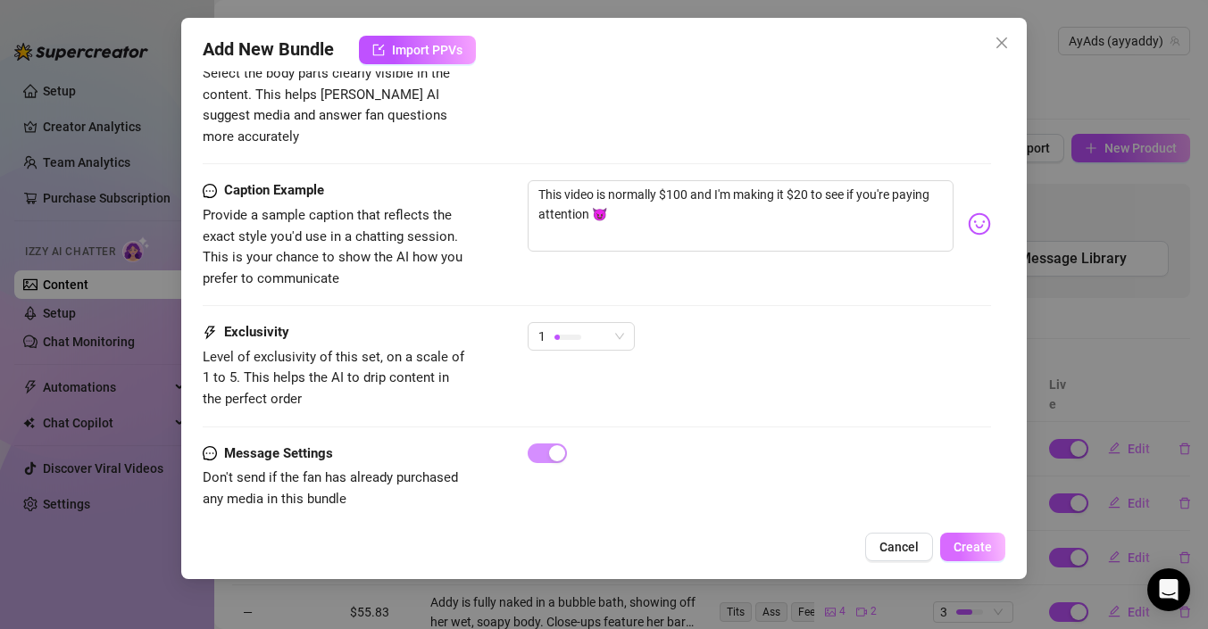
click at [966, 540] on span "Create" at bounding box center [972, 547] width 38 height 14
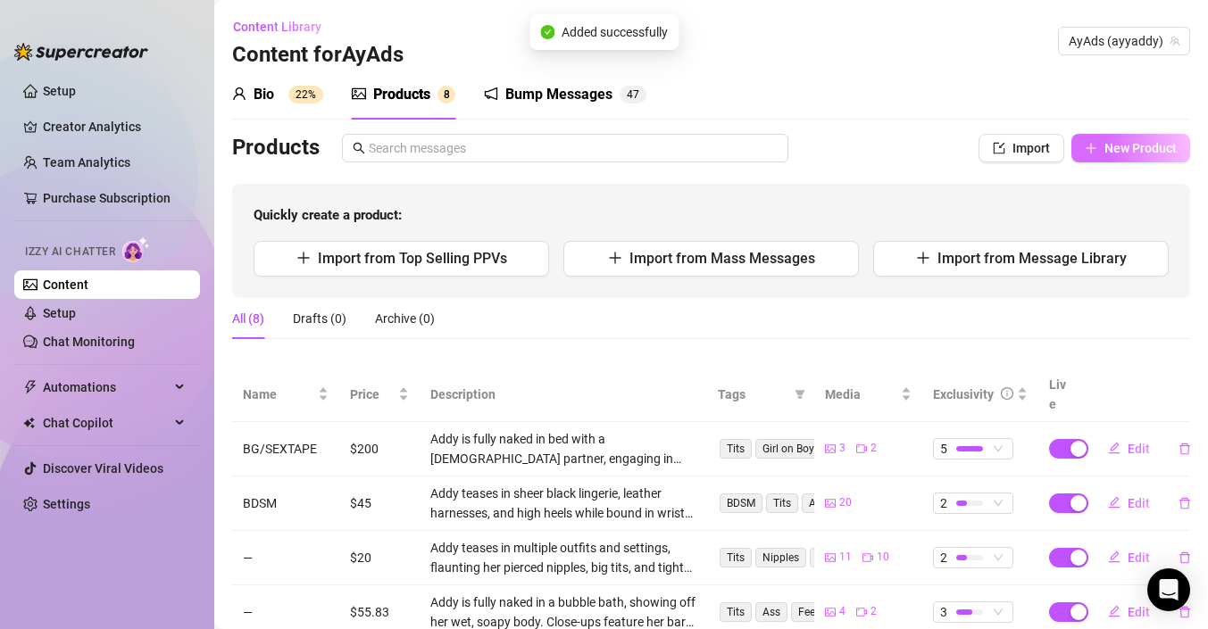
click at [1156, 145] on span "New Product" at bounding box center [1140, 148] width 72 height 14
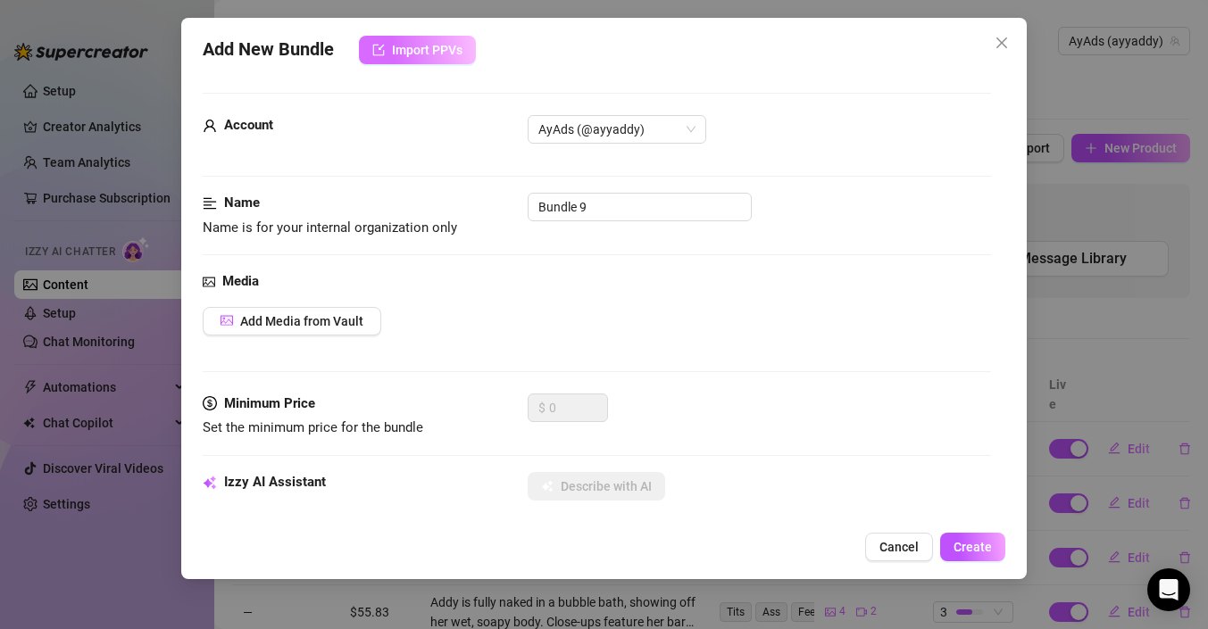
click at [429, 48] on span "Import PPVs" at bounding box center [427, 50] width 71 height 14
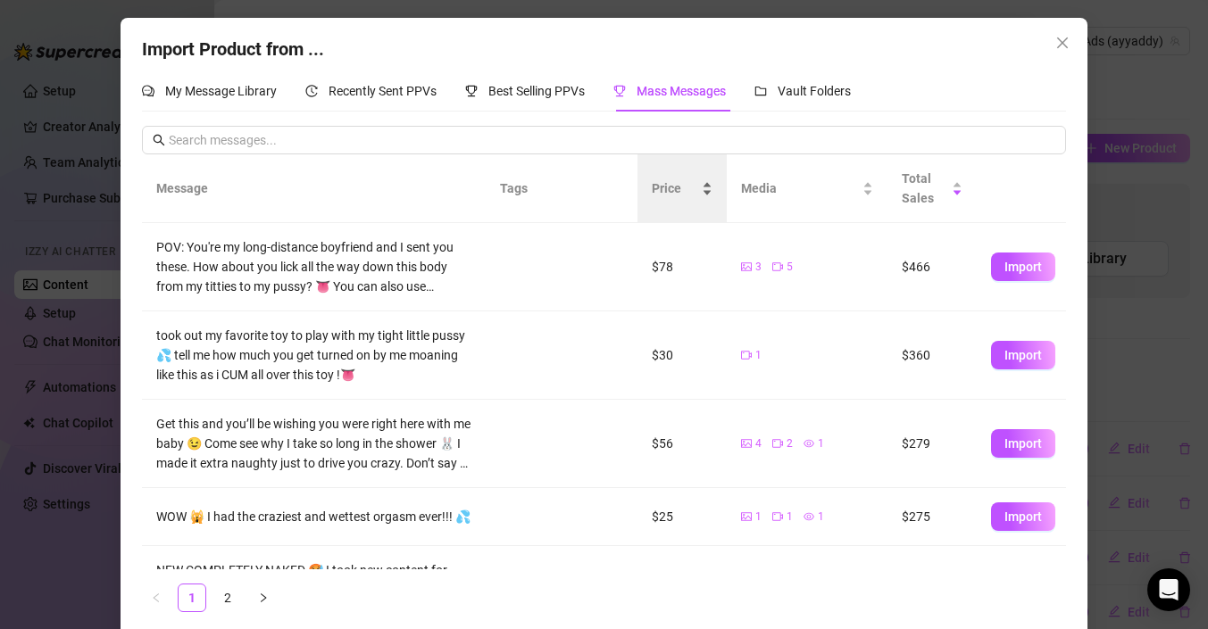
click at [680, 189] on span "Price" at bounding box center [675, 189] width 46 height 20
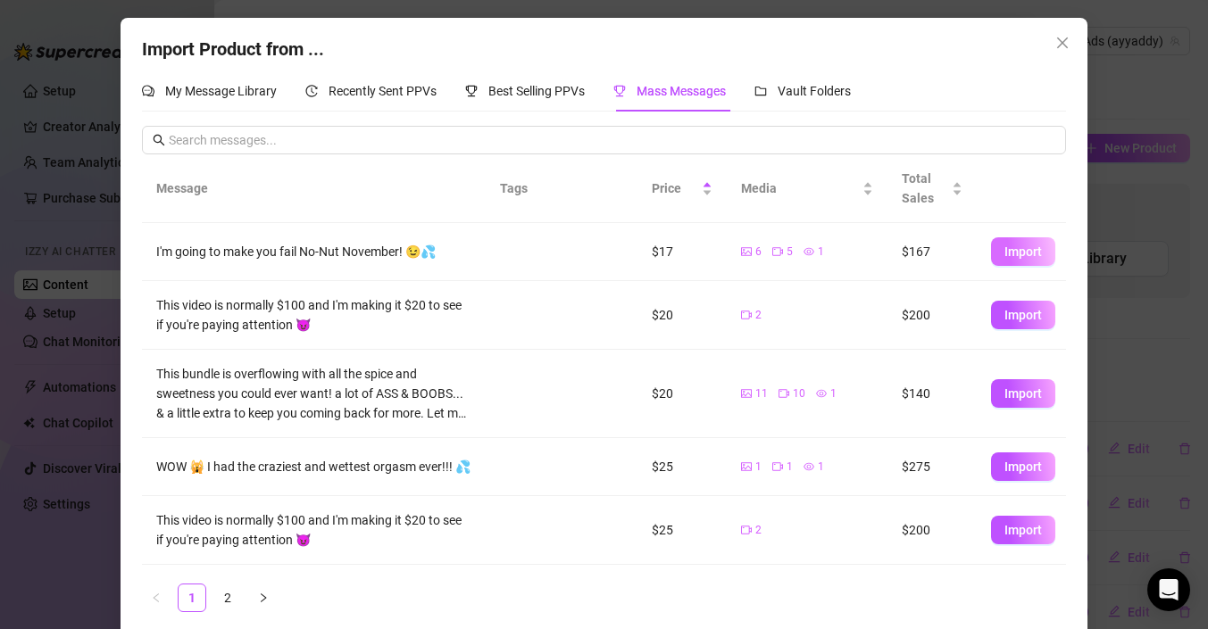
click at [1022, 256] on span "Import" at bounding box center [1022, 252] width 37 height 14
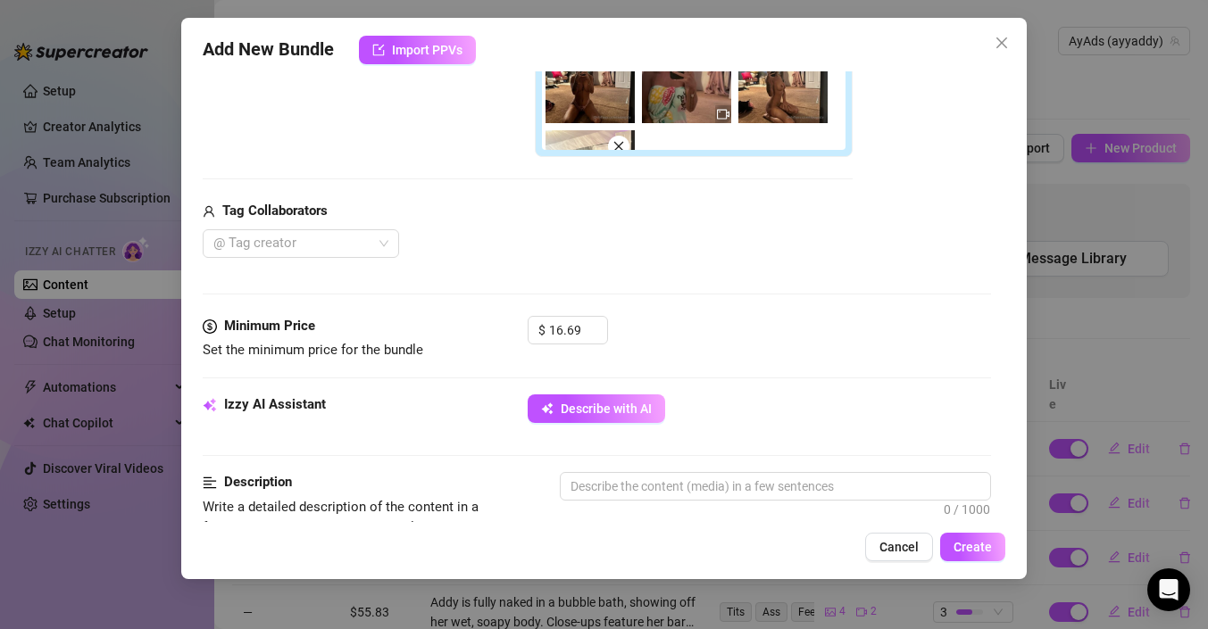
scroll to position [637, 0]
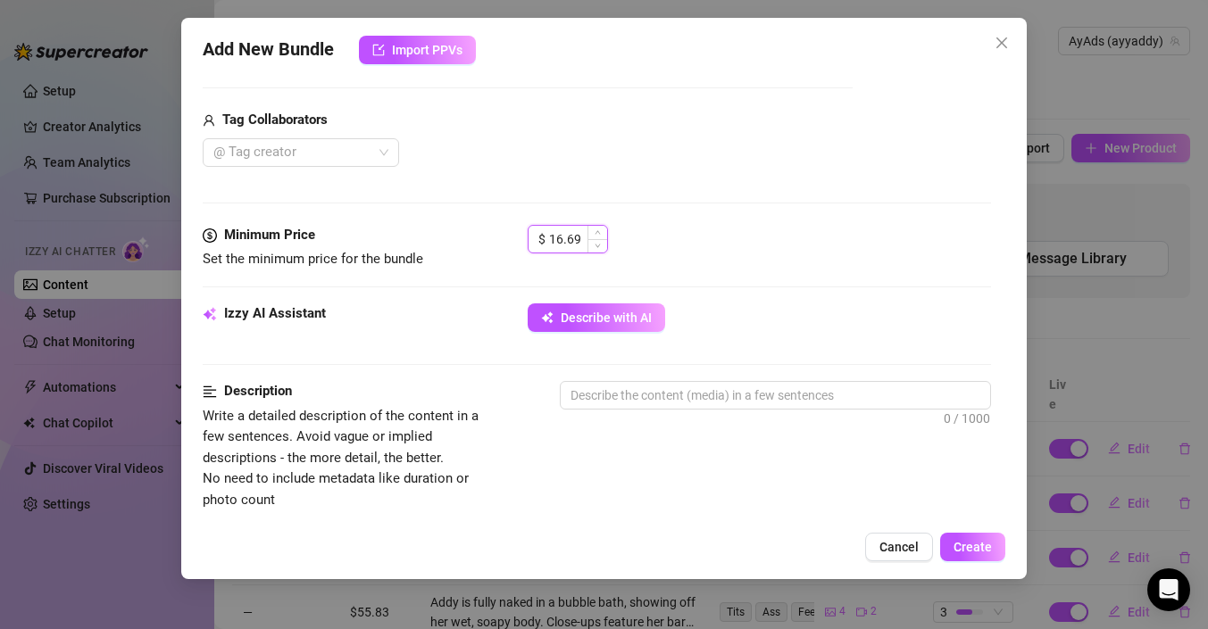
click at [563, 232] on input "16.69" at bounding box center [578, 239] width 58 height 27
click at [558, 238] on input "16.69" at bounding box center [578, 239] width 58 height 27
click at [795, 304] on div "Describe with AI" at bounding box center [759, 318] width 463 height 29
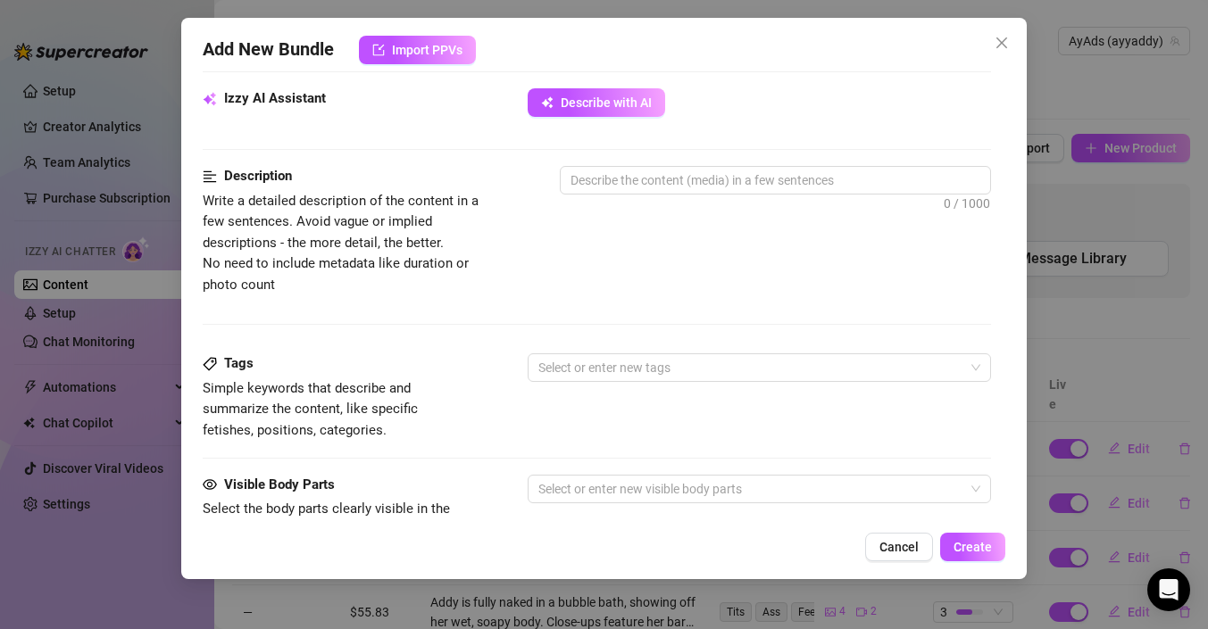
scroll to position [695, 0]
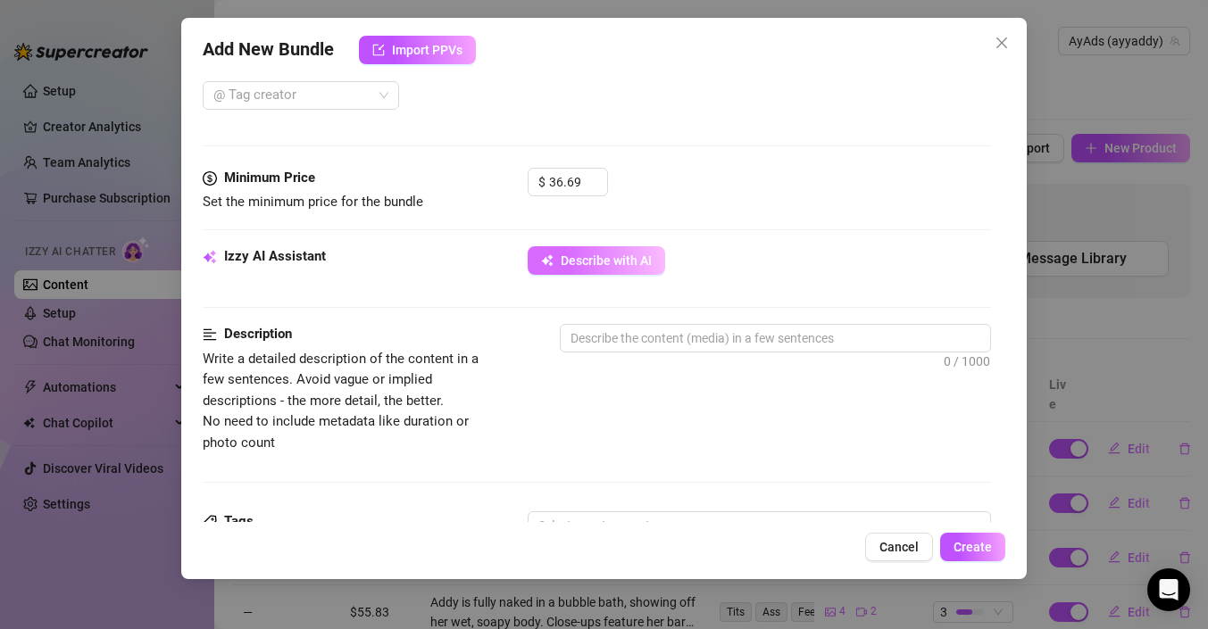
click at [591, 260] on span "Describe with AI" at bounding box center [606, 261] width 91 height 14
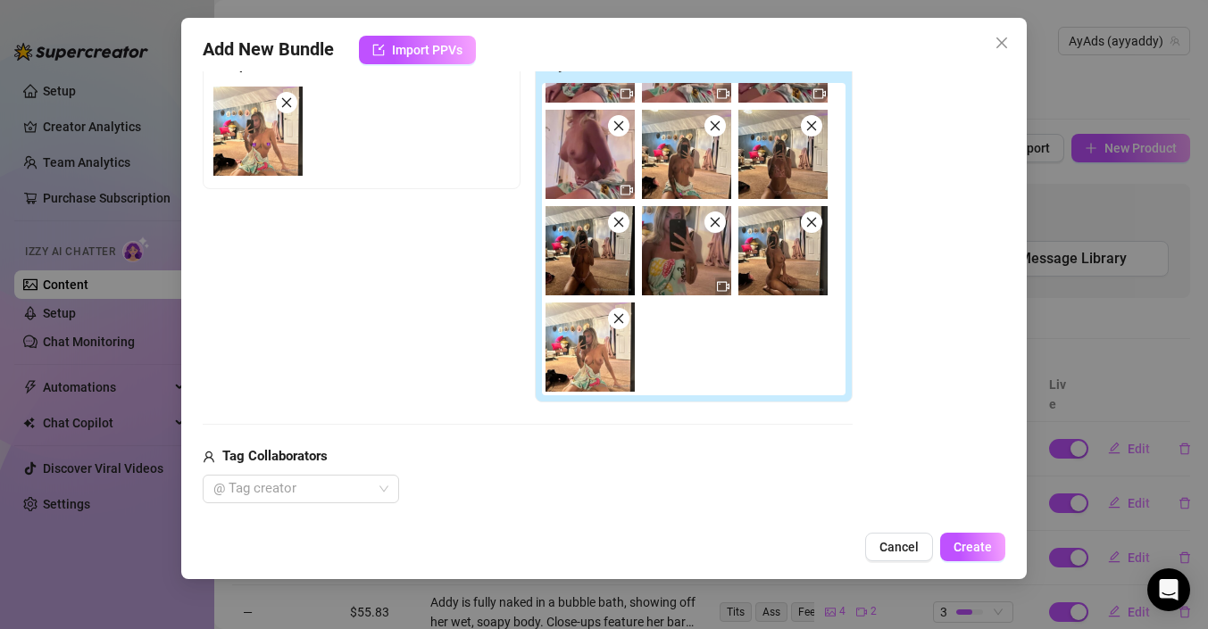
scroll to position [0, 0]
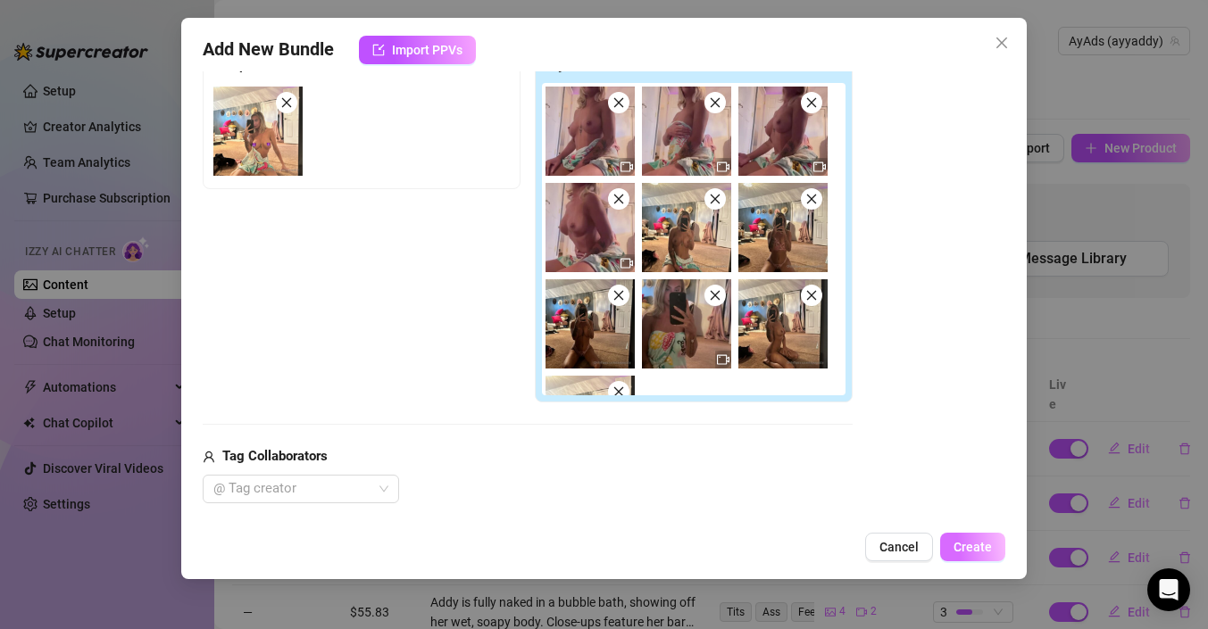
click at [959, 541] on span "Create" at bounding box center [972, 547] width 38 height 14
